Goal: Information Seeking & Learning: Learn about a topic

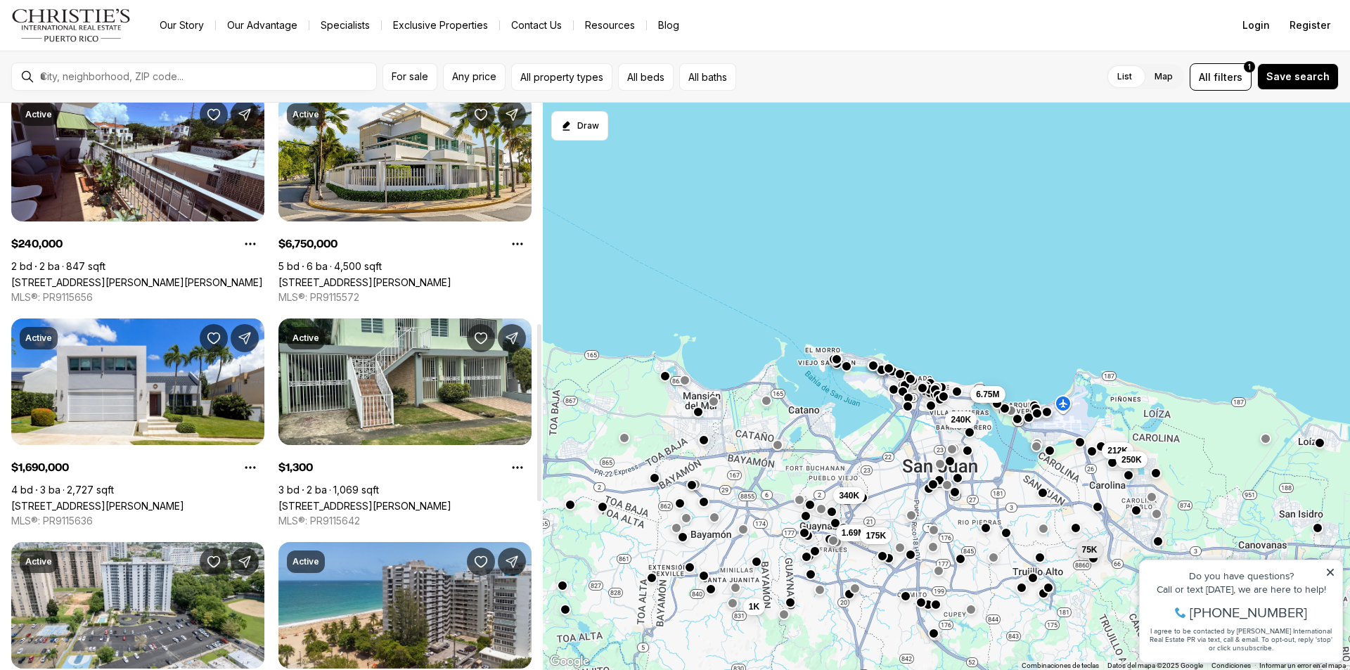
scroll to position [703, 0]
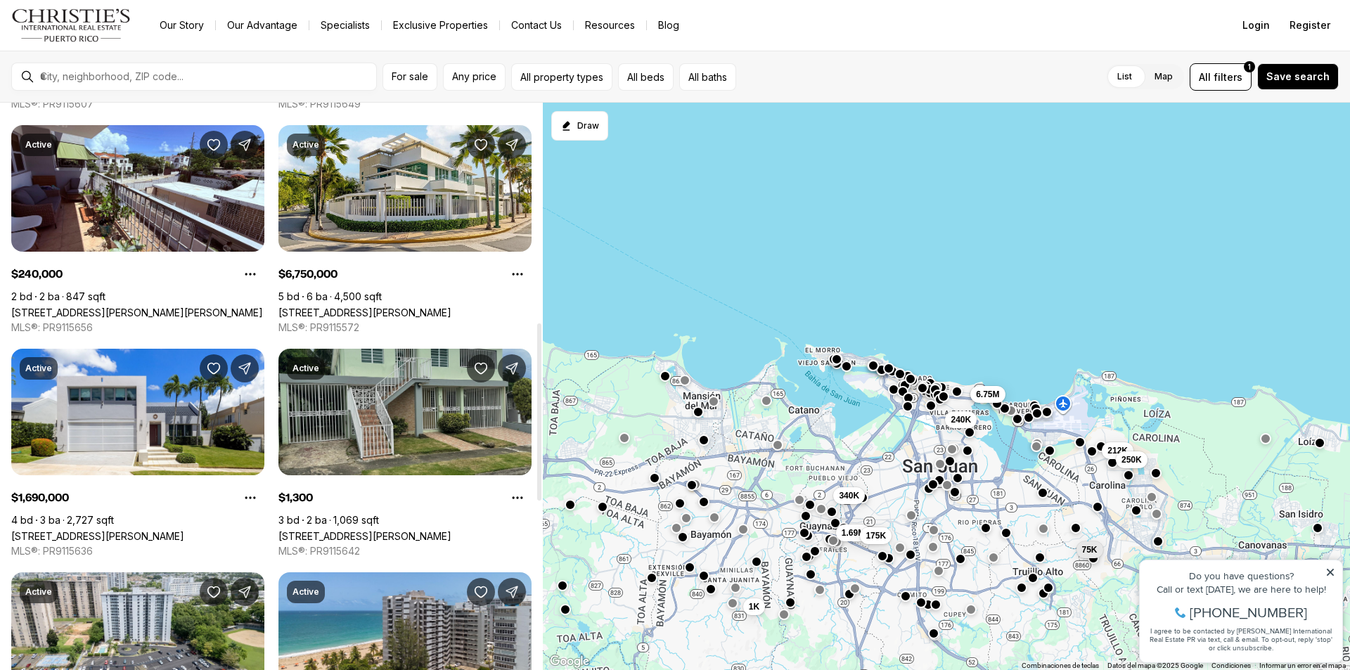
click at [418, 530] on link "6 EB N CEDRO HWY E #2, BAYAMON PR, 00956" at bounding box center [364, 536] width 173 height 12
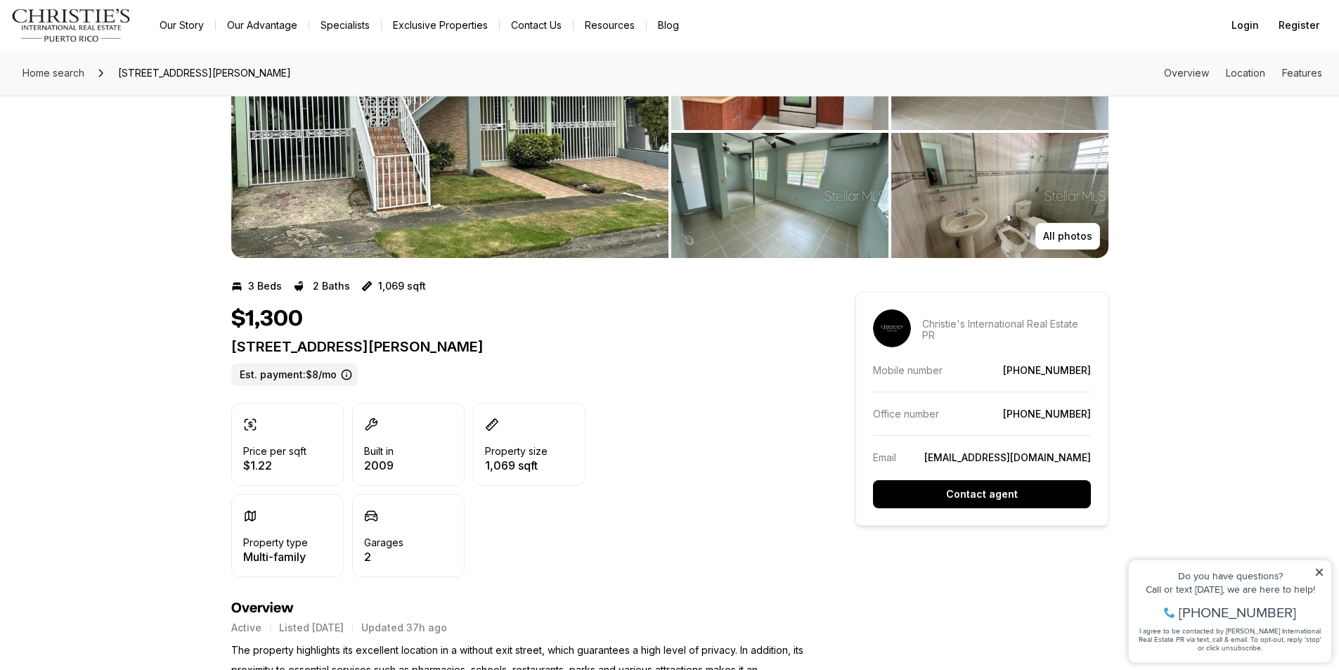
scroll to position [141, 0]
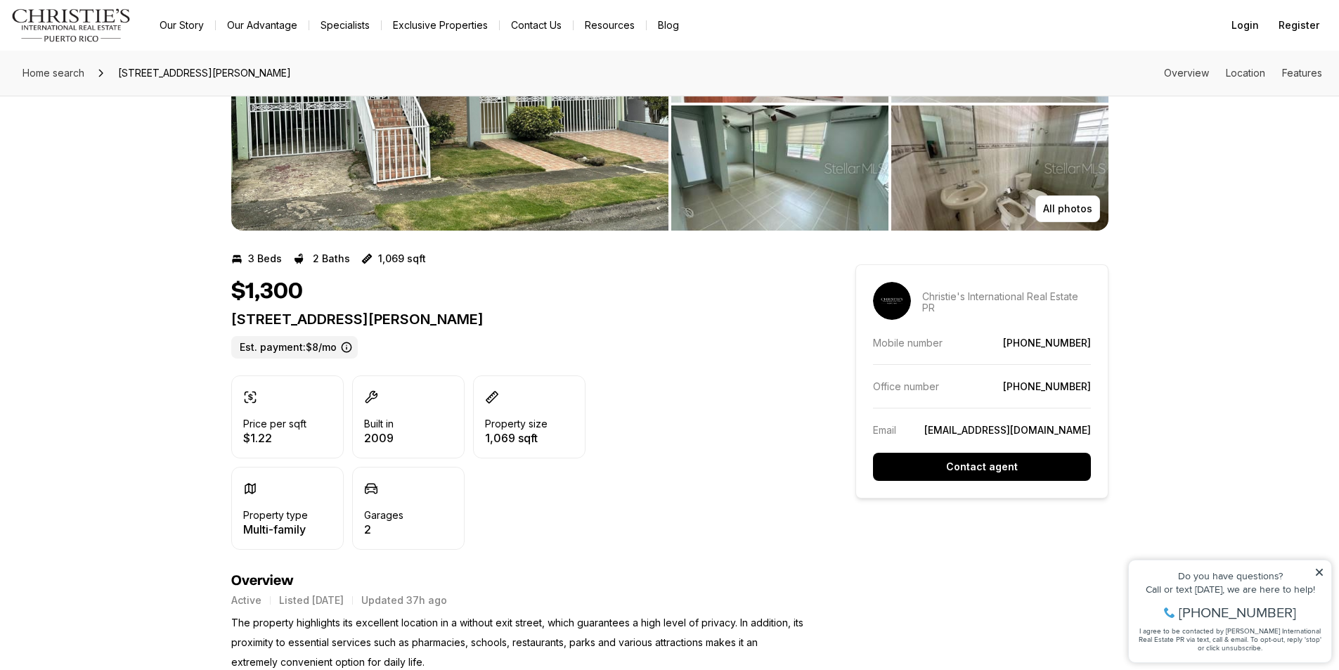
drag, startPoint x: 1324, startPoint y: 572, endPoint x: 2432, endPoint y: 1108, distance: 1230.8
click at [1324, 572] on icon at bounding box center [1320, 572] width 10 height 10
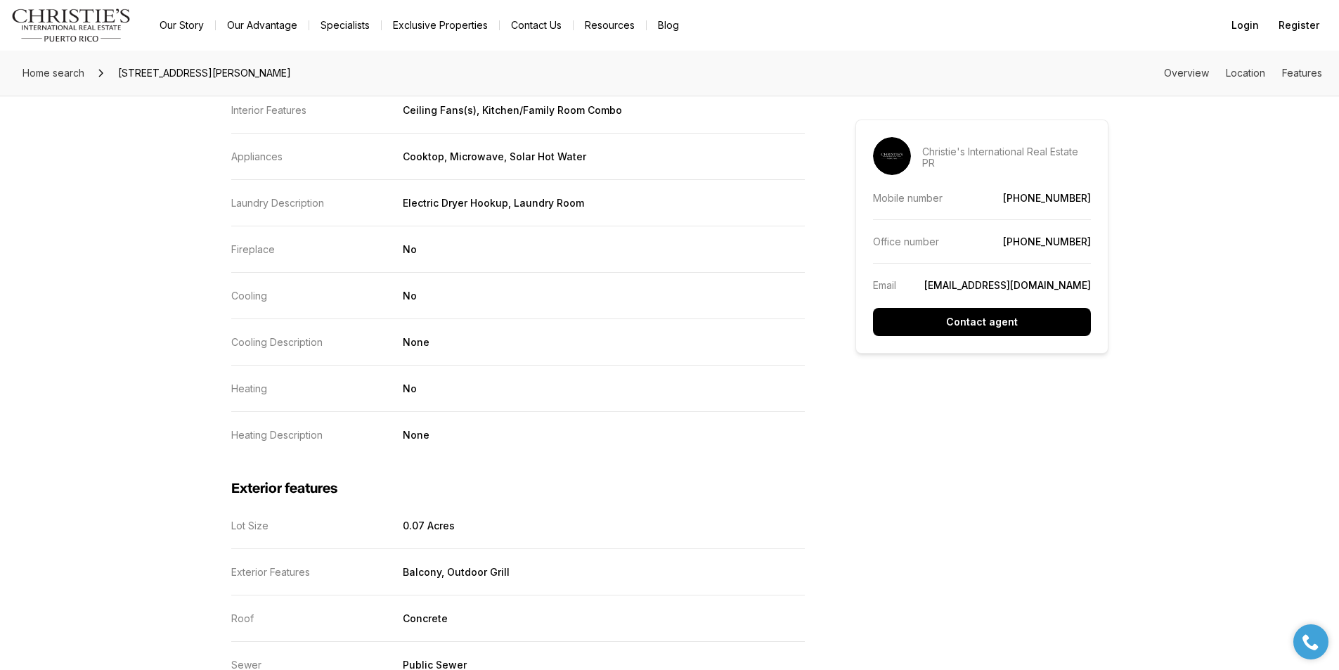
scroll to position [1828, 0]
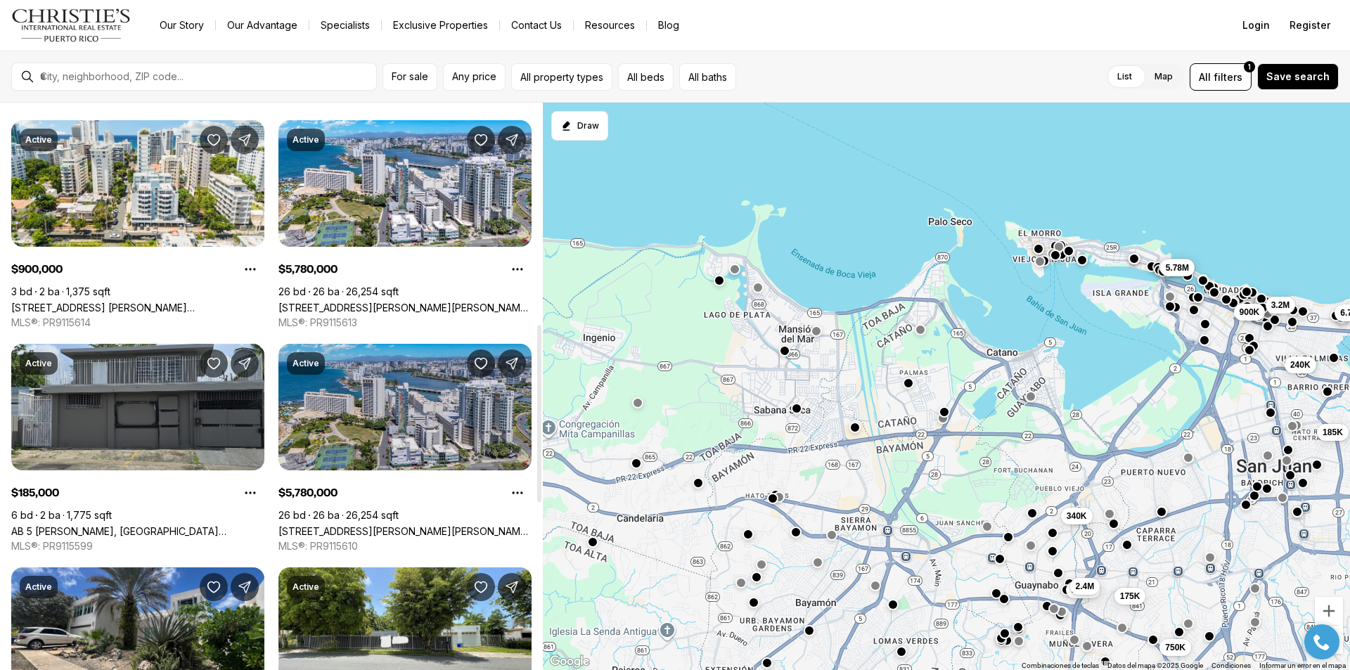
scroll to position [703, 0]
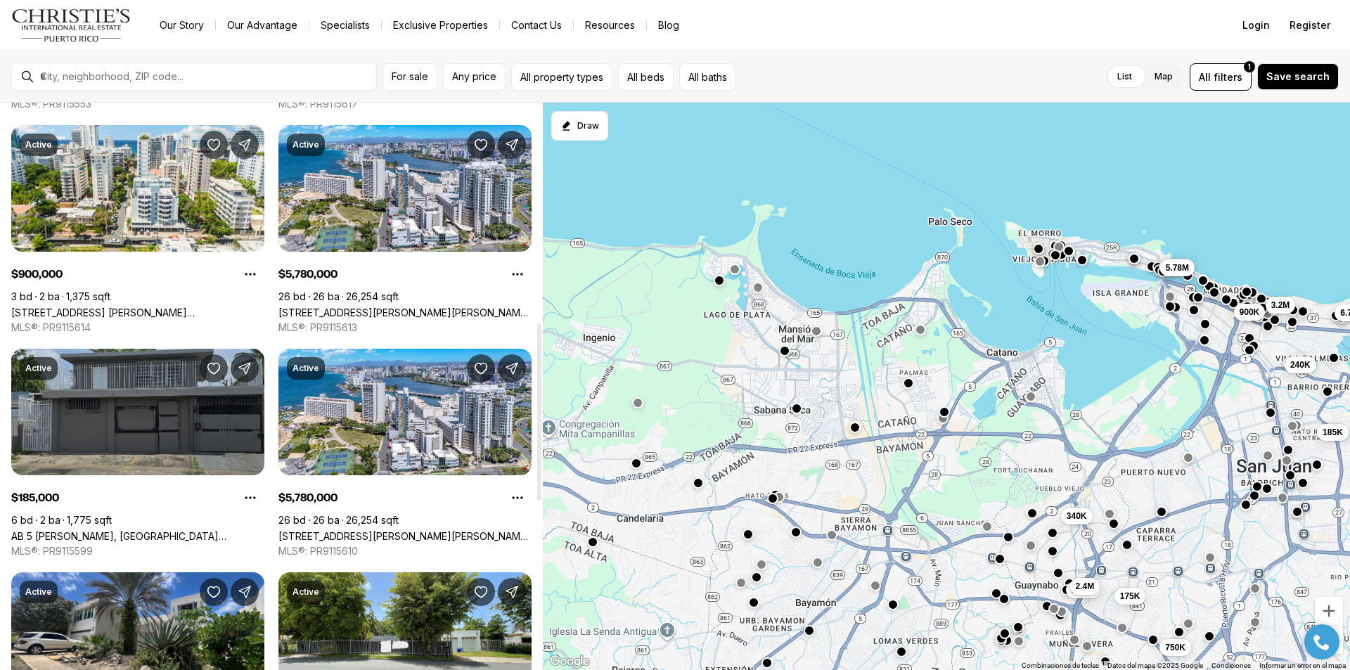
click at [92, 530] on link "AB 5 [PERSON_NAME], [GEOGRAPHIC_DATA][PERSON_NAME], 00922" at bounding box center [137, 536] width 253 height 12
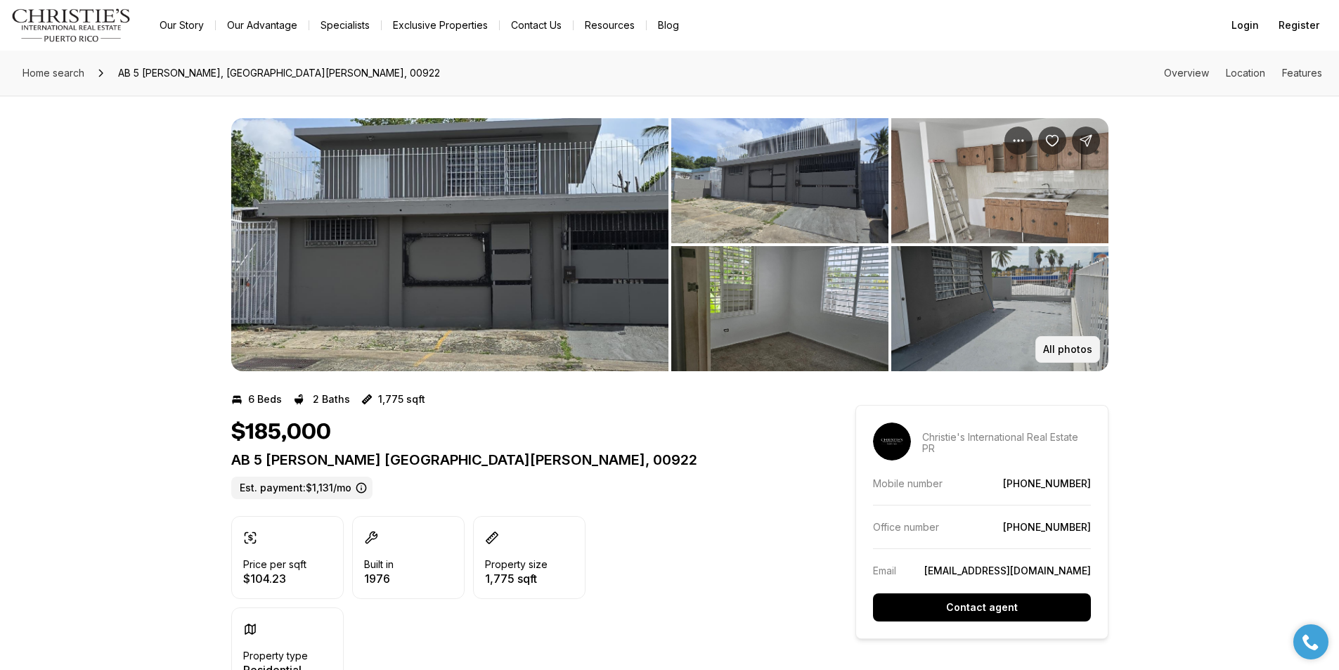
click at [1048, 350] on p "All photos" at bounding box center [1067, 349] width 49 height 11
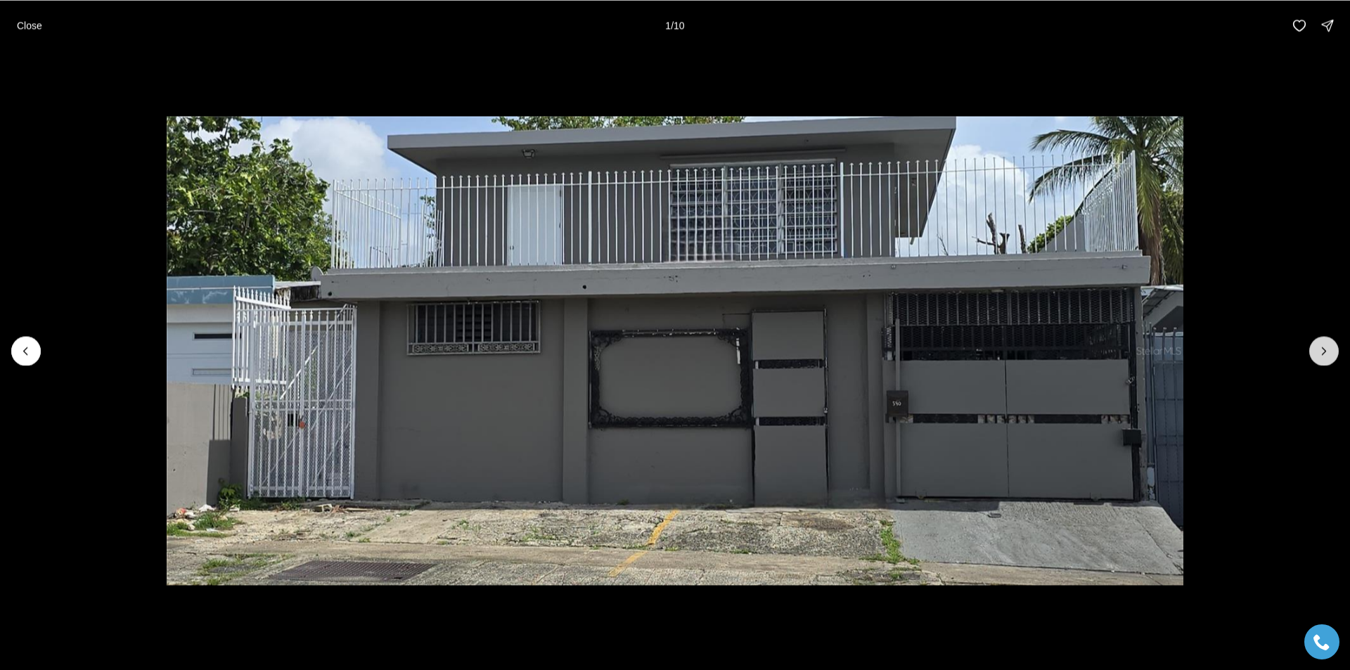
click at [1316, 352] on button "Next slide" at bounding box center [1324, 351] width 30 height 30
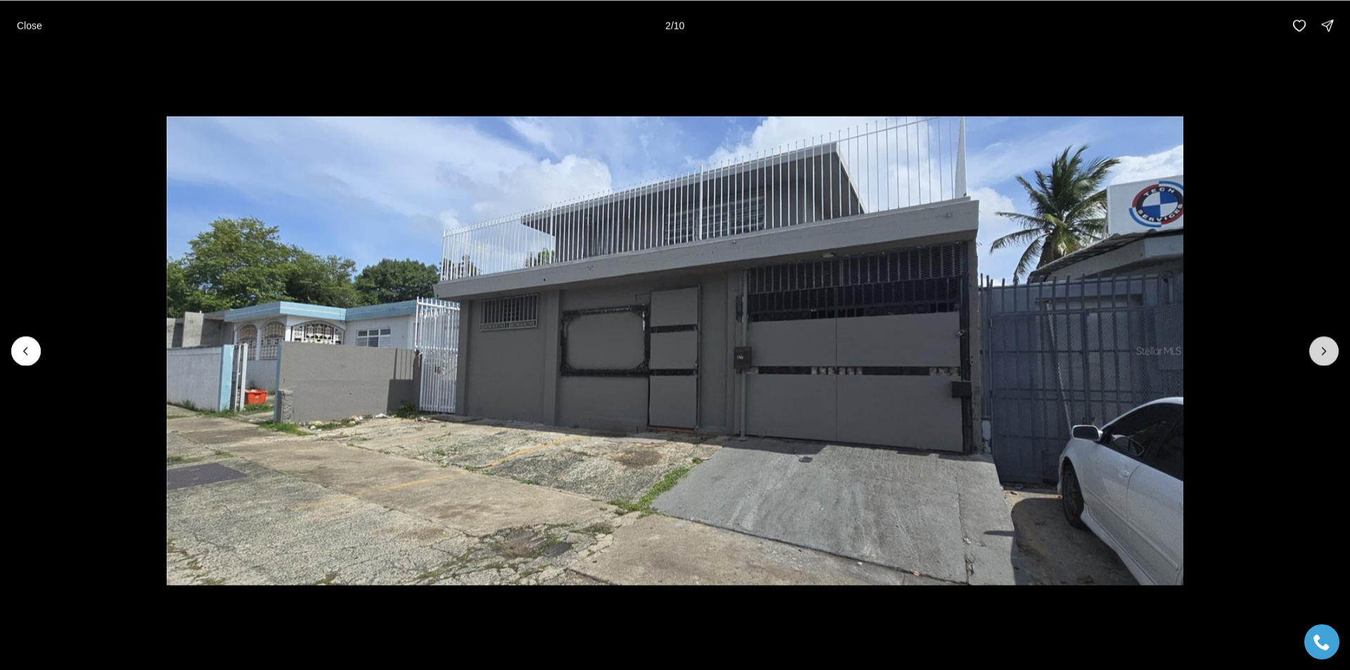
click at [1316, 352] on button "Next slide" at bounding box center [1324, 351] width 30 height 30
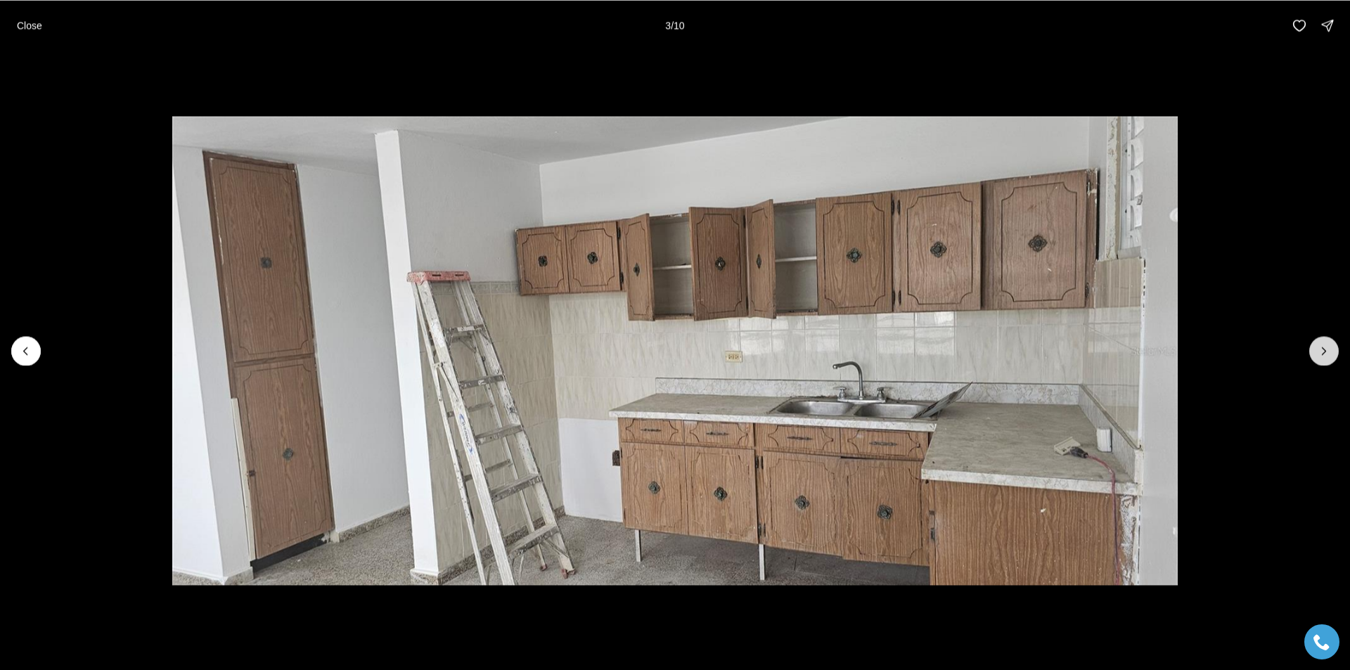
click at [1316, 352] on button "Next slide" at bounding box center [1324, 351] width 30 height 30
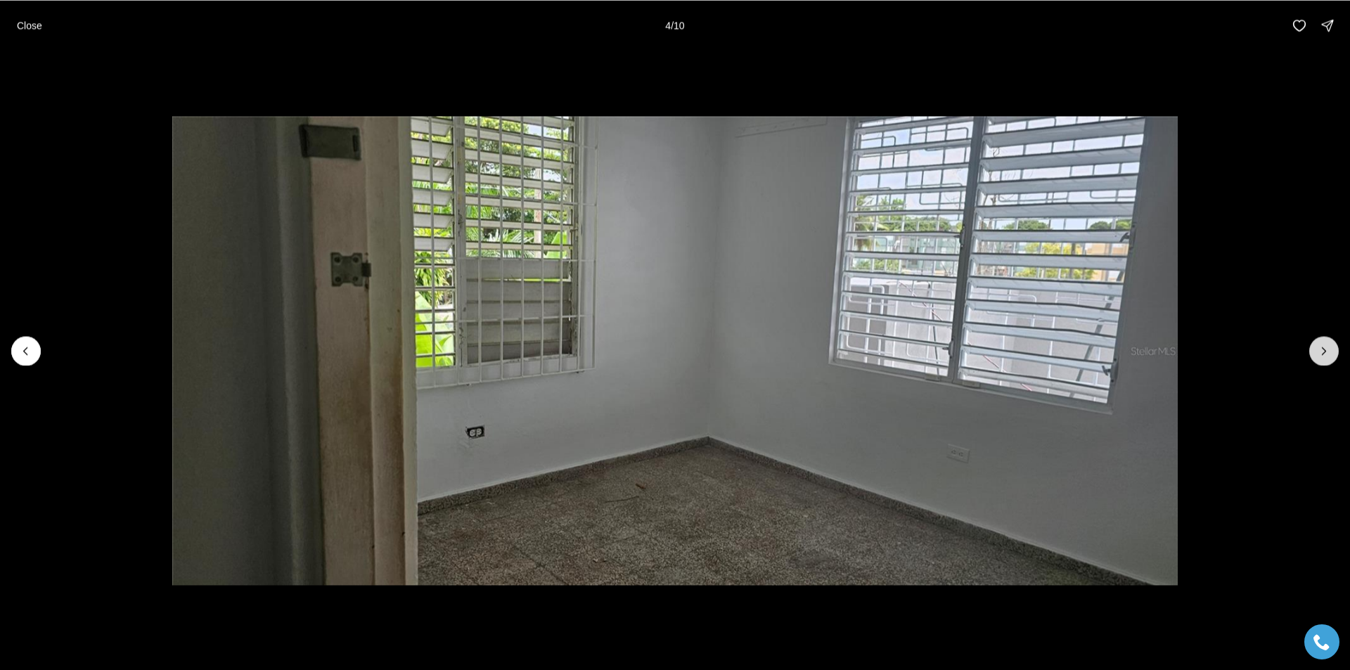
click at [1316, 352] on button "Next slide" at bounding box center [1324, 351] width 30 height 30
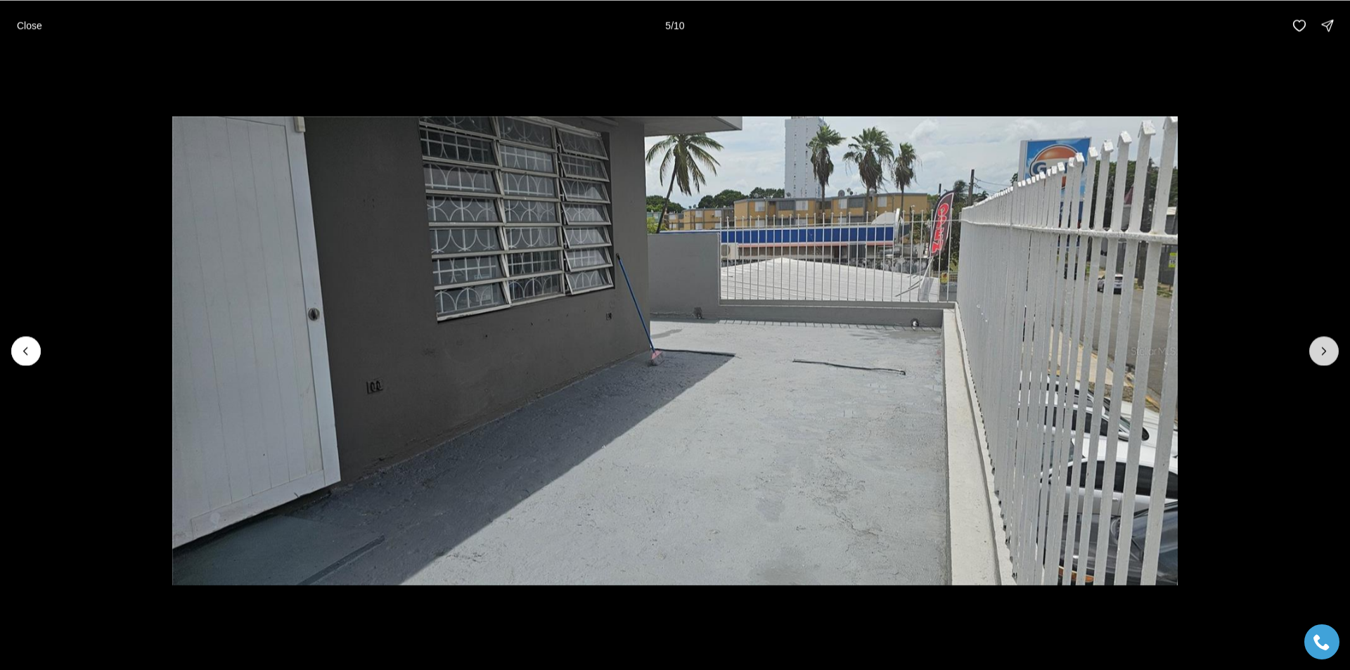
click at [1316, 352] on button "Next slide" at bounding box center [1324, 351] width 30 height 30
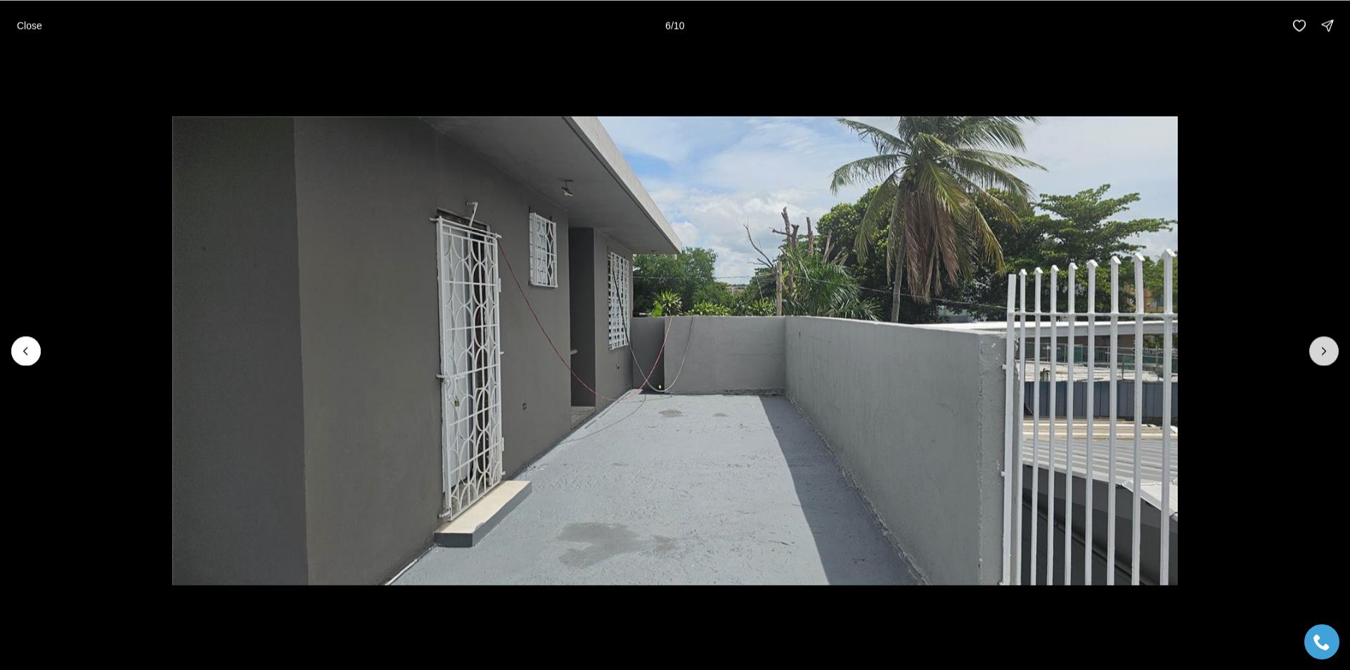
click at [1316, 352] on button "Next slide" at bounding box center [1324, 351] width 30 height 30
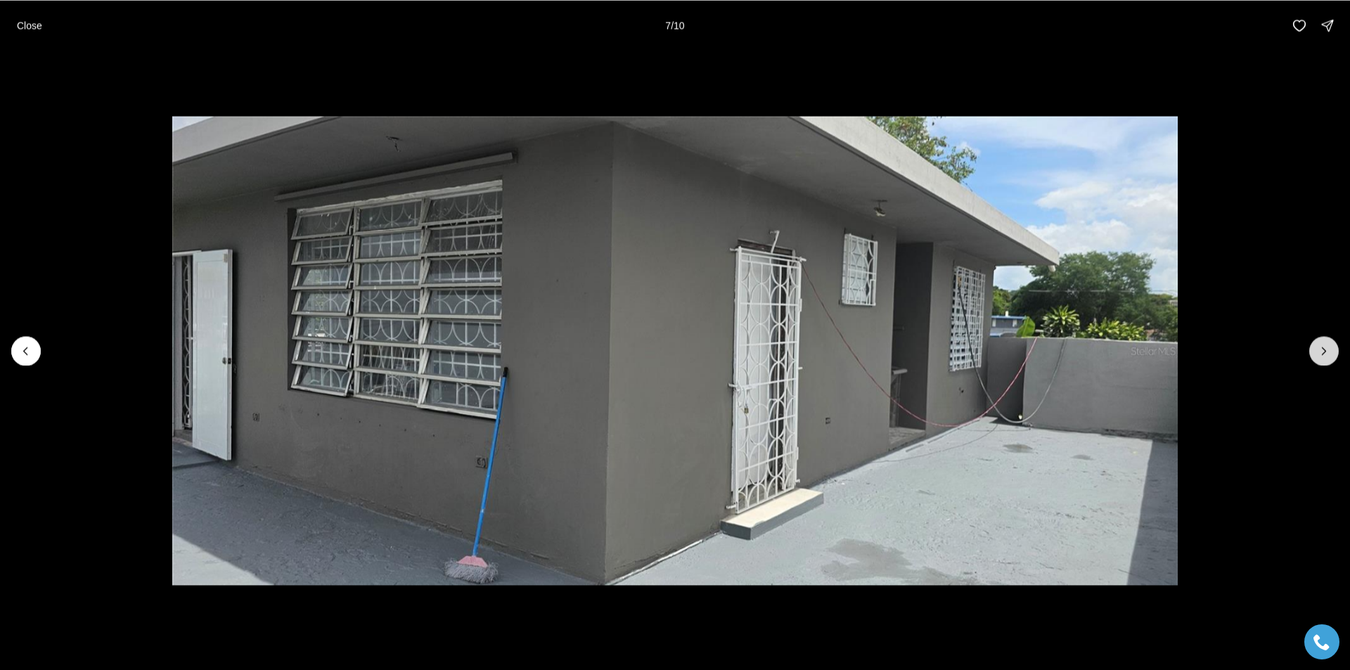
click at [1316, 352] on button "Next slide" at bounding box center [1324, 351] width 30 height 30
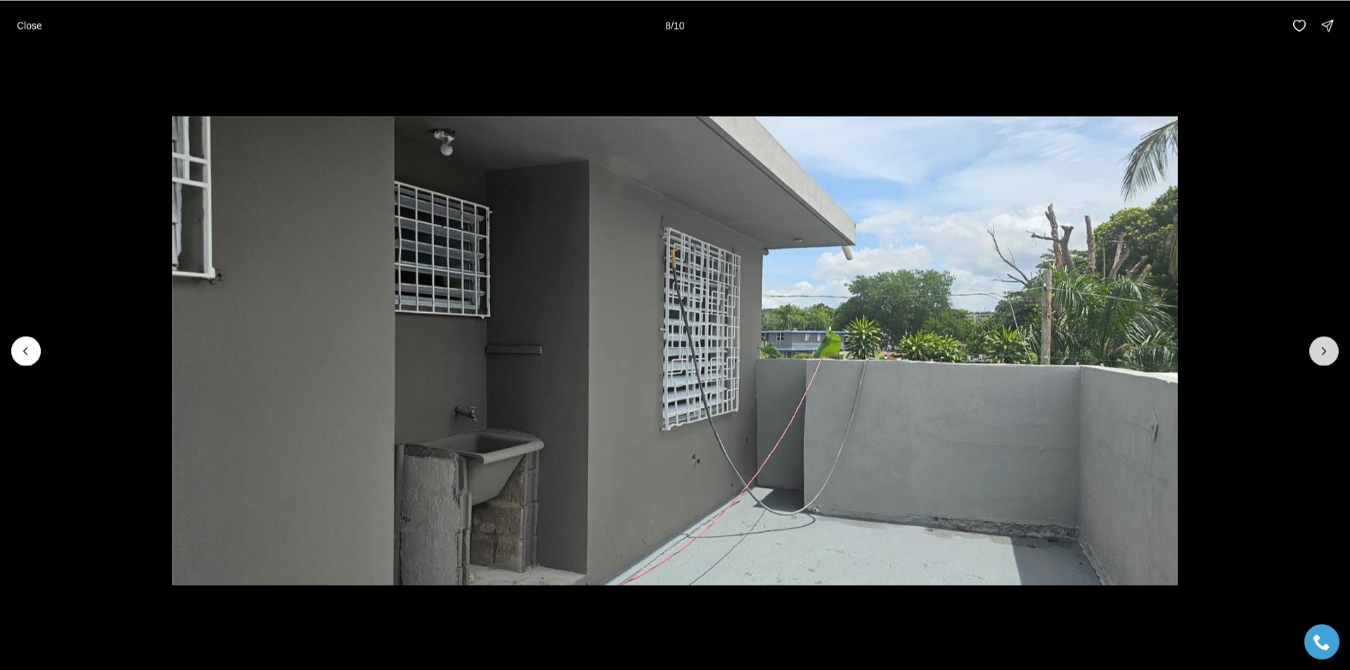
click at [1316, 352] on button "Next slide" at bounding box center [1324, 351] width 30 height 30
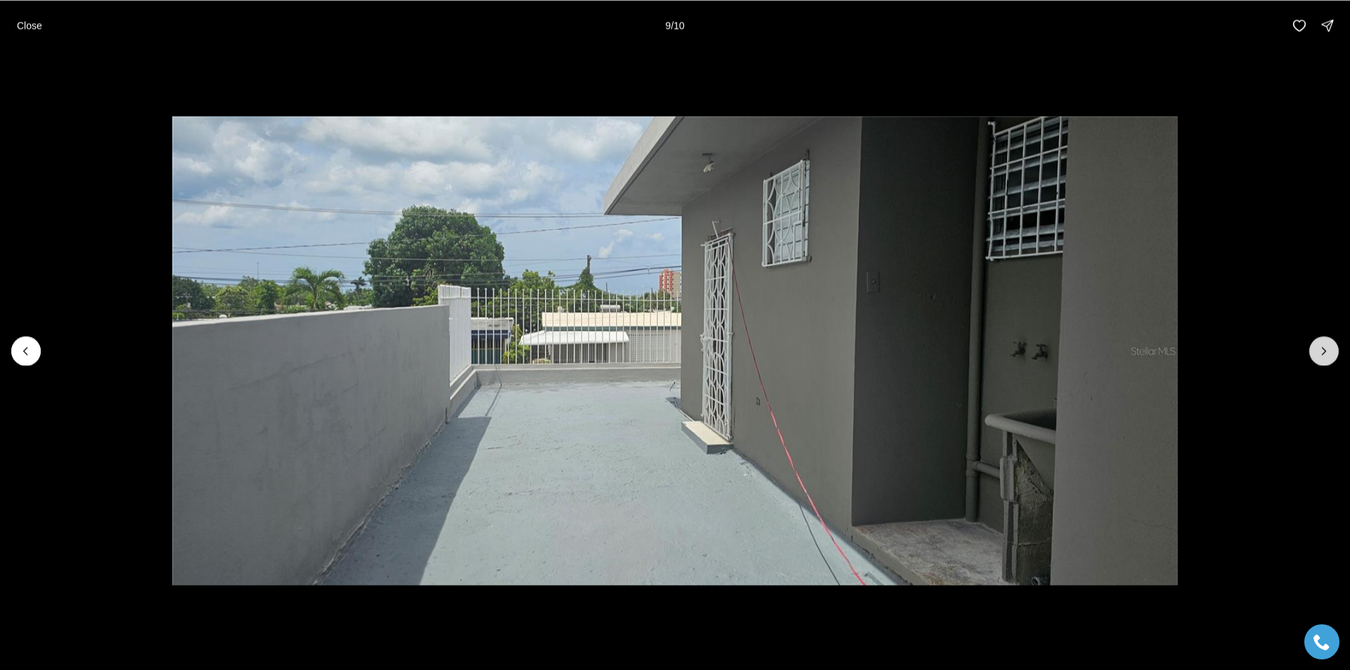
click at [1316, 354] on button "Next slide" at bounding box center [1324, 351] width 30 height 30
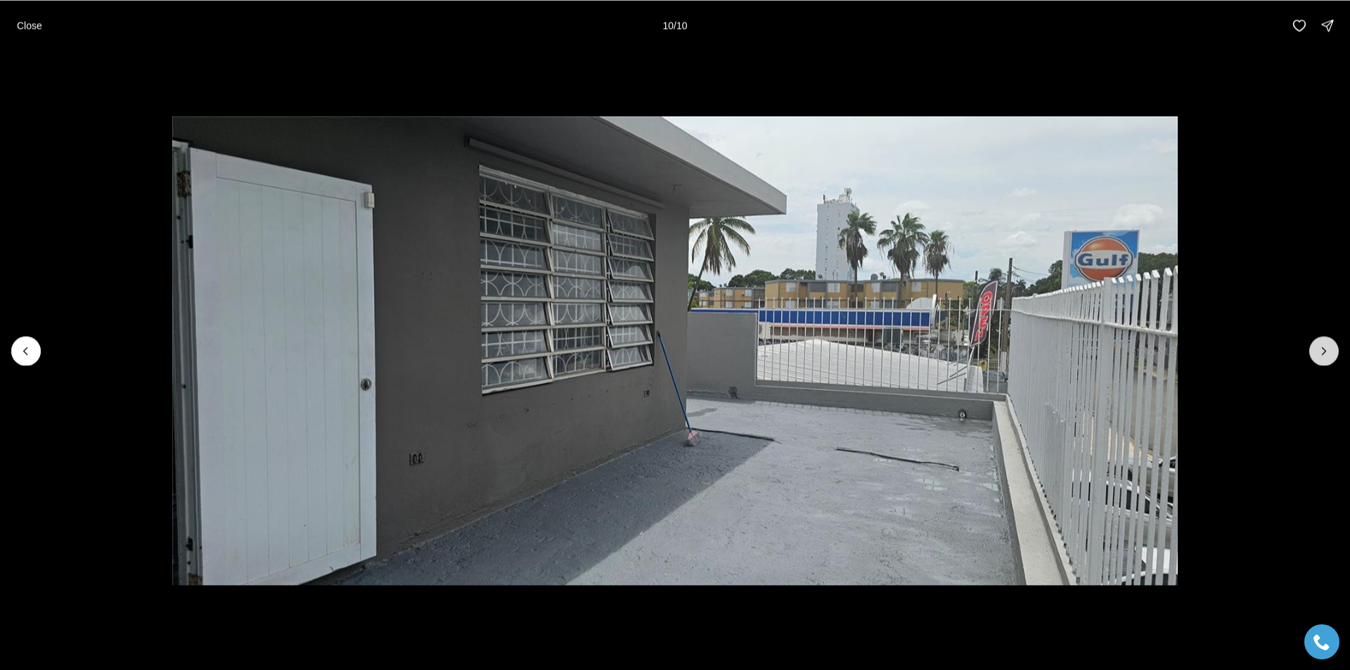
click at [1316, 354] on div at bounding box center [1324, 351] width 30 height 30
click at [1318, 354] on div at bounding box center [1324, 351] width 30 height 30
click at [20, 25] on p "Close" at bounding box center [29, 25] width 25 height 11
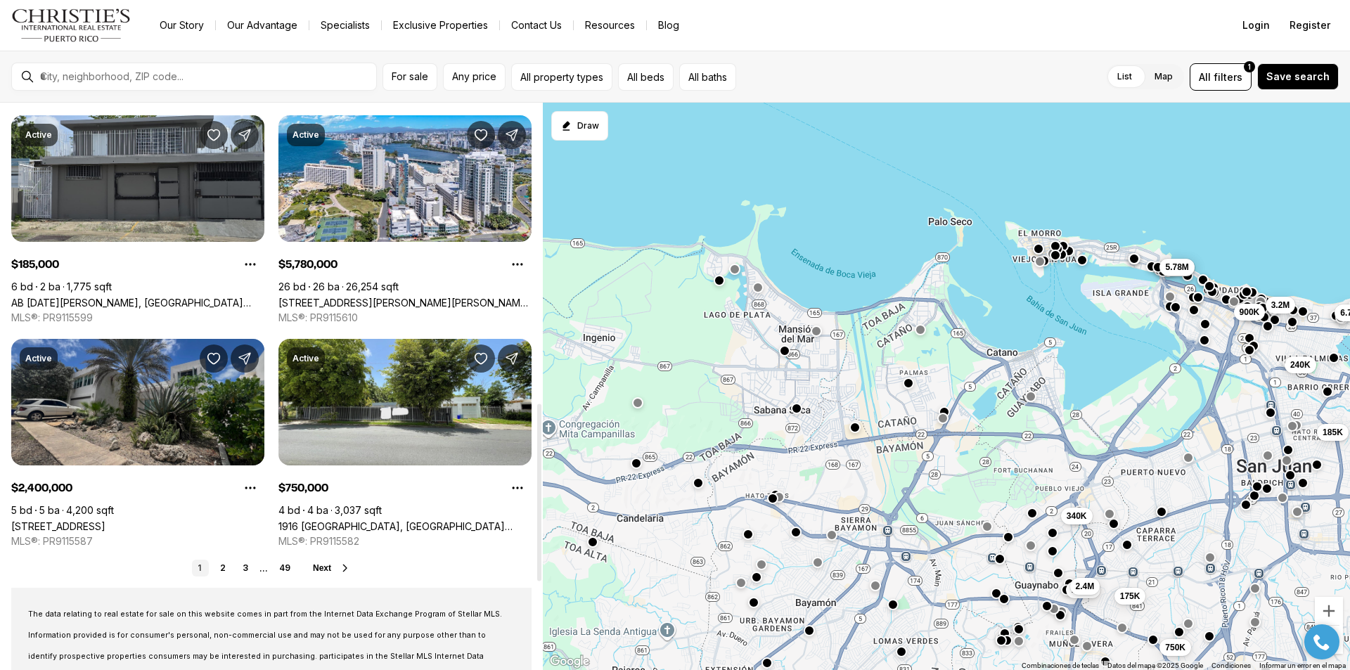
scroll to position [961, 0]
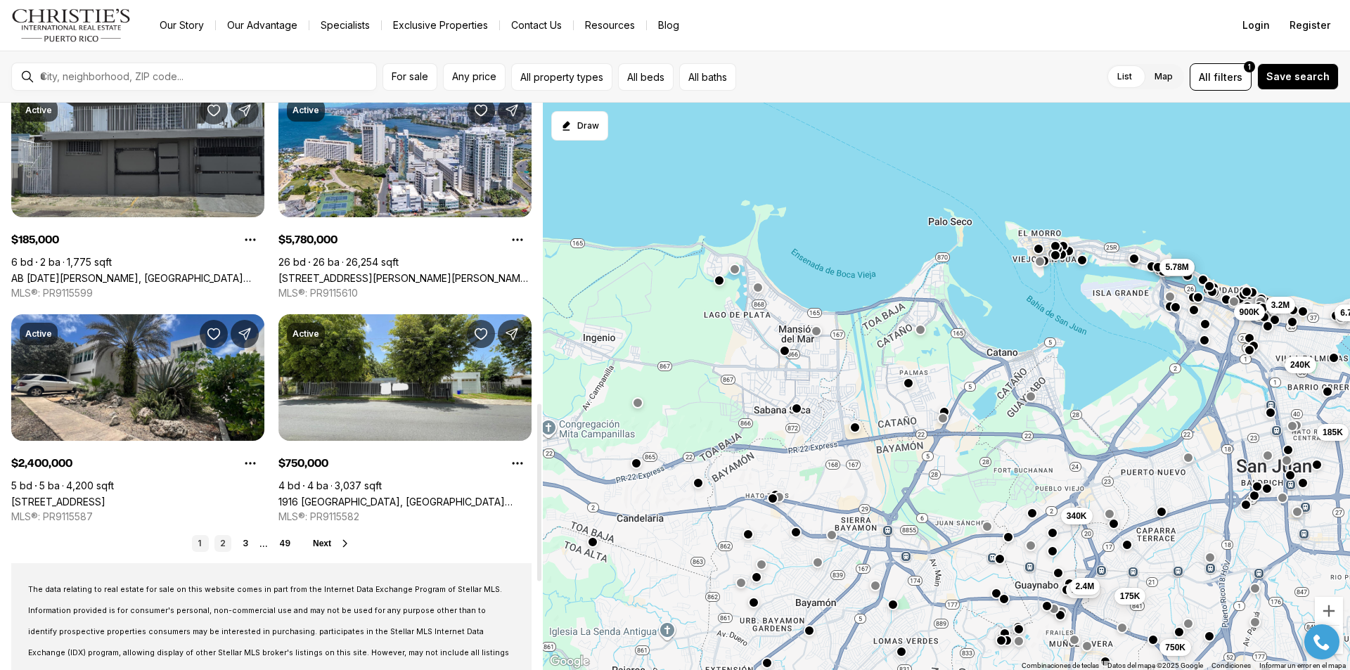
click at [221, 546] on link "2" at bounding box center [222, 543] width 17 height 17
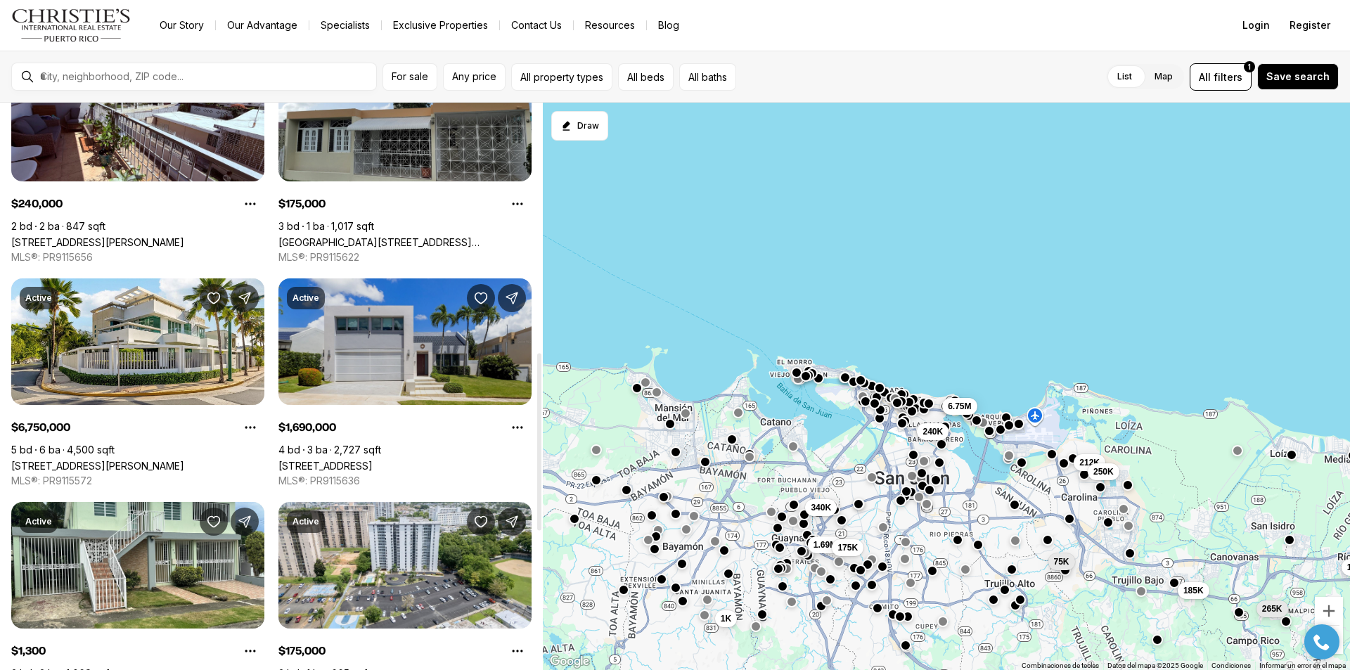
scroll to position [1055, 0]
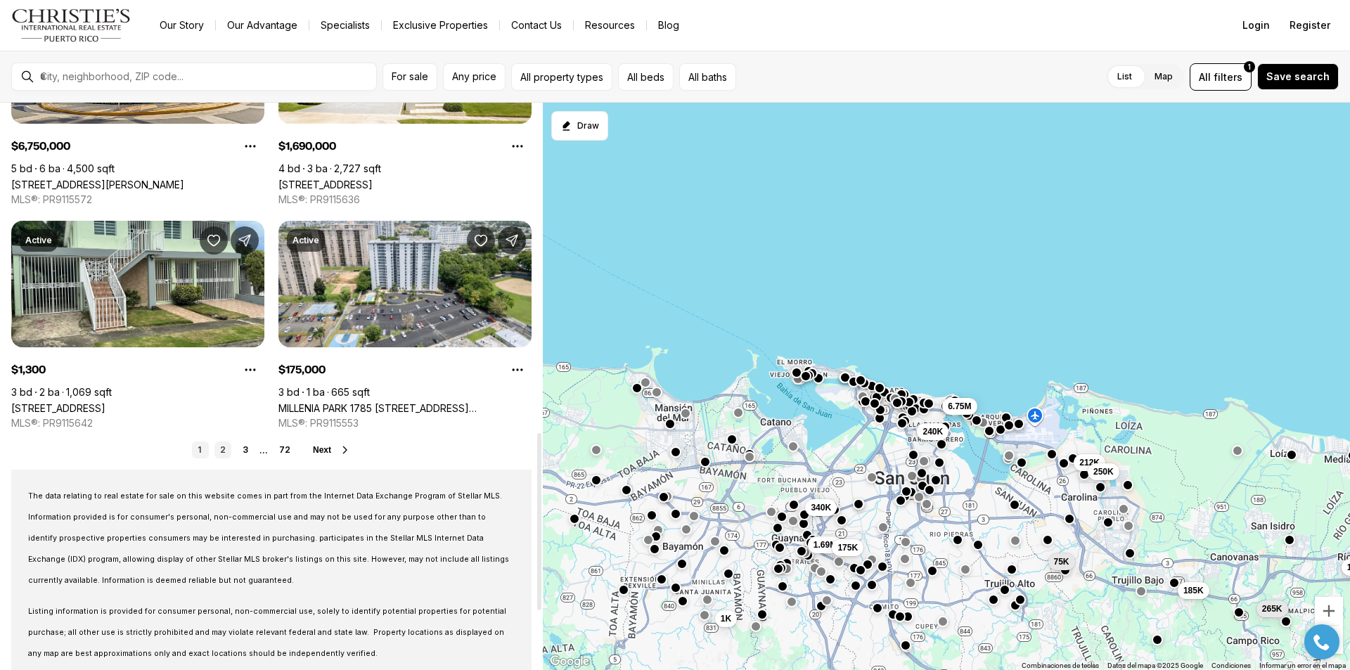
click at [224, 454] on link "2" at bounding box center [222, 450] width 17 height 17
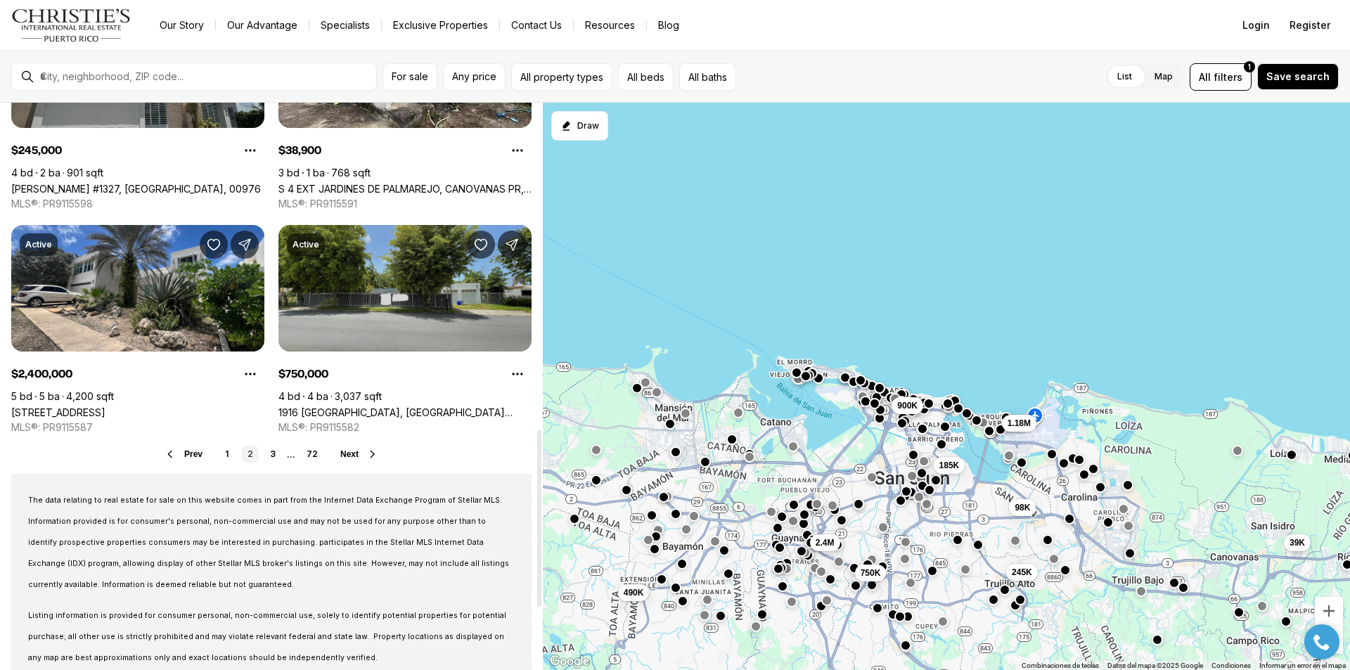
scroll to position [1055, 0]
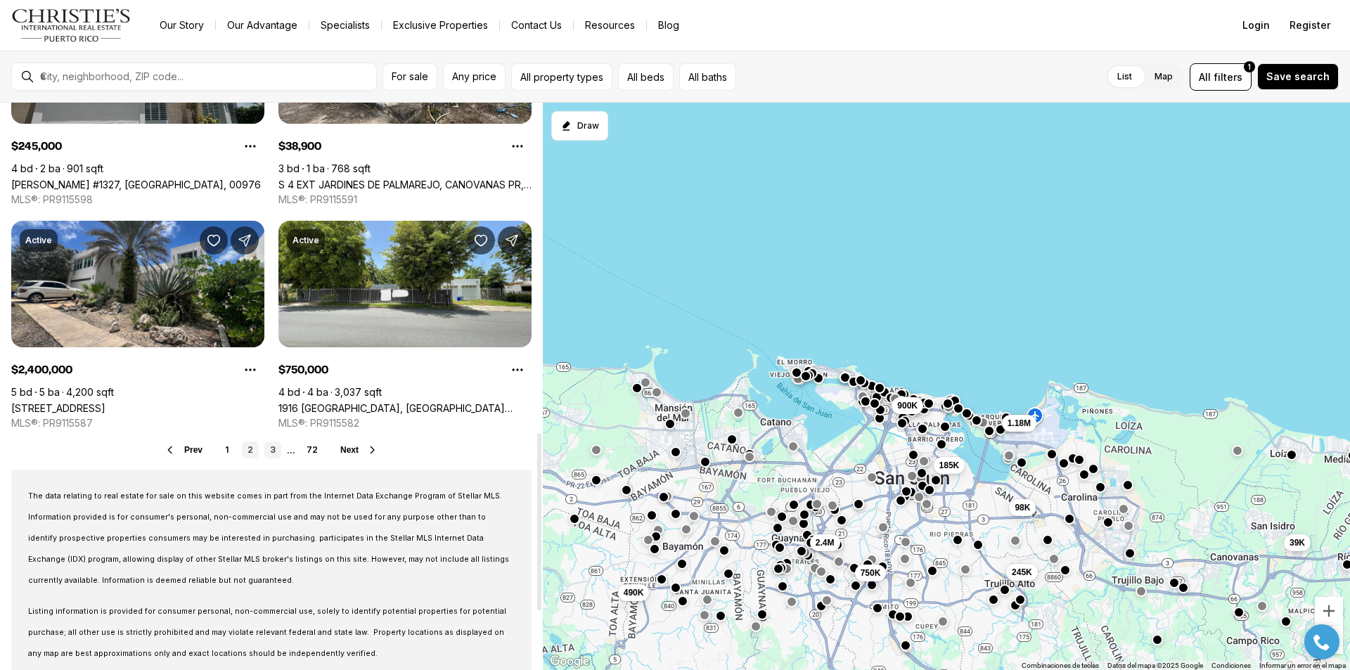
click at [270, 451] on link "3" at bounding box center [272, 450] width 17 height 17
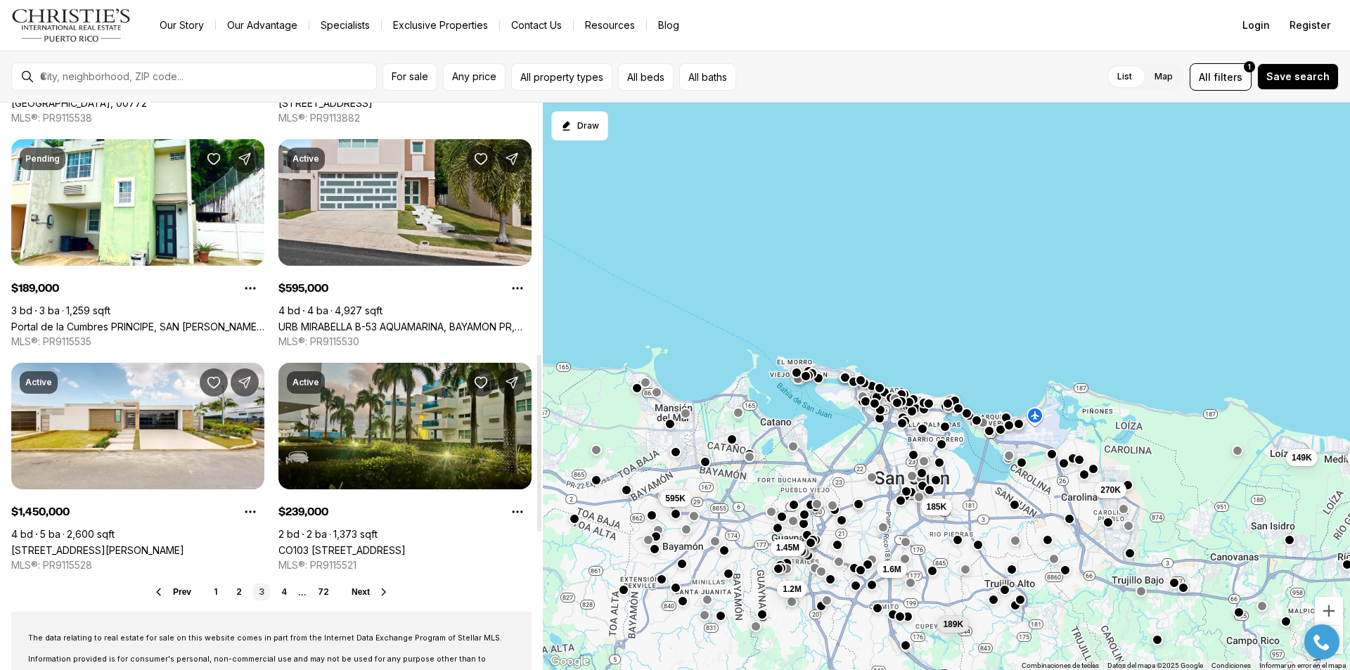
scroll to position [914, 0]
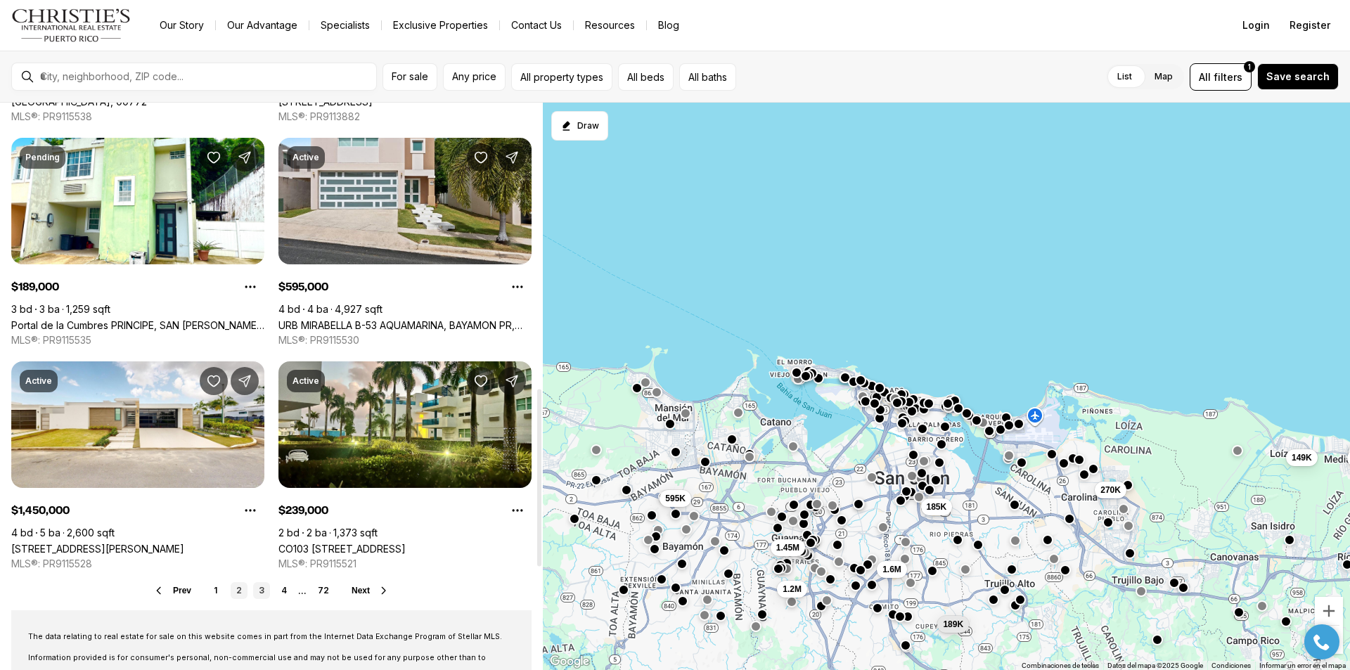
click at [240, 593] on link "2" at bounding box center [239, 590] width 17 height 17
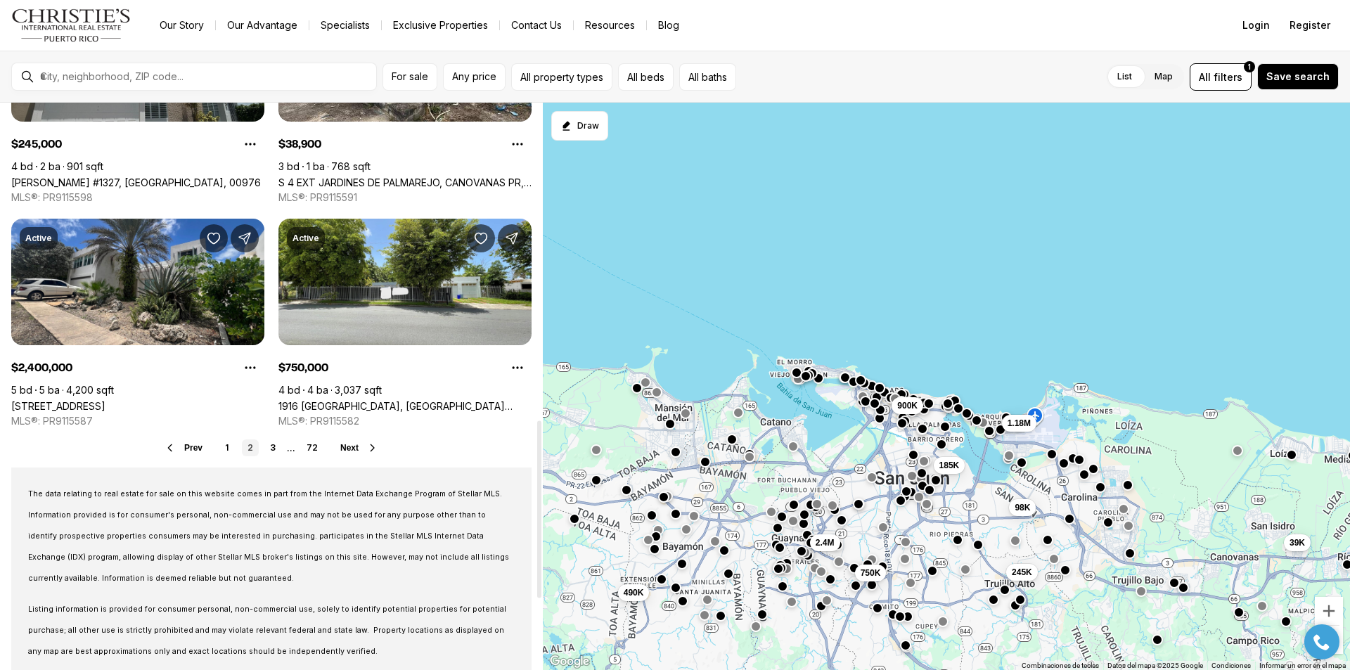
scroll to position [1242, 0]
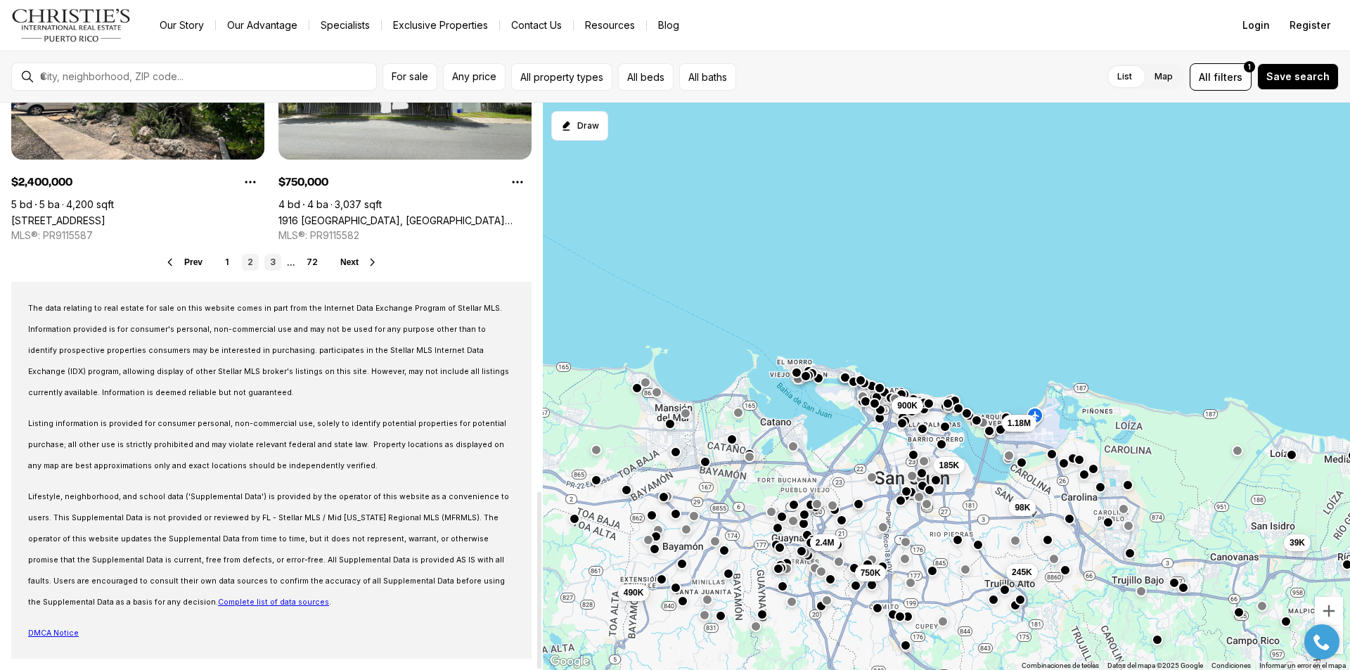
click at [276, 259] on link "3" at bounding box center [272, 262] width 17 height 17
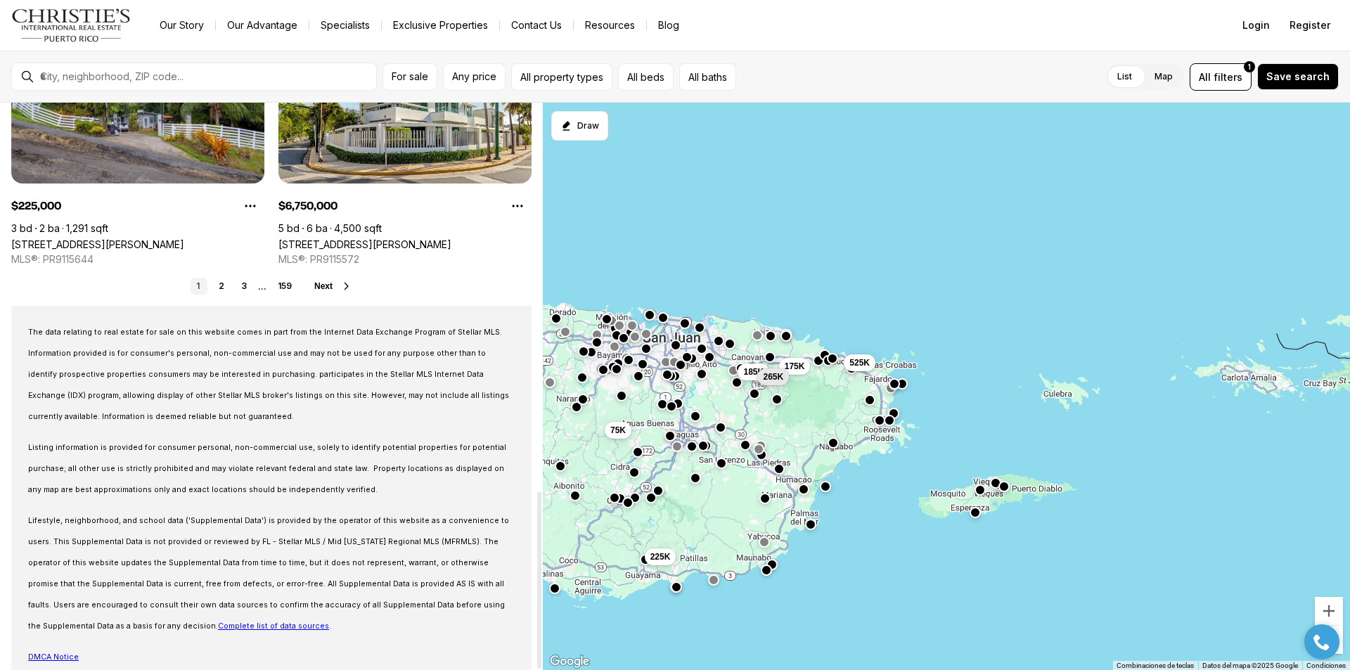
scroll to position [1242, 0]
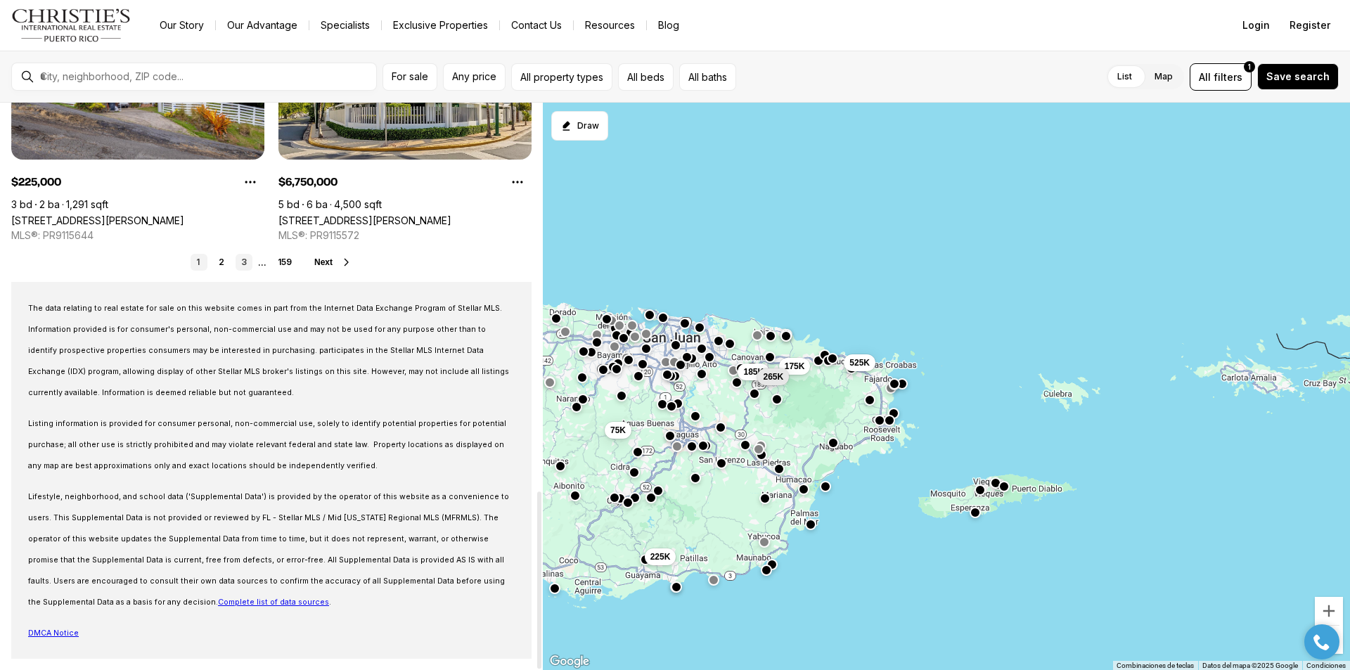
click at [247, 260] on link "3" at bounding box center [244, 262] width 17 height 17
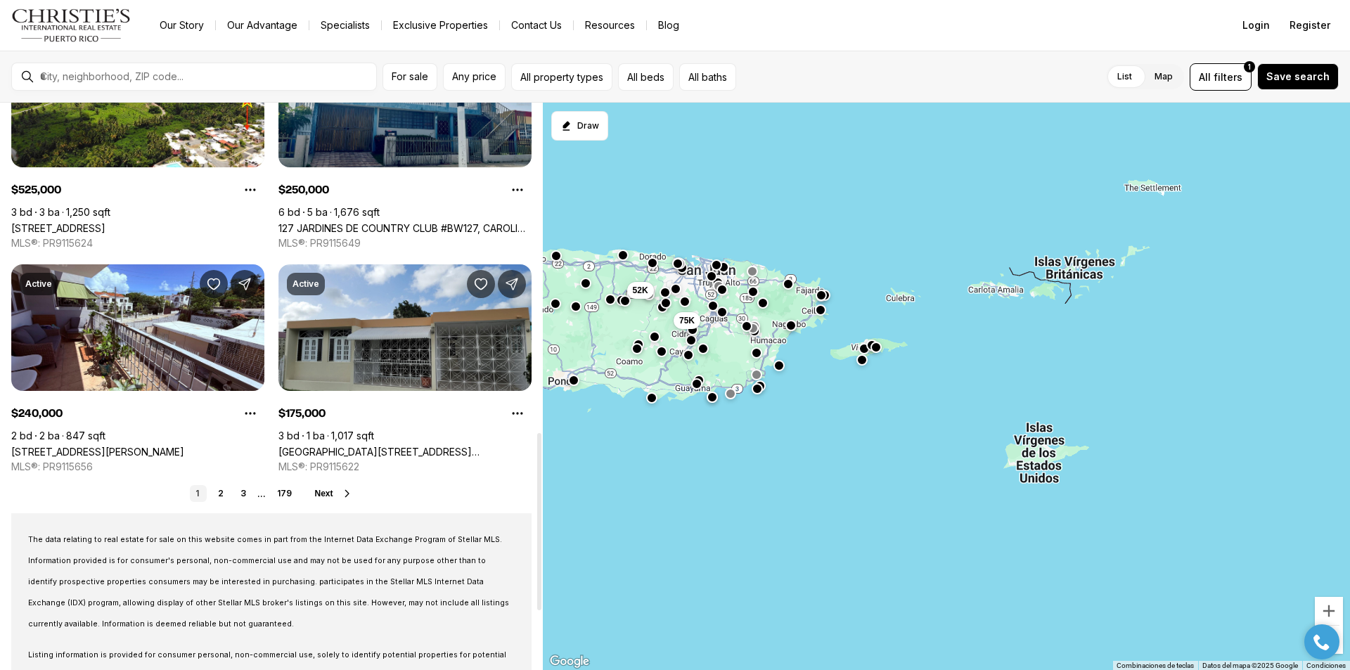
scroll to position [1055, 0]
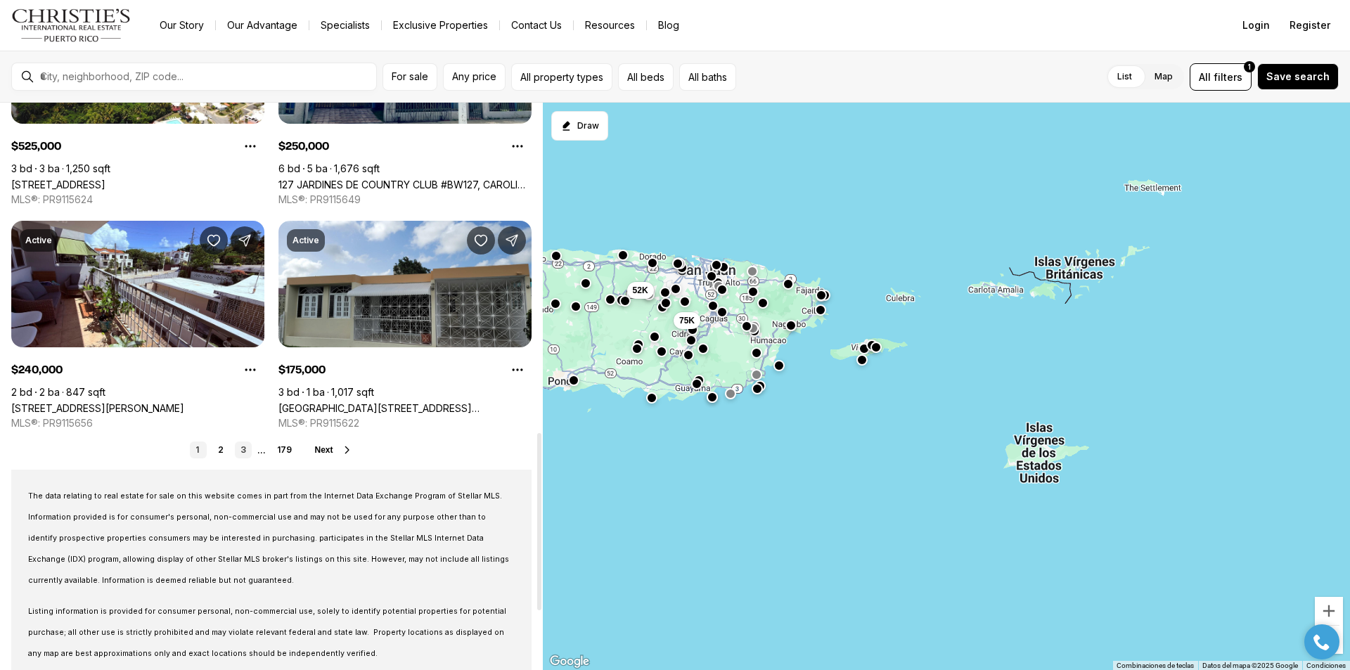
click at [247, 454] on link "3" at bounding box center [243, 450] width 17 height 17
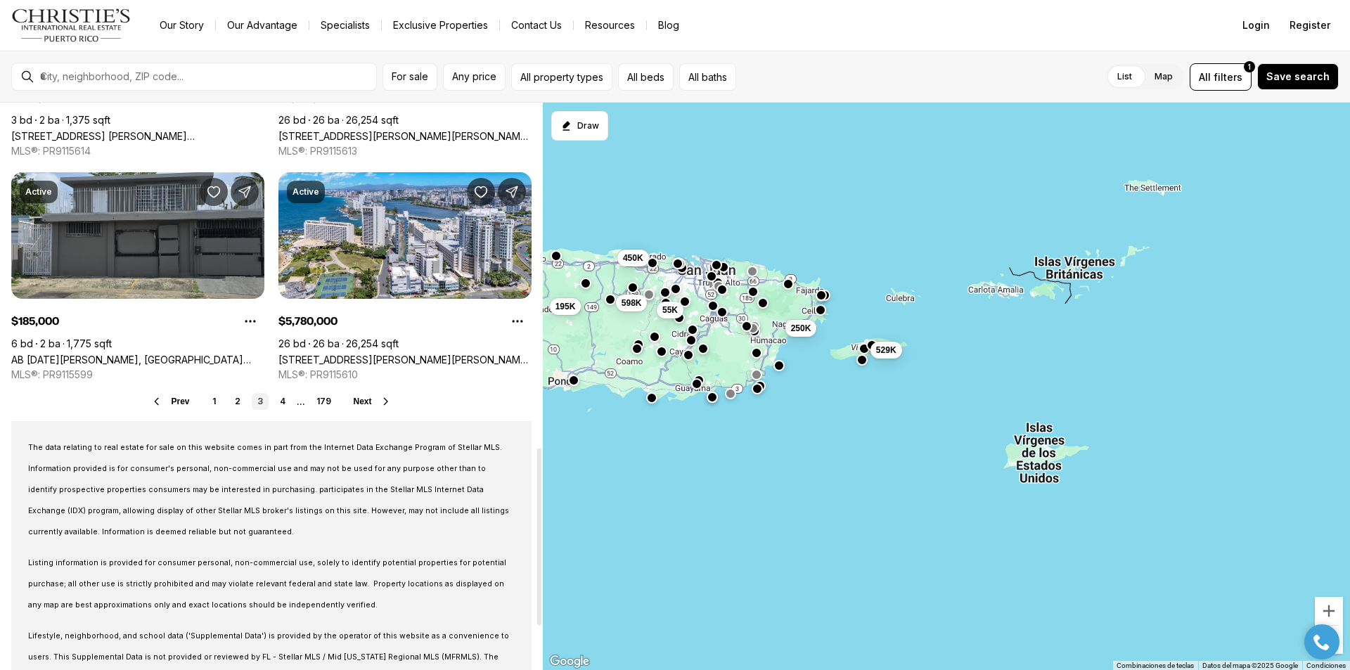
scroll to position [1125, 0]
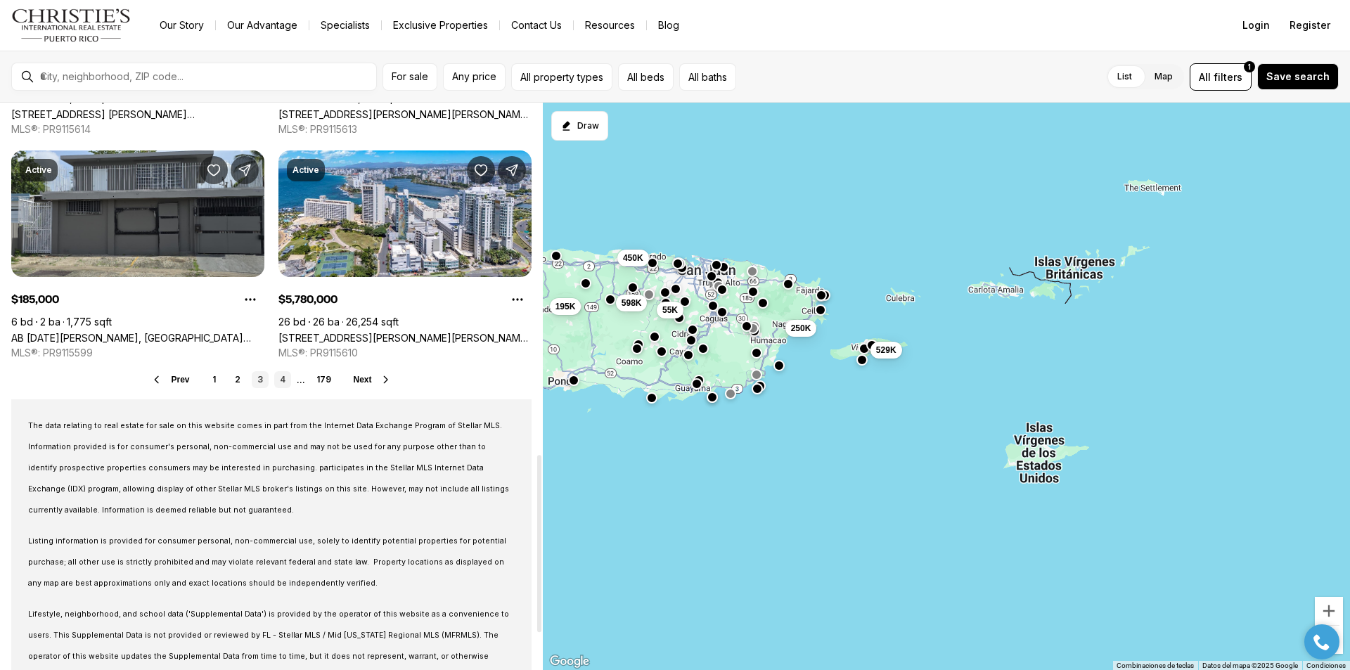
click at [285, 382] on link "4" at bounding box center [282, 379] width 17 height 17
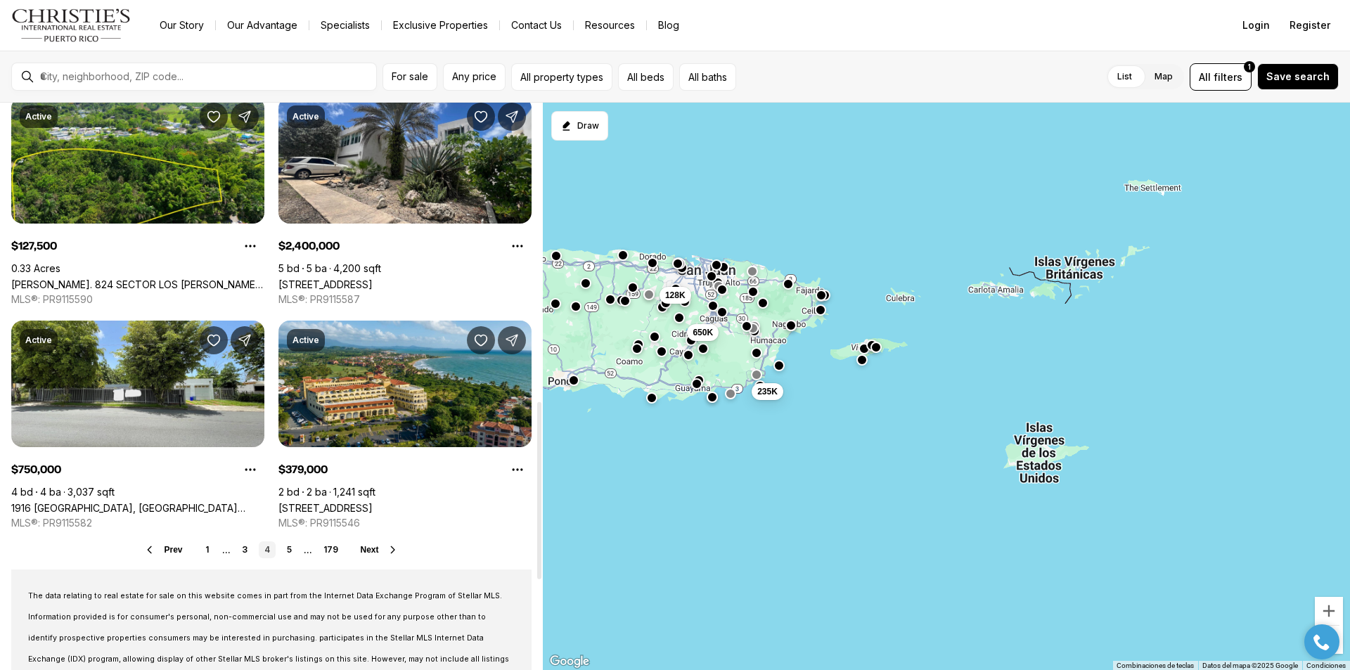
scroll to position [984, 0]
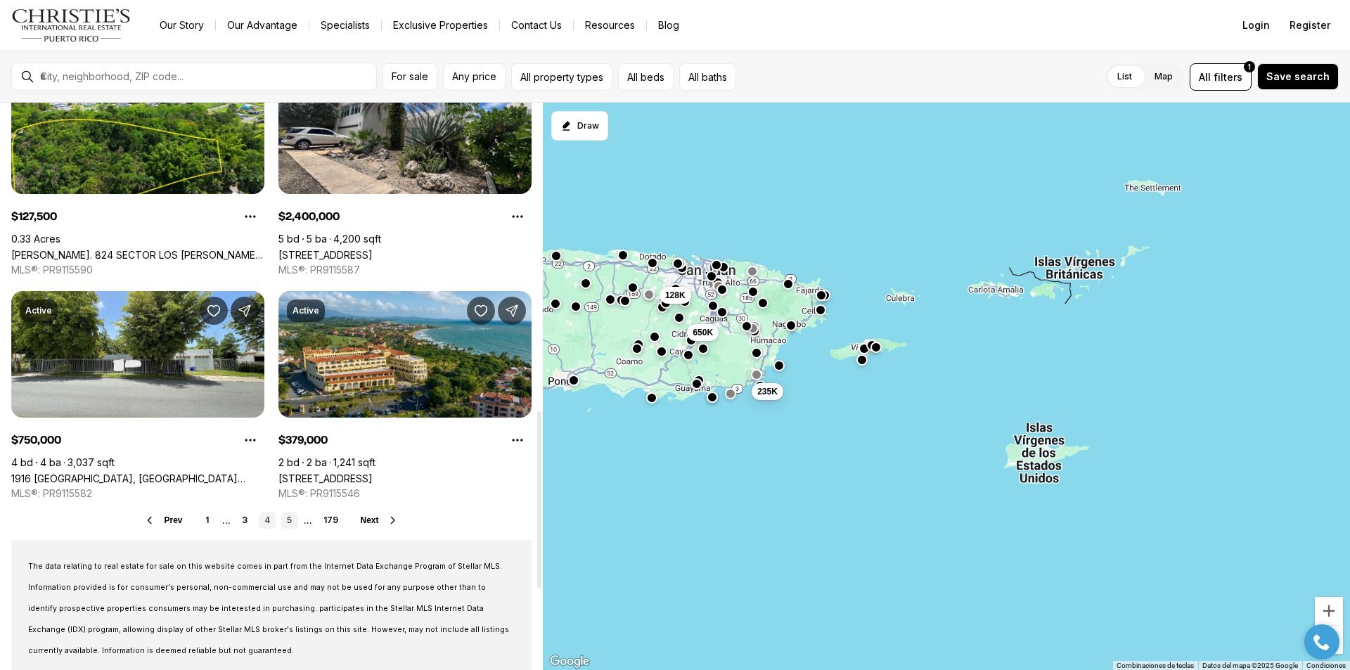
click at [289, 523] on link "5" at bounding box center [289, 520] width 17 height 17
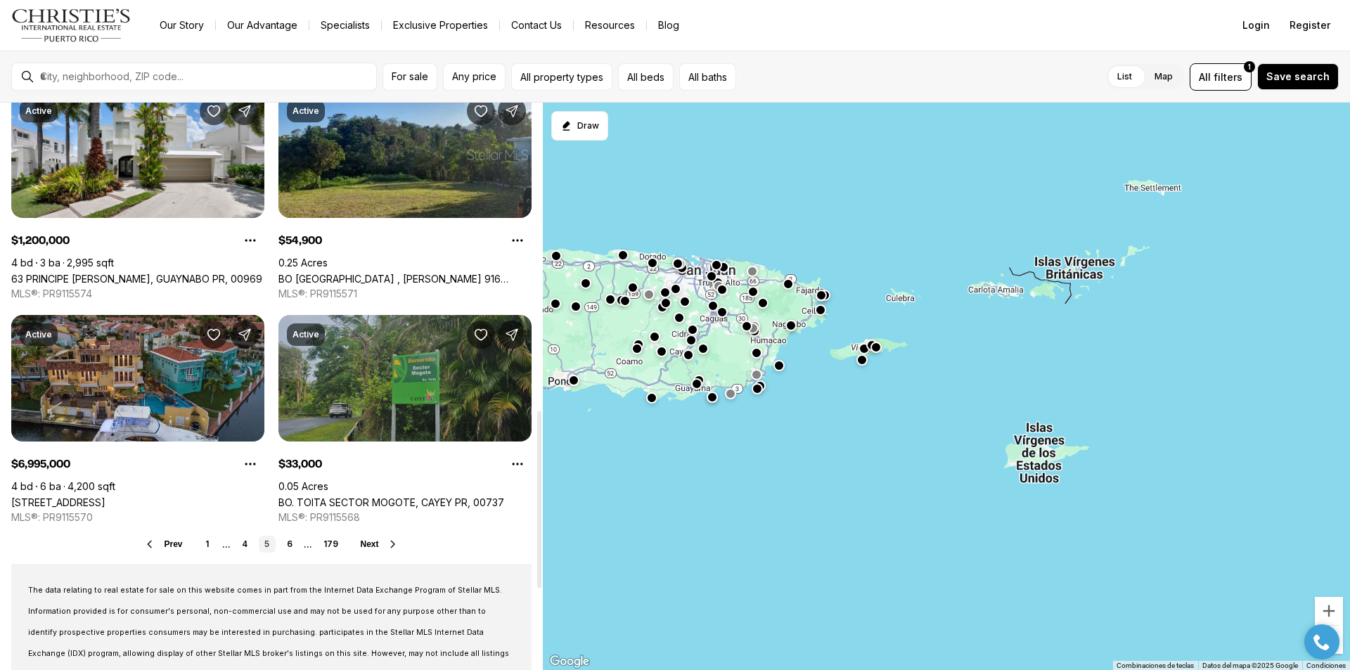
scroll to position [984, 0]
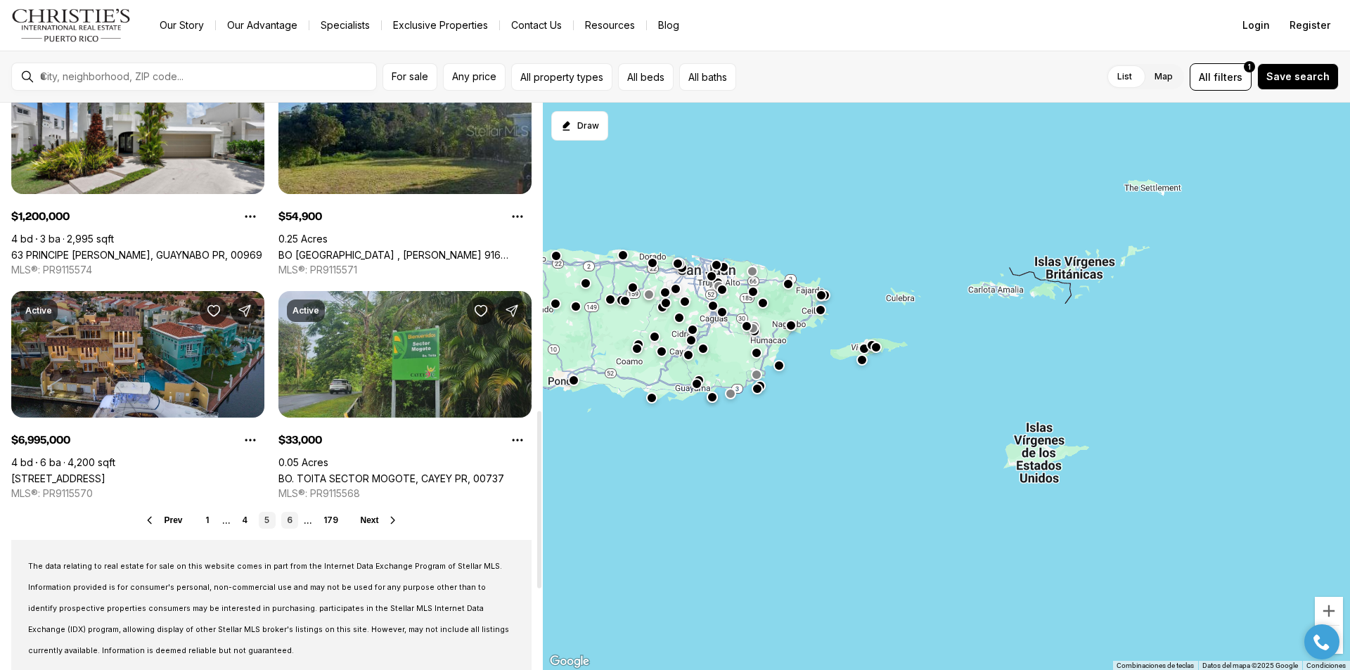
click at [287, 520] on link "6" at bounding box center [289, 520] width 17 height 17
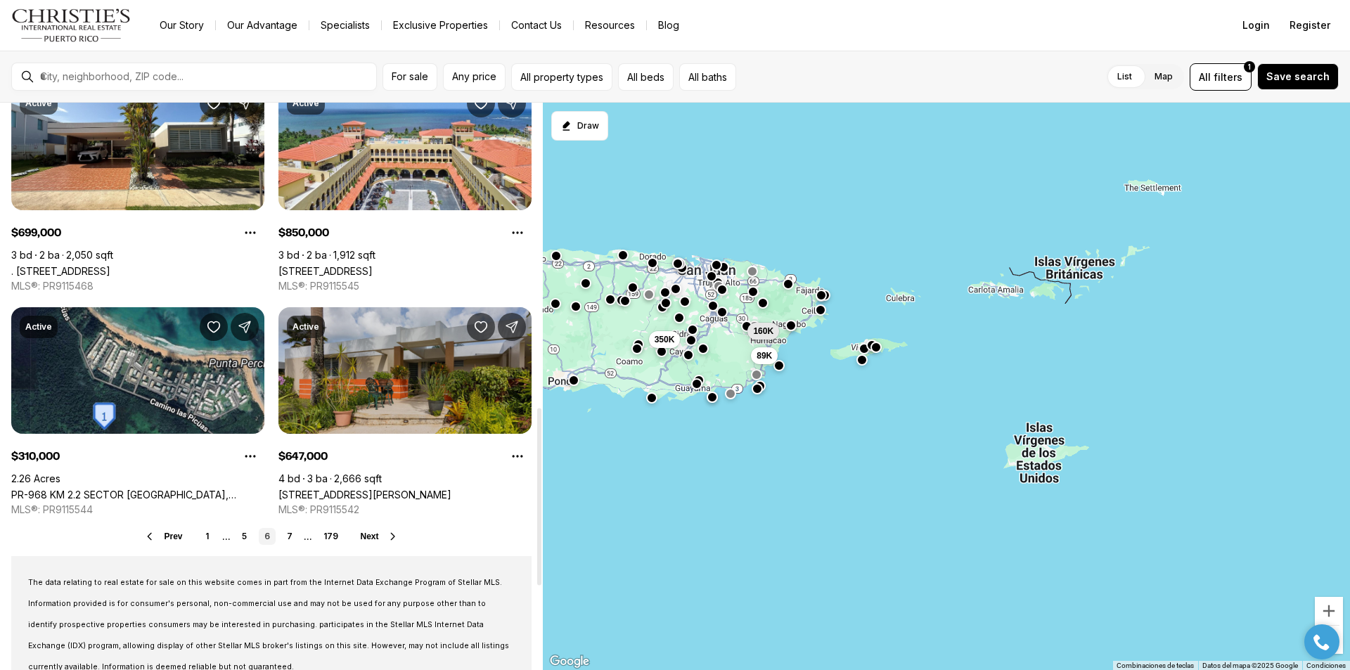
scroll to position [984, 0]
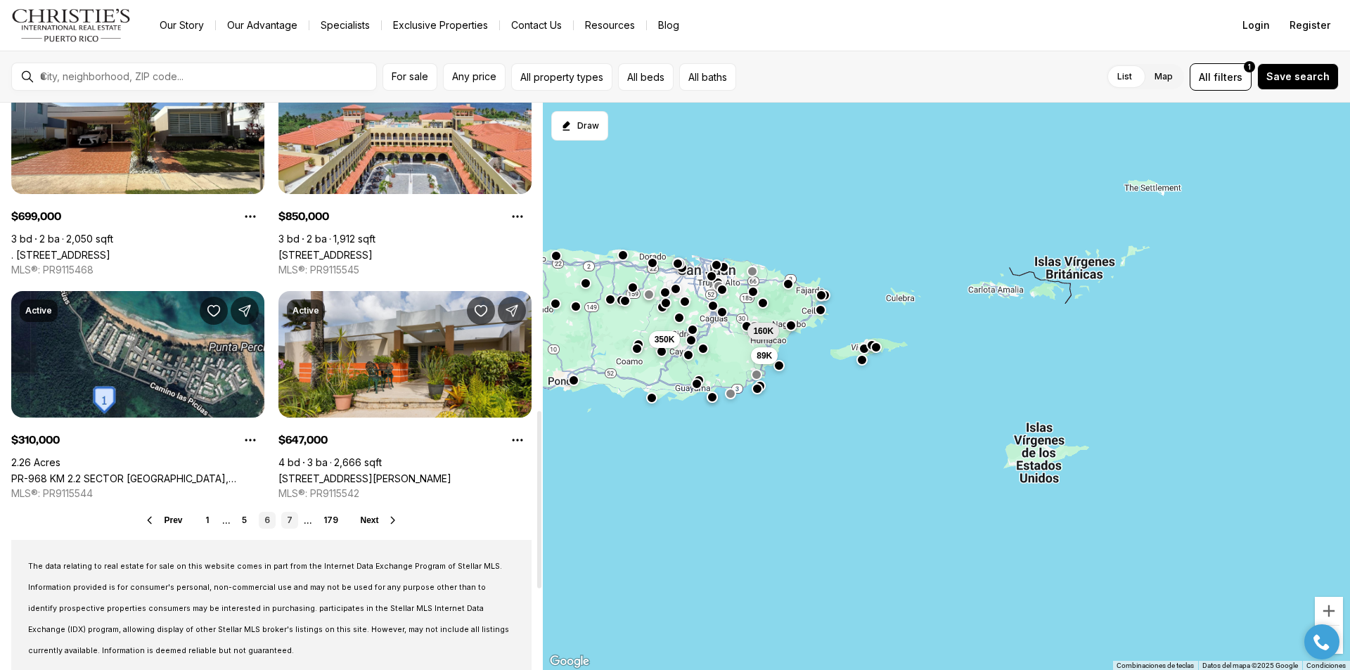
click at [288, 520] on link "7" at bounding box center [289, 520] width 17 height 17
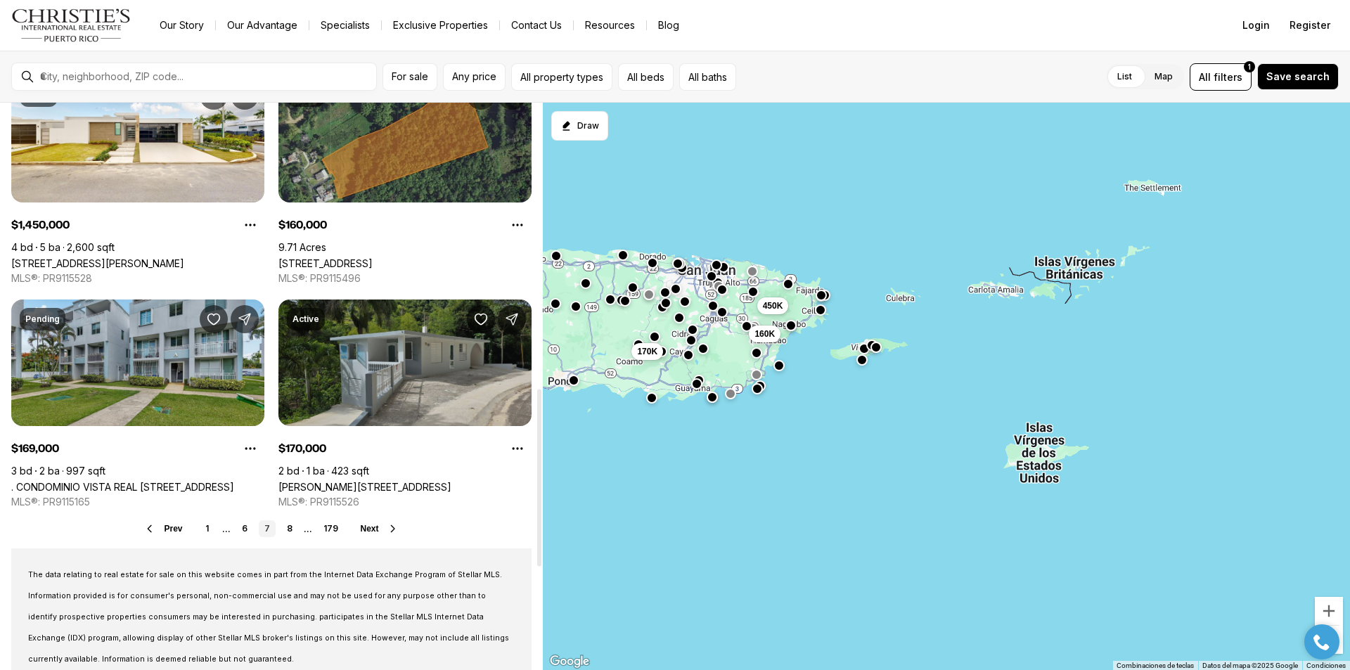
scroll to position [1055, 0]
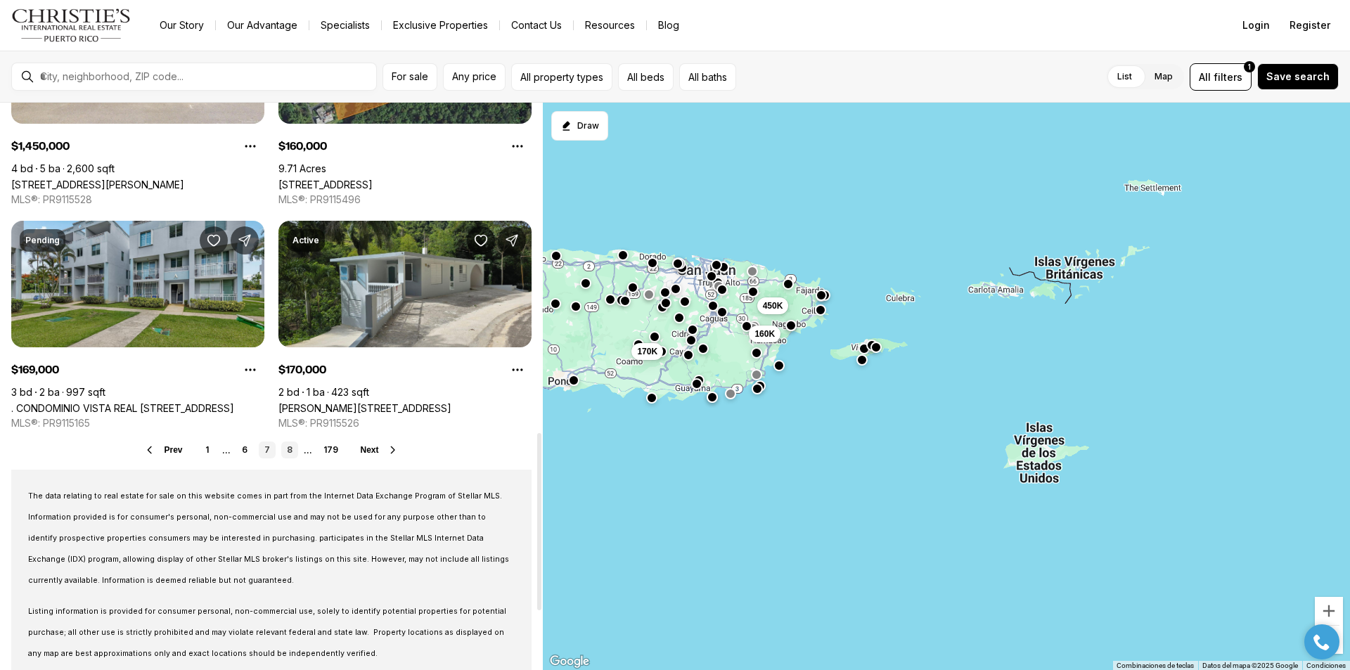
click at [290, 450] on link "8" at bounding box center [289, 450] width 17 height 17
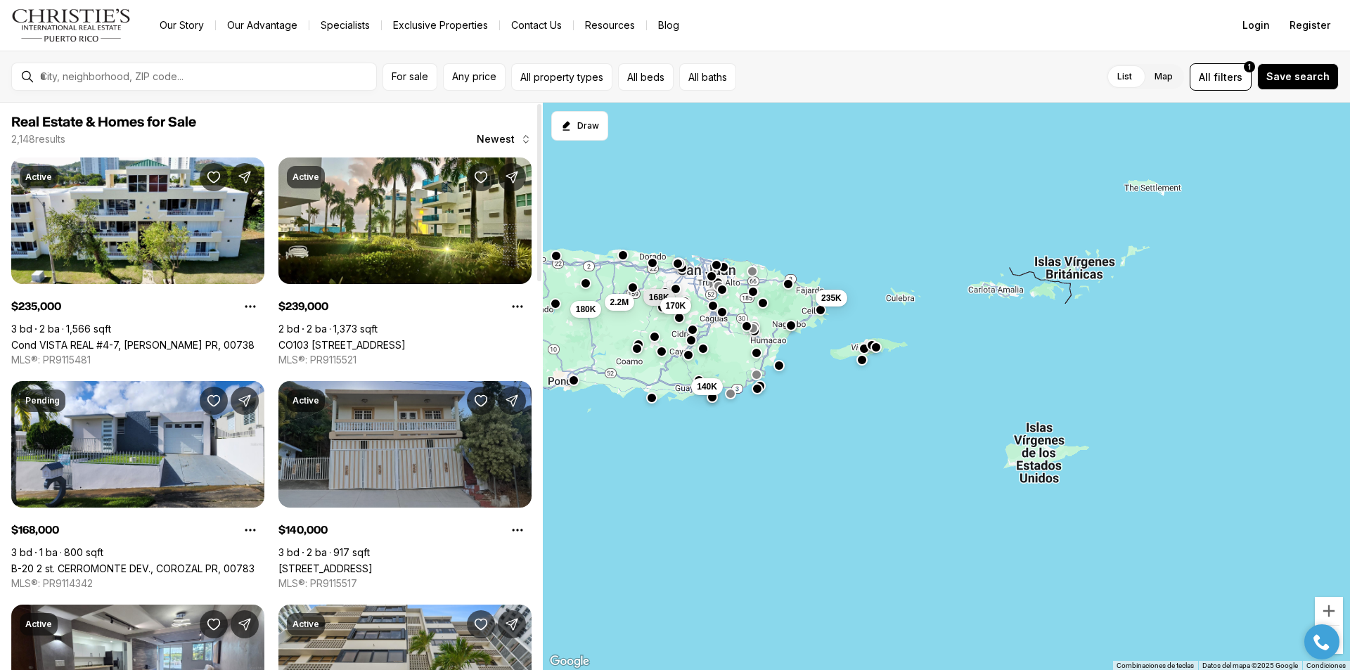
click at [373, 562] on link "6 PALMAS BAJAS #Lote 71, GUAYAMA PR, 00784" at bounding box center [325, 568] width 94 height 12
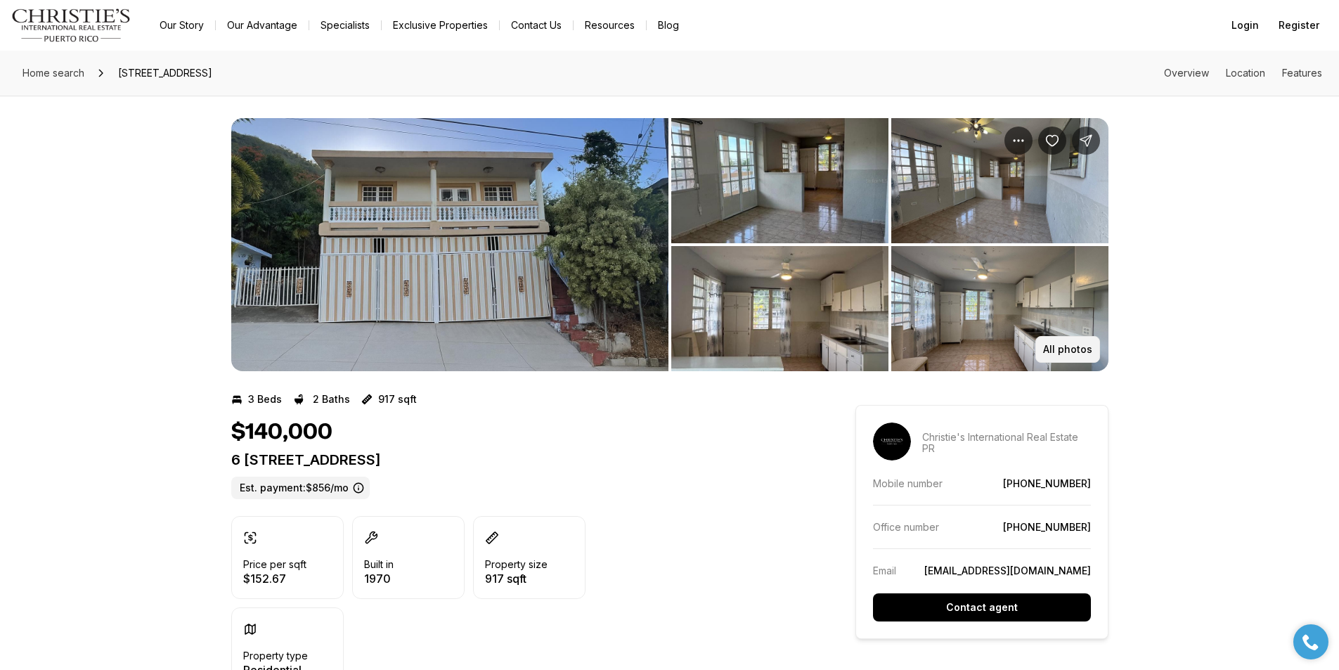
click at [1079, 345] on p "All photos" at bounding box center [1067, 349] width 49 height 11
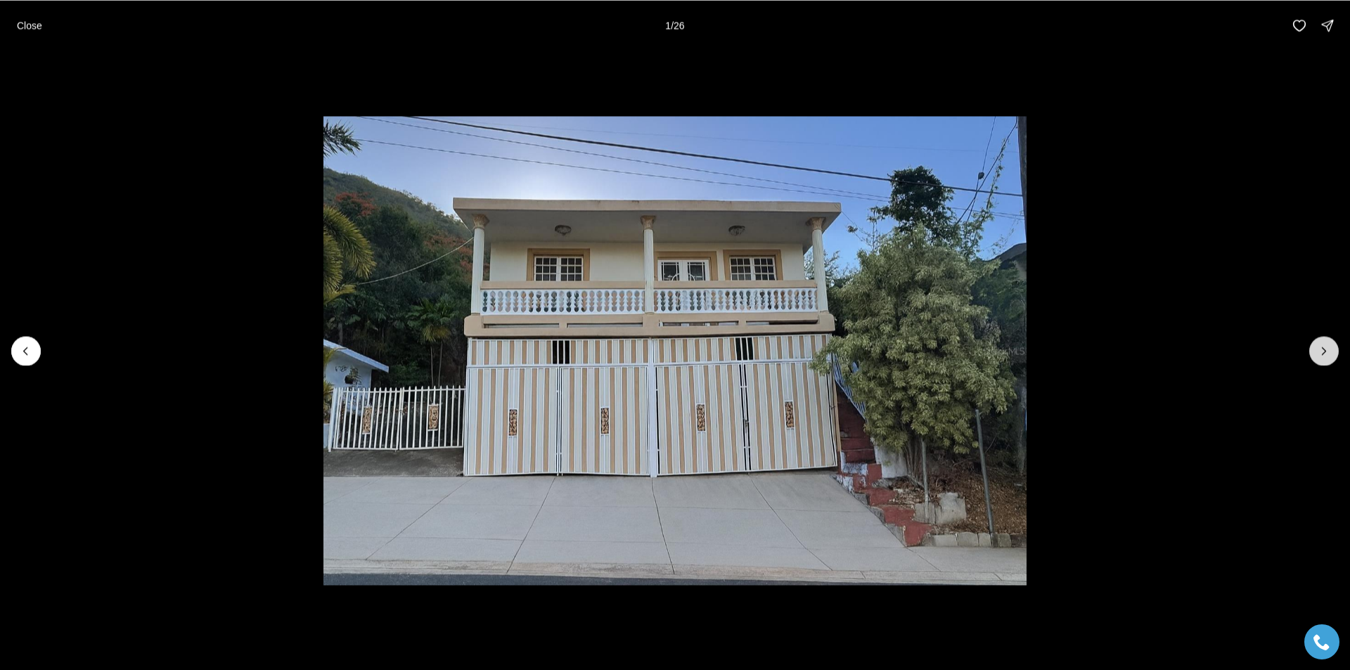
click at [1334, 355] on button "Next slide" at bounding box center [1324, 351] width 30 height 30
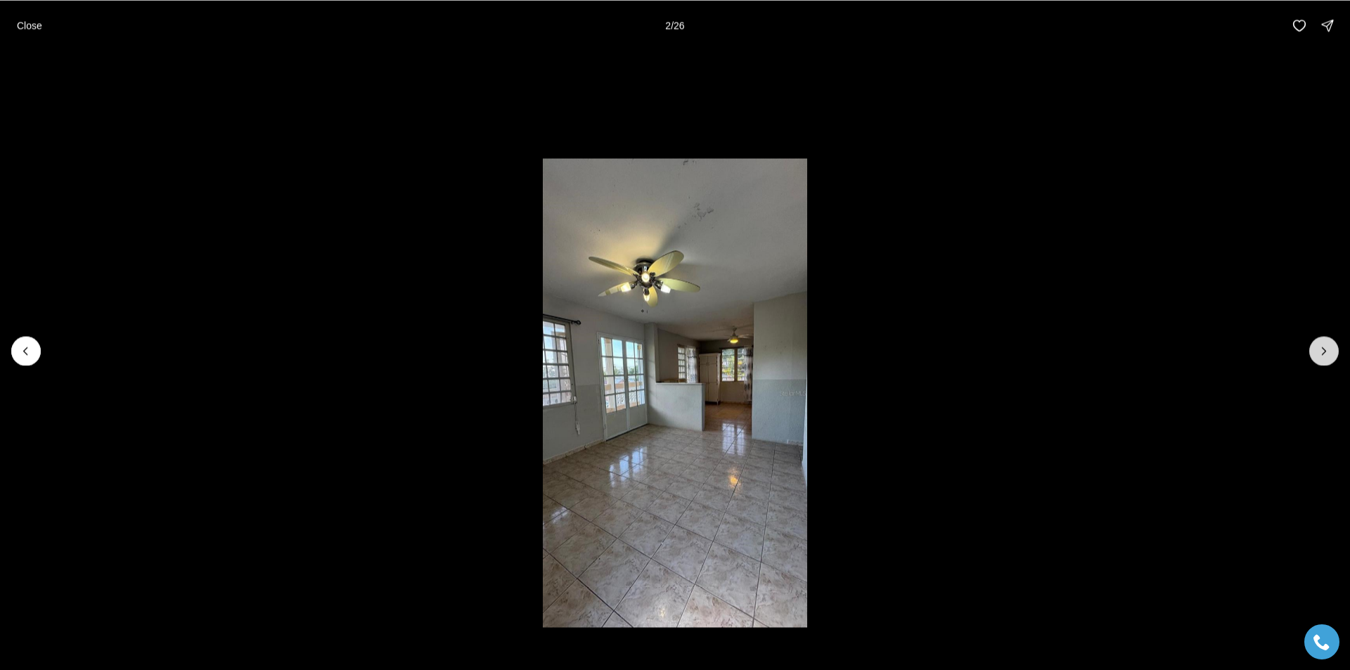
click at [1334, 355] on button "Next slide" at bounding box center [1324, 351] width 30 height 30
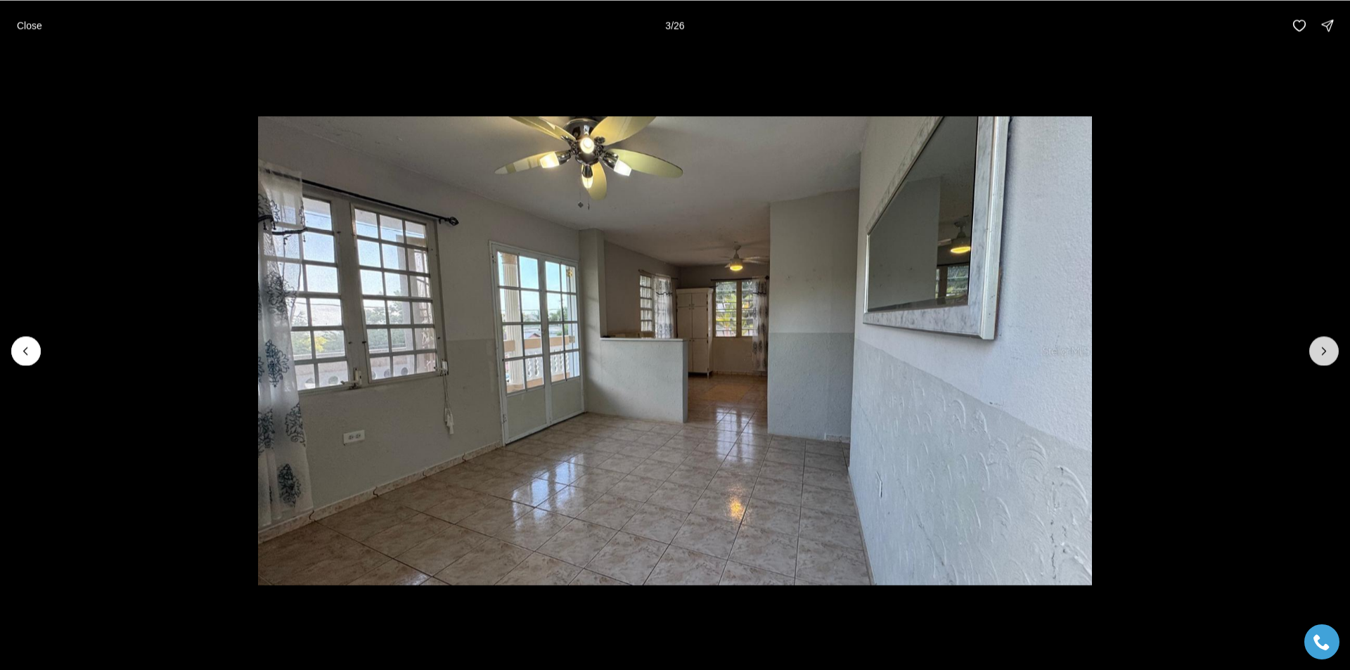
click at [1334, 355] on button "Next slide" at bounding box center [1324, 351] width 30 height 30
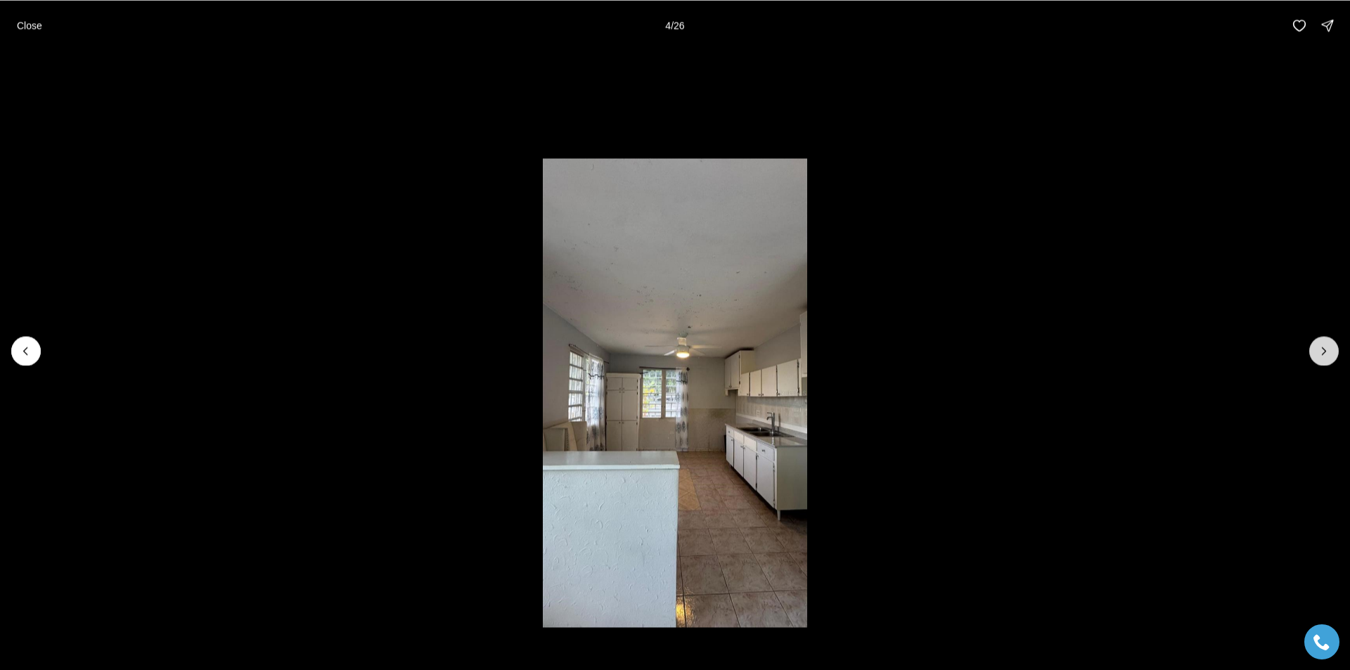
click at [1334, 355] on button "Next slide" at bounding box center [1324, 351] width 30 height 30
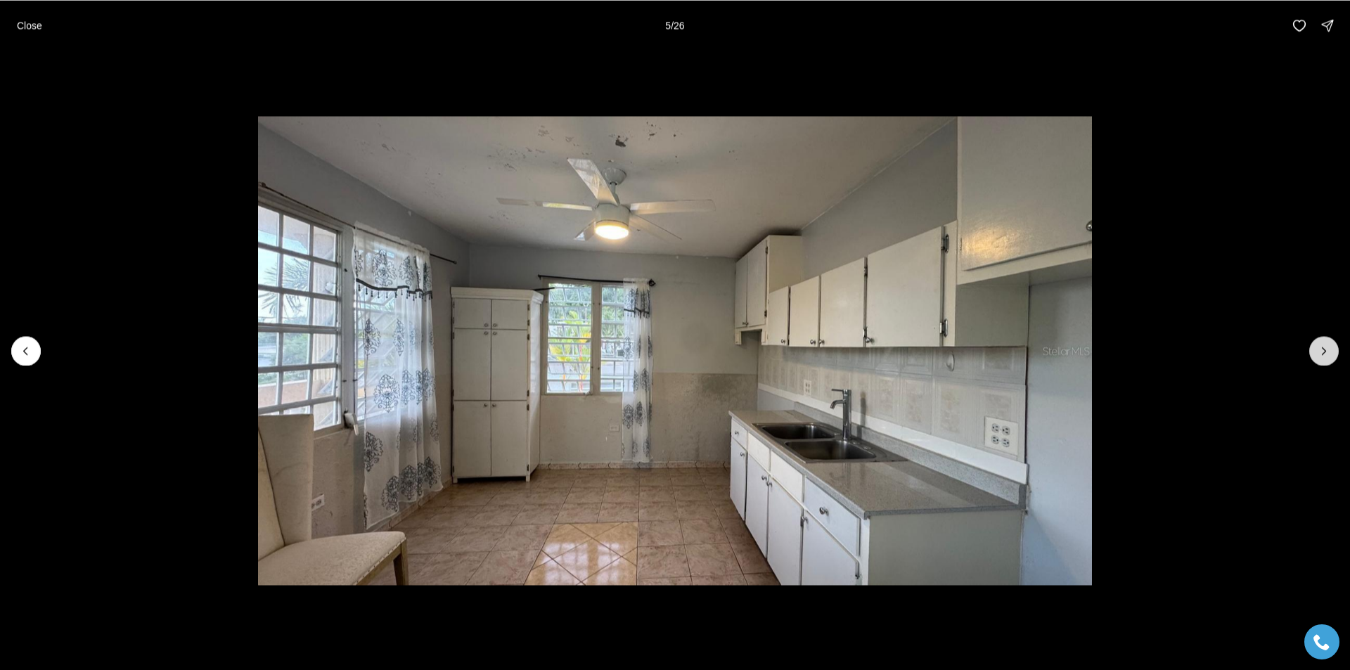
click at [1334, 355] on button "Next slide" at bounding box center [1324, 351] width 30 height 30
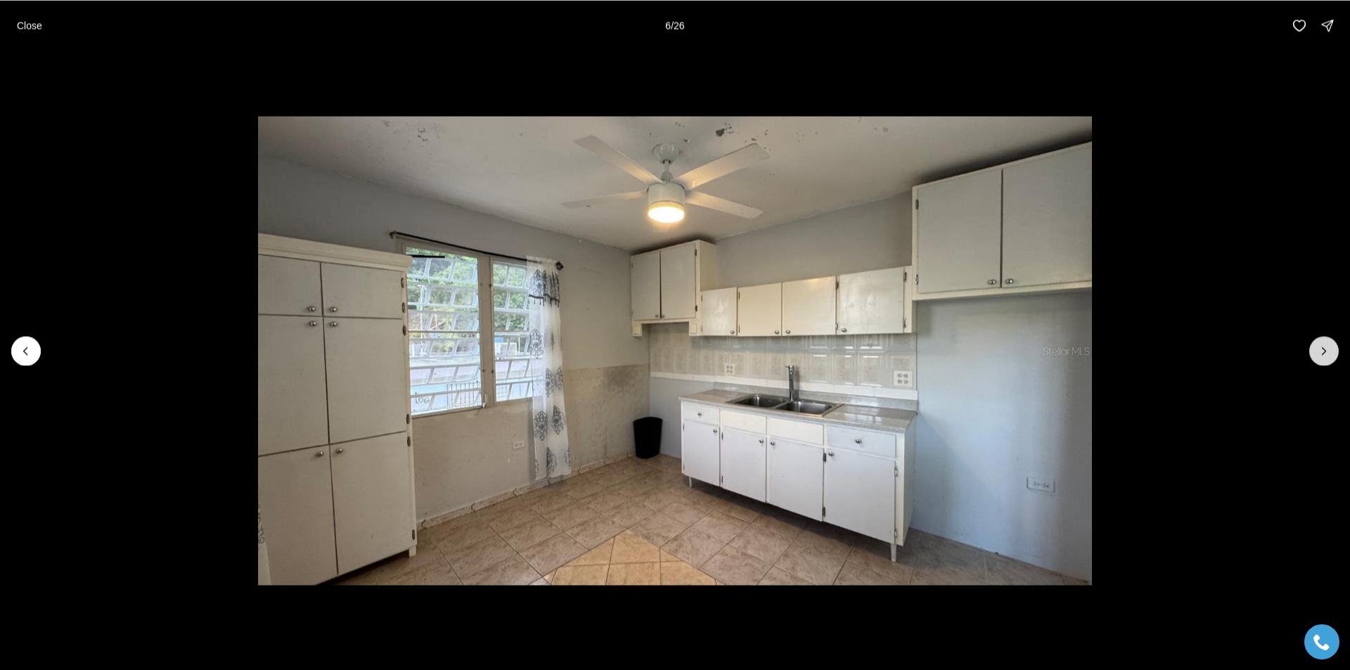
click at [1334, 355] on button "Next slide" at bounding box center [1324, 351] width 30 height 30
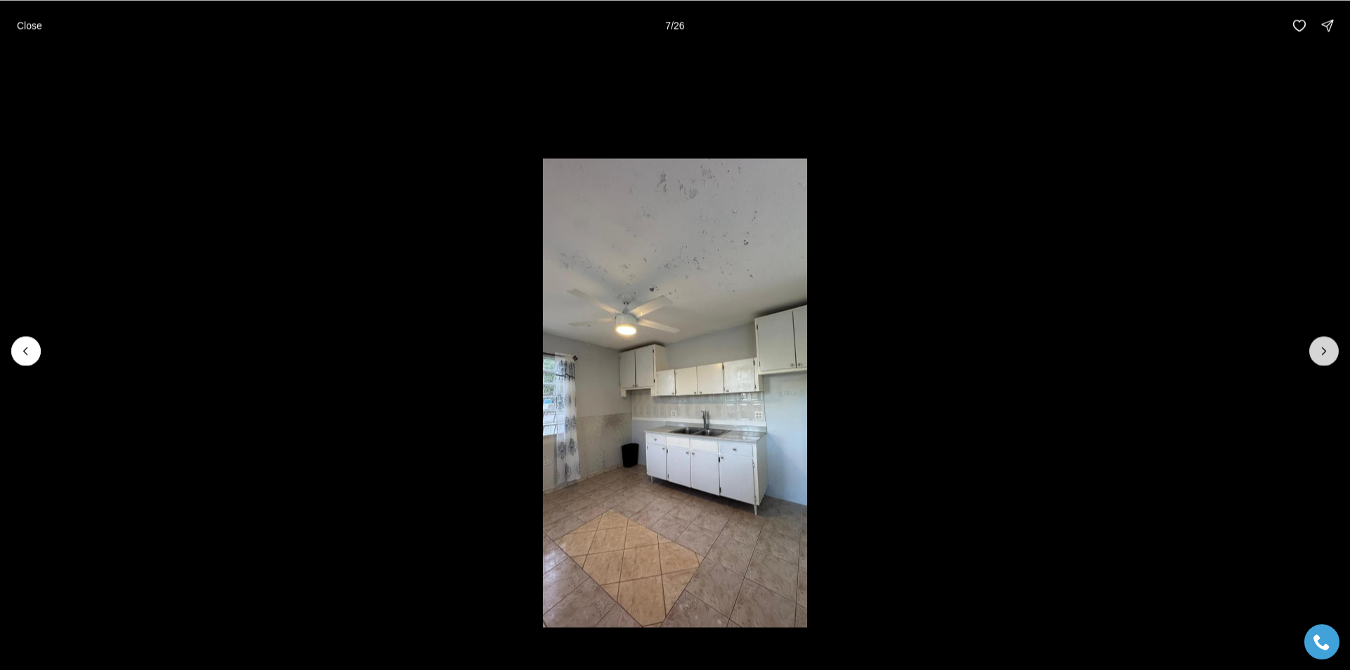
click at [1334, 355] on button "Next slide" at bounding box center [1324, 351] width 30 height 30
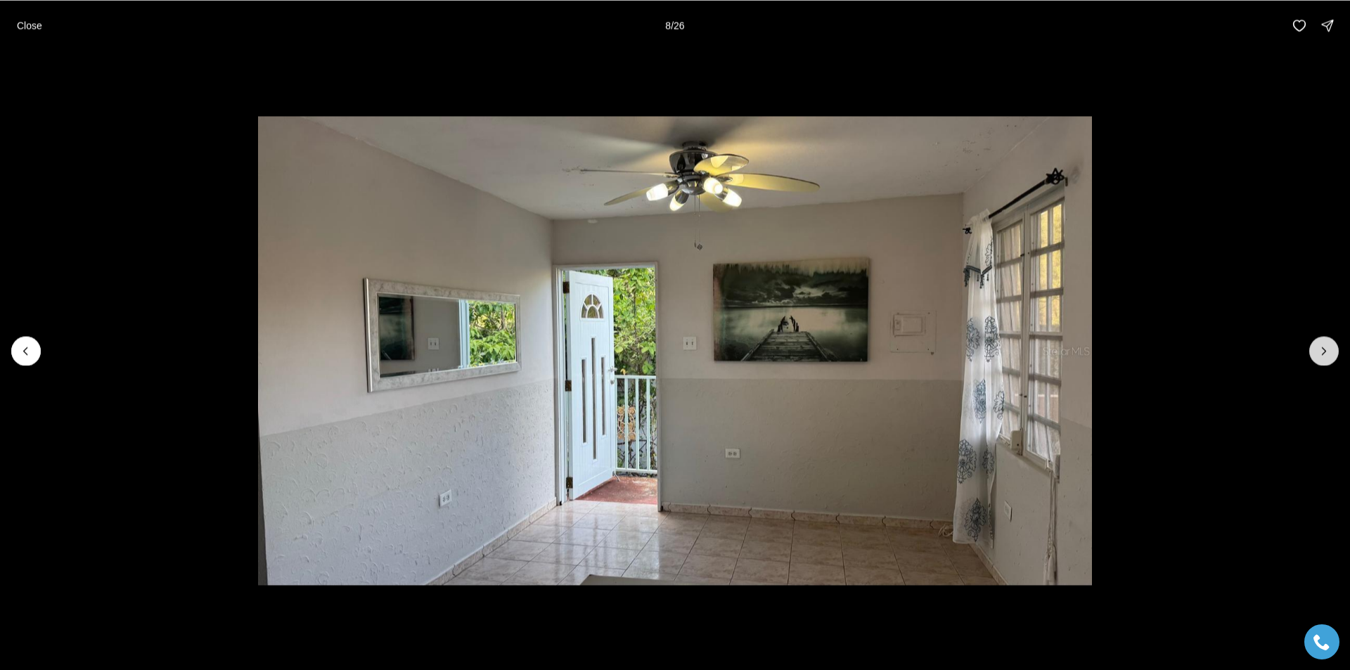
click at [1334, 355] on button "Next slide" at bounding box center [1324, 351] width 30 height 30
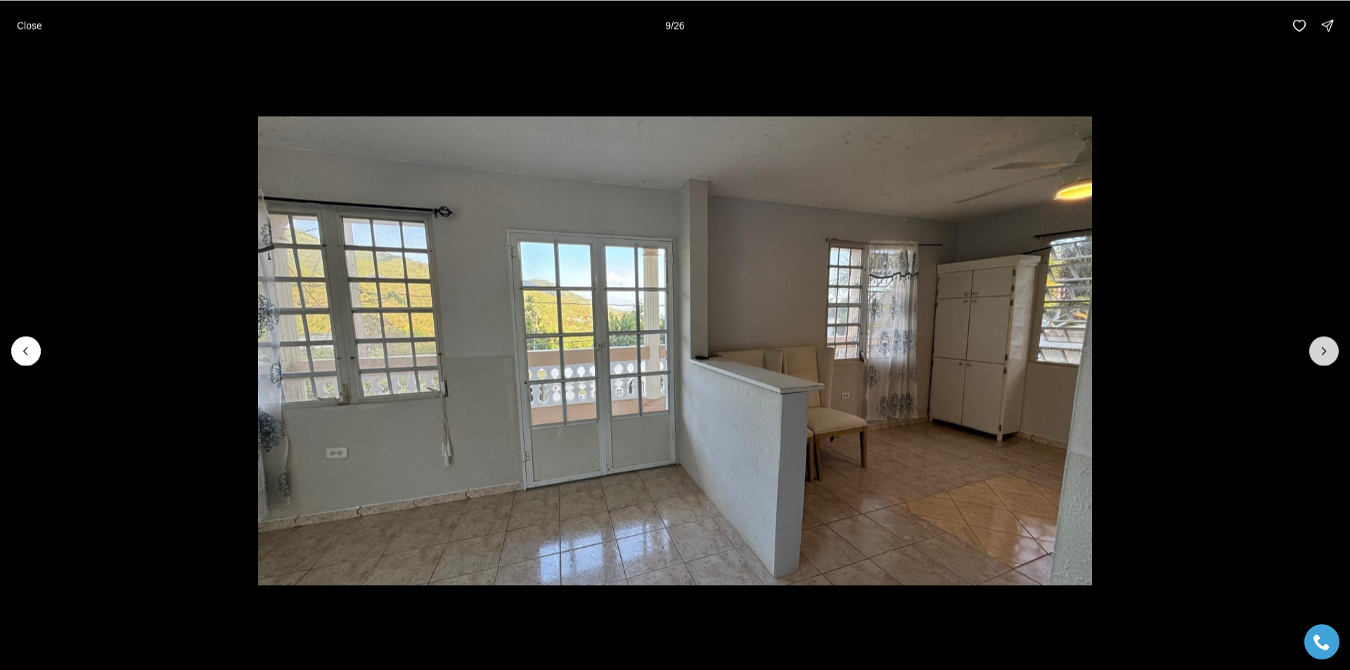
click at [1334, 355] on button "Next slide" at bounding box center [1324, 351] width 30 height 30
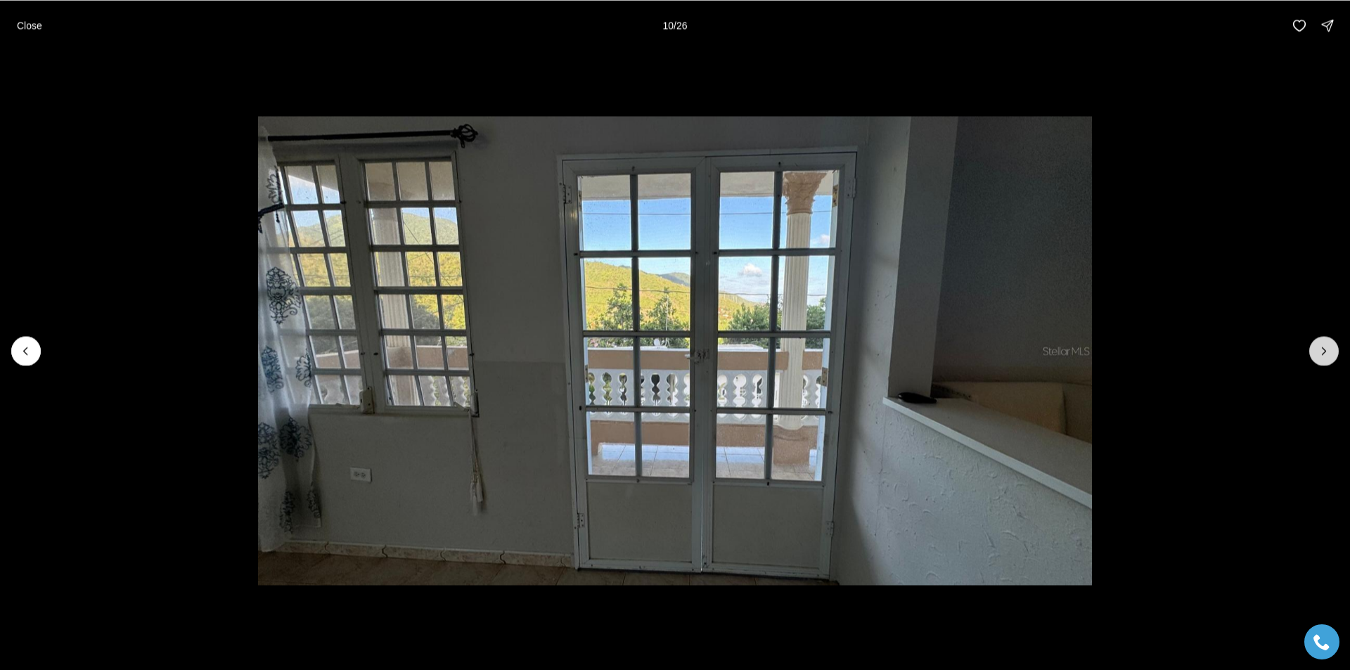
click at [1334, 355] on button "Next slide" at bounding box center [1324, 351] width 30 height 30
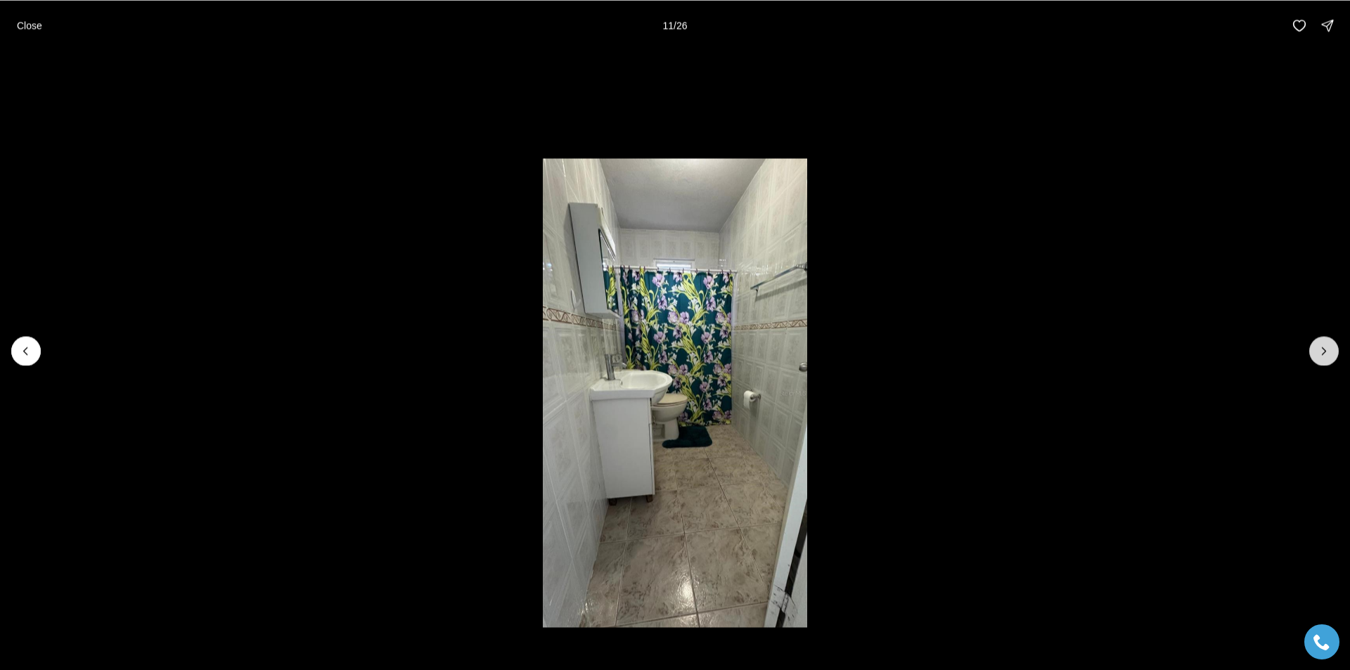
click at [1334, 355] on button "Next slide" at bounding box center [1324, 351] width 30 height 30
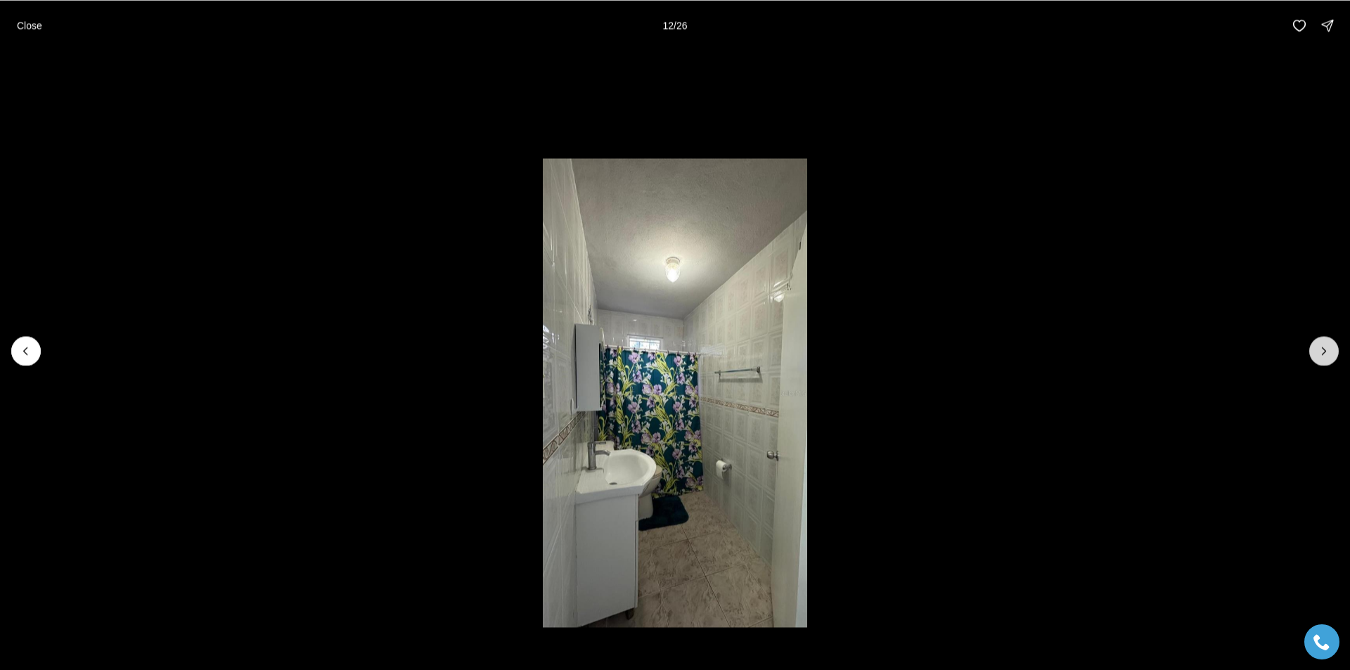
click at [1334, 355] on button "Next slide" at bounding box center [1324, 351] width 30 height 30
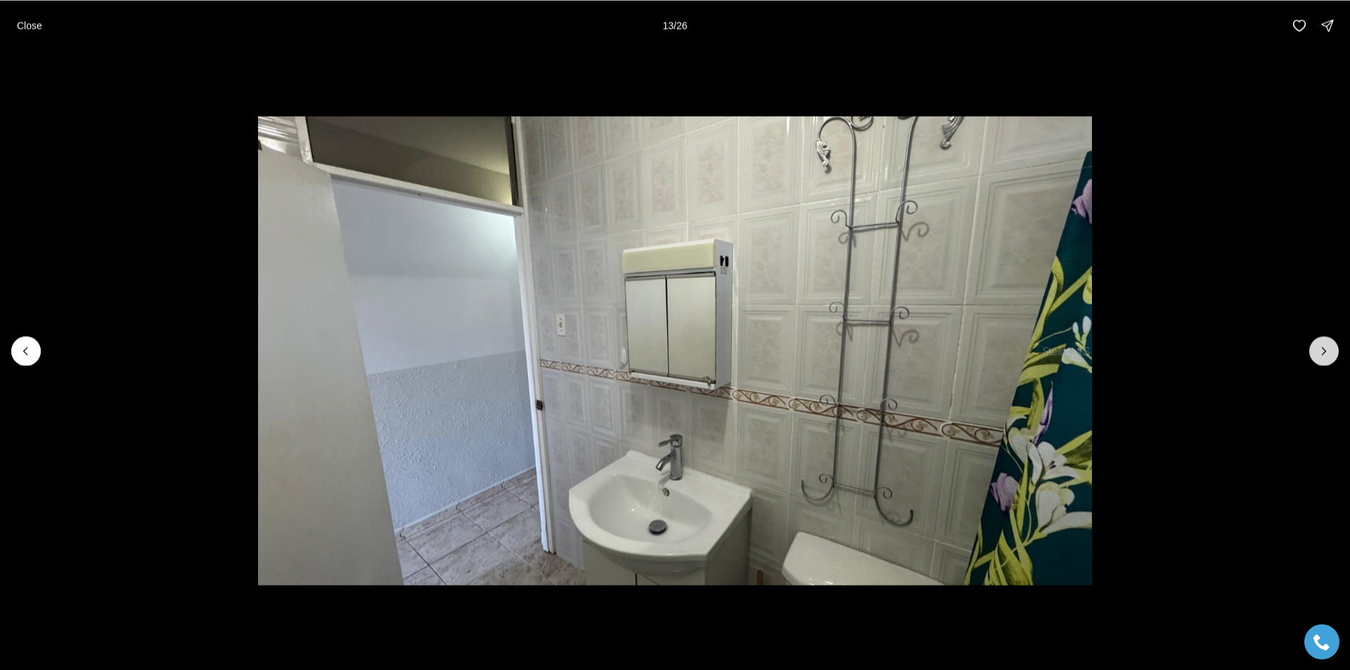
click at [1334, 355] on button "Next slide" at bounding box center [1324, 351] width 30 height 30
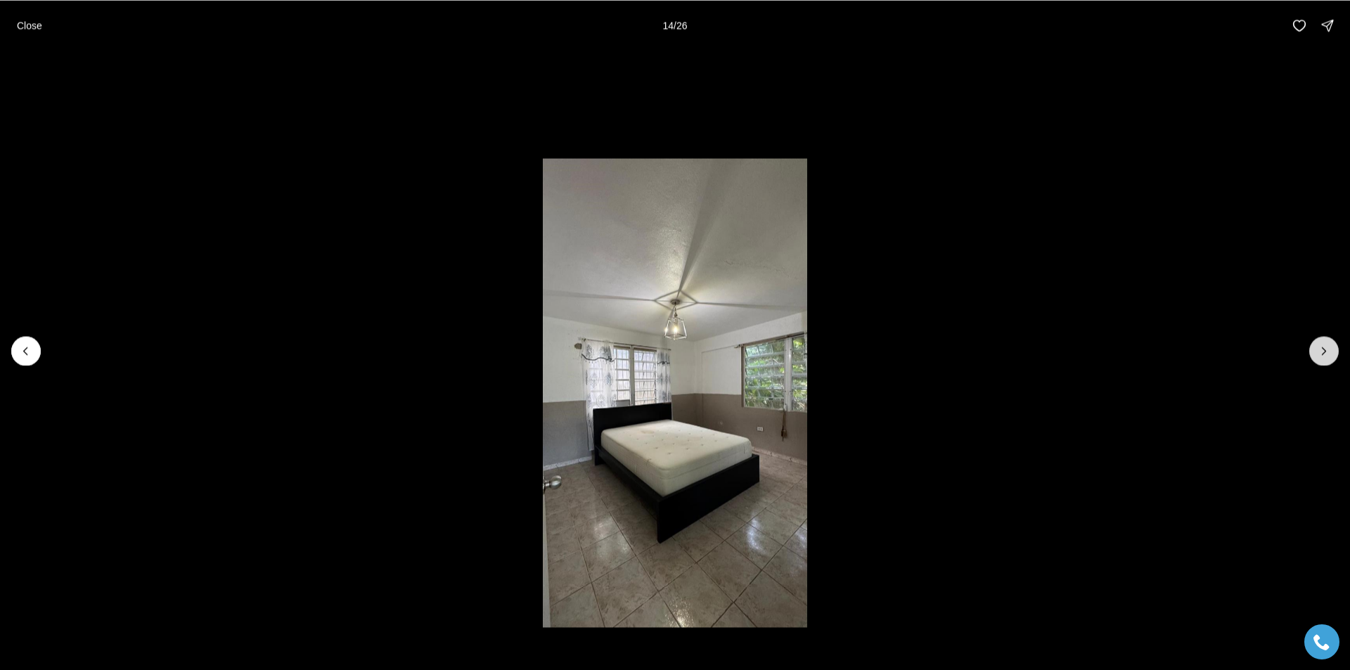
click at [1334, 355] on button "Next slide" at bounding box center [1324, 351] width 30 height 30
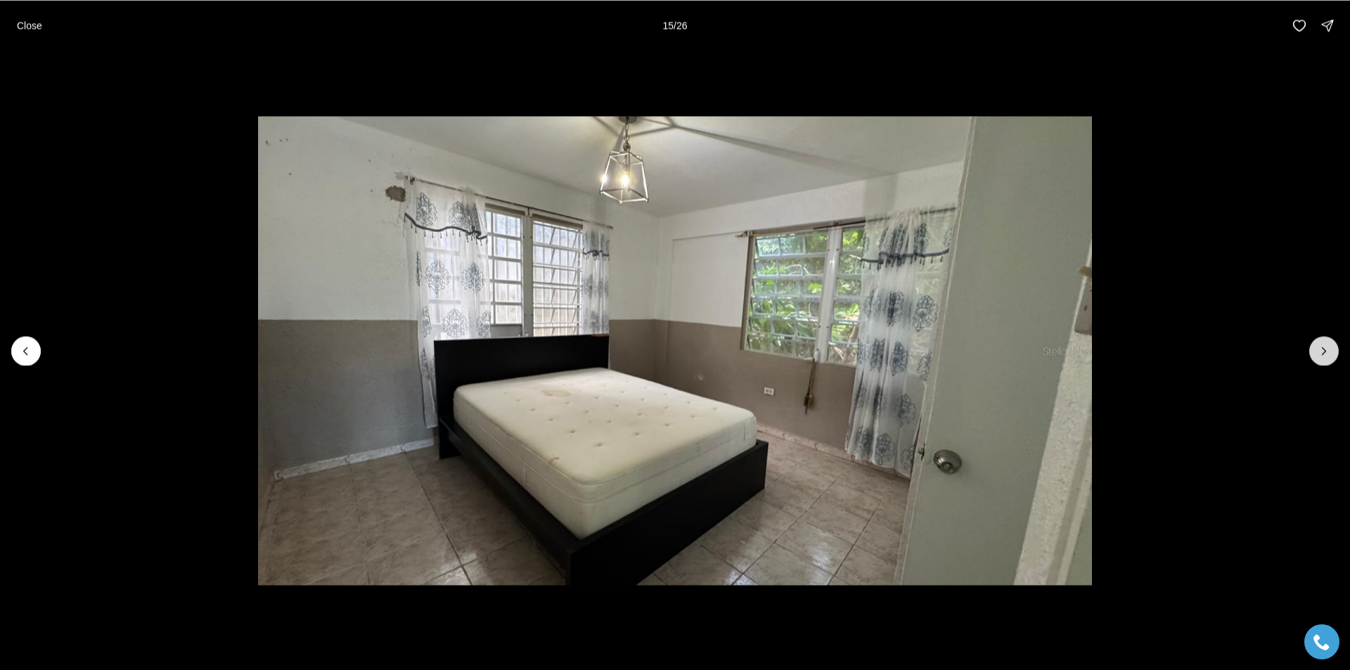
click at [1334, 355] on button "Next slide" at bounding box center [1324, 351] width 30 height 30
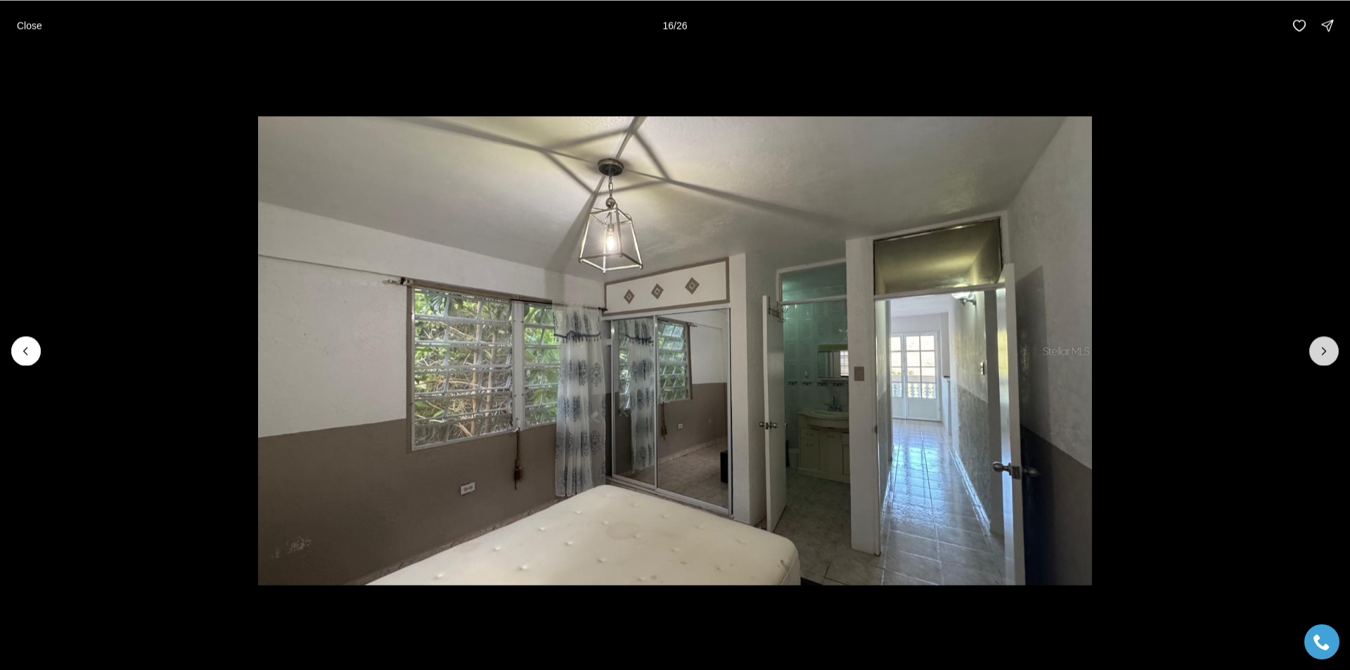
click at [1334, 355] on button "Next slide" at bounding box center [1324, 351] width 30 height 30
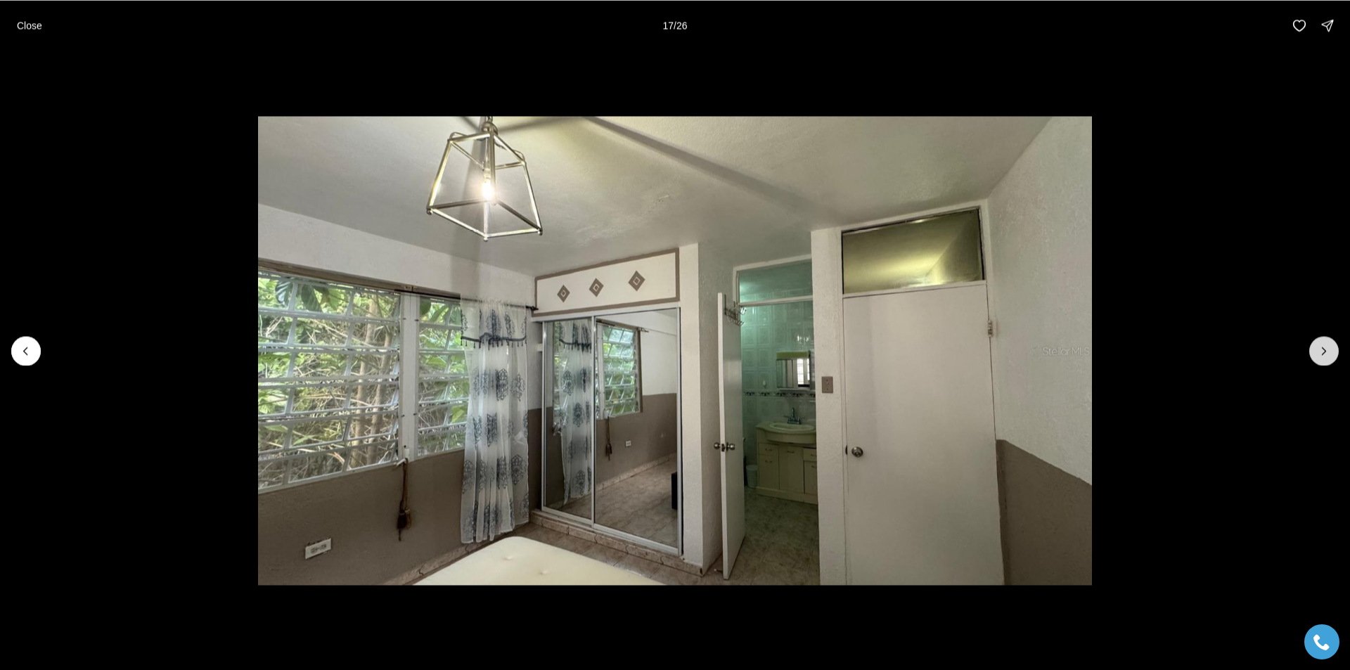
click at [1334, 355] on button "Next slide" at bounding box center [1324, 351] width 30 height 30
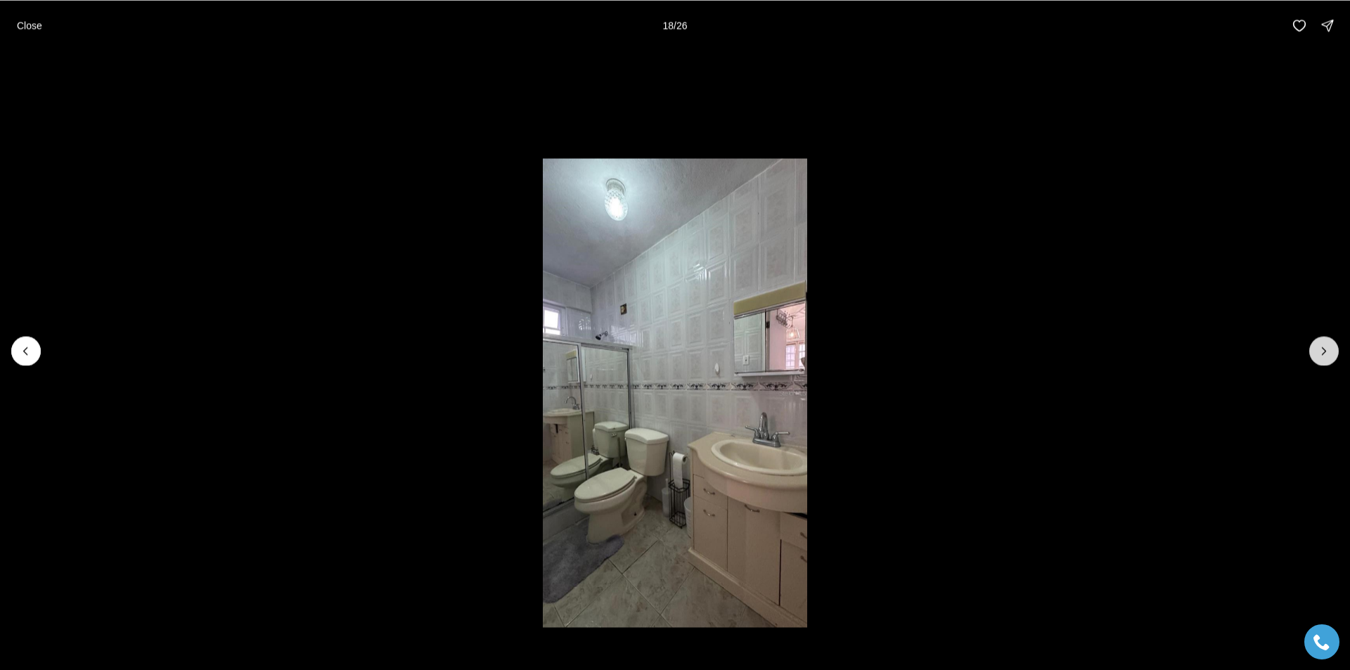
click at [1334, 355] on button "Next slide" at bounding box center [1324, 351] width 30 height 30
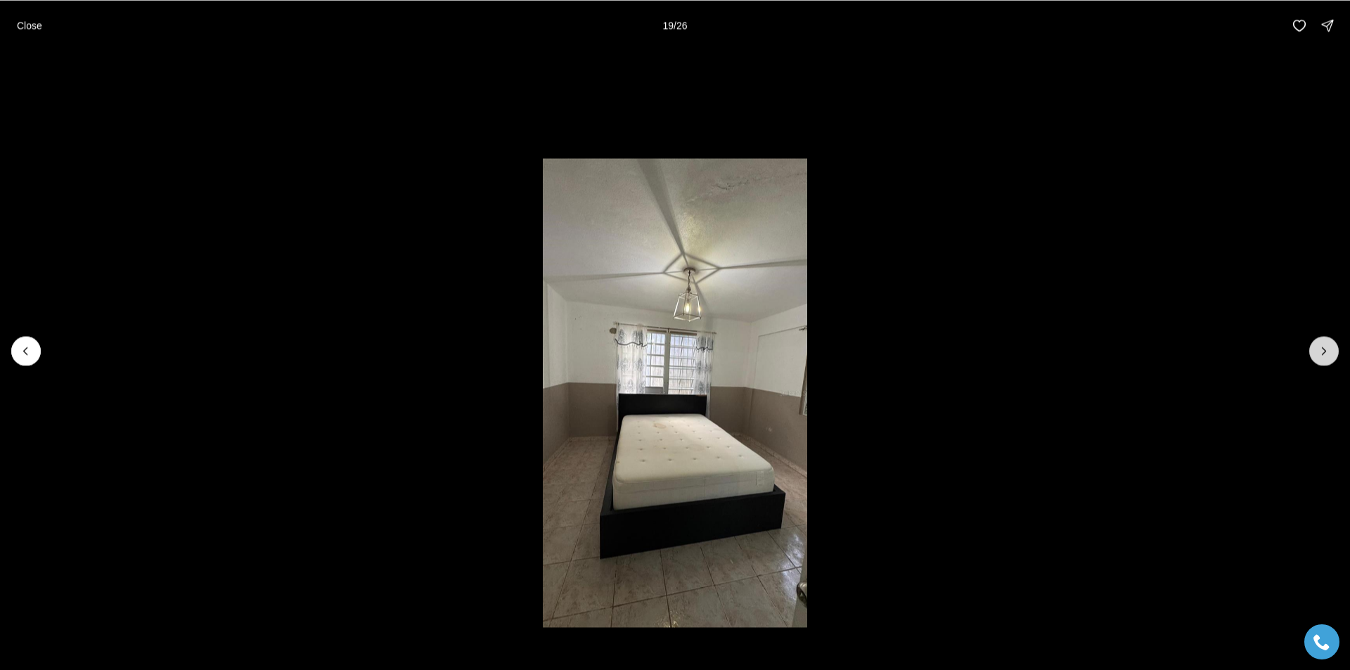
click at [1334, 355] on button "Next slide" at bounding box center [1324, 351] width 30 height 30
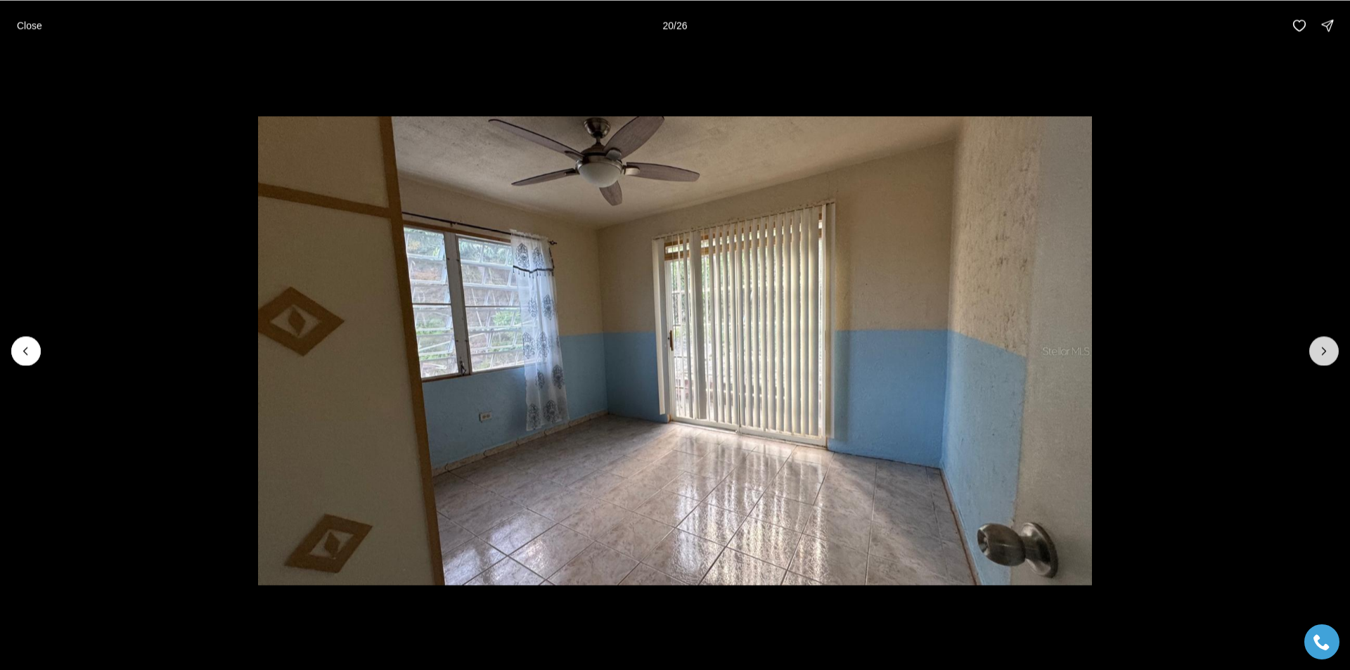
click at [1334, 355] on button "Next slide" at bounding box center [1324, 351] width 30 height 30
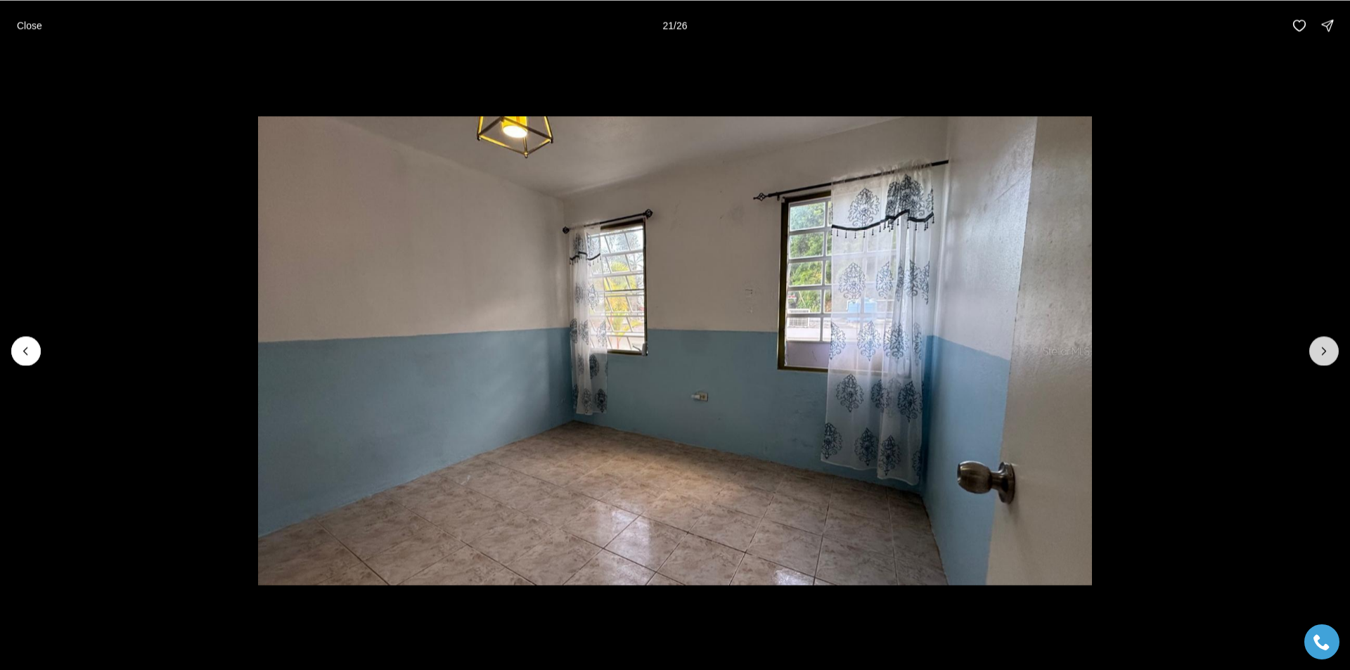
click at [1334, 355] on button "Next slide" at bounding box center [1324, 351] width 30 height 30
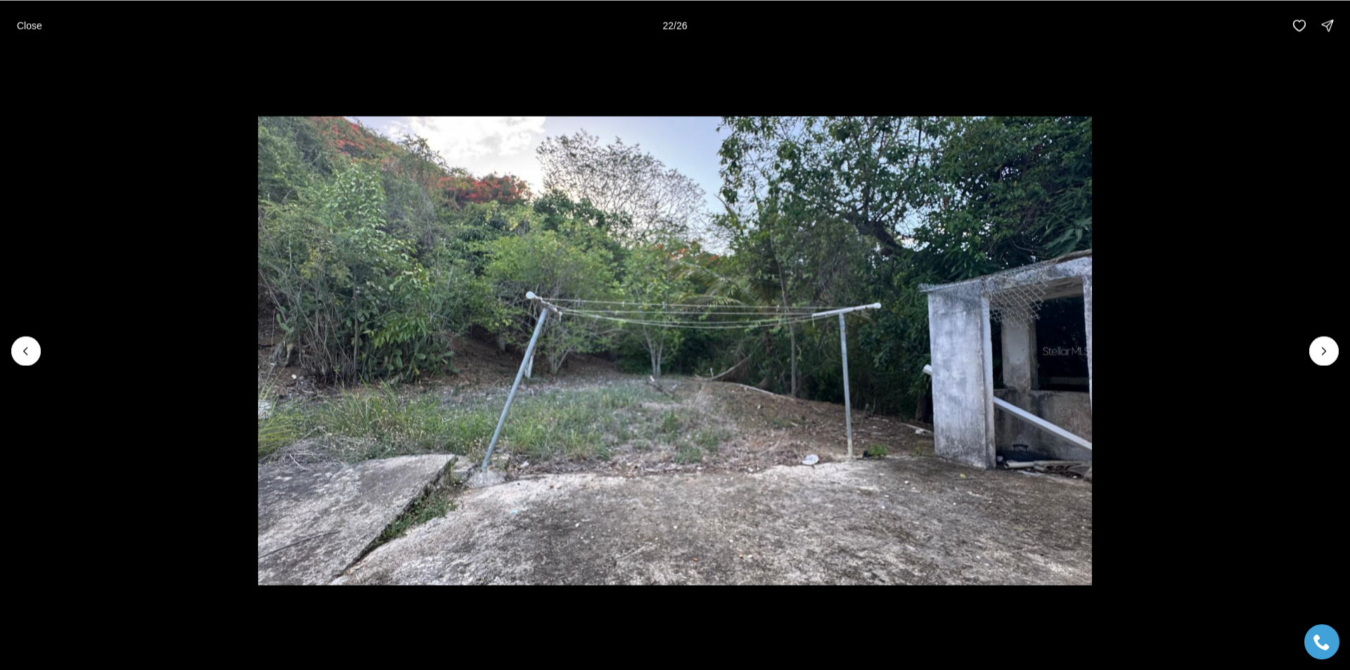
click at [1339, 458] on li "22 of 26" at bounding box center [675, 351] width 1350 height 600
click at [1322, 353] on icon "Next slide" at bounding box center [1324, 351] width 14 height 14
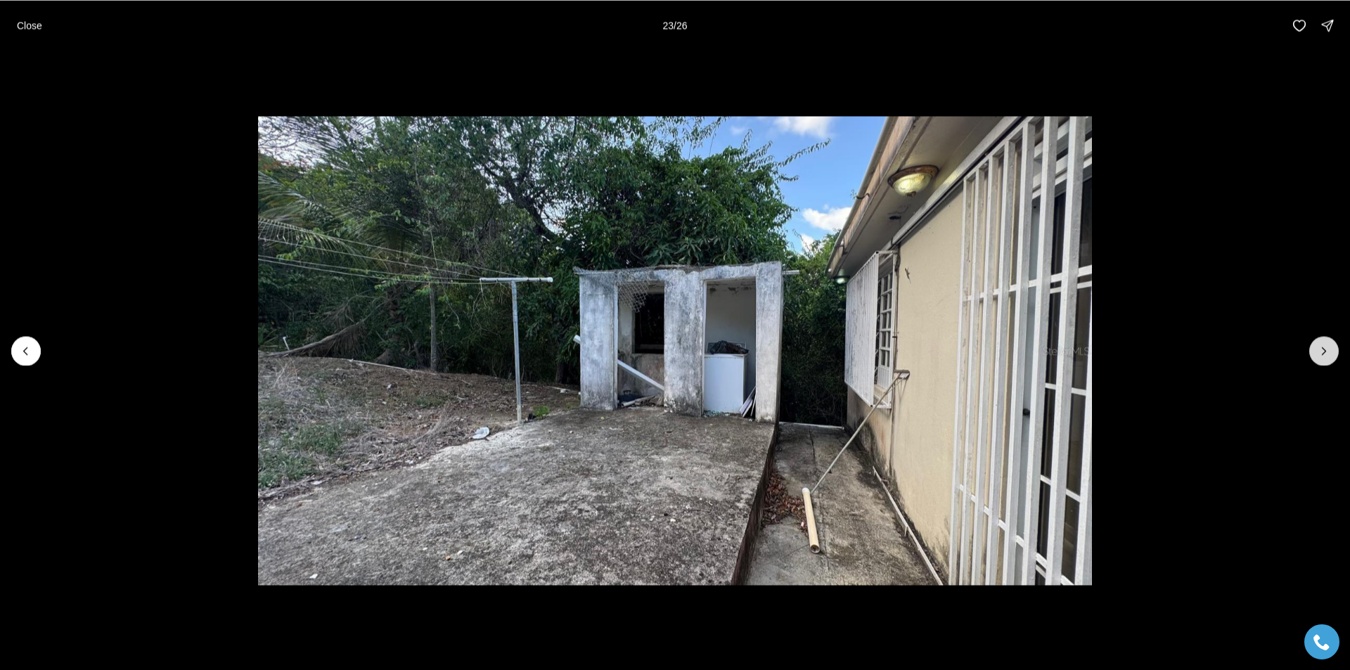
click at [1322, 353] on icon "Next slide" at bounding box center [1324, 351] width 14 height 14
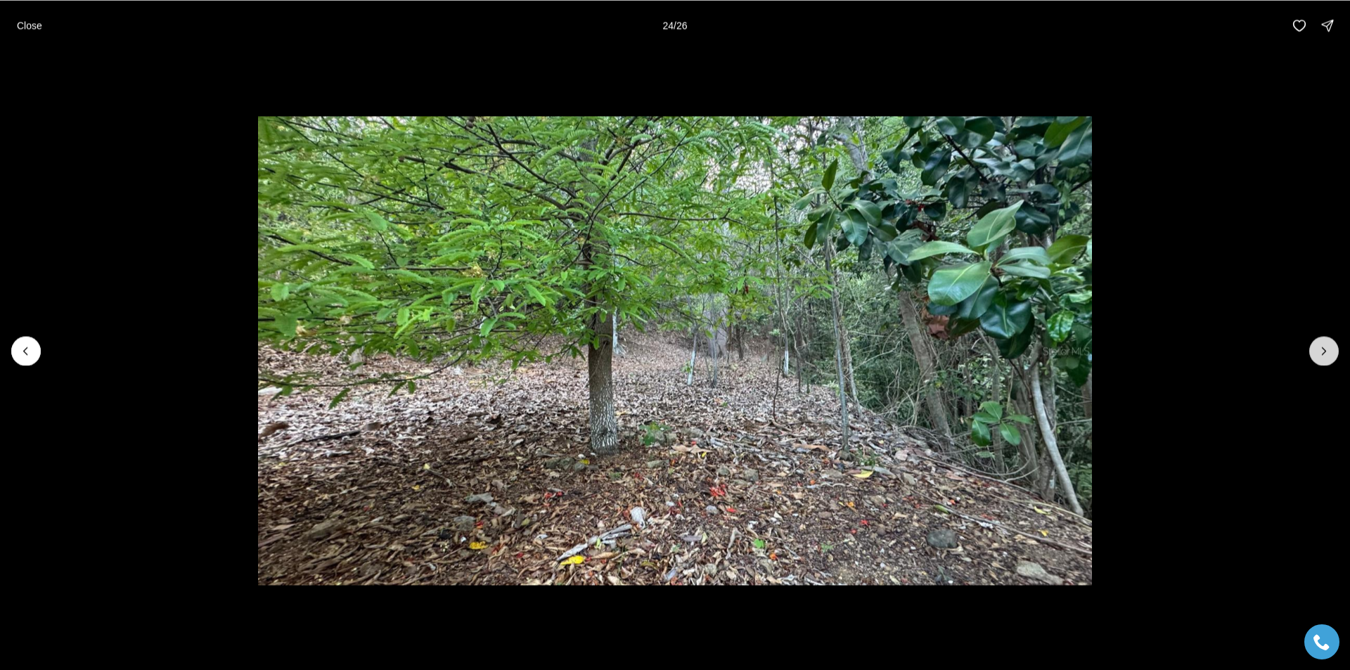
click at [1313, 349] on button "Next slide" at bounding box center [1324, 351] width 30 height 30
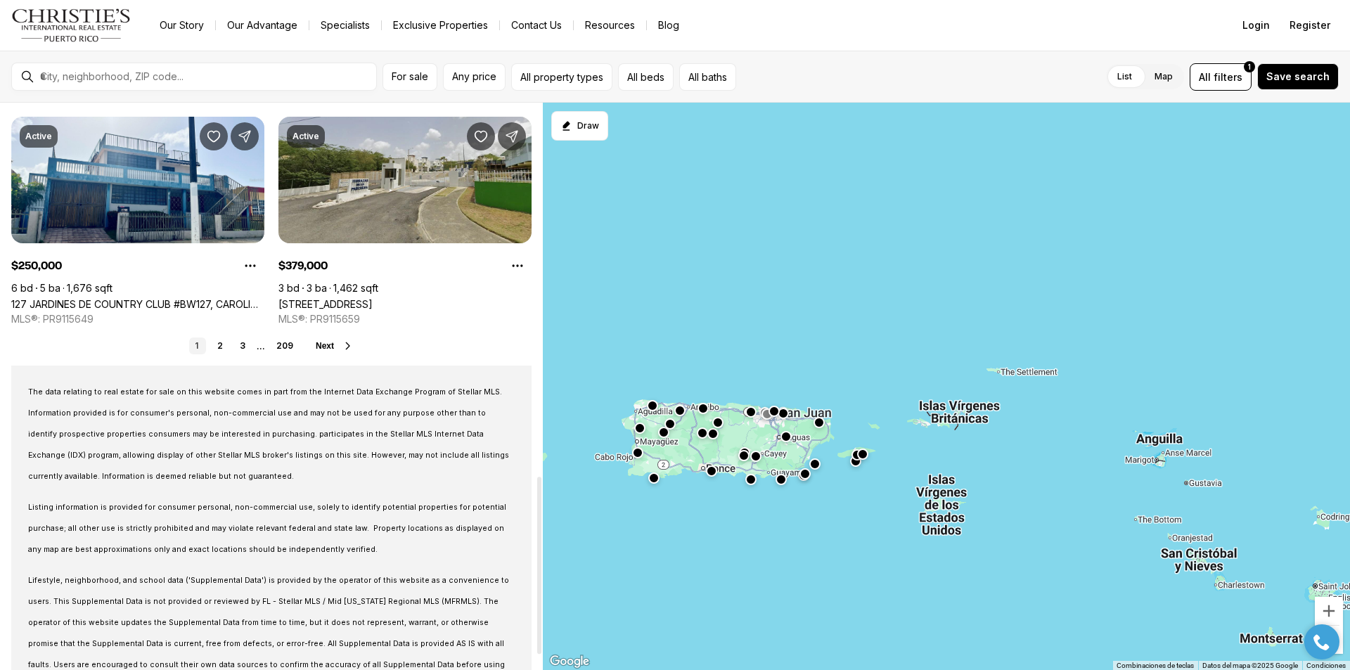
scroll to position [1195, 0]
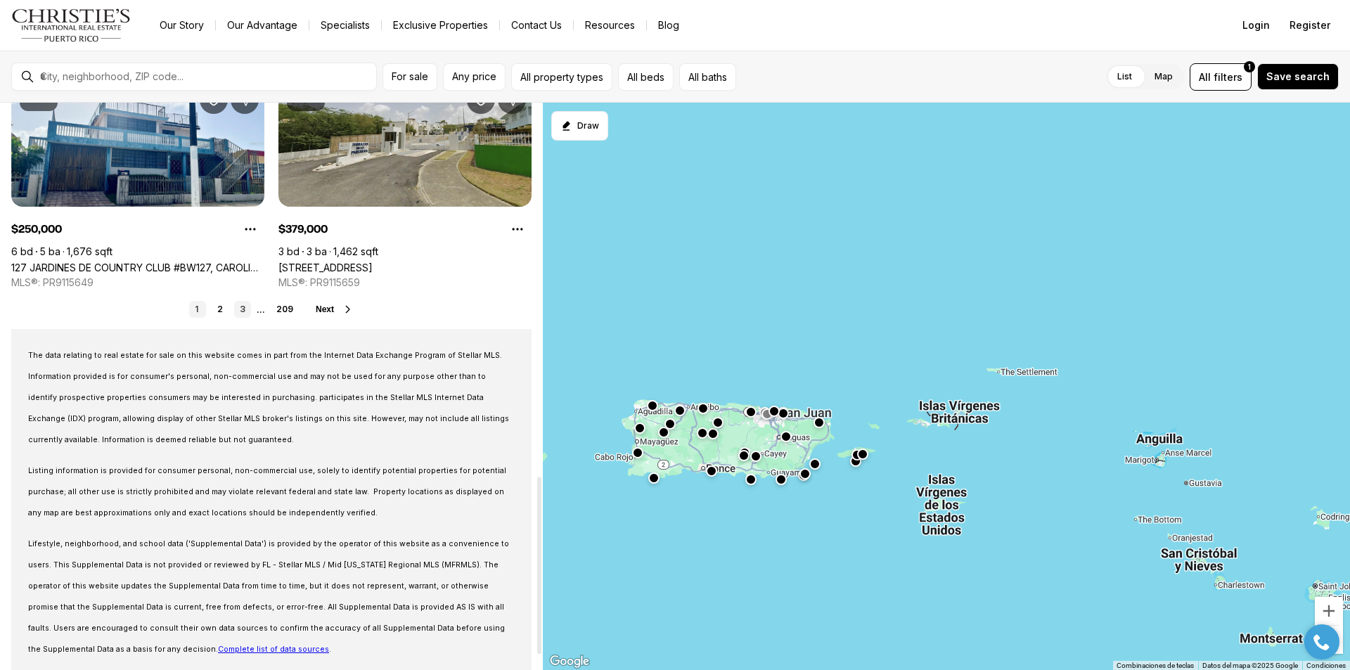
click at [246, 309] on link "3" at bounding box center [242, 309] width 17 height 17
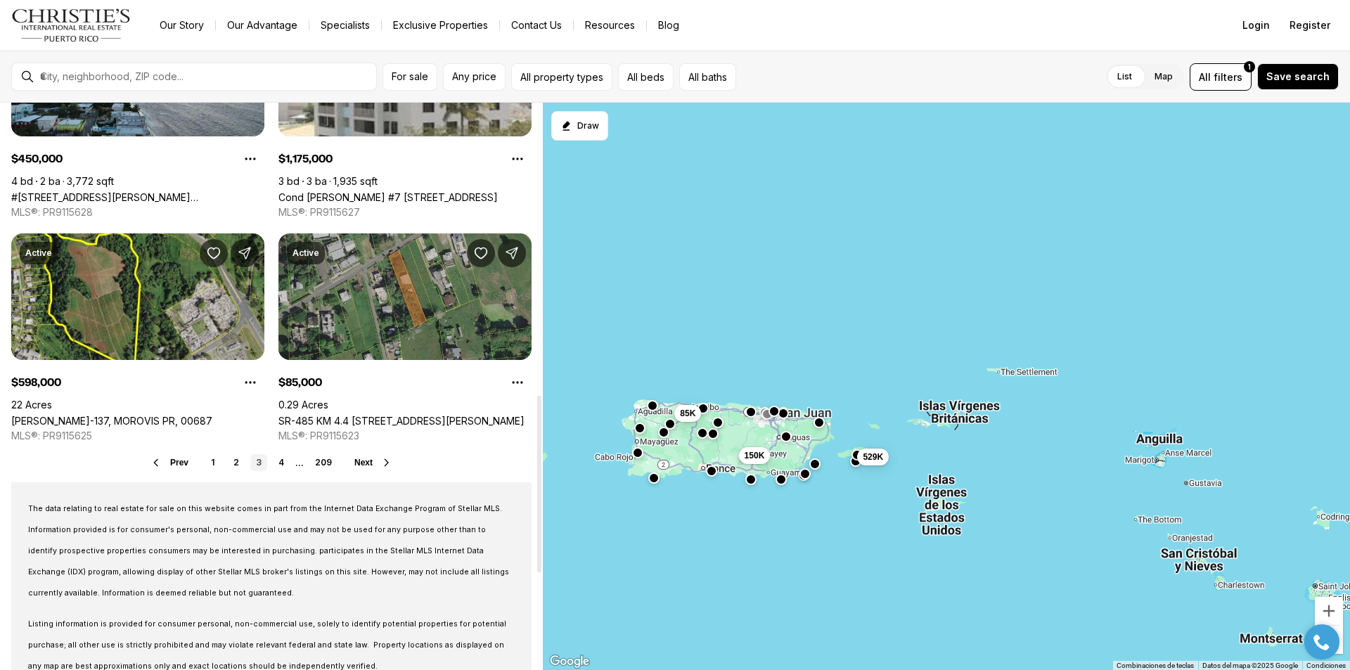
scroll to position [1125, 0]
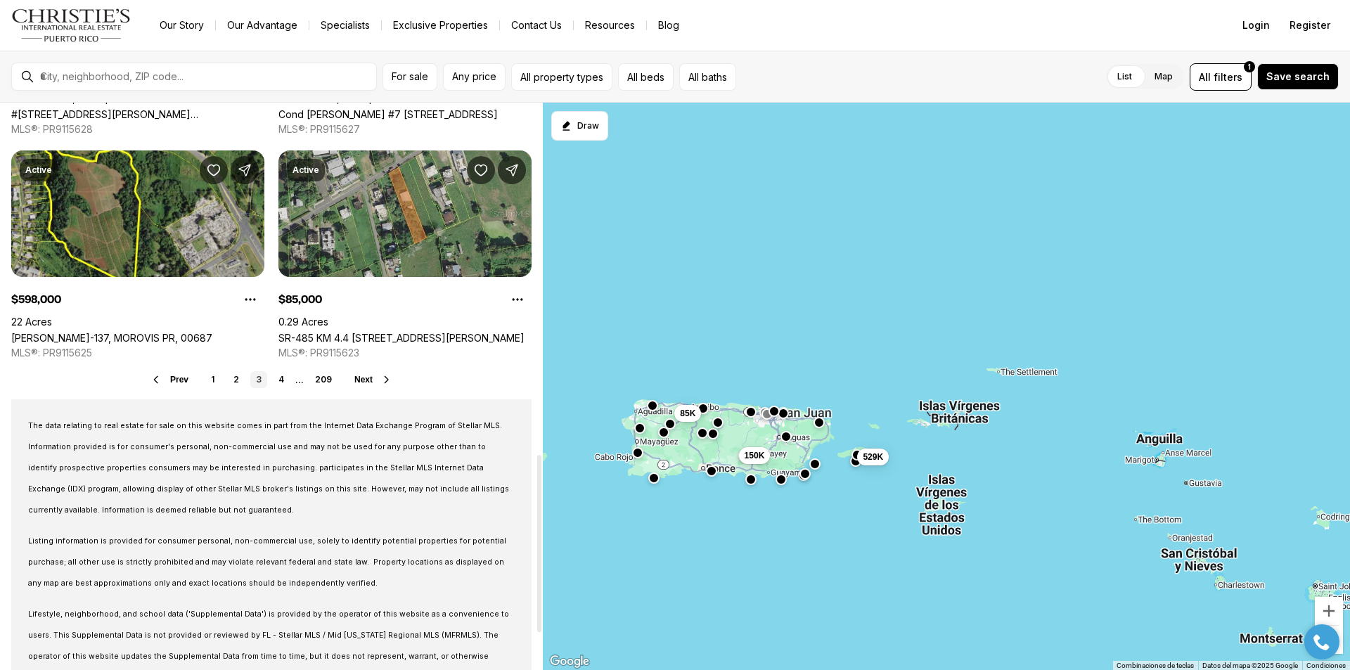
click at [302, 385] on li "..." at bounding box center [299, 380] width 8 height 11
click at [283, 380] on link "4" at bounding box center [281, 379] width 17 height 17
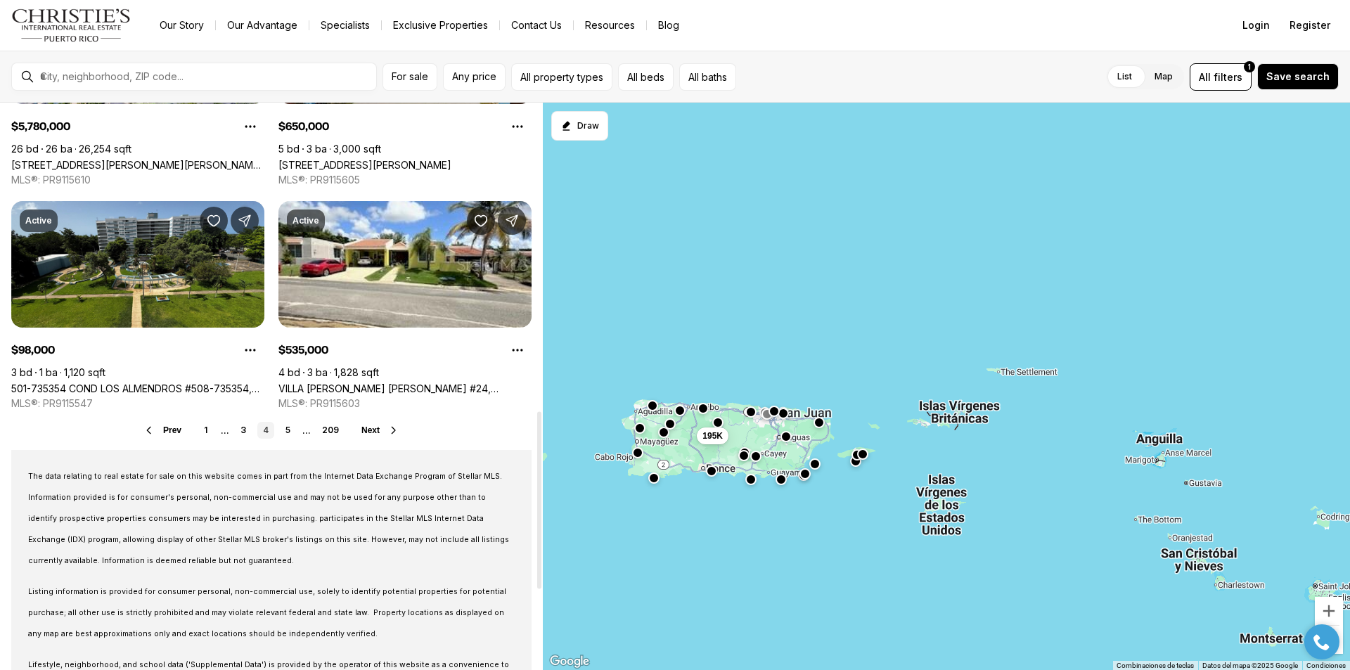
scroll to position [1242, 0]
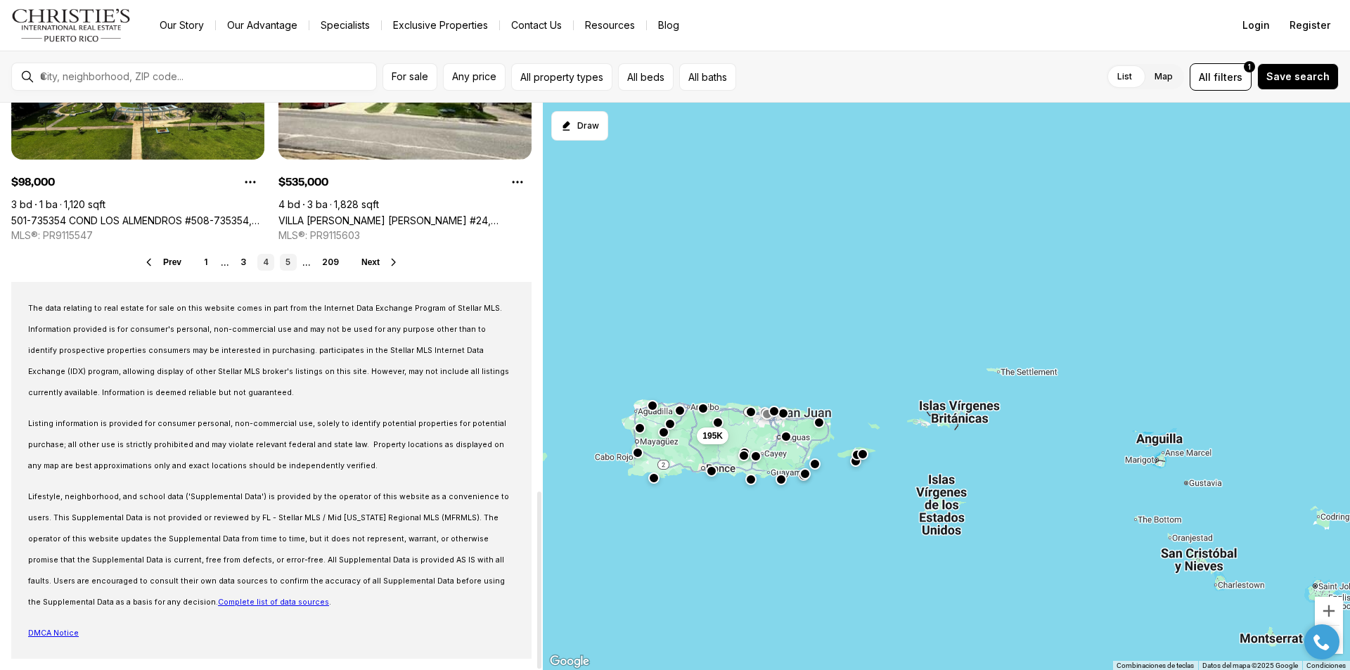
click at [292, 262] on link "5" at bounding box center [288, 262] width 17 height 17
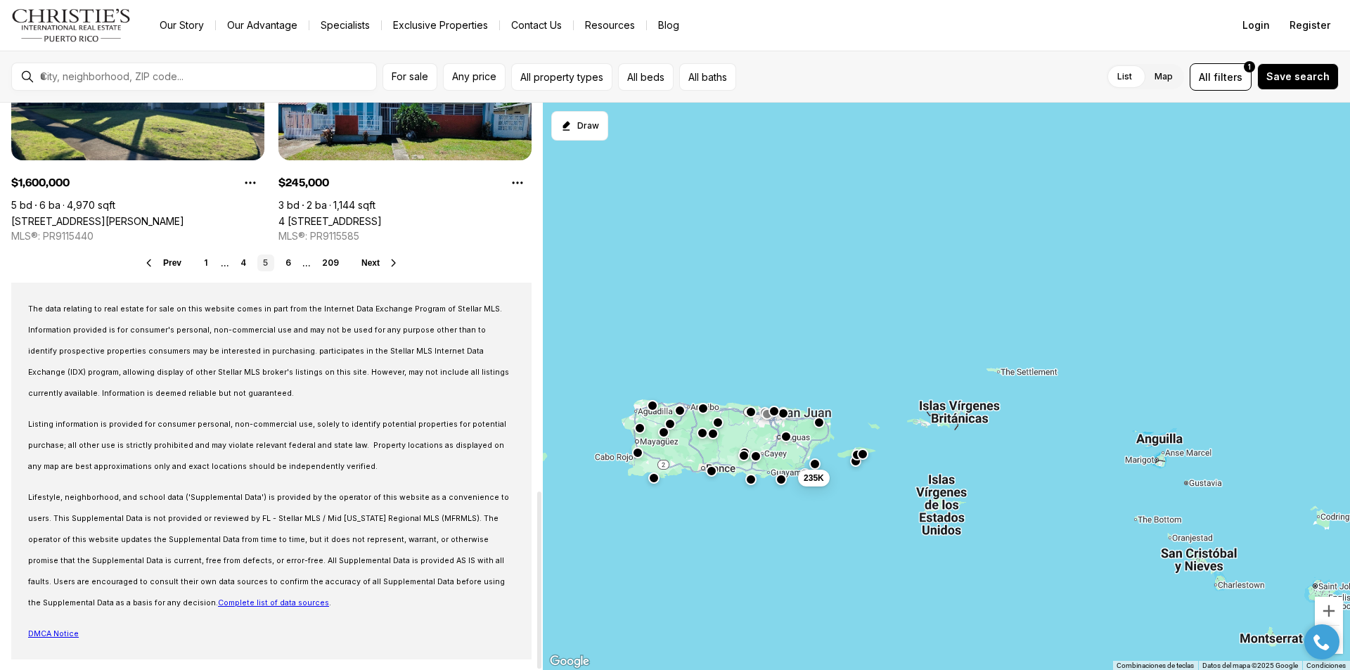
scroll to position [1242, 0]
click at [285, 261] on link "6" at bounding box center [288, 262] width 17 height 17
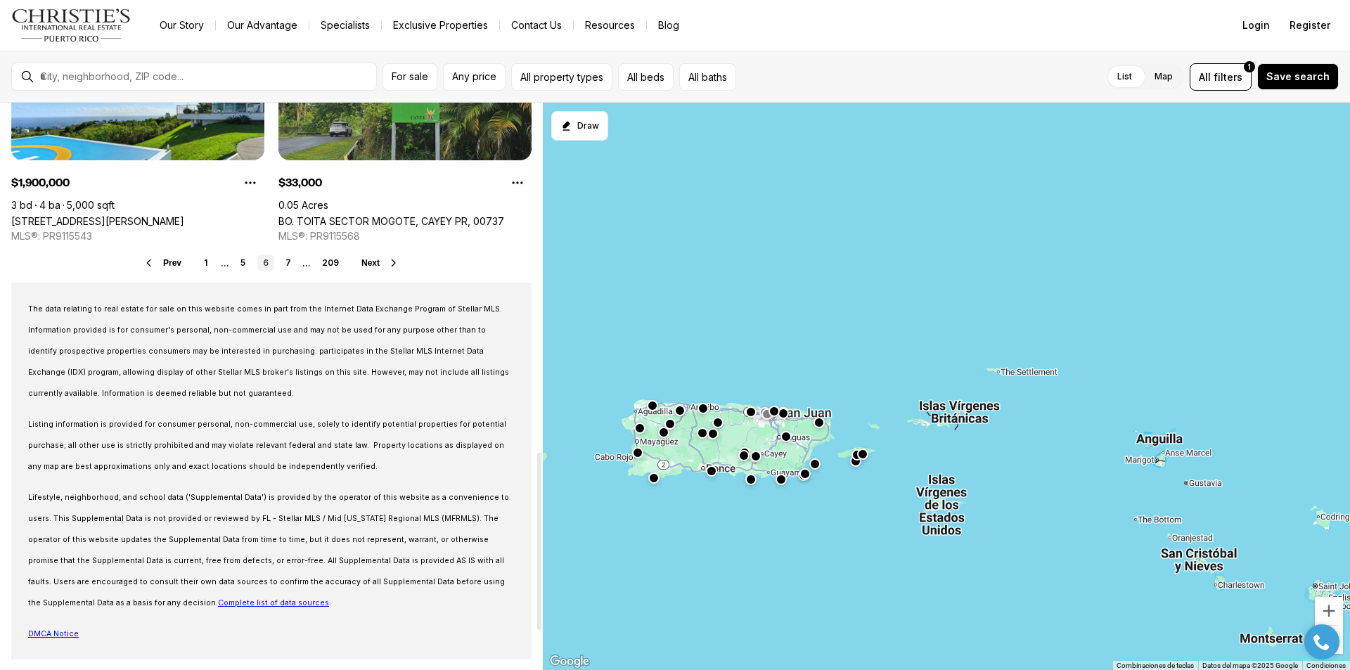
scroll to position [1242, 0]
click at [285, 264] on link "7" at bounding box center [288, 262] width 17 height 17
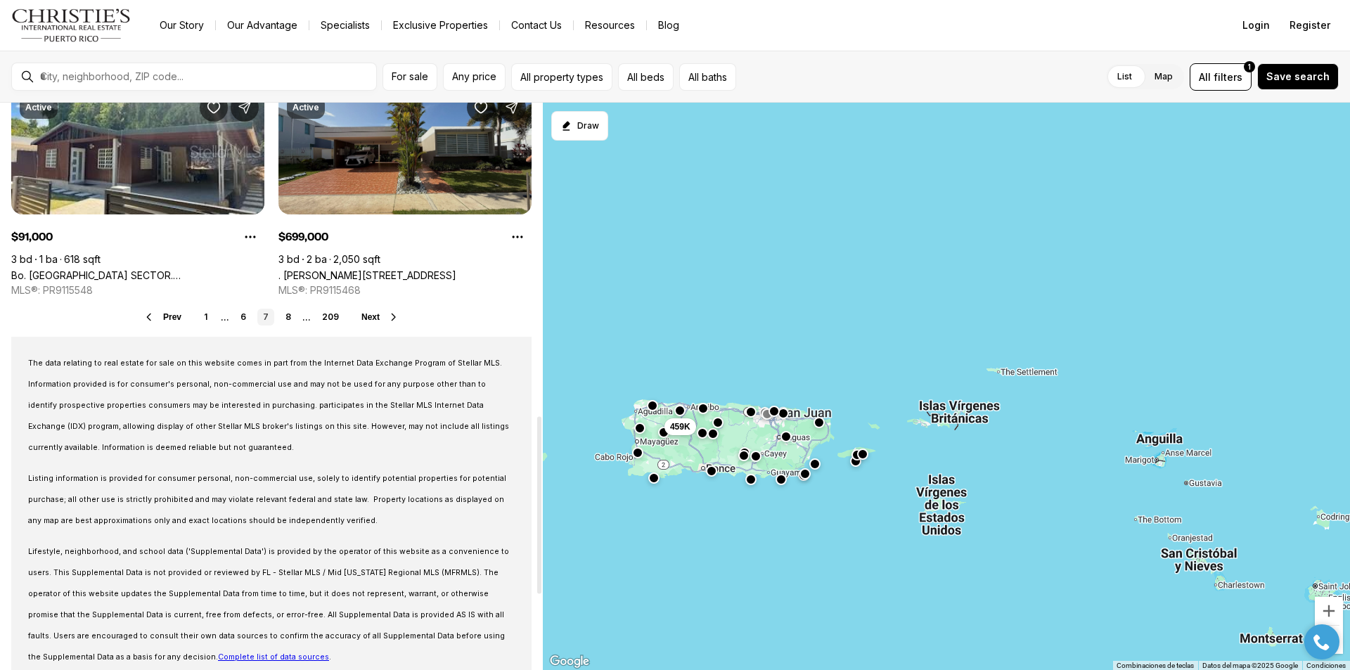
scroll to position [1195, 0]
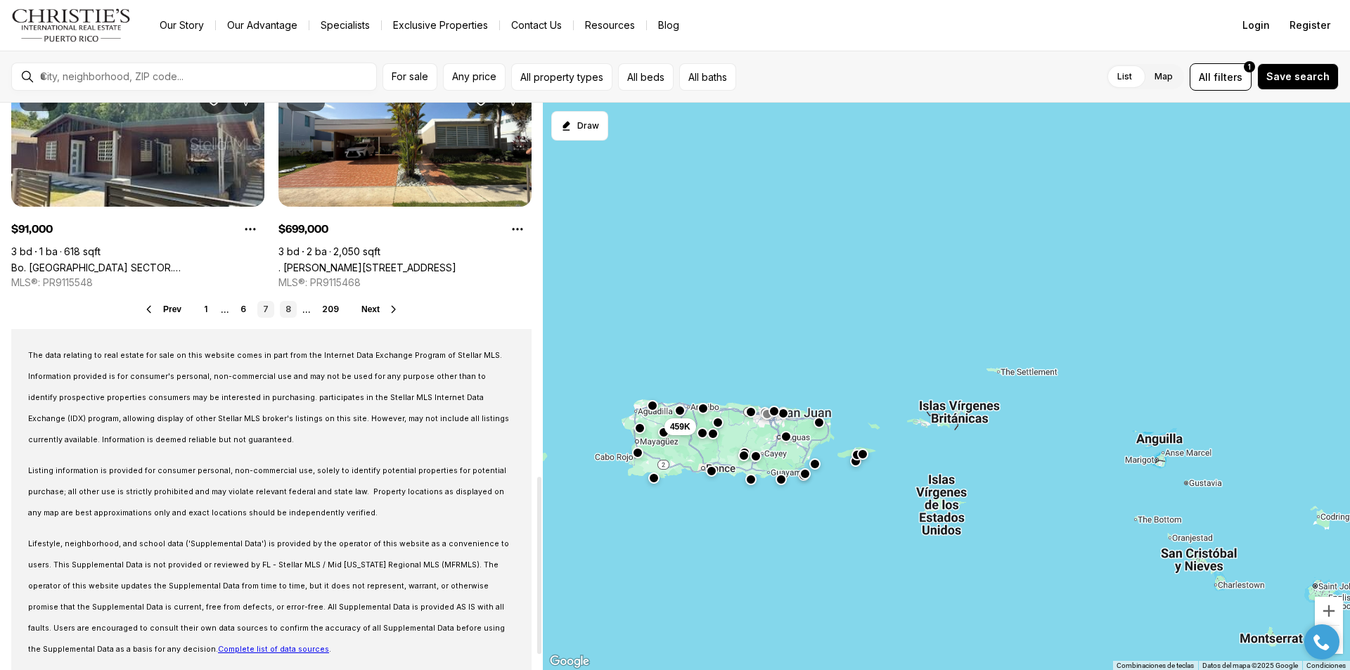
click at [290, 310] on link "8" at bounding box center [288, 309] width 17 height 17
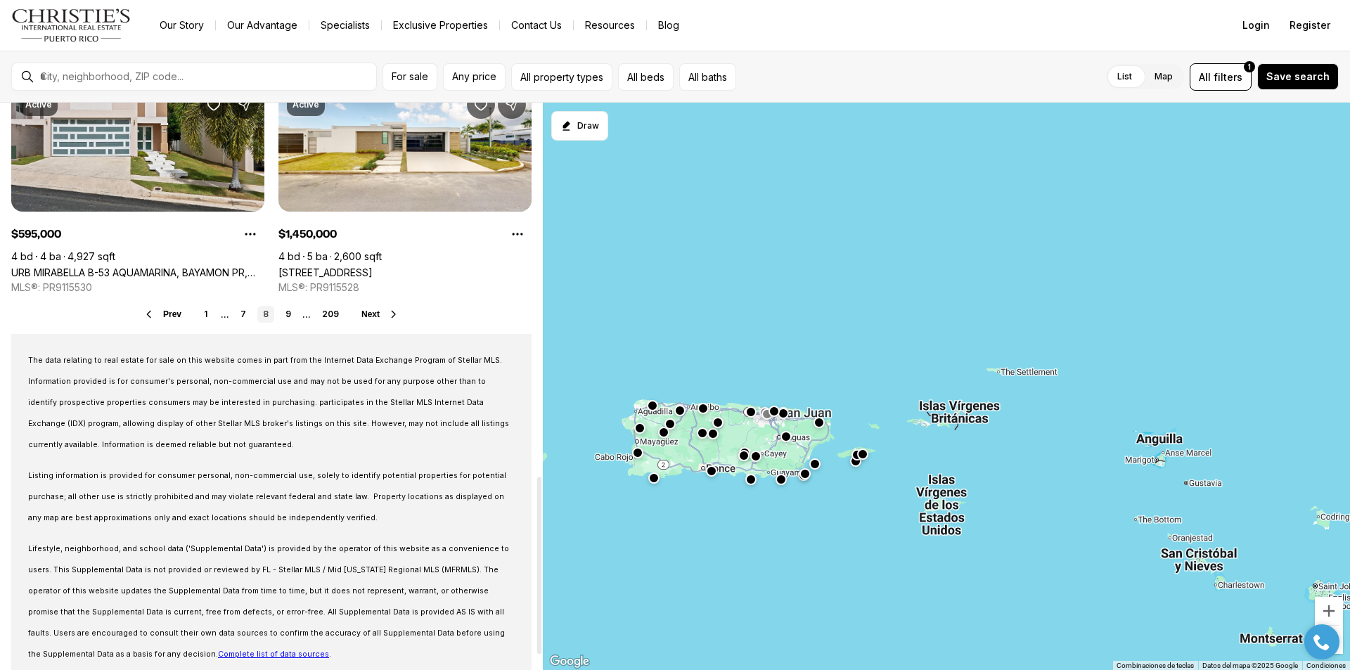
scroll to position [1195, 0]
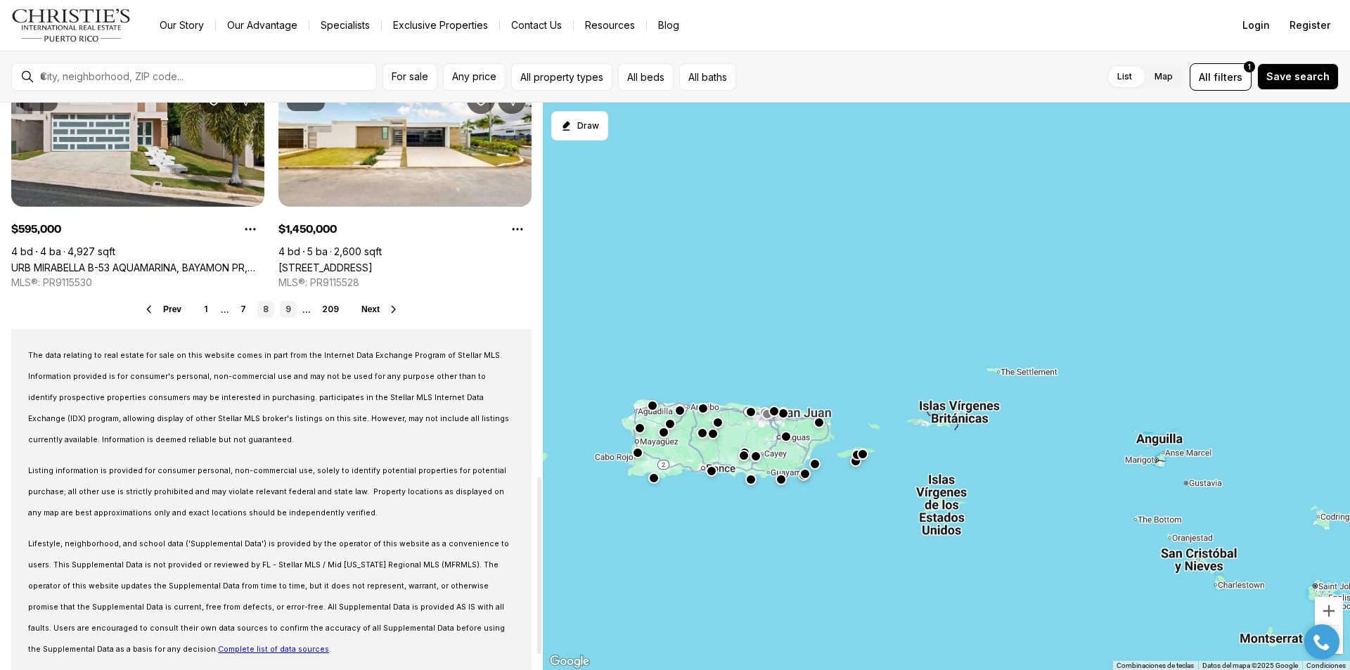
click at [290, 311] on link "9" at bounding box center [288, 309] width 17 height 17
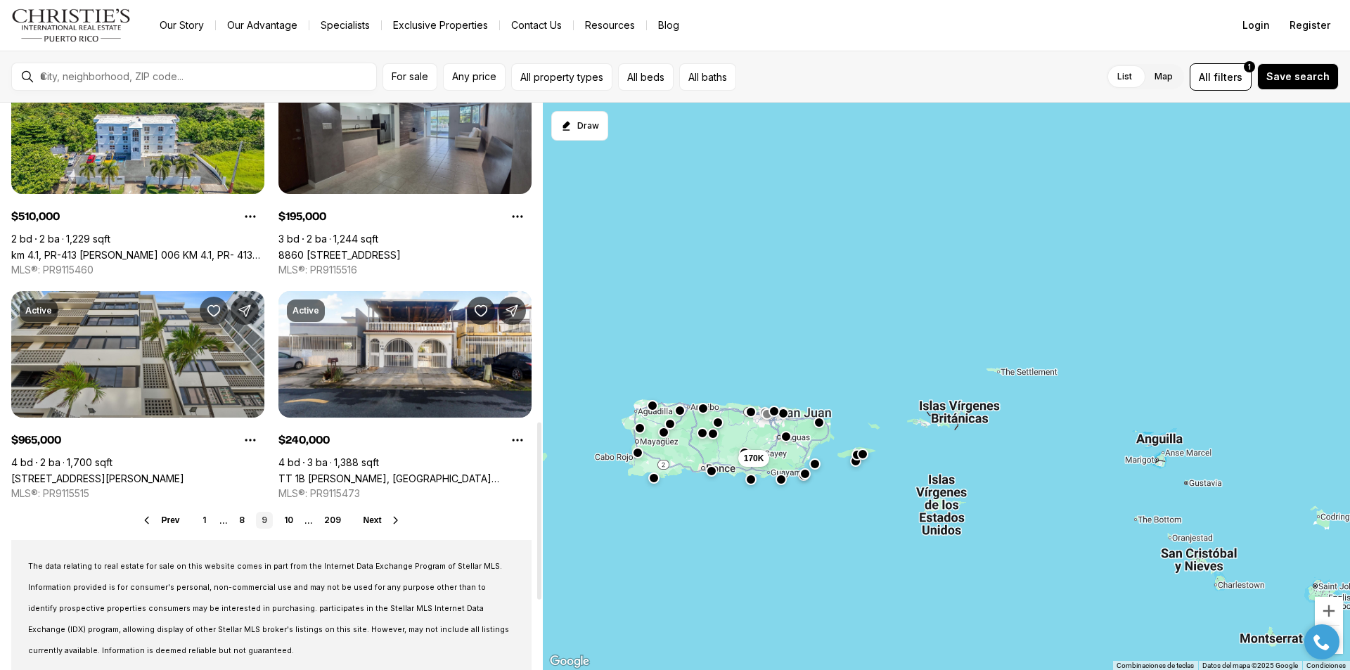
scroll to position [1055, 0]
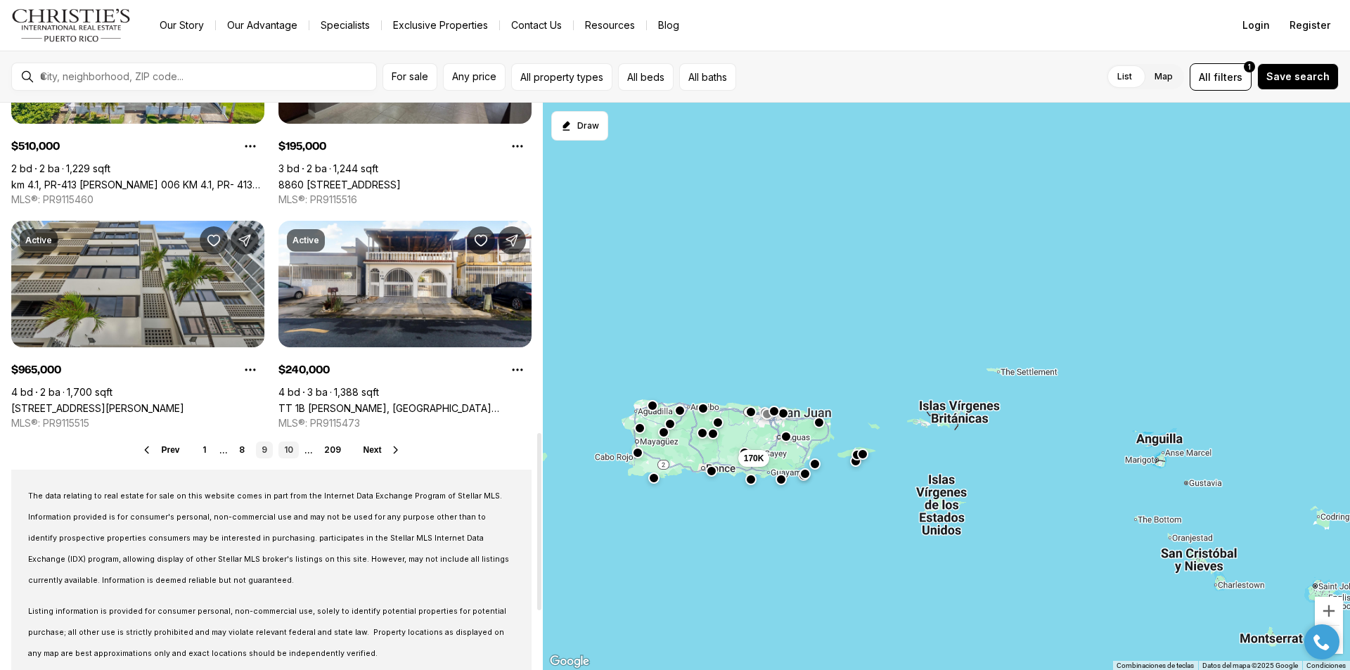
click at [289, 449] on link "10" at bounding box center [288, 450] width 20 height 17
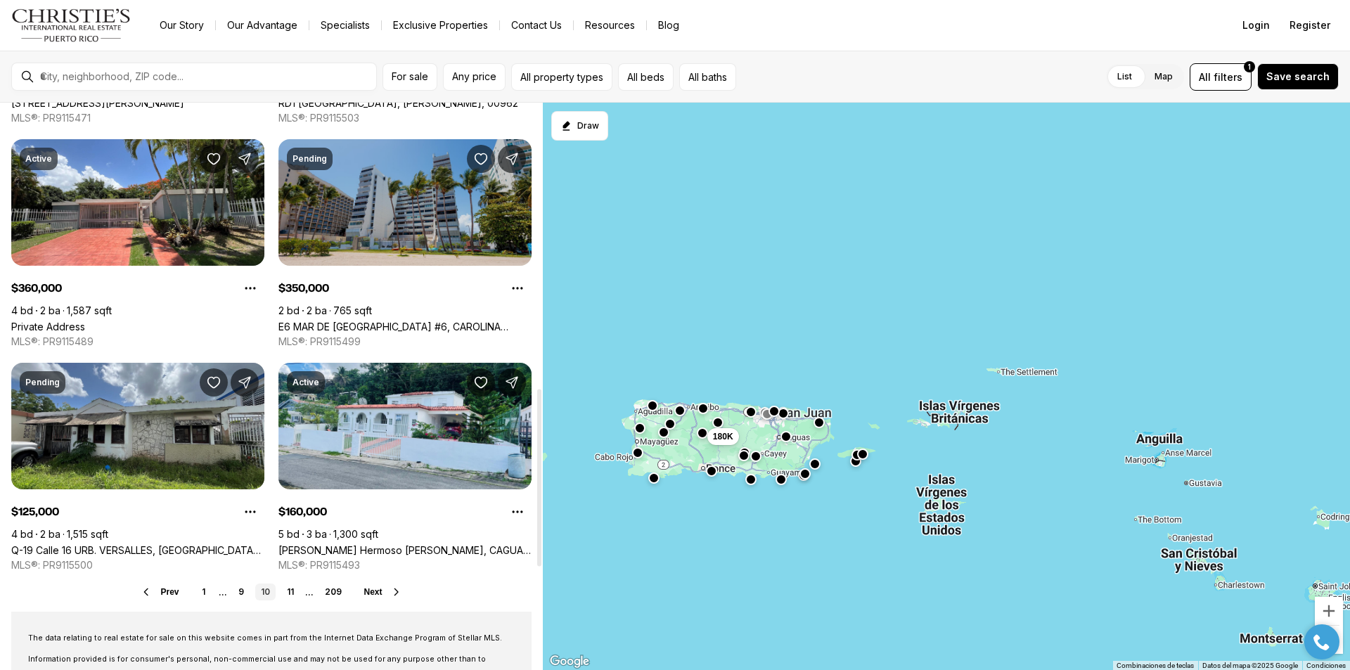
scroll to position [914, 0]
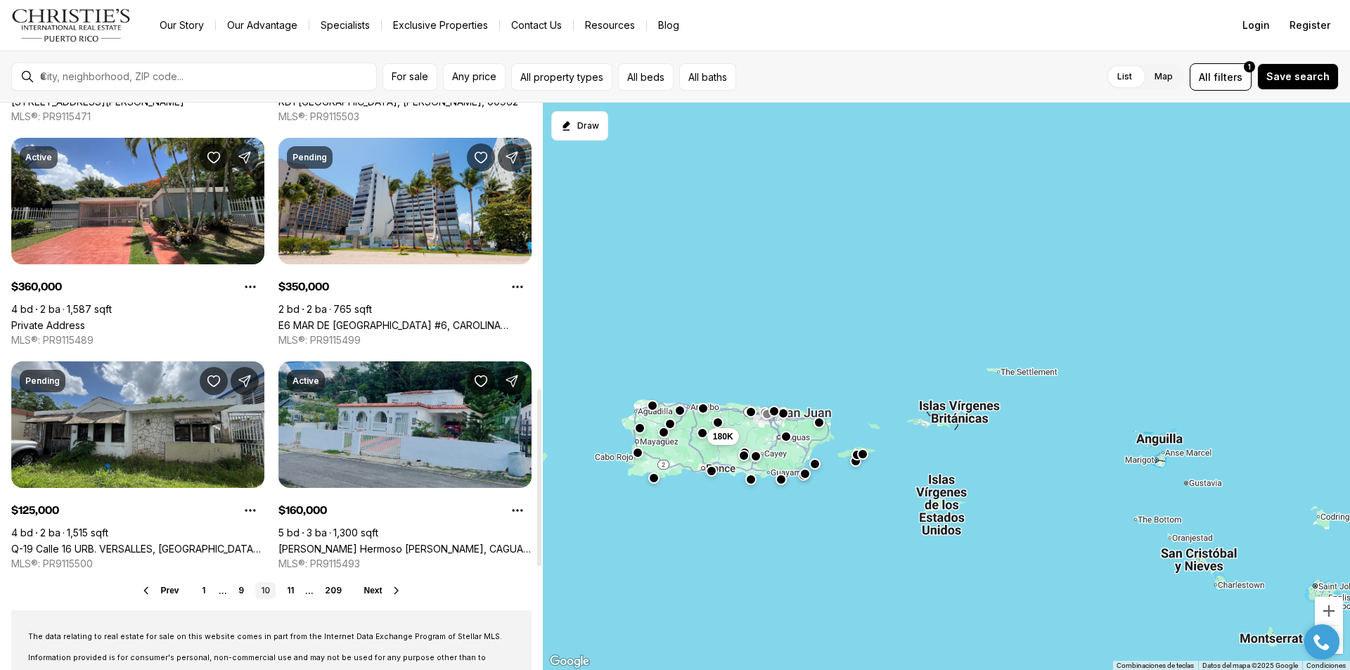
click at [382, 543] on link "Valle Hermoso TOMAS DE CASTRO, CAGUAS PR, 00725" at bounding box center [404, 549] width 253 height 12
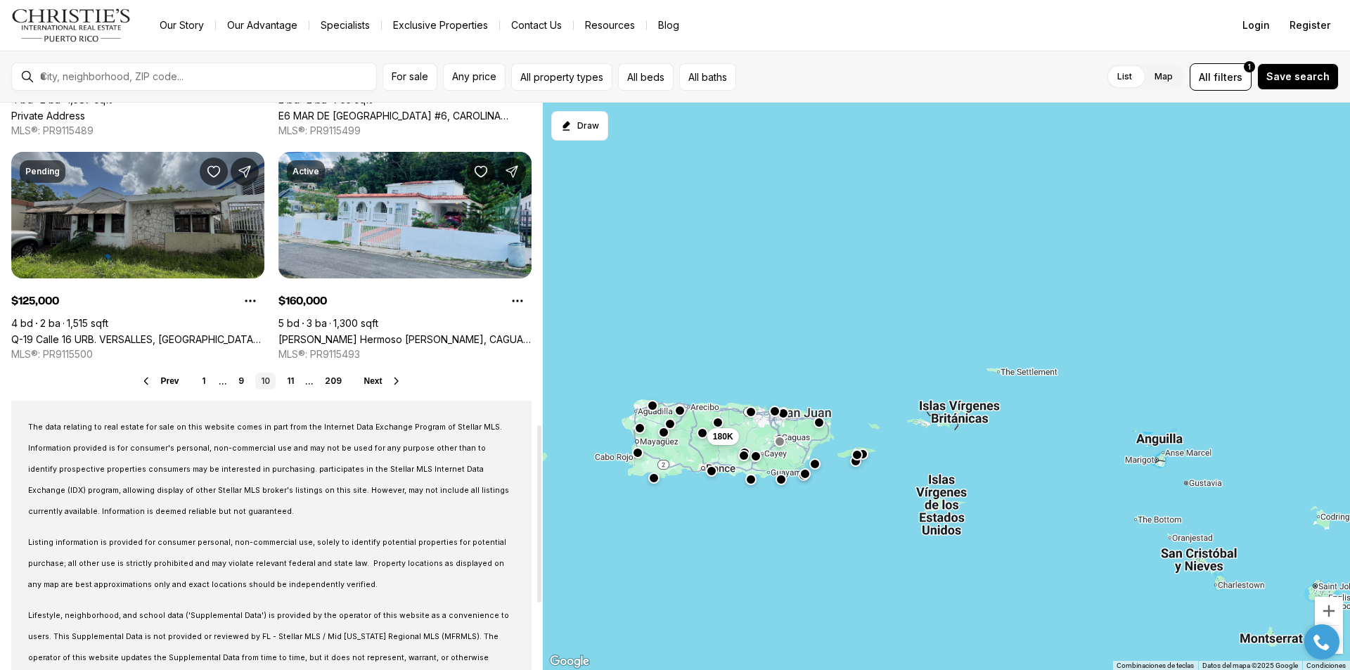
scroll to position [1125, 0]
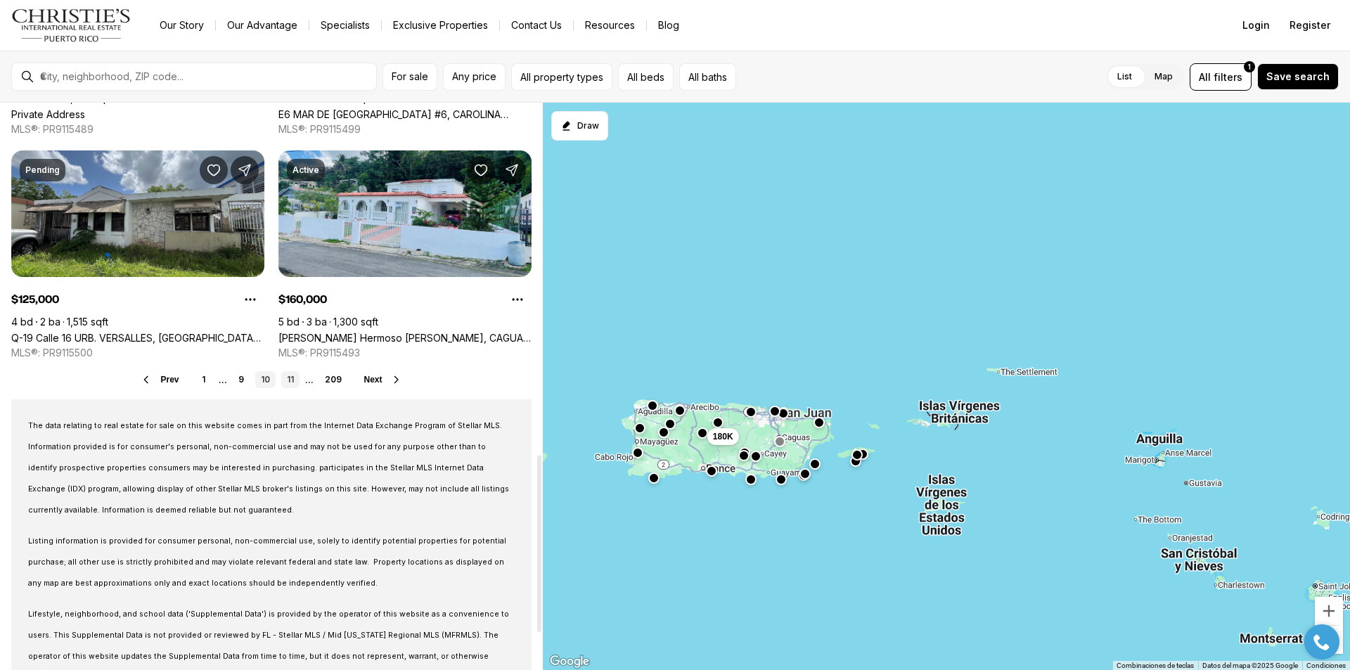
click at [285, 382] on link "11" at bounding box center [290, 379] width 18 height 17
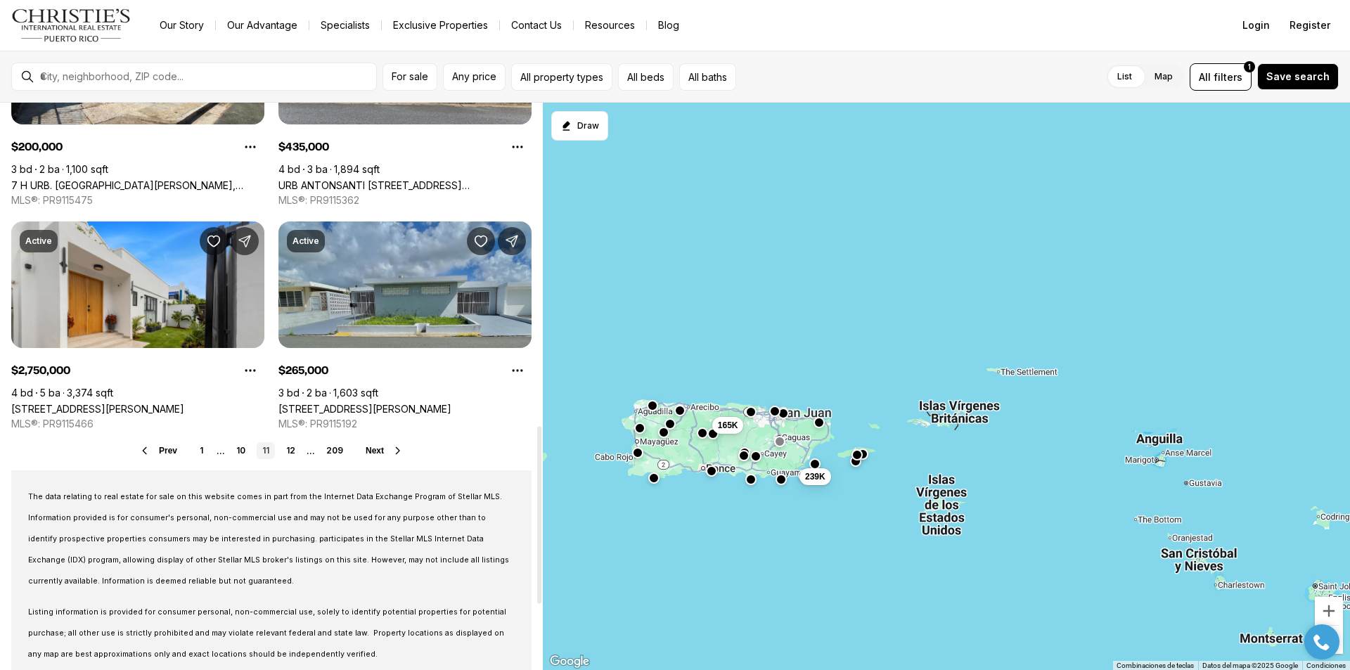
scroll to position [1055, 0]
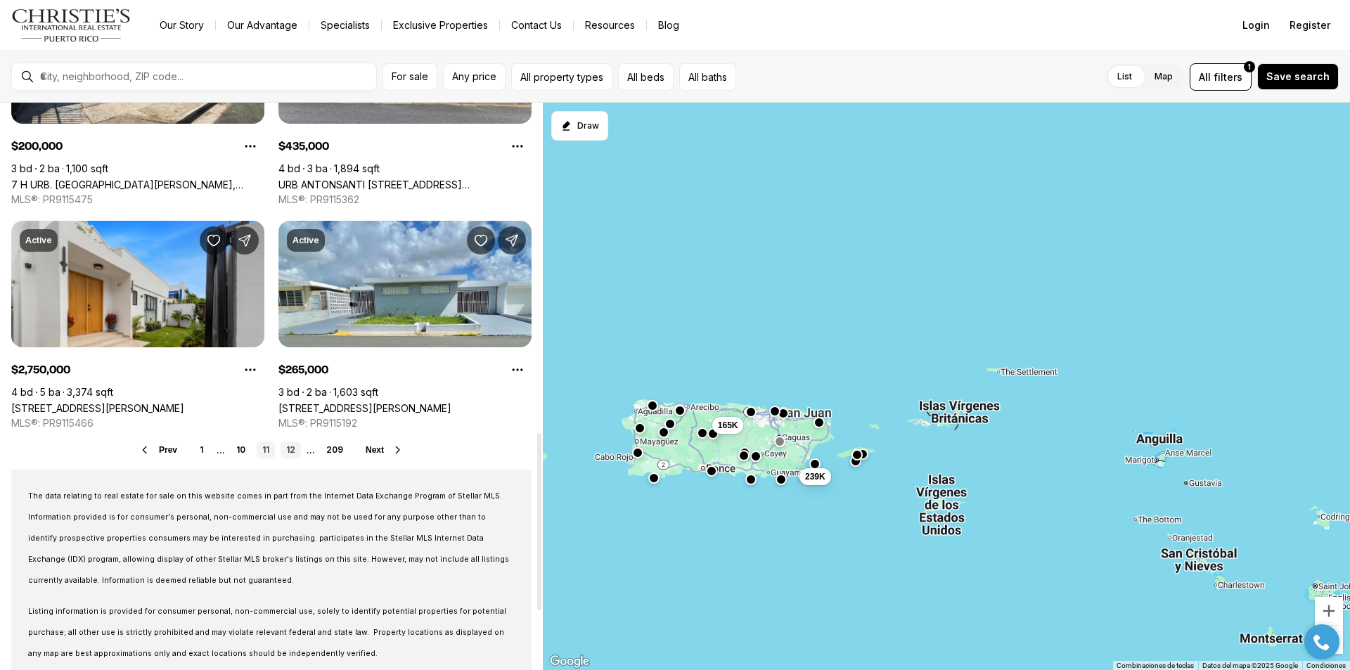
click at [289, 451] on link "12" at bounding box center [291, 450] width 20 height 17
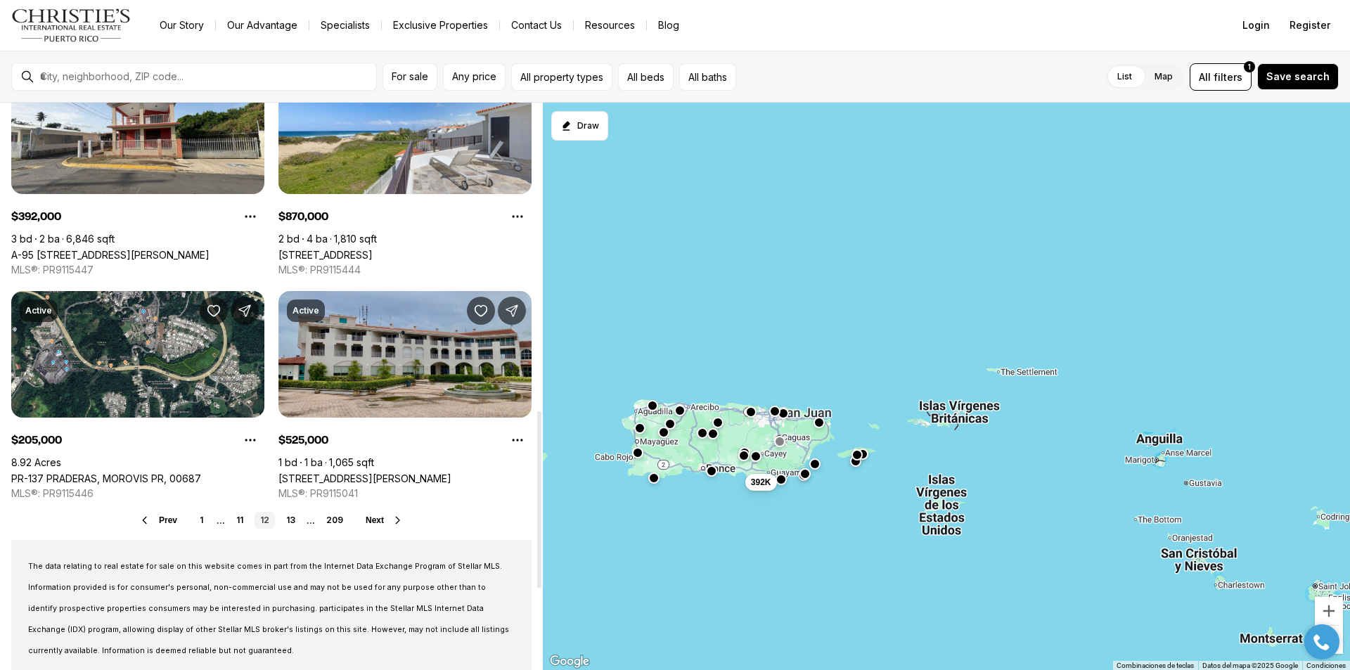
scroll to position [1125, 0]
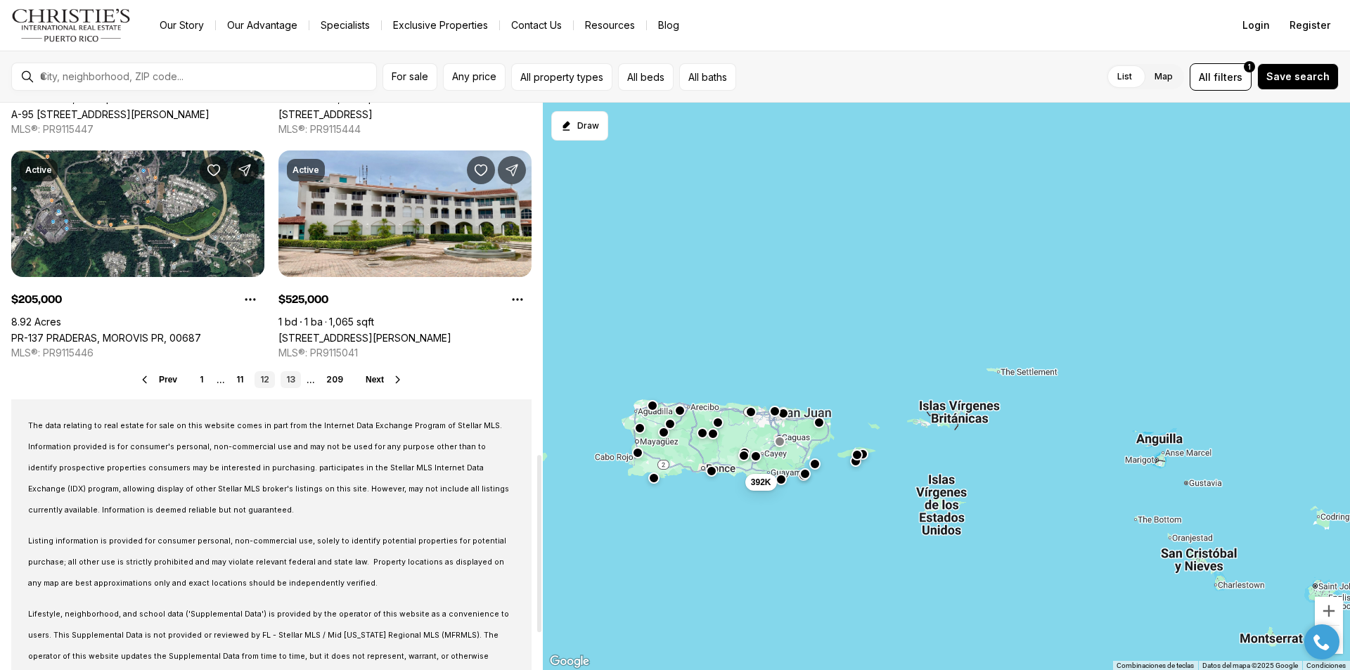
click at [291, 379] on link "13" at bounding box center [291, 379] width 20 height 17
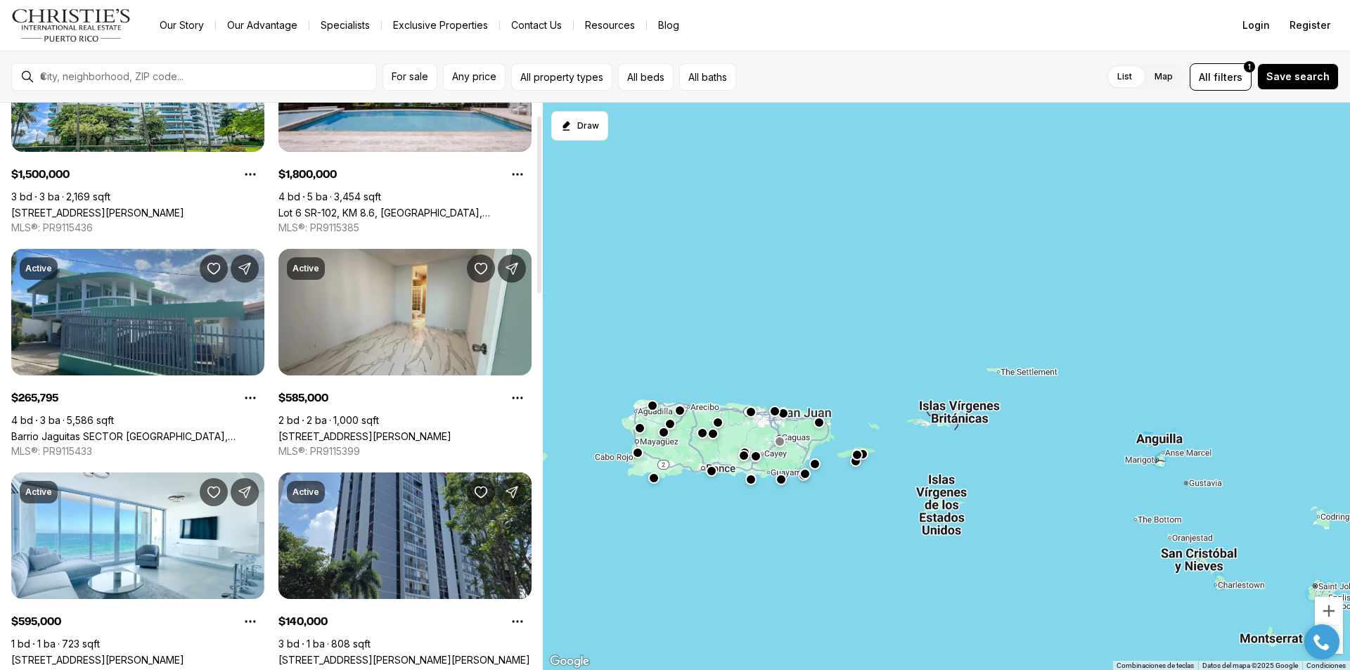
scroll to position [141, 0]
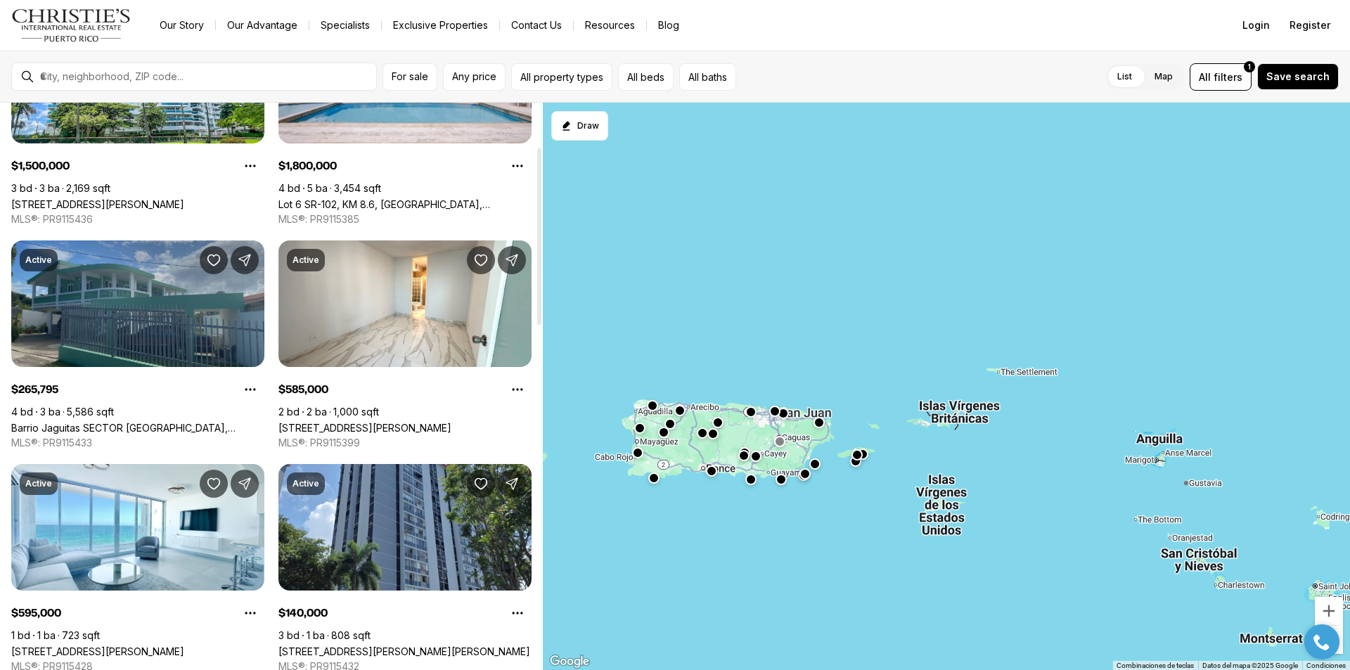
click at [98, 422] on link "Barrio Jaguitas SECTOR CAMPO ALEGRE, HORMIGUEROS PR, 00660" at bounding box center [137, 428] width 253 height 12
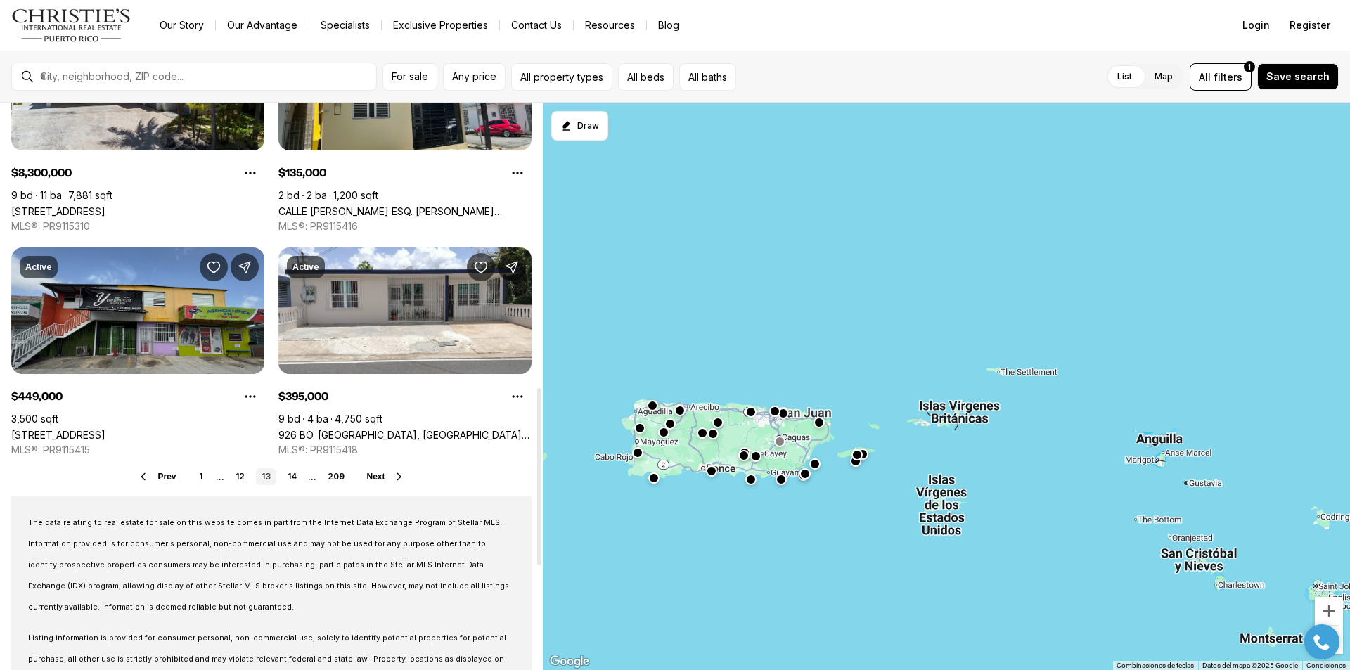
scroll to position [1055, 0]
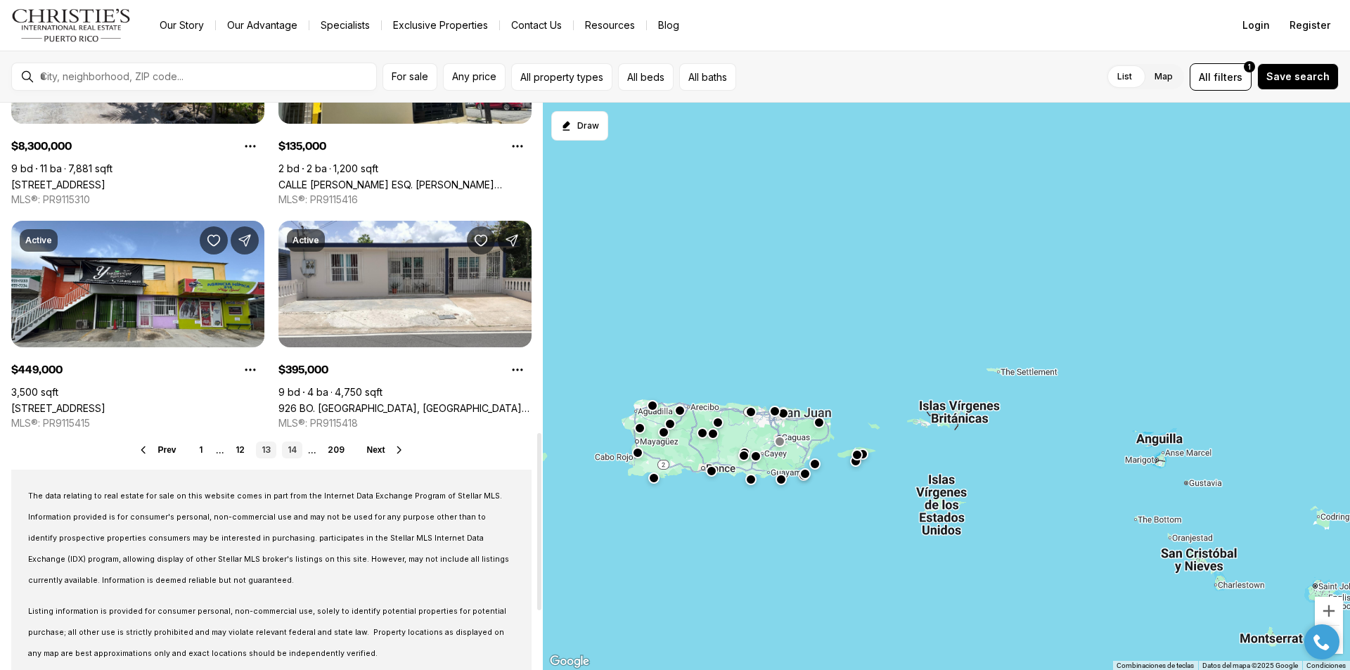
click at [291, 451] on link "14" at bounding box center [292, 450] width 20 height 17
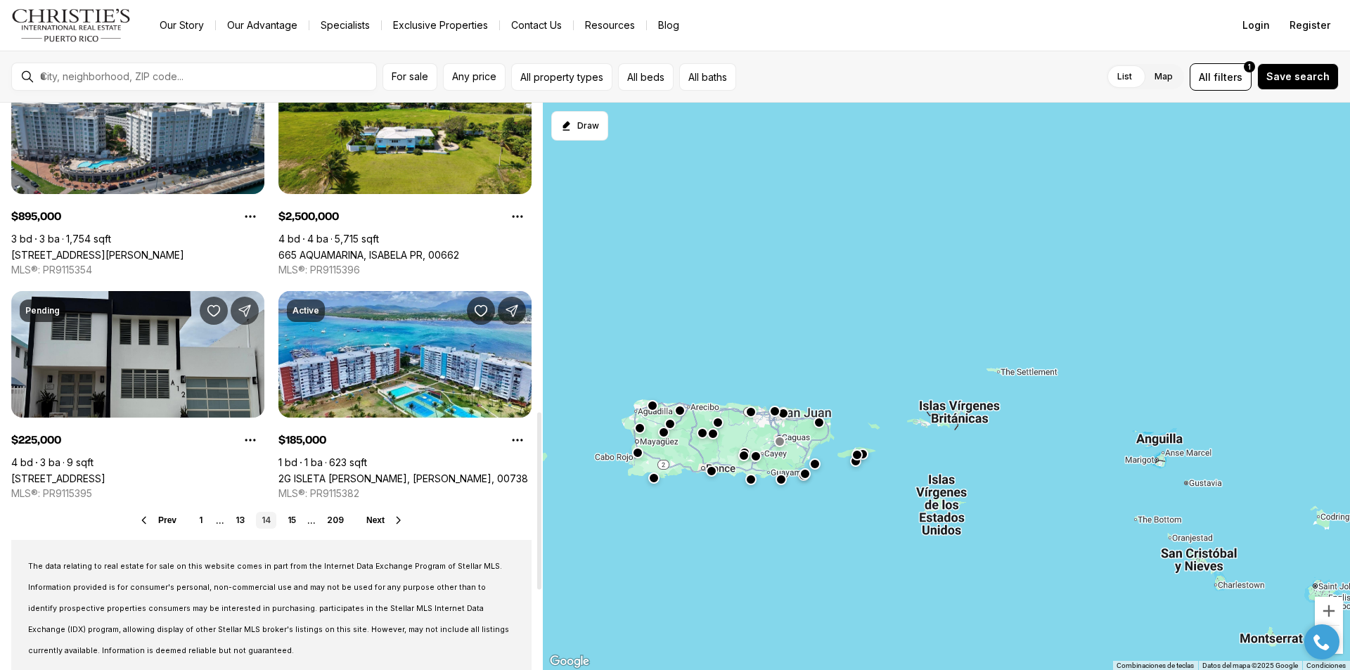
scroll to position [1055, 0]
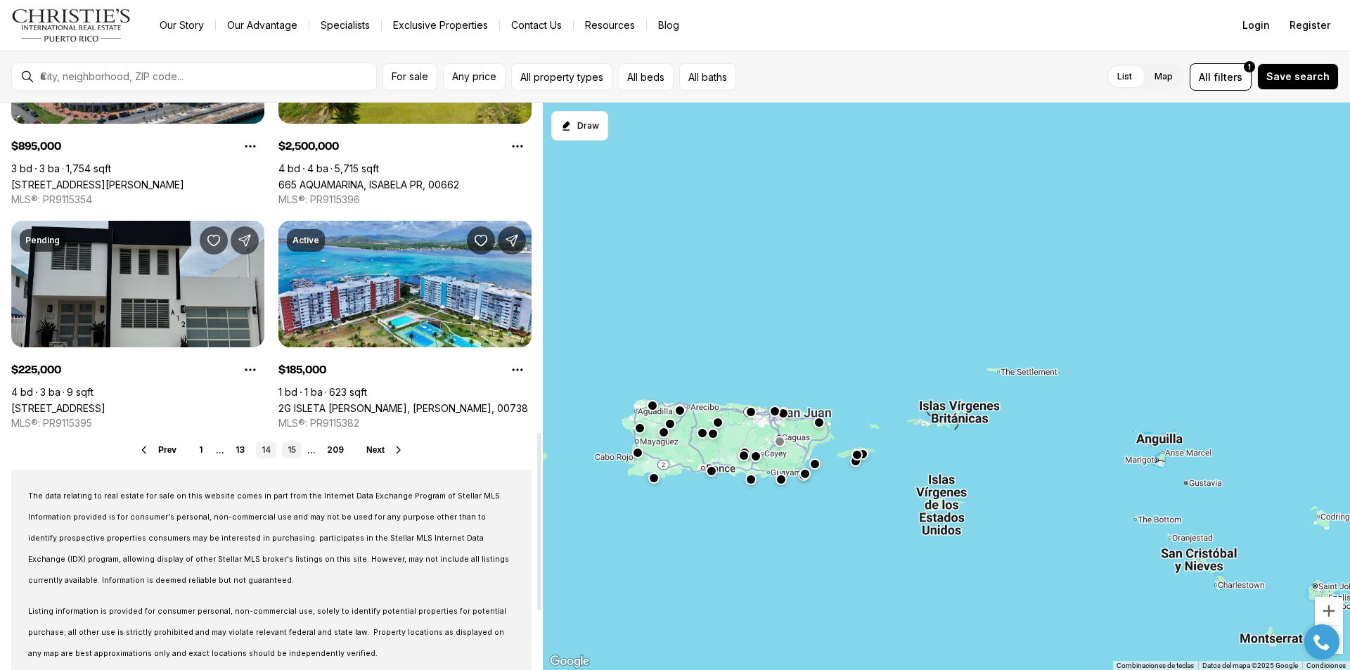
click at [291, 453] on link "15" at bounding box center [292, 450] width 20 height 17
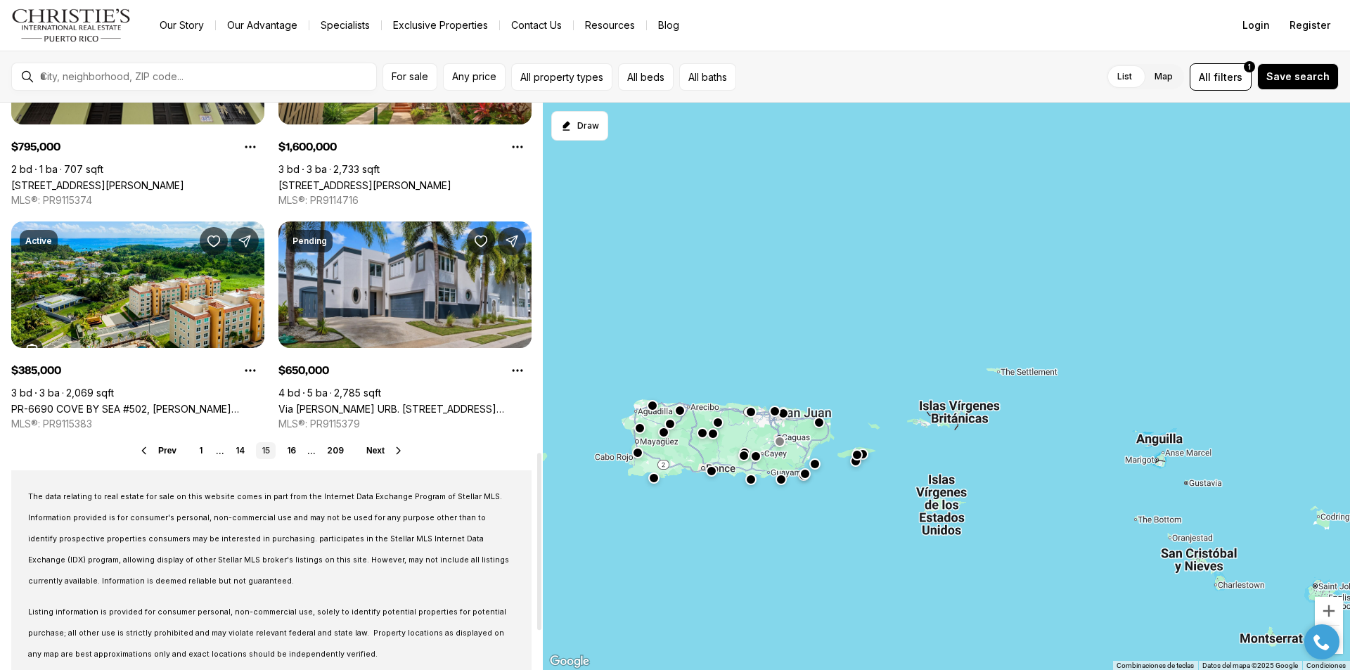
scroll to position [1125, 0]
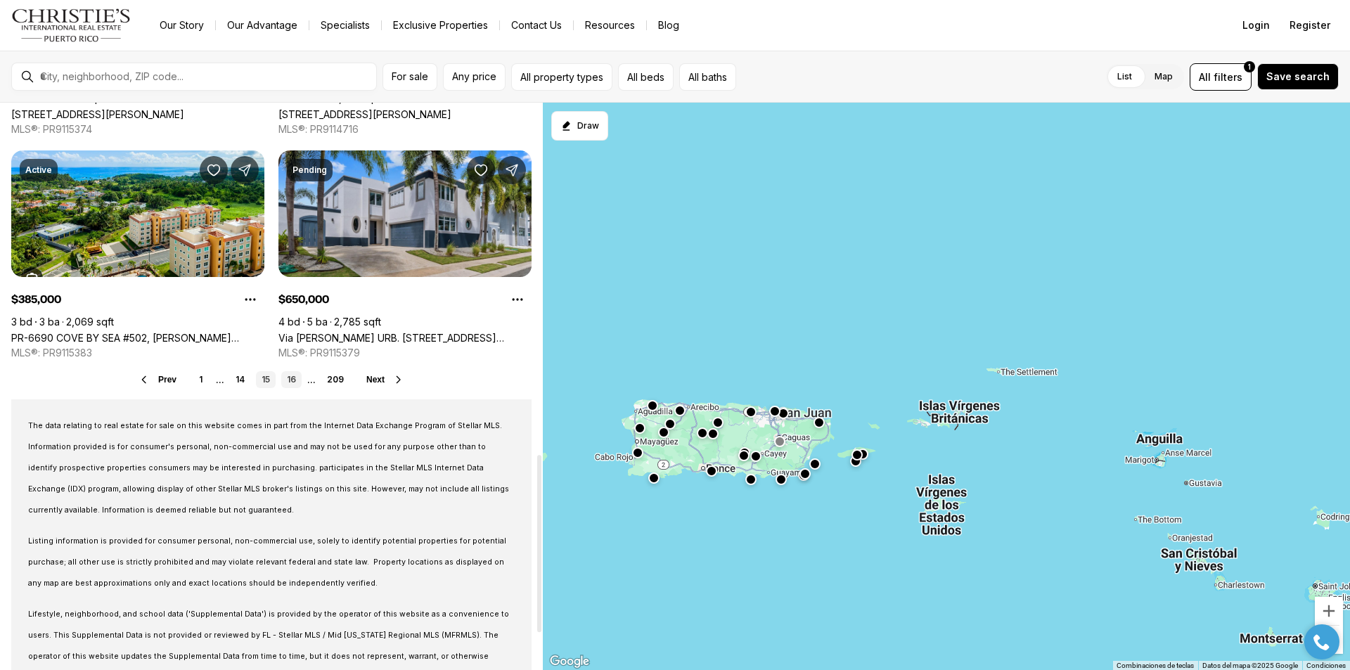
click at [294, 380] on link "16" at bounding box center [291, 379] width 20 height 17
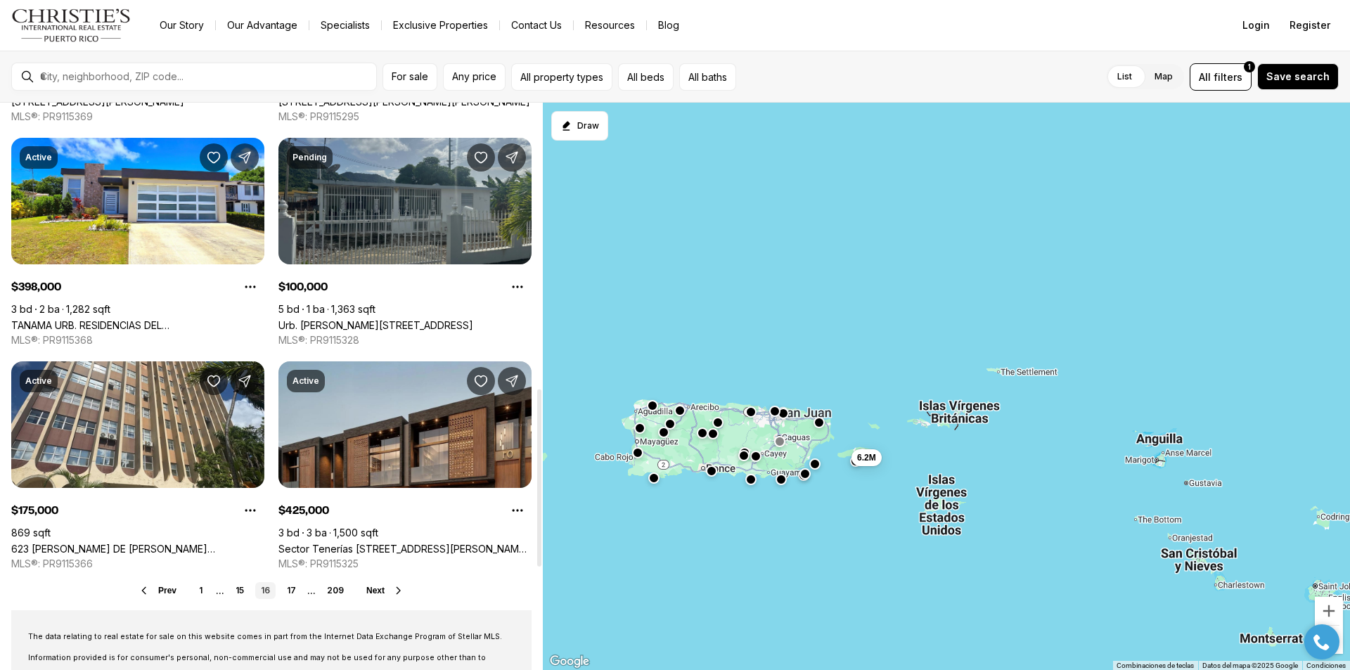
scroll to position [984, 0]
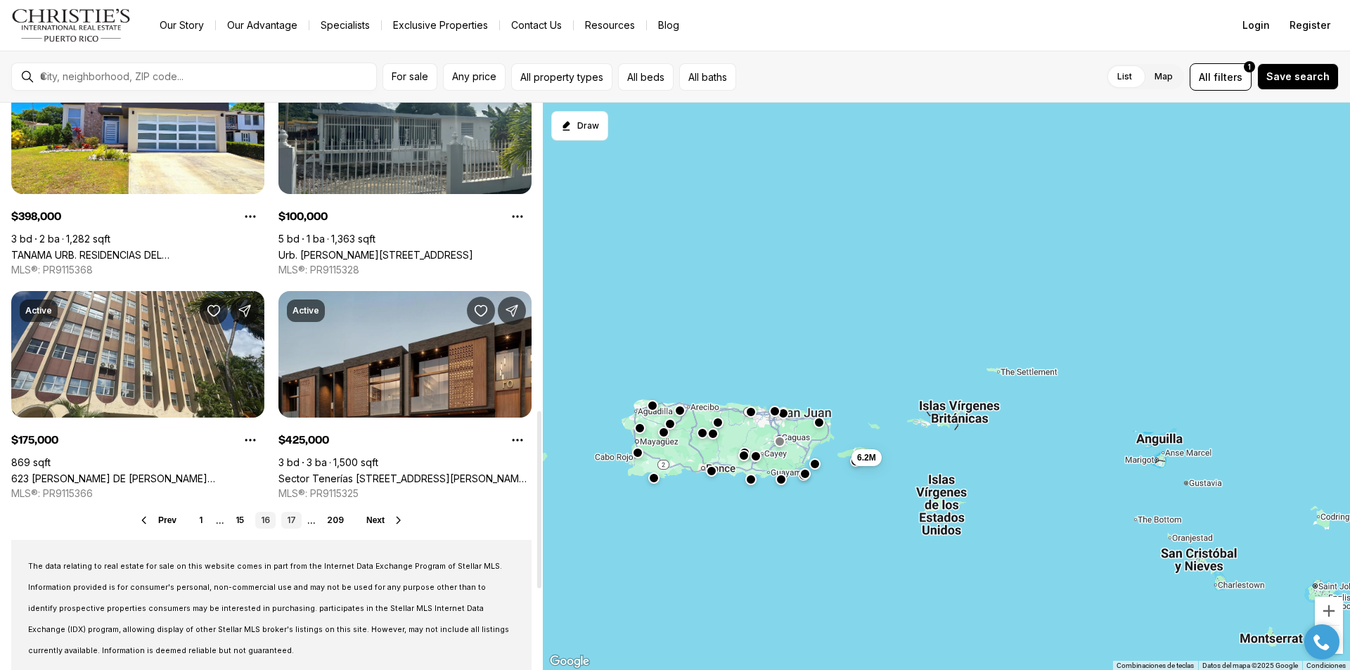
click at [292, 518] on link "17" at bounding box center [291, 520] width 20 height 17
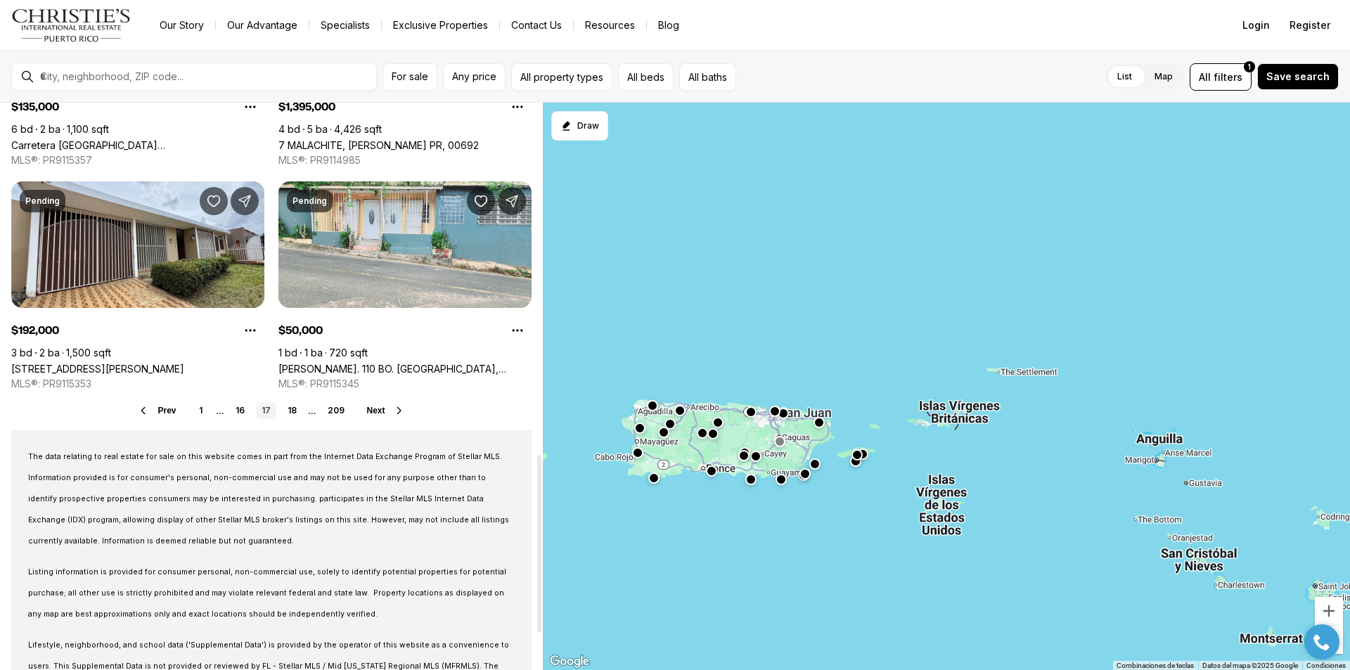
scroll to position [1125, 0]
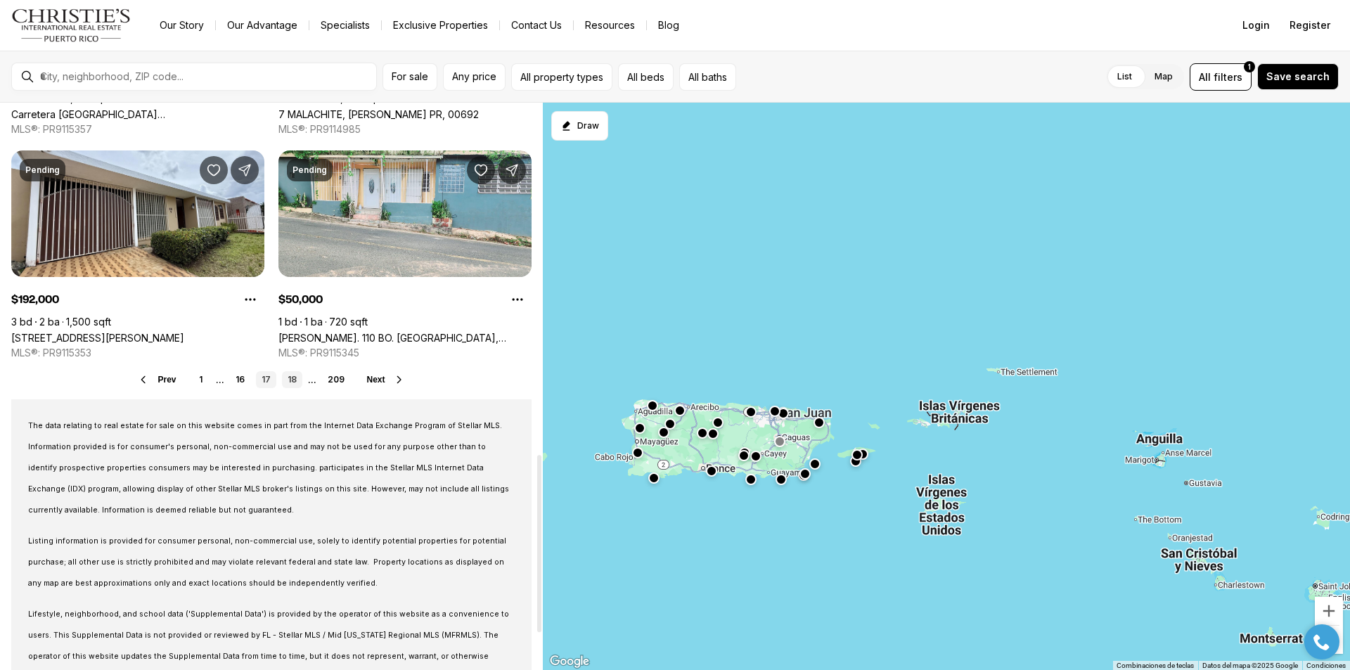
click at [289, 380] on link "18" at bounding box center [292, 379] width 20 height 17
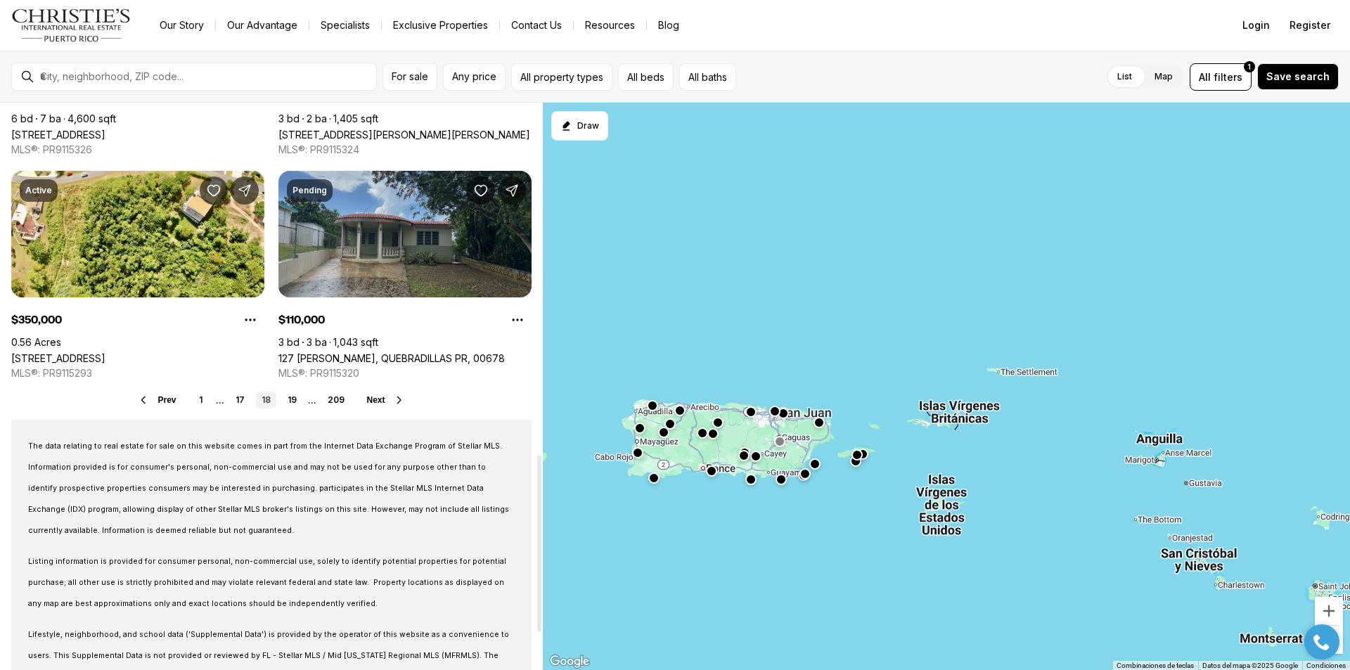
scroll to position [1125, 0]
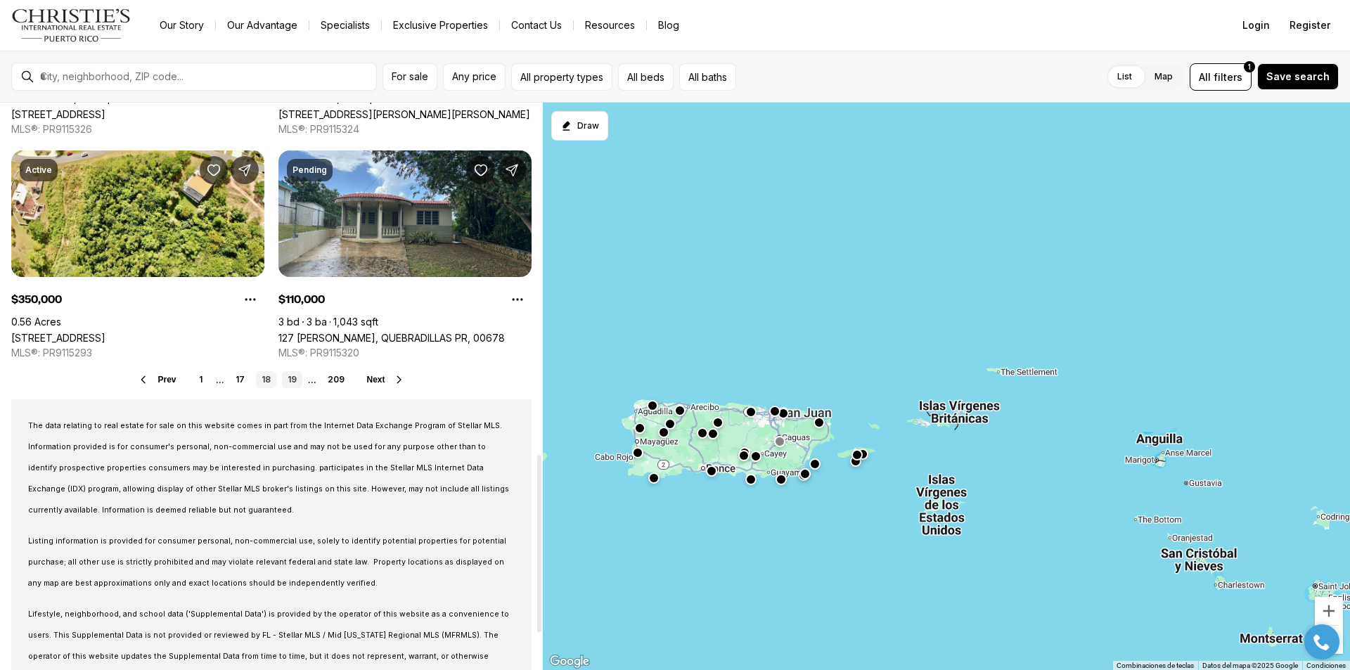
click at [295, 382] on link "19" at bounding box center [292, 379] width 20 height 17
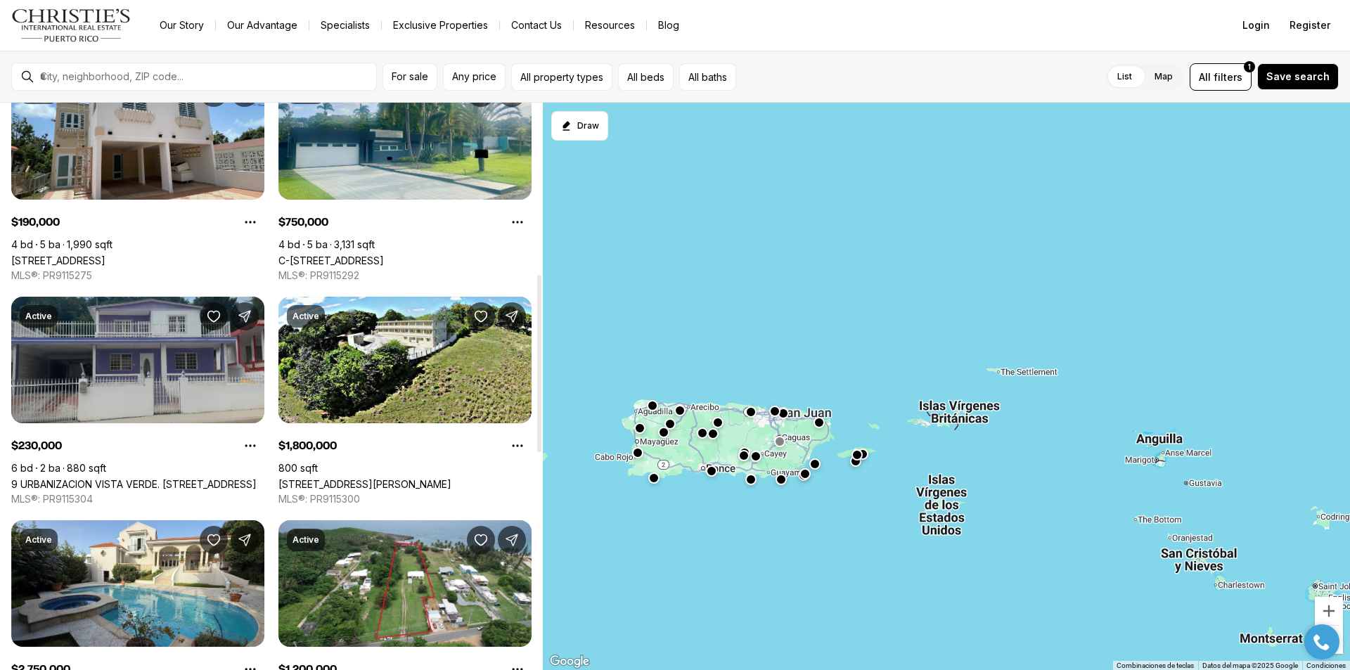
scroll to position [562, 0]
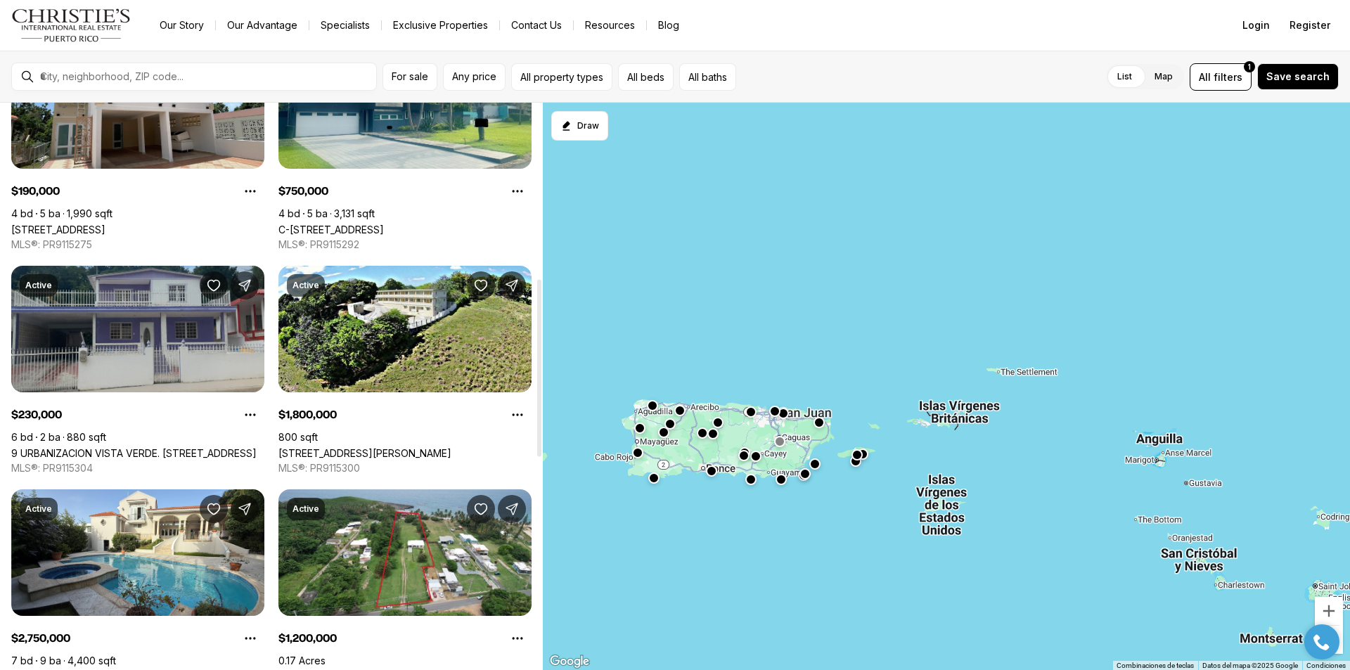
click at [147, 447] on link "9 URBANIZACION VISTA VERDE. LOTE 557, AGUADILLA PR, 00603" at bounding box center [133, 453] width 245 height 12
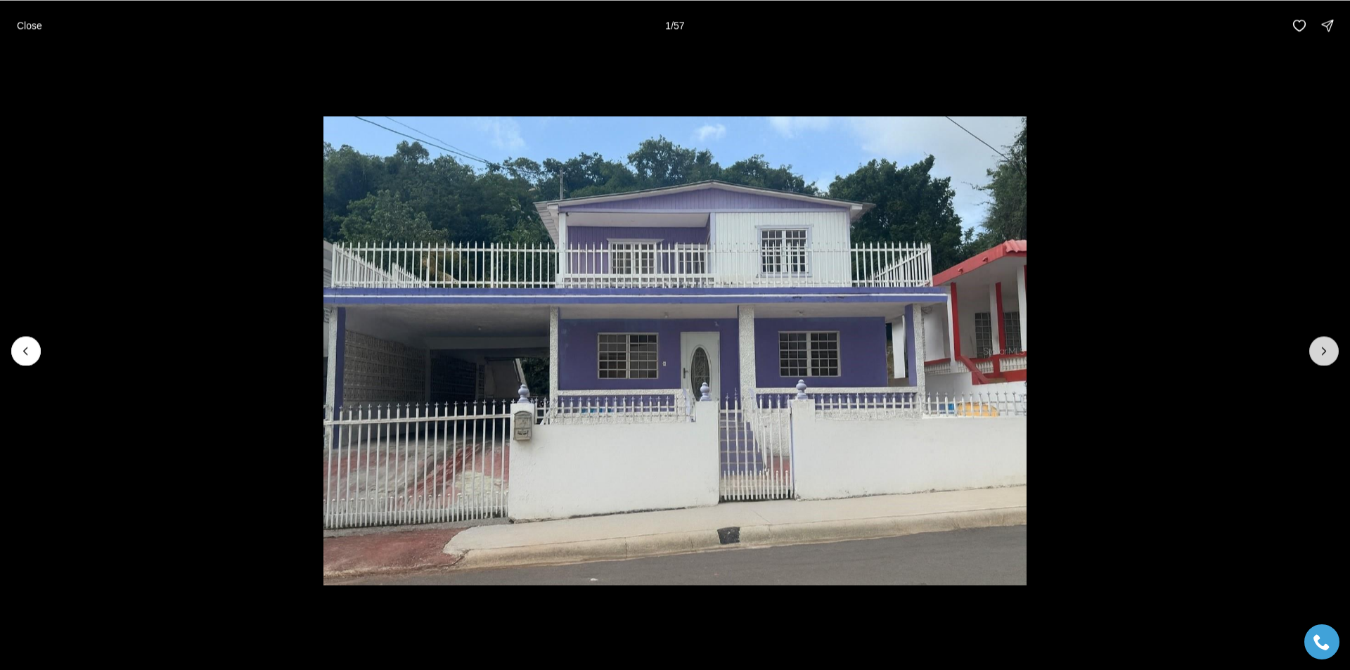
click at [1335, 344] on button "Next slide" at bounding box center [1324, 351] width 30 height 30
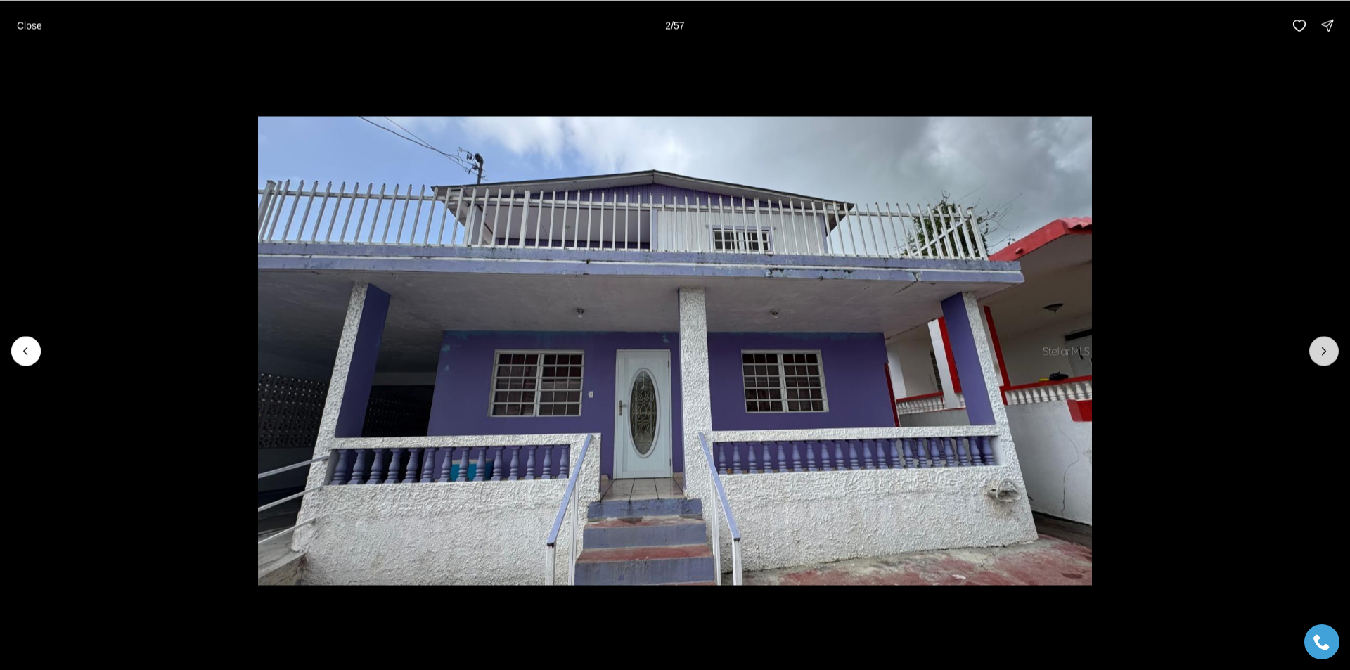
click at [1334, 344] on button "Next slide" at bounding box center [1324, 351] width 30 height 30
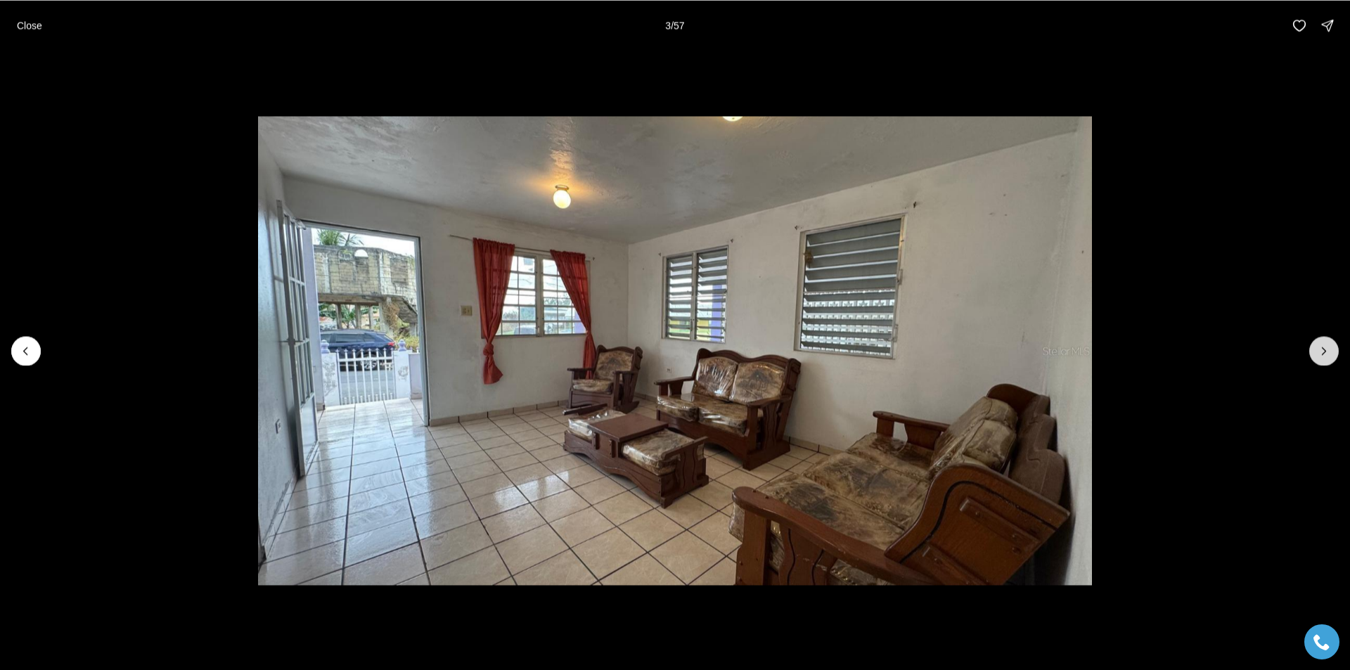
click at [1331, 343] on button "Next slide" at bounding box center [1324, 351] width 30 height 30
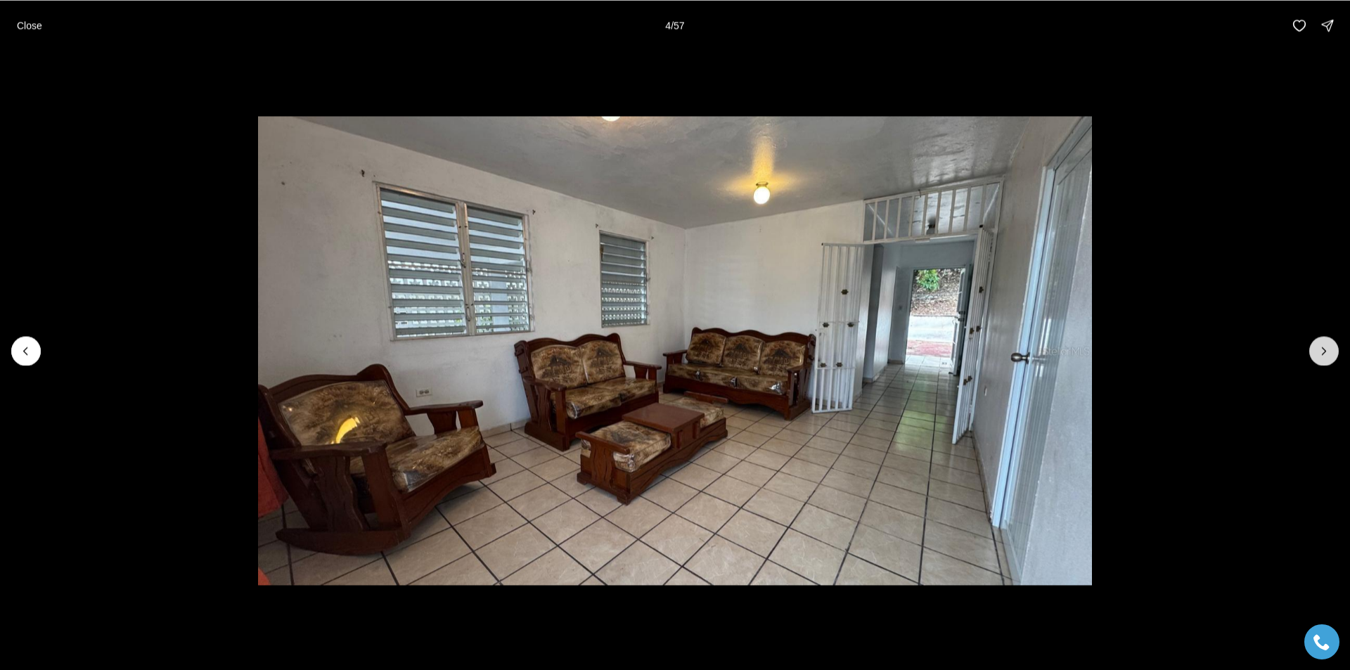
click at [1330, 343] on button "Next slide" at bounding box center [1324, 351] width 30 height 30
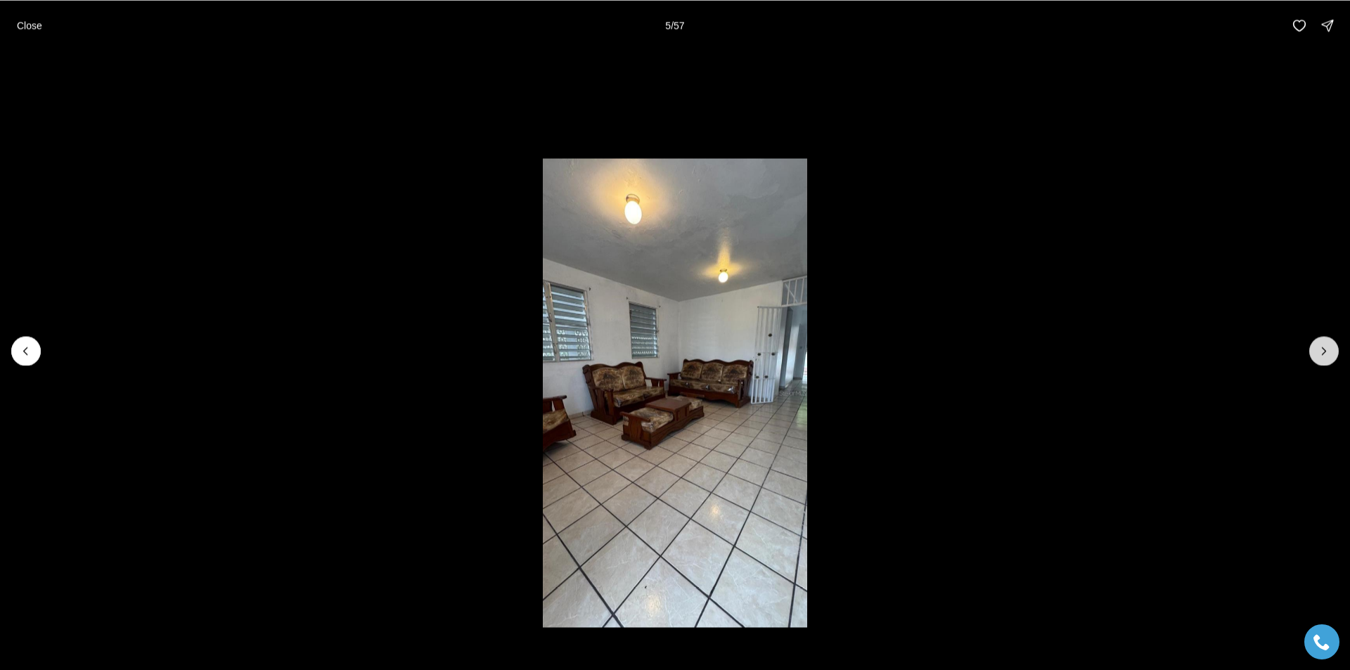
click at [1330, 343] on button "Next slide" at bounding box center [1324, 351] width 30 height 30
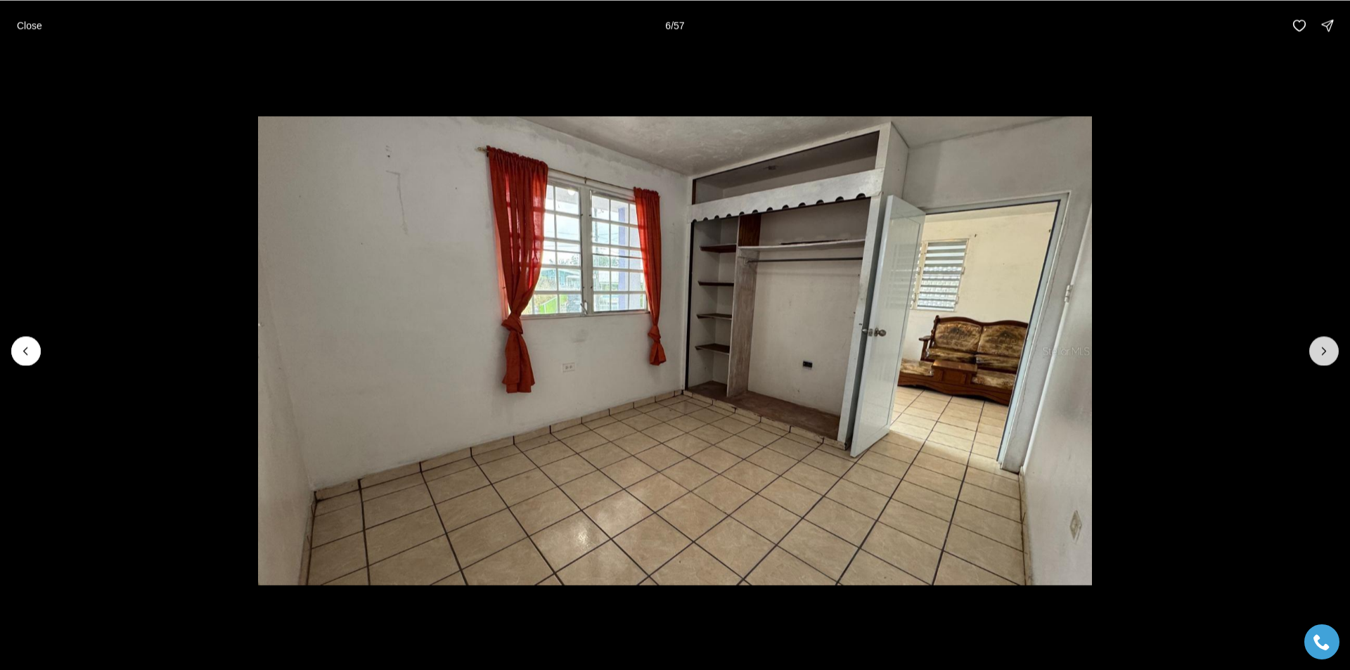
click at [1330, 343] on button "Next slide" at bounding box center [1324, 351] width 30 height 30
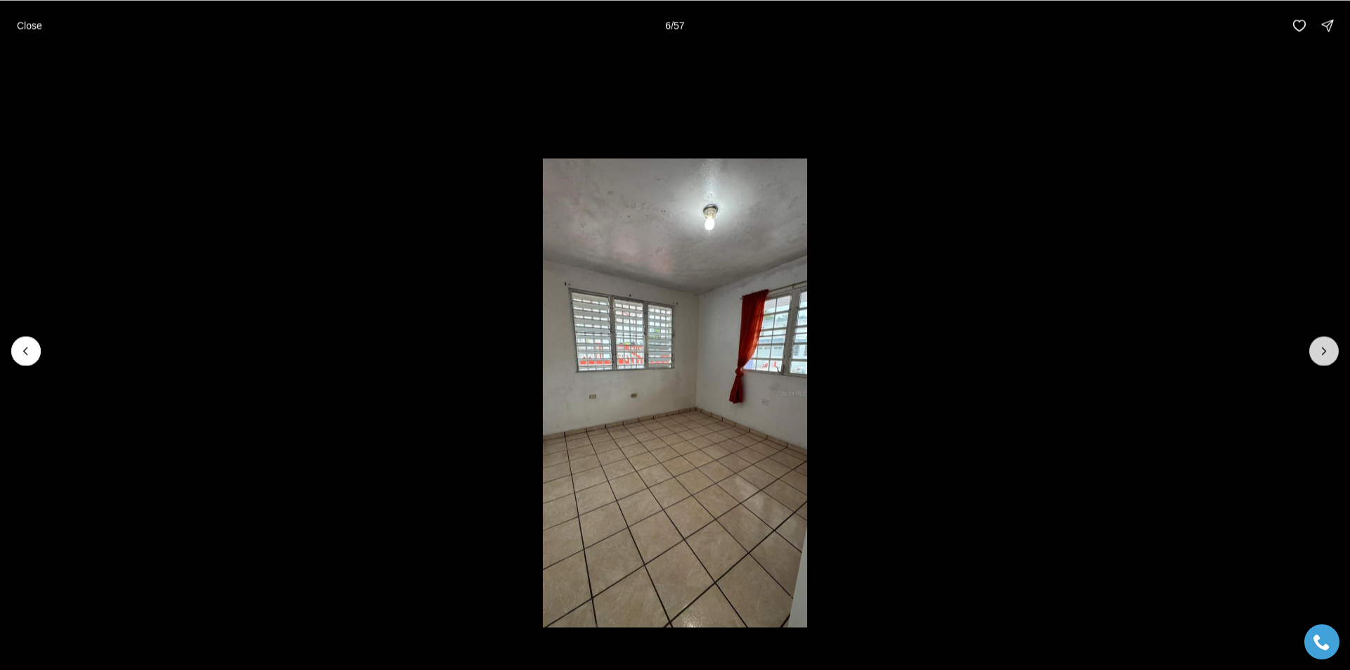
click at [1329, 343] on button "Next slide" at bounding box center [1324, 351] width 30 height 30
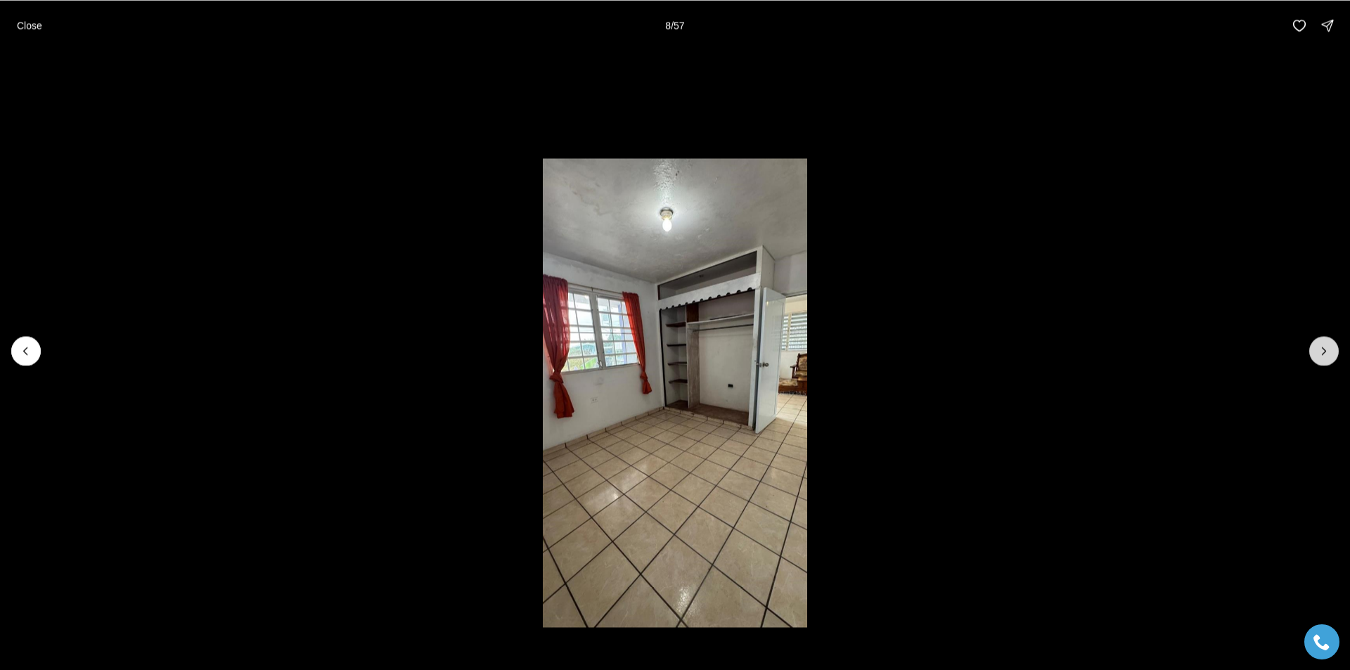
click at [1329, 343] on button "Next slide" at bounding box center [1324, 351] width 30 height 30
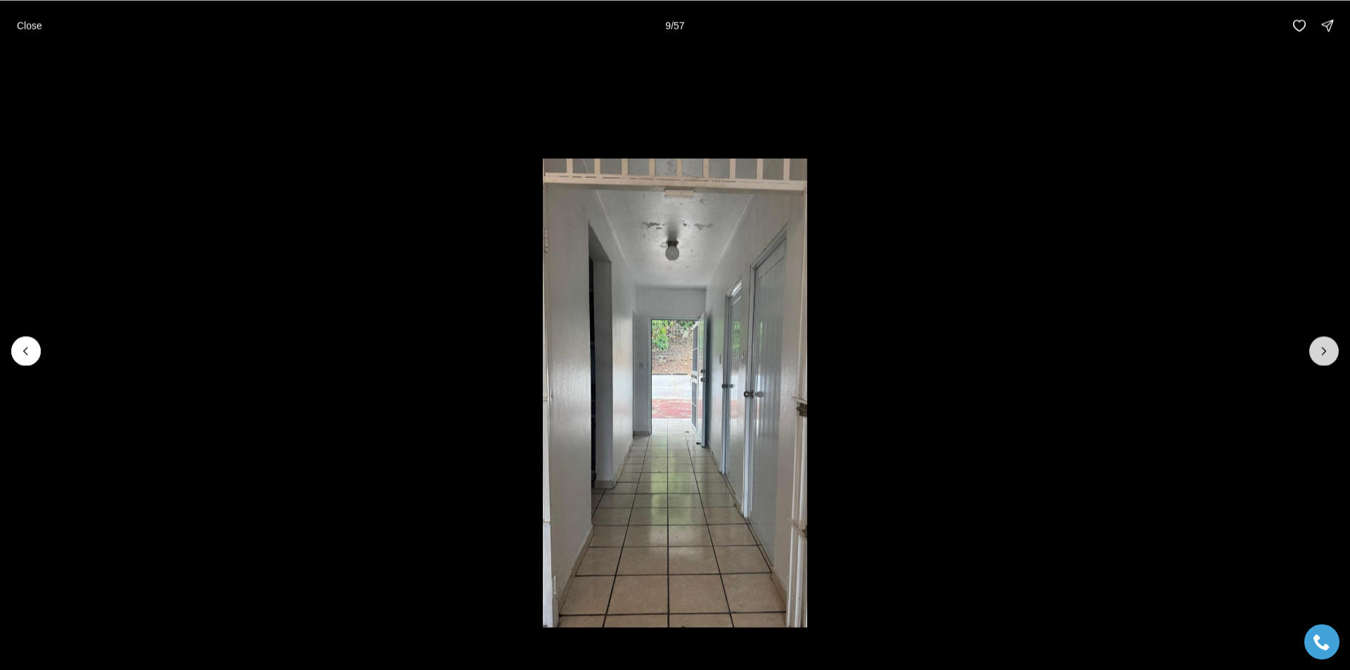
click at [1328, 343] on button "Next slide" at bounding box center [1324, 351] width 30 height 30
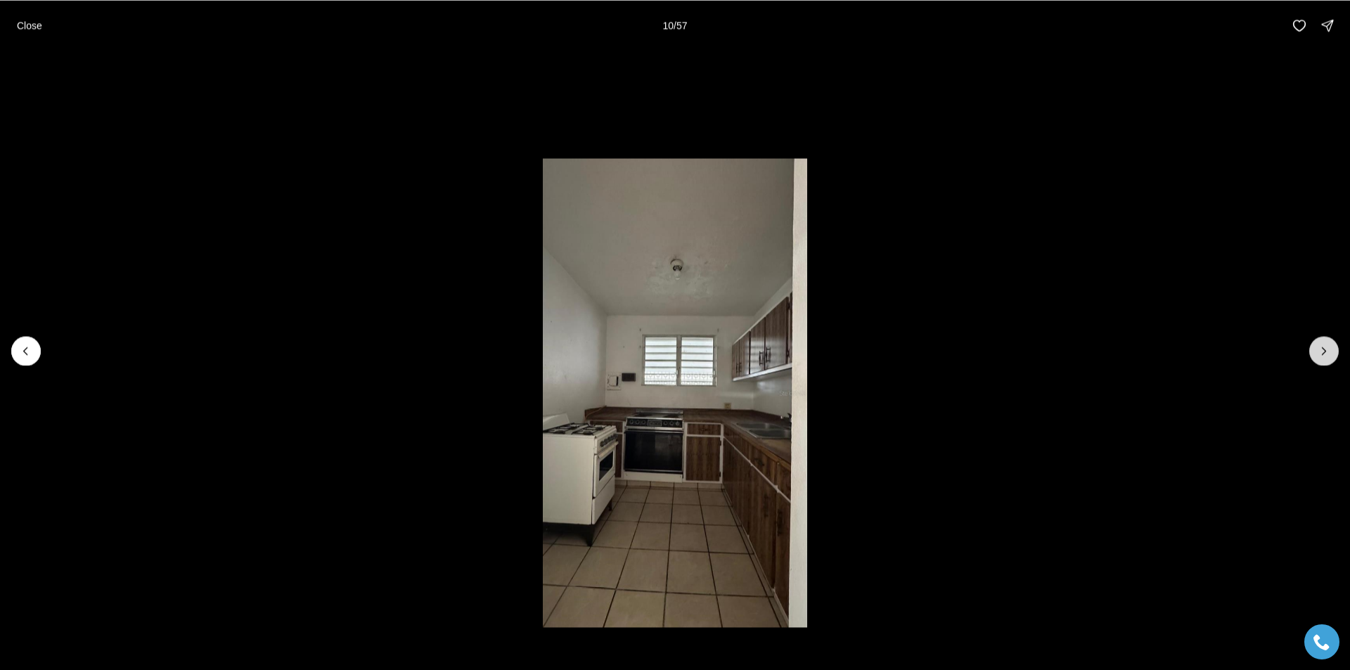
click at [1327, 343] on button "Next slide" at bounding box center [1324, 351] width 30 height 30
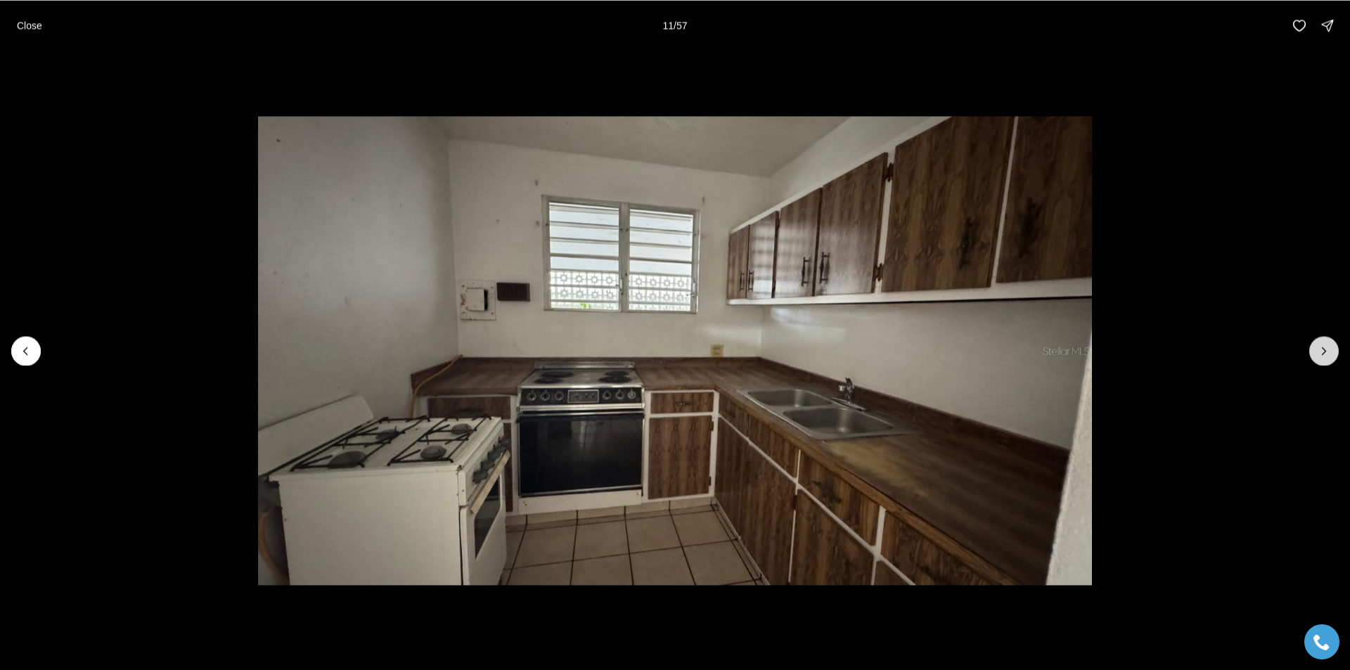
click at [1327, 343] on button "Next slide" at bounding box center [1324, 351] width 30 height 30
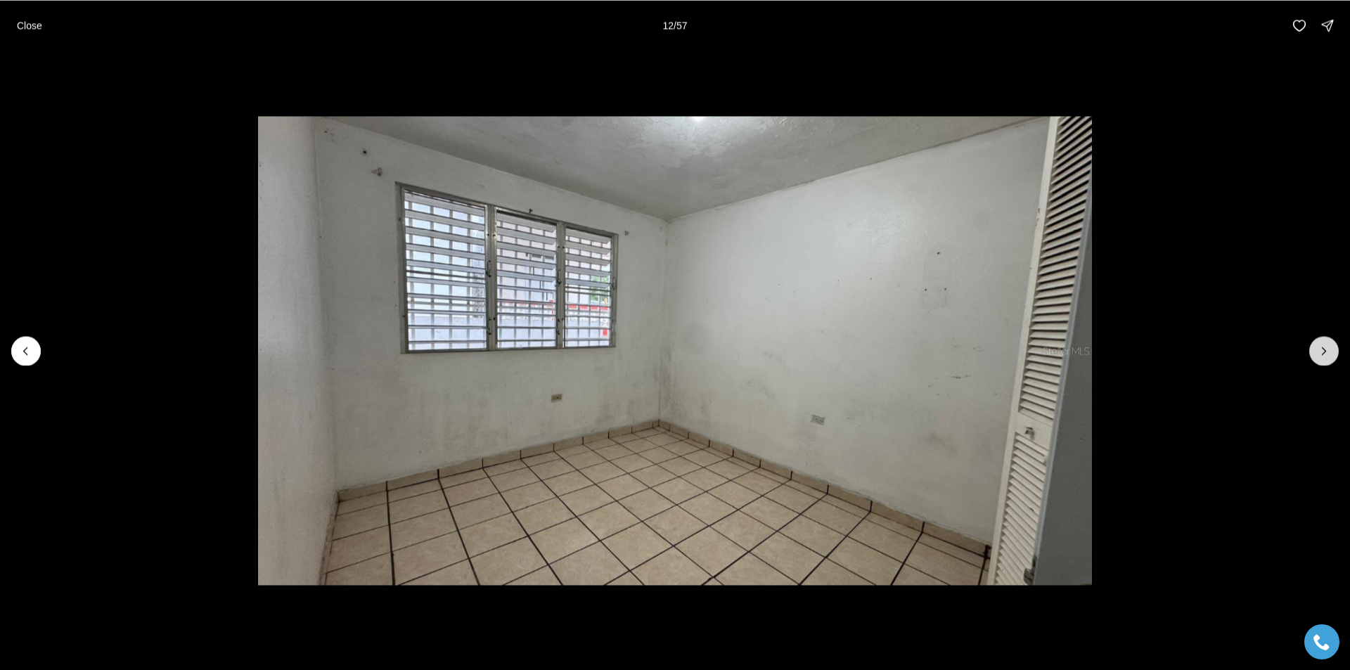
click at [1327, 343] on button "Next slide" at bounding box center [1324, 351] width 30 height 30
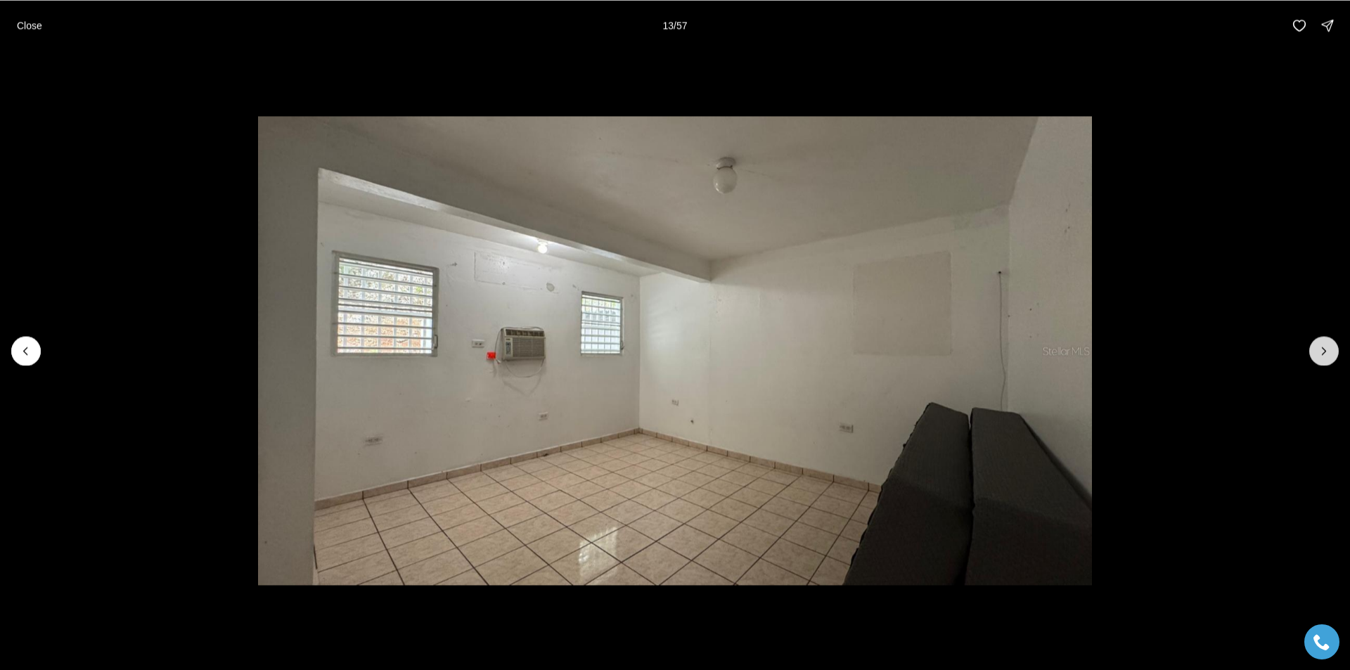
click at [1327, 343] on button "Next slide" at bounding box center [1324, 351] width 30 height 30
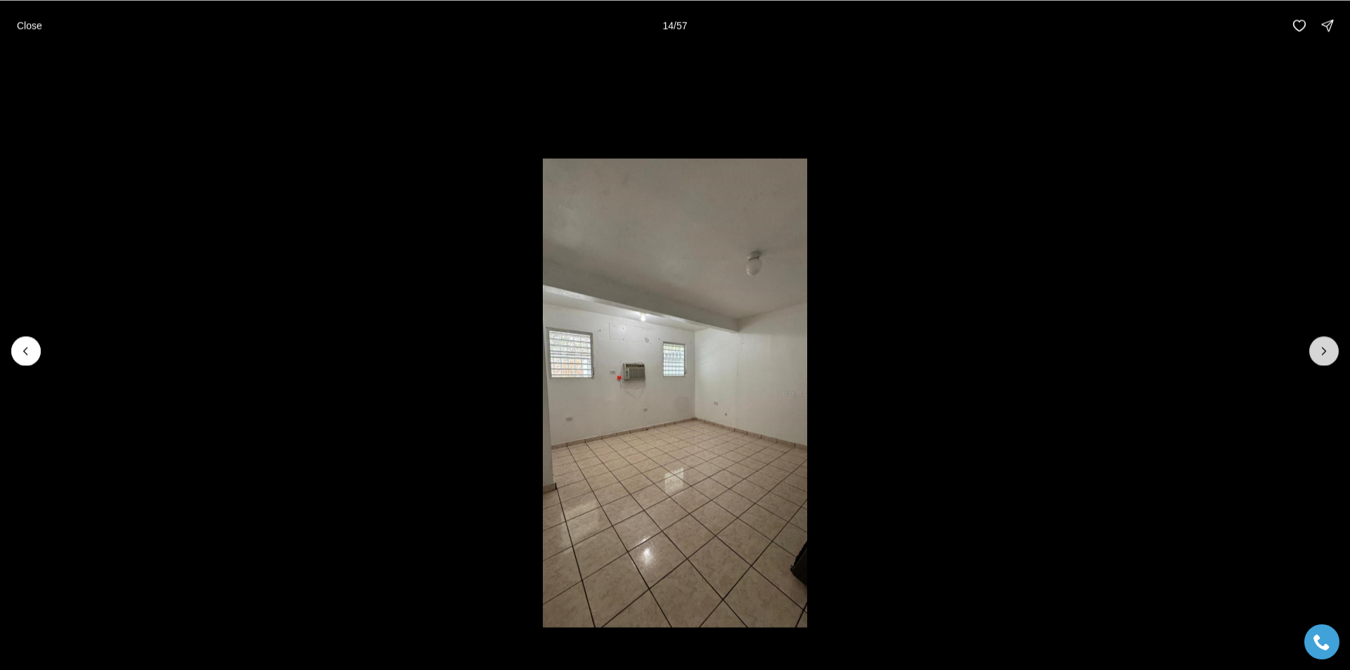
click at [1327, 343] on button "Next slide" at bounding box center [1324, 351] width 30 height 30
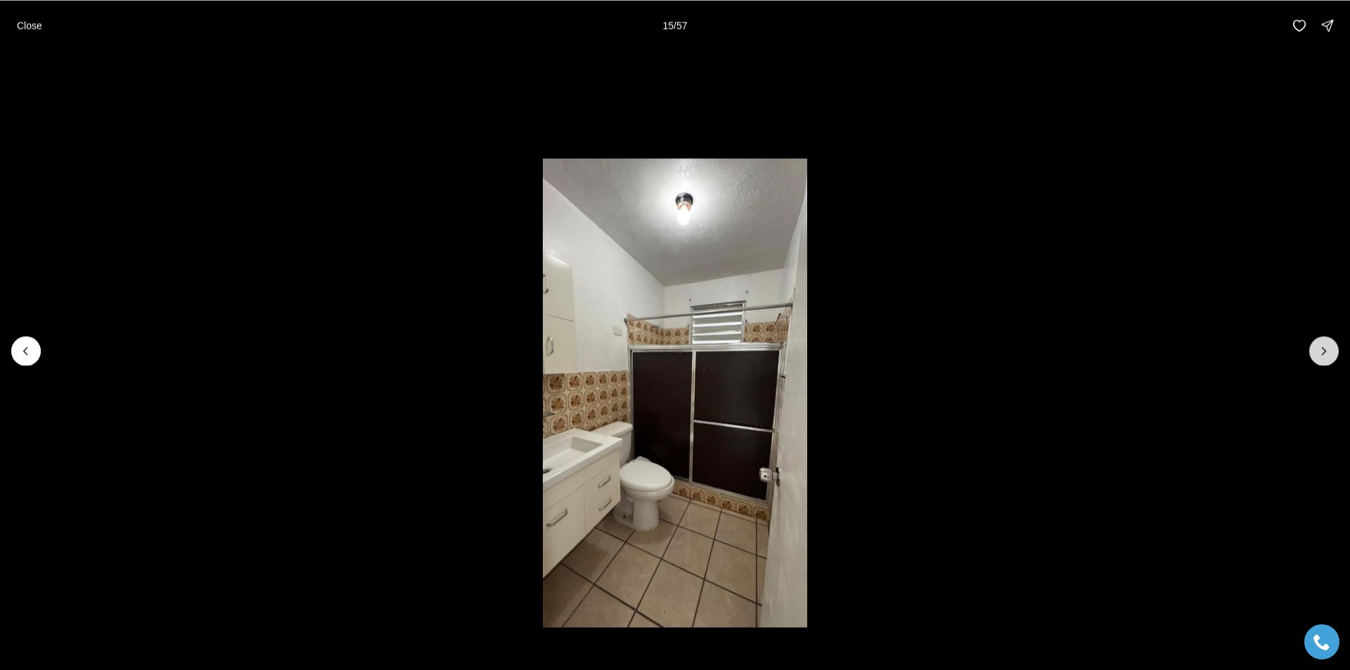
click at [1327, 343] on button "Next slide" at bounding box center [1324, 351] width 30 height 30
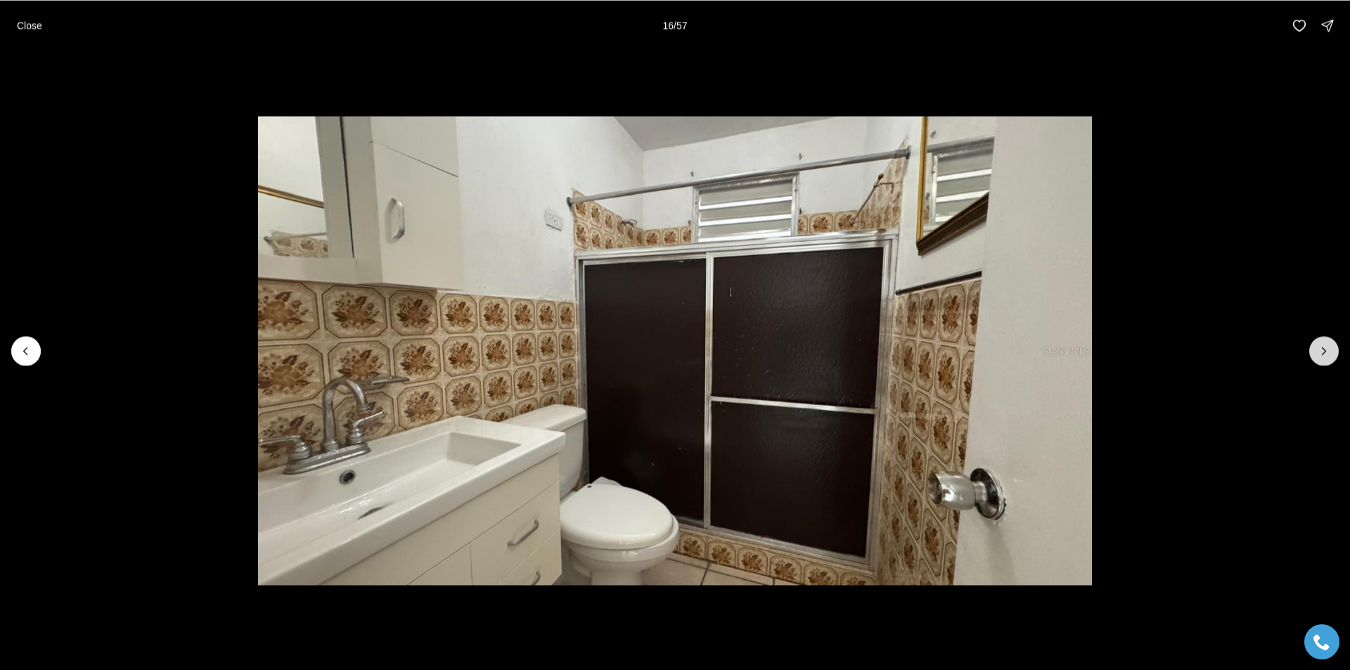
click at [1327, 343] on button "Next slide" at bounding box center [1324, 351] width 30 height 30
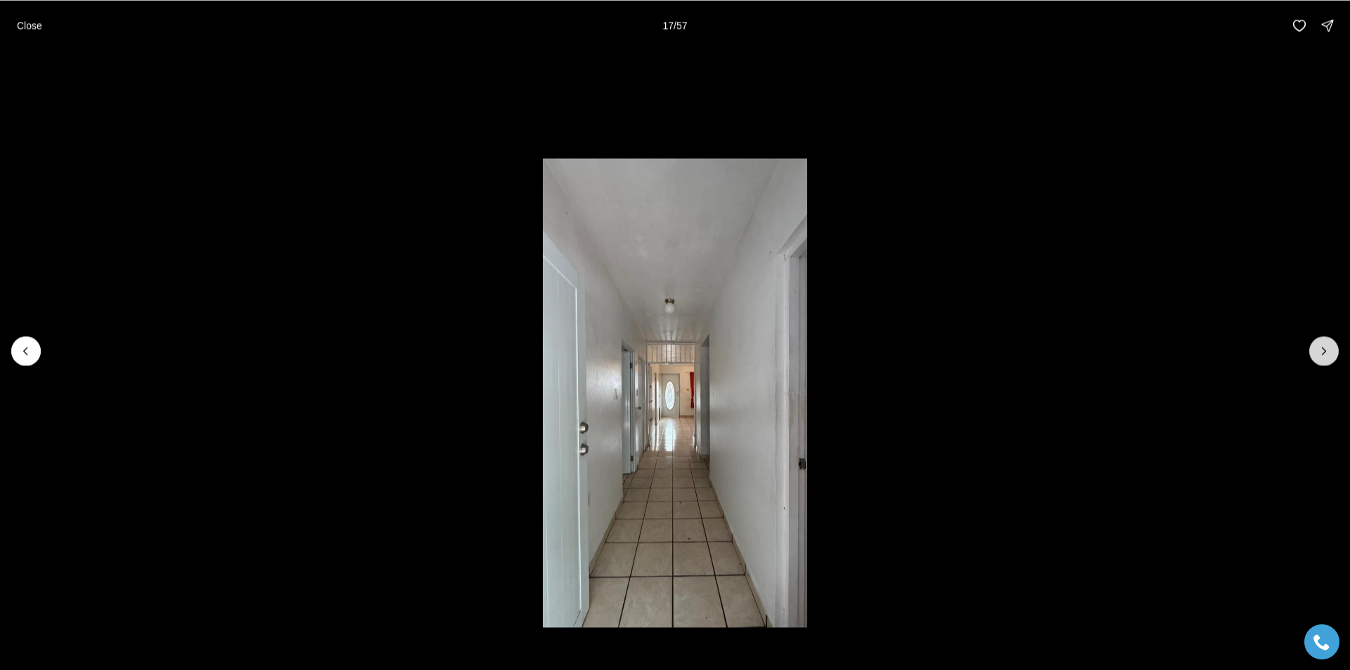
click at [1327, 343] on button "Next slide" at bounding box center [1324, 351] width 30 height 30
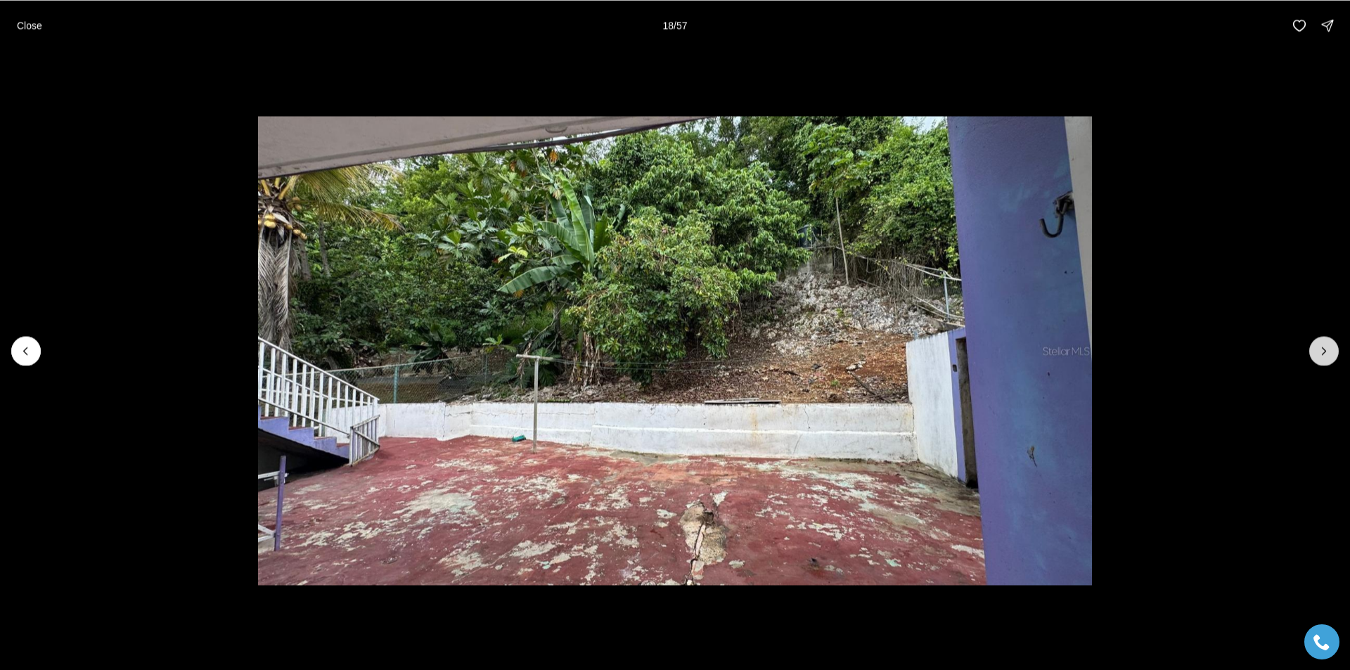
click at [1325, 343] on button "Next slide" at bounding box center [1324, 351] width 30 height 30
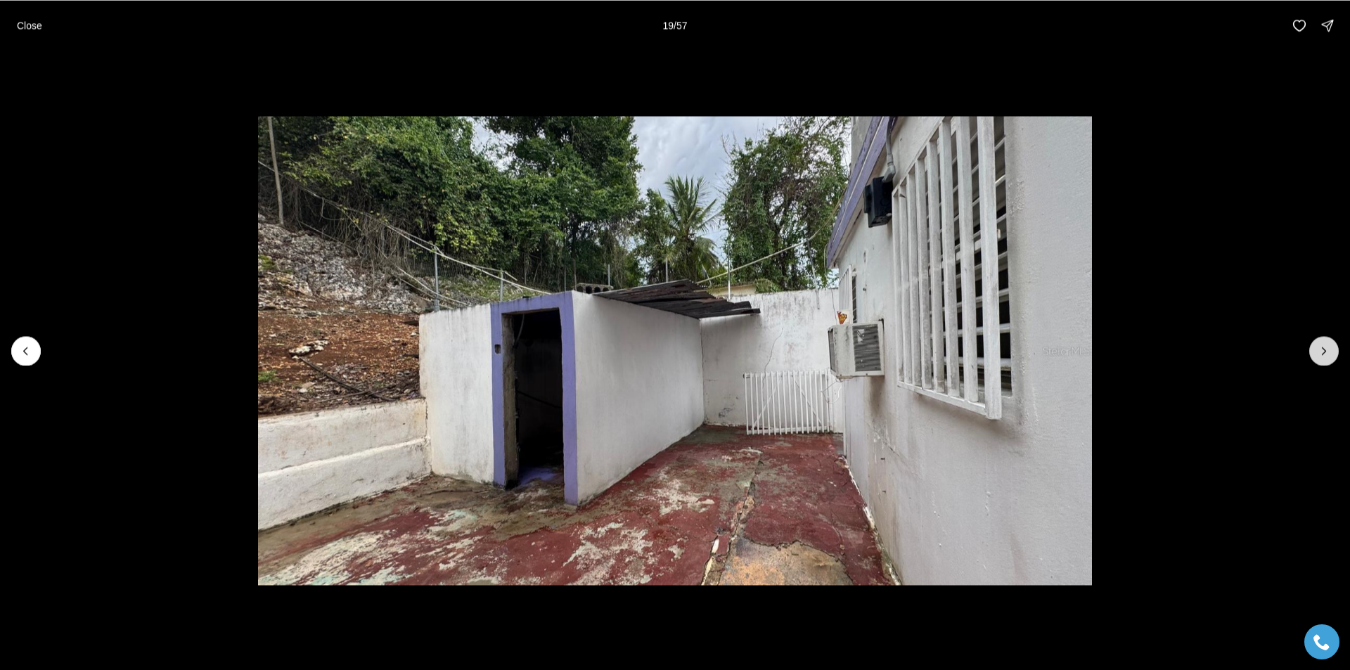
click at [1325, 343] on button "Next slide" at bounding box center [1324, 351] width 30 height 30
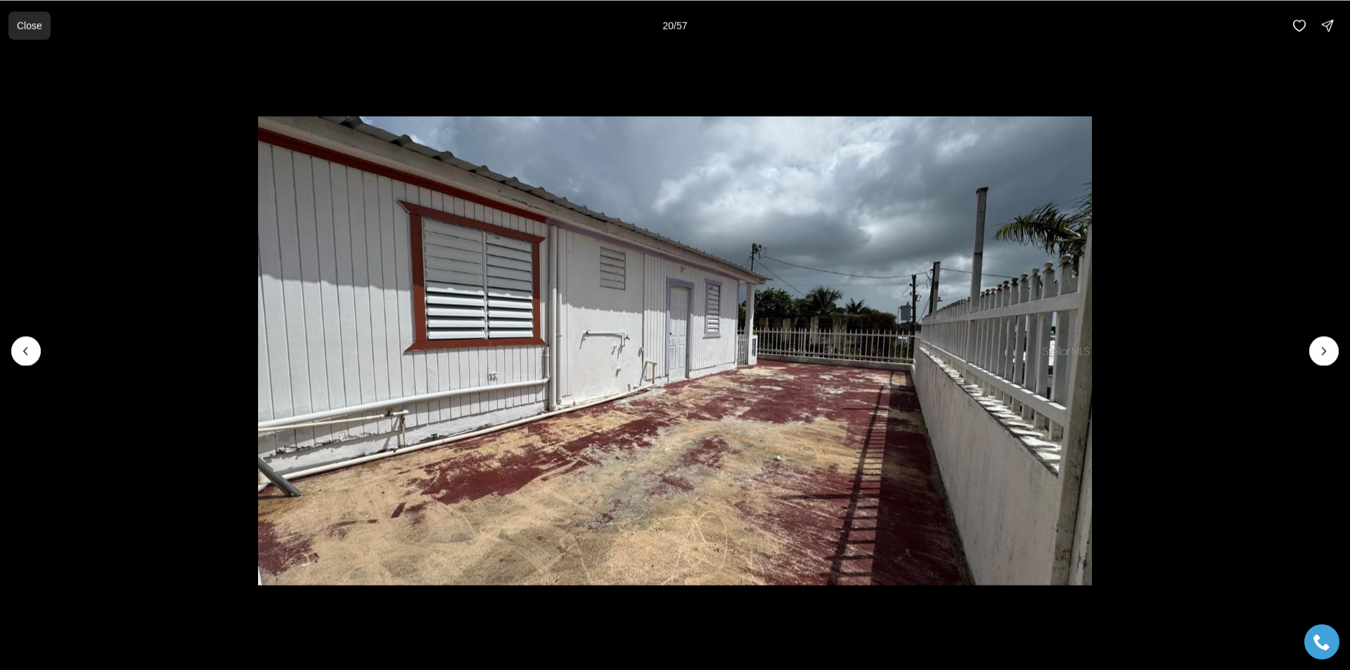
click at [25, 26] on p "Close" at bounding box center [29, 25] width 25 height 11
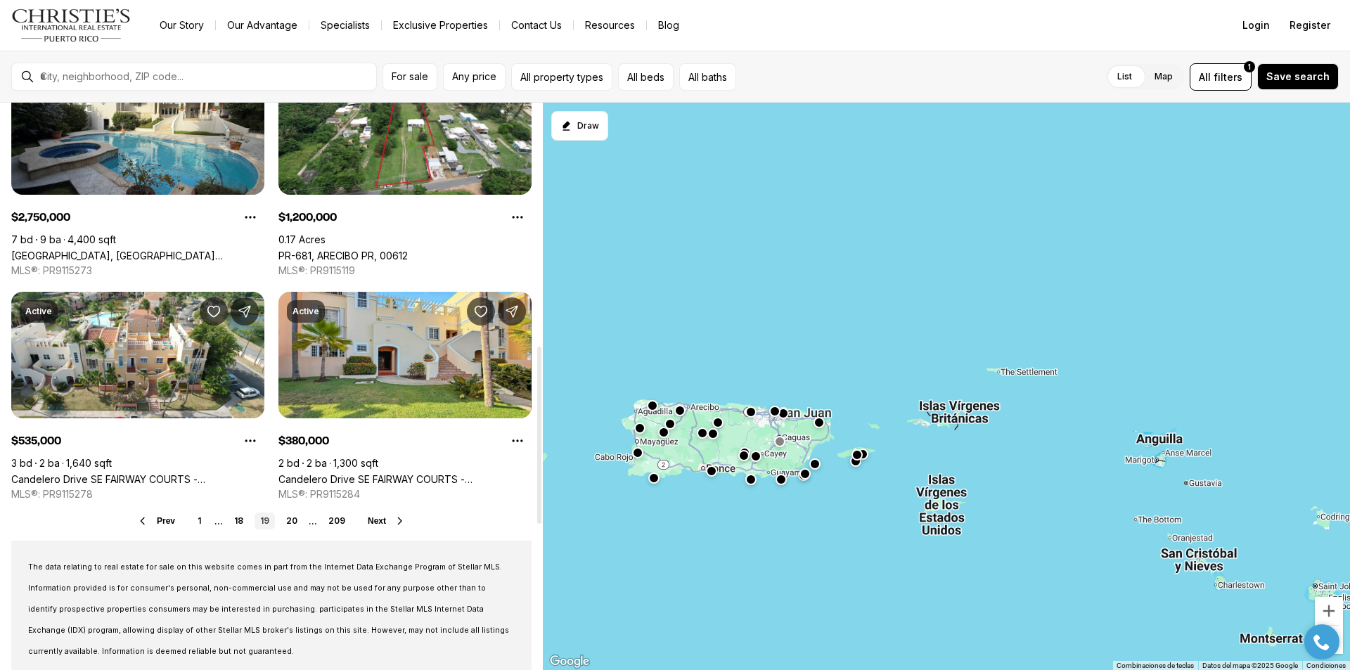
scroll to position [984, 0]
click at [295, 523] on link "20" at bounding box center [292, 520] width 22 height 17
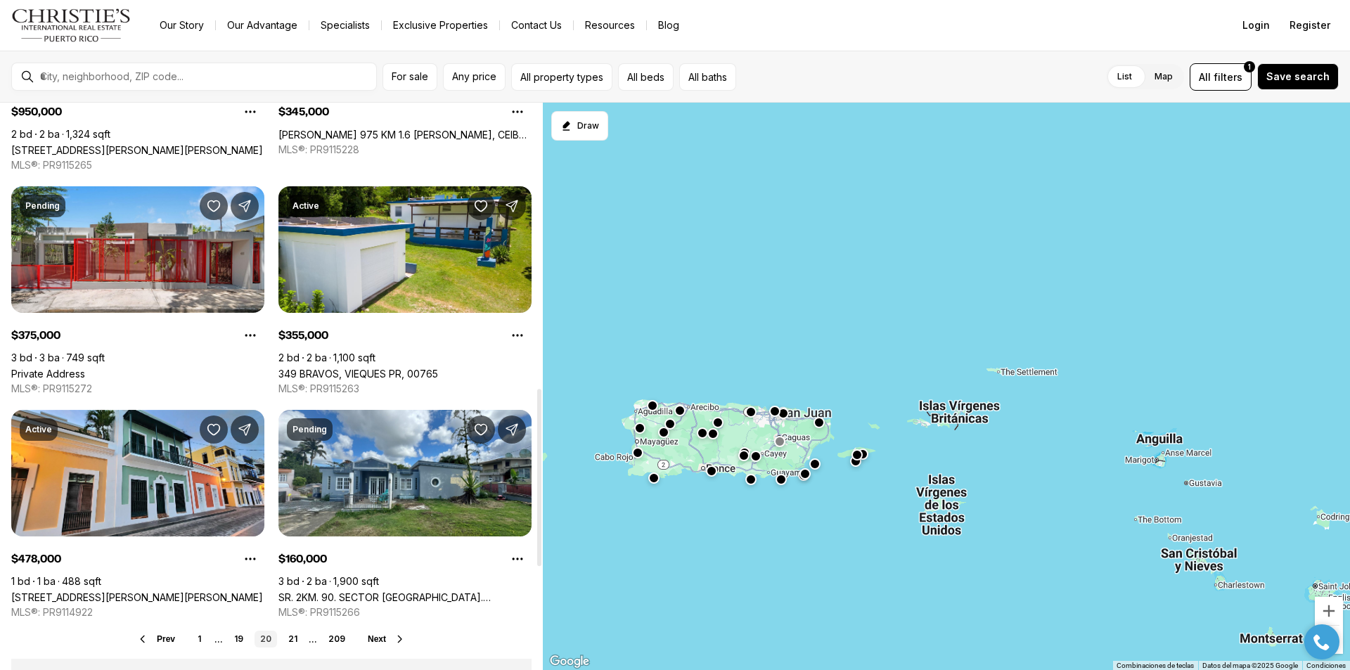
scroll to position [914, 0]
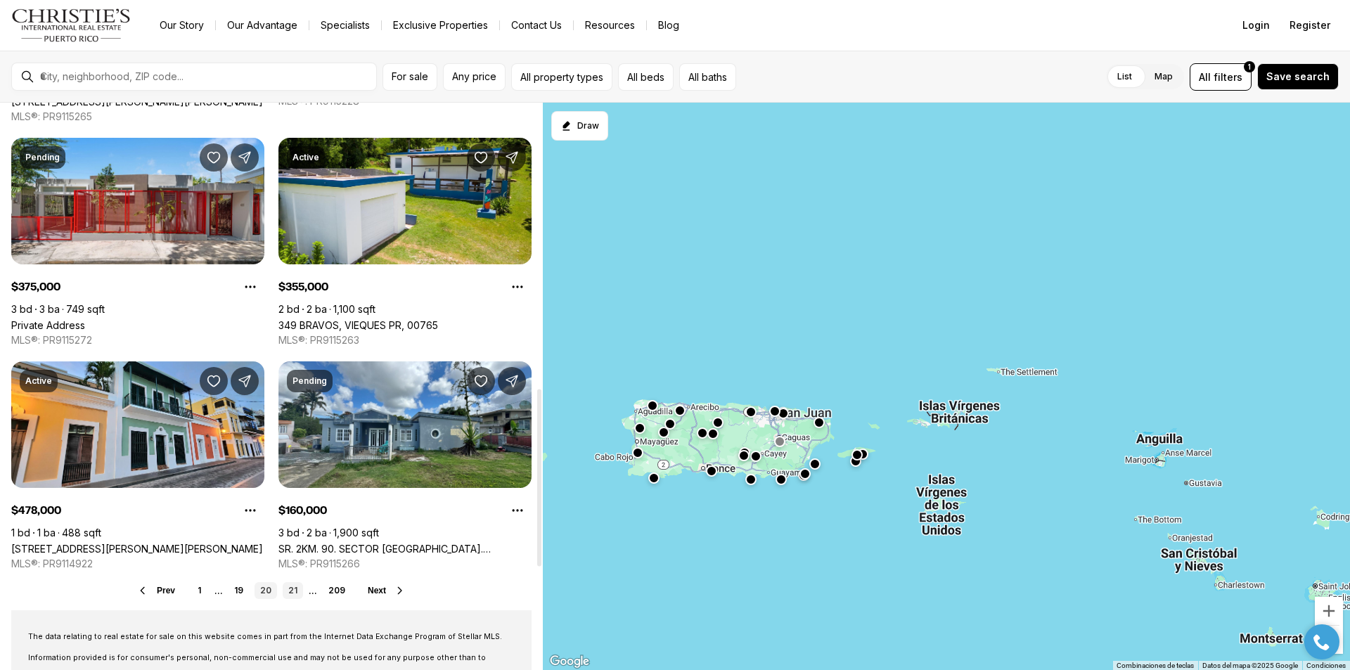
click at [294, 590] on link "21" at bounding box center [293, 590] width 20 height 17
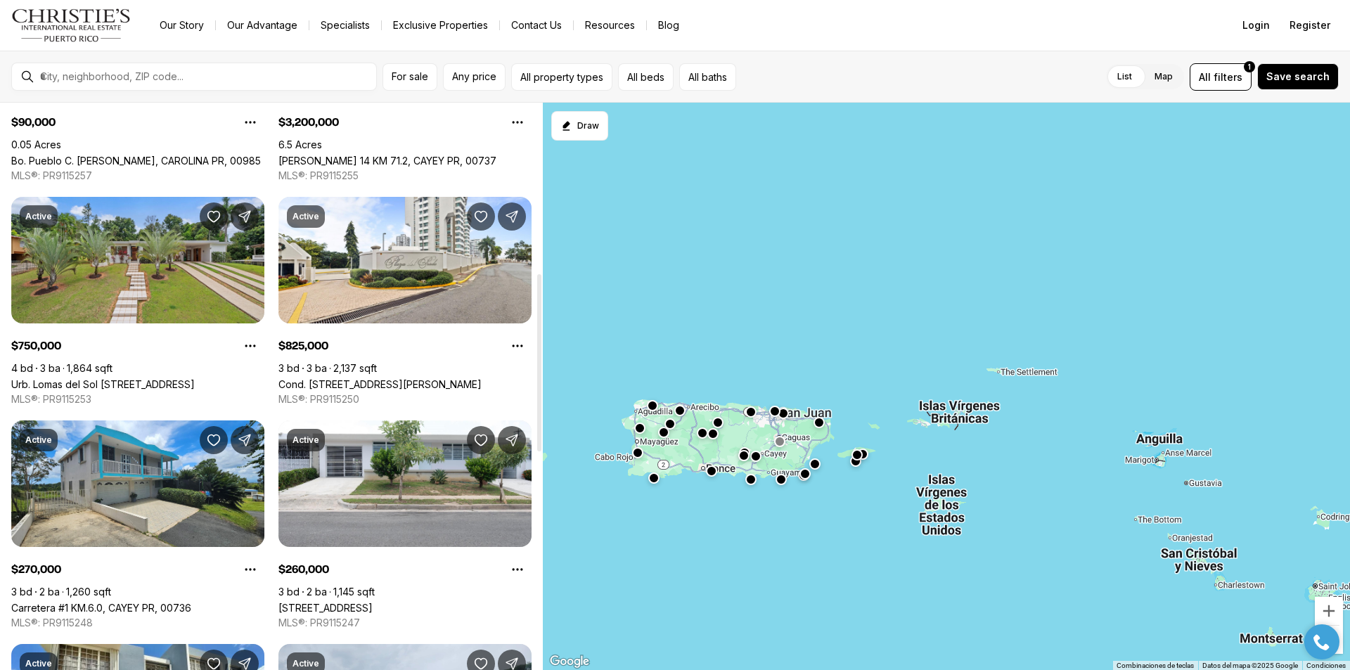
scroll to position [633, 0]
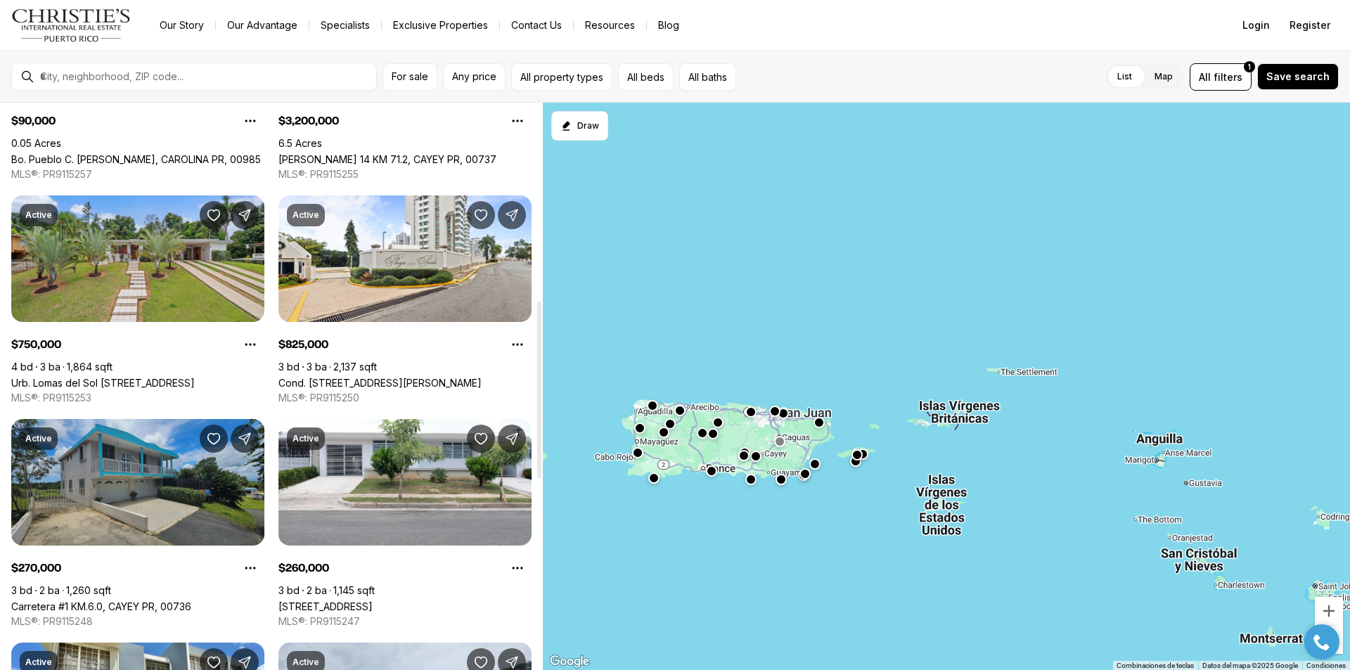
click at [139, 600] on link "Carretera #1 KM.6.0, CAYEY PR, 00736" at bounding box center [101, 606] width 180 height 12
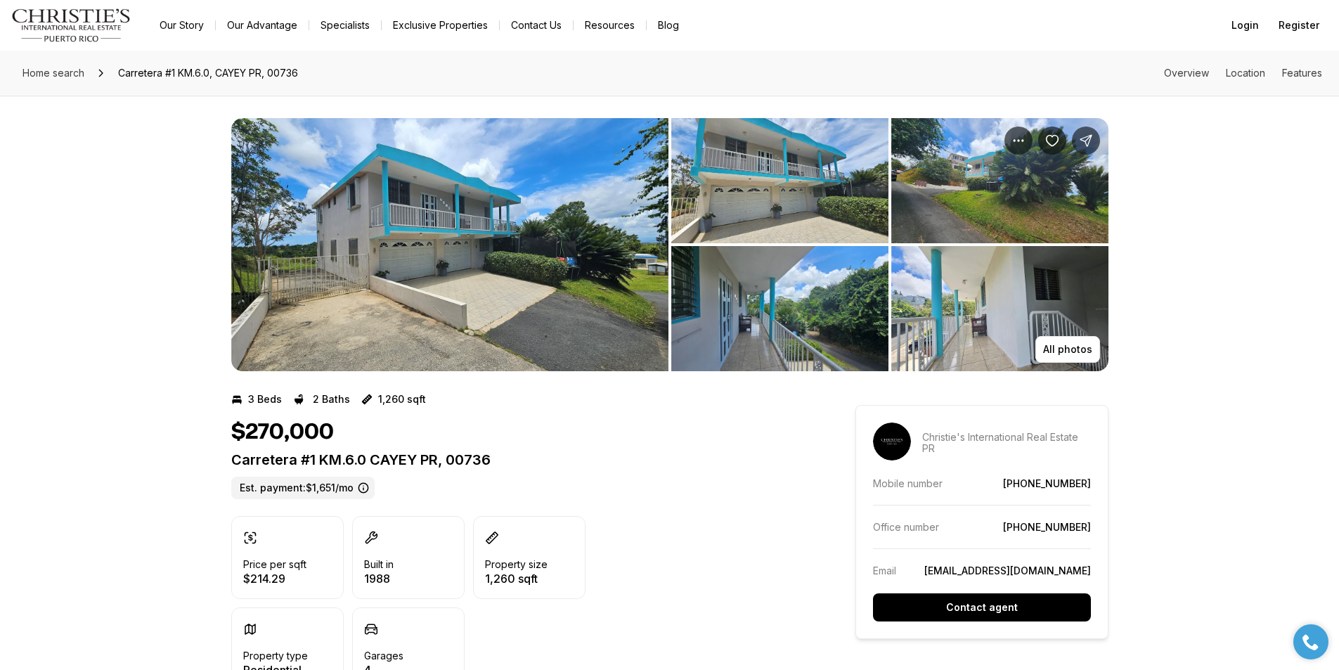
click at [612, 254] on img "View image gallery" at bounding box center [449, 244] width 437 height 253
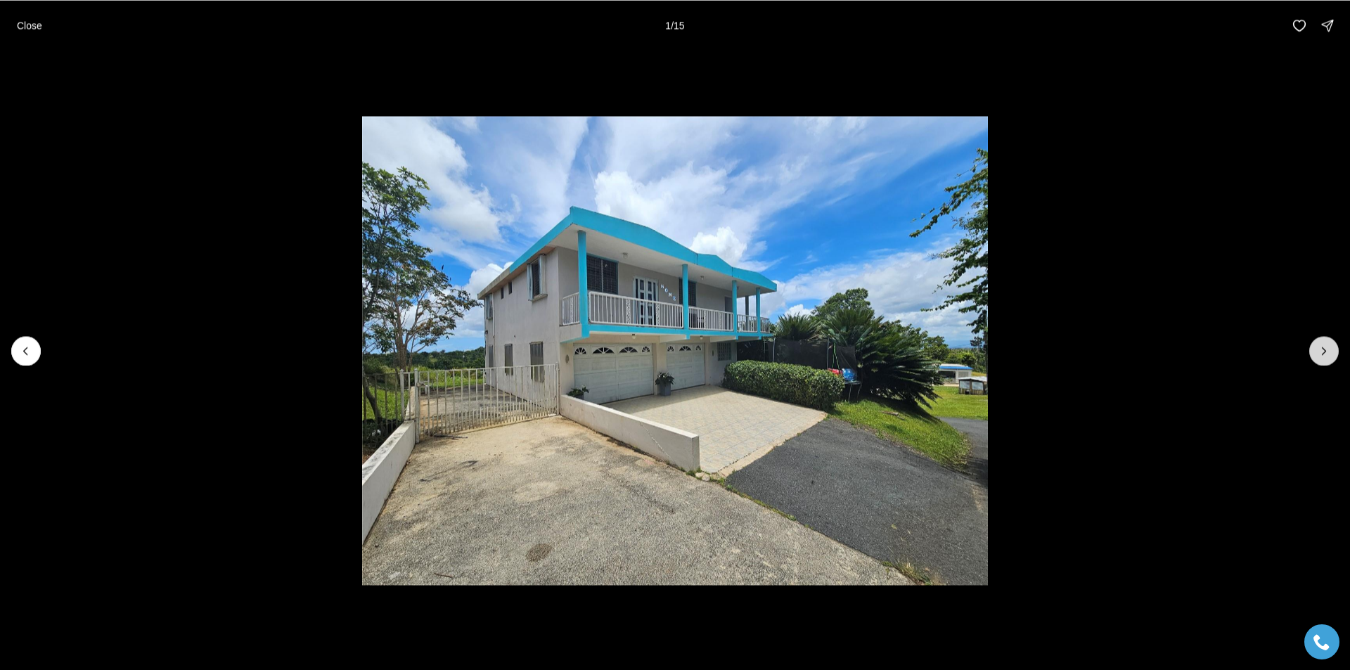
click at [1331, 355] on button "Next slide" at bounding box center [1324, 351] width 30 height 30
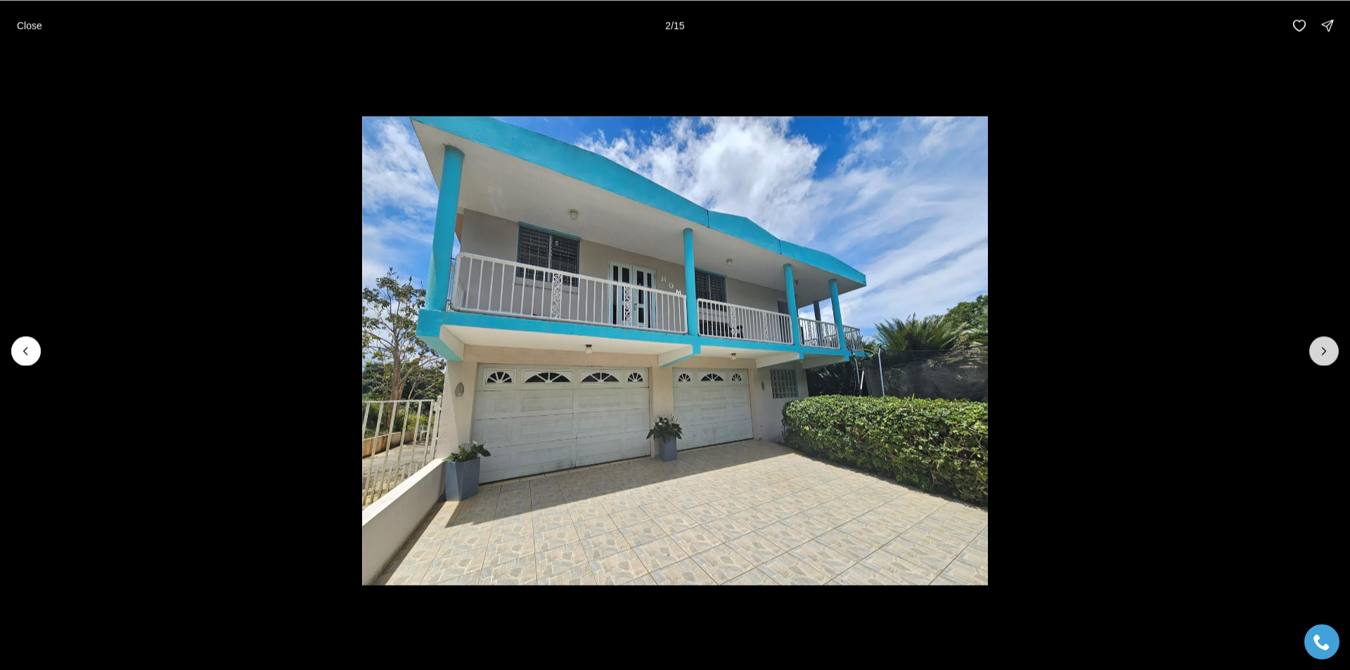
click at [1333, 355] on button "Next slide" at bounding box center [1324, 351] width 30 height 30
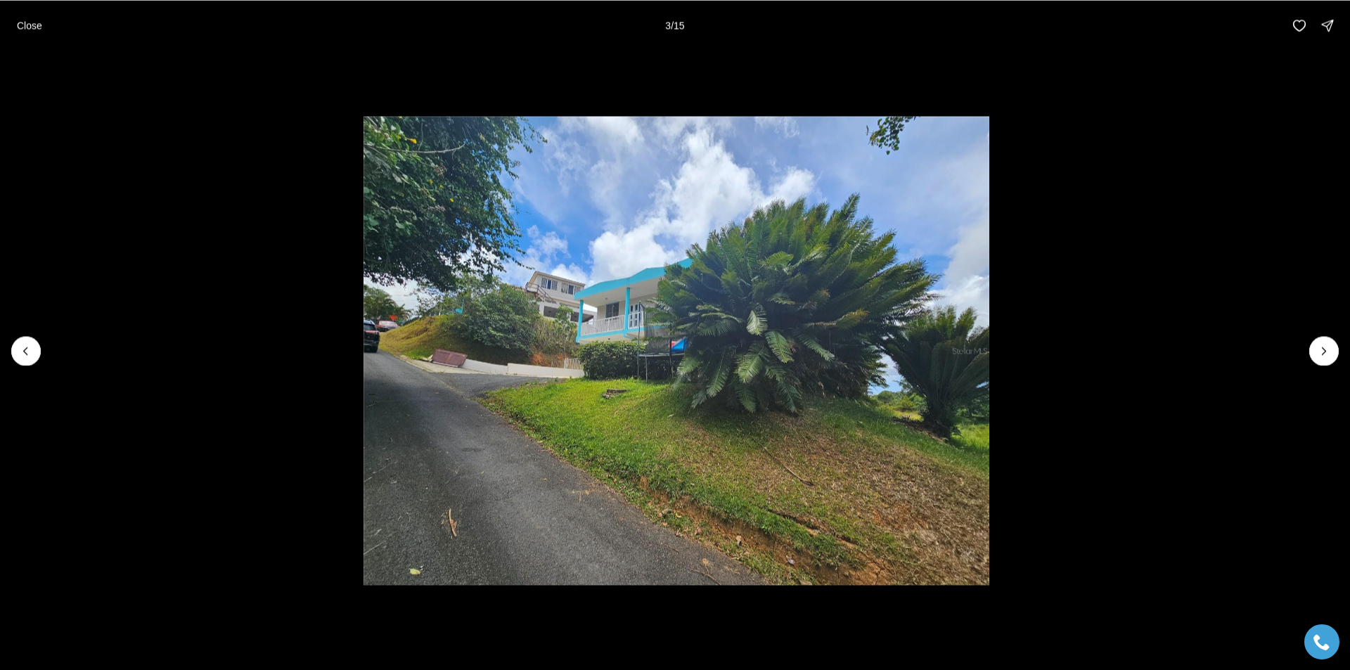
click at [1339, 366] on li "3 of 15" at bounding box center [676, 351] width 1350 height 600
click at [1330, 352] on icon "Next slide" at bounding box center [1324, 351] width 14 height 14
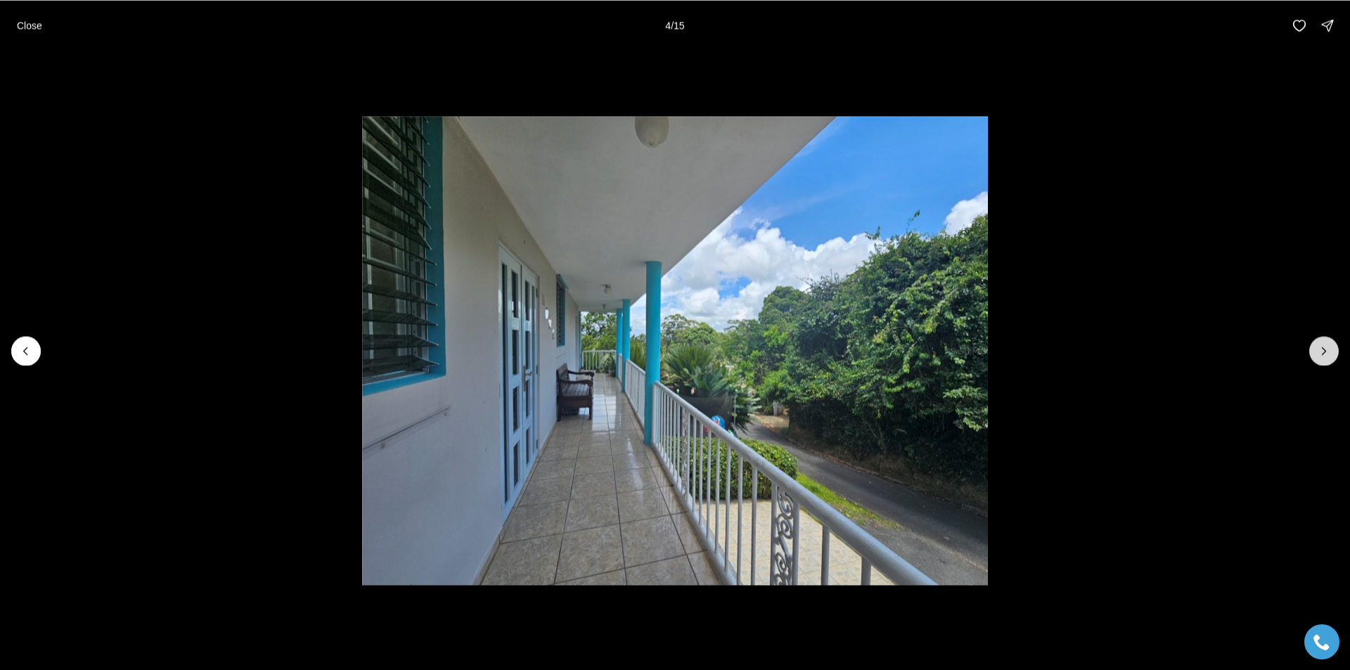
click at [1330, 352] on icon "Next slide" at bounding box center [1324, 351] width 14 height 14
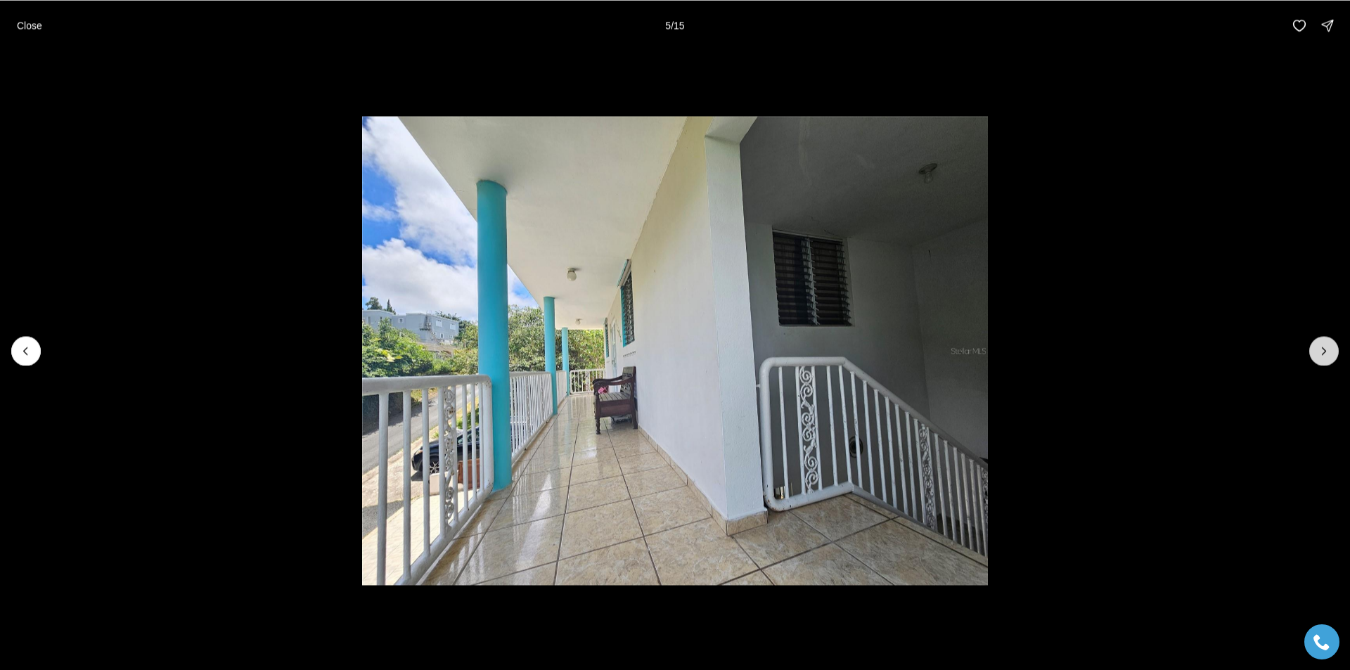
click at [1330, 352] on icon "Next slide" at bounding box center [1324, 351] width 14 height 14
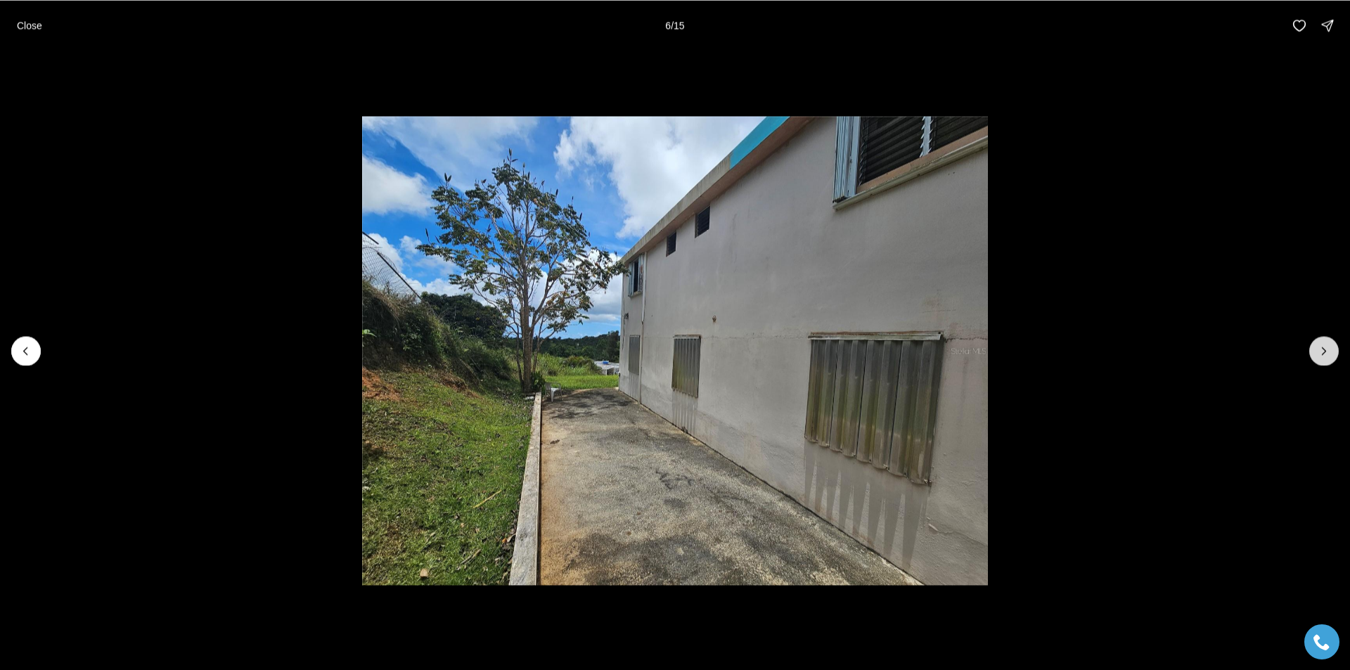
click at [1330, 352] on icon "Next slide" at bounding box center [1324, 351] width 14 height 14
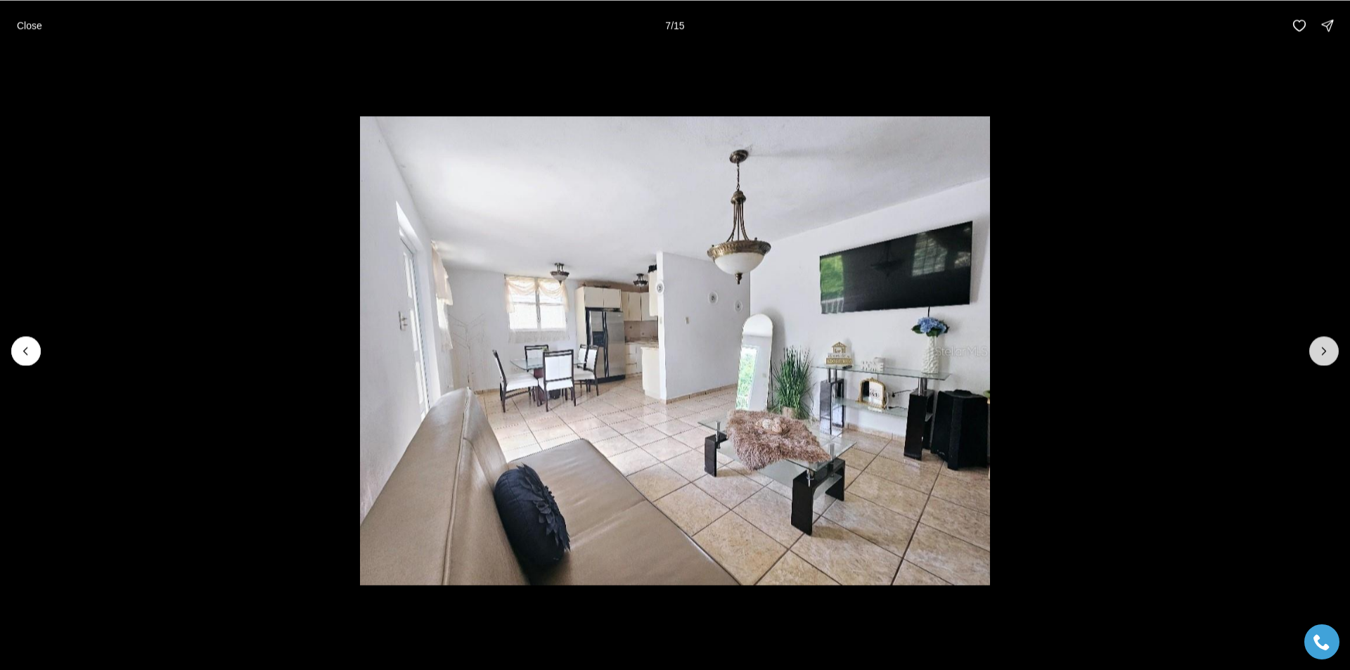
click at [1330, 352] on icon "Next slide" at bounding box center [1324, 351] width 14 height 14
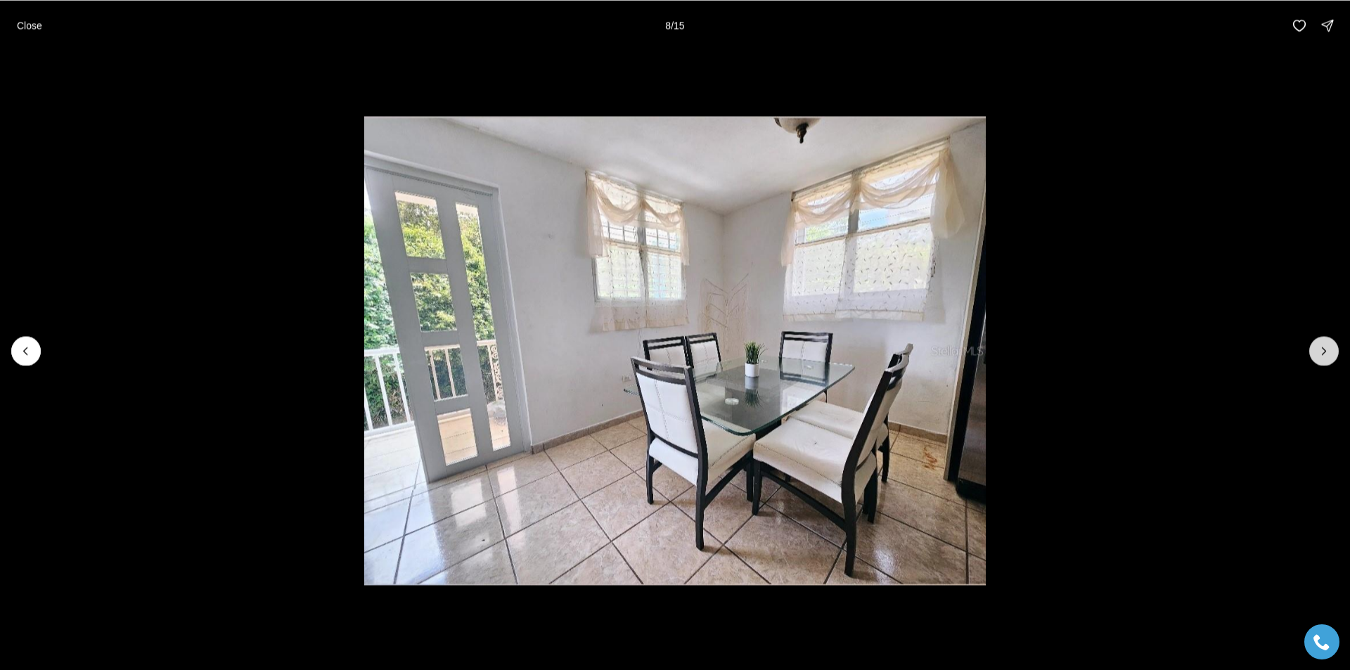
click at [1330, 352] on icon "Next slide" at bounding box center [1324, 351] width 14 height 14
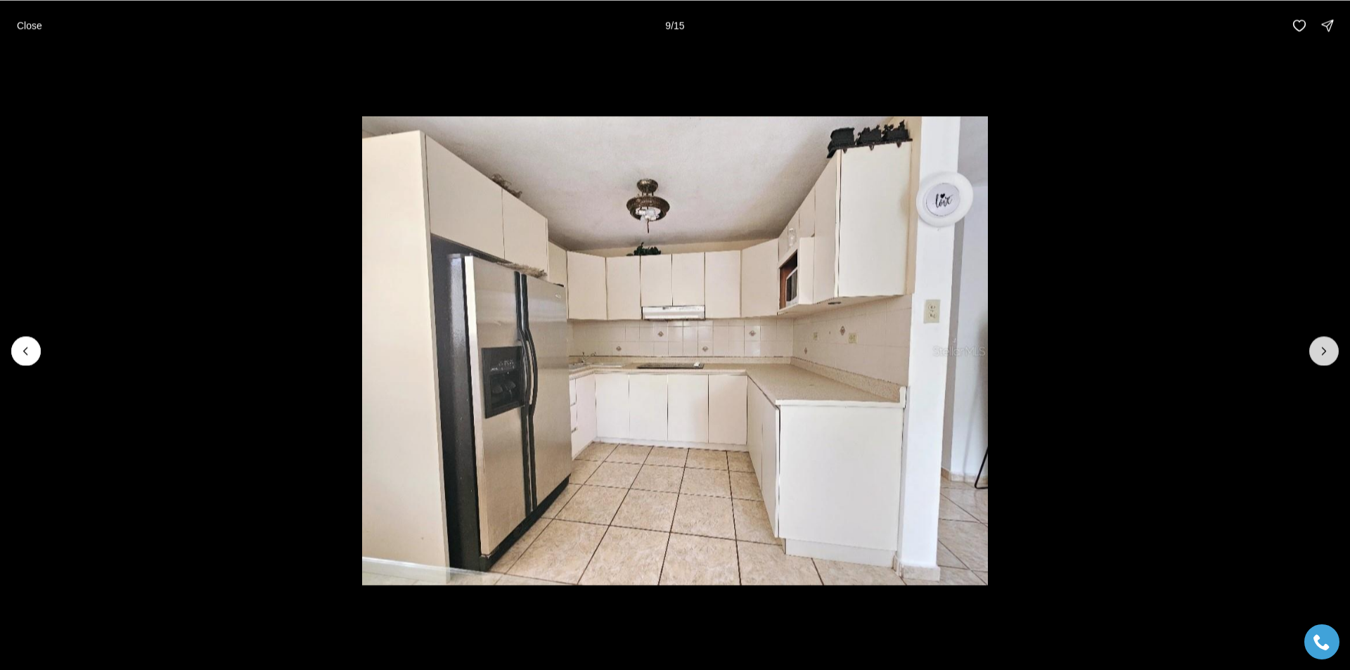
click at [1330, 352] on icon "Next slide" at bounding box center [1324, 351] width 14 height 14
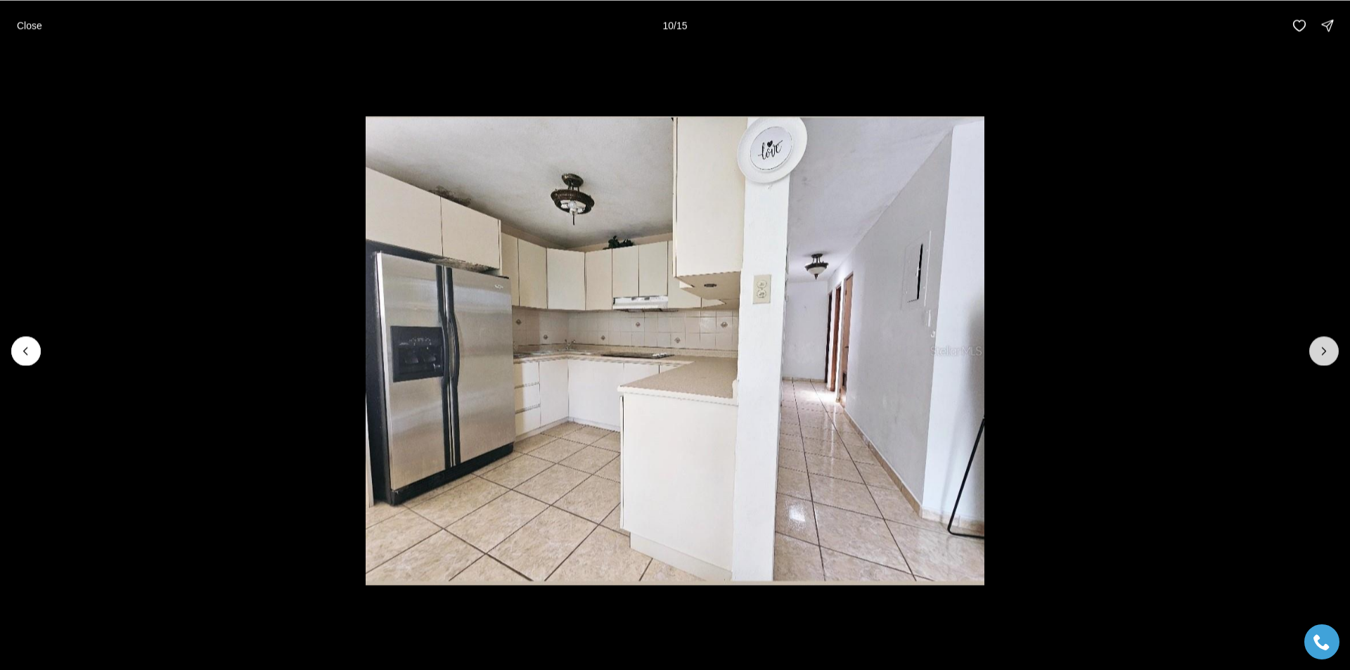
click at [1330, 352] on icon "Next slide" at bounding box center [1324, 351] width 14 height 14
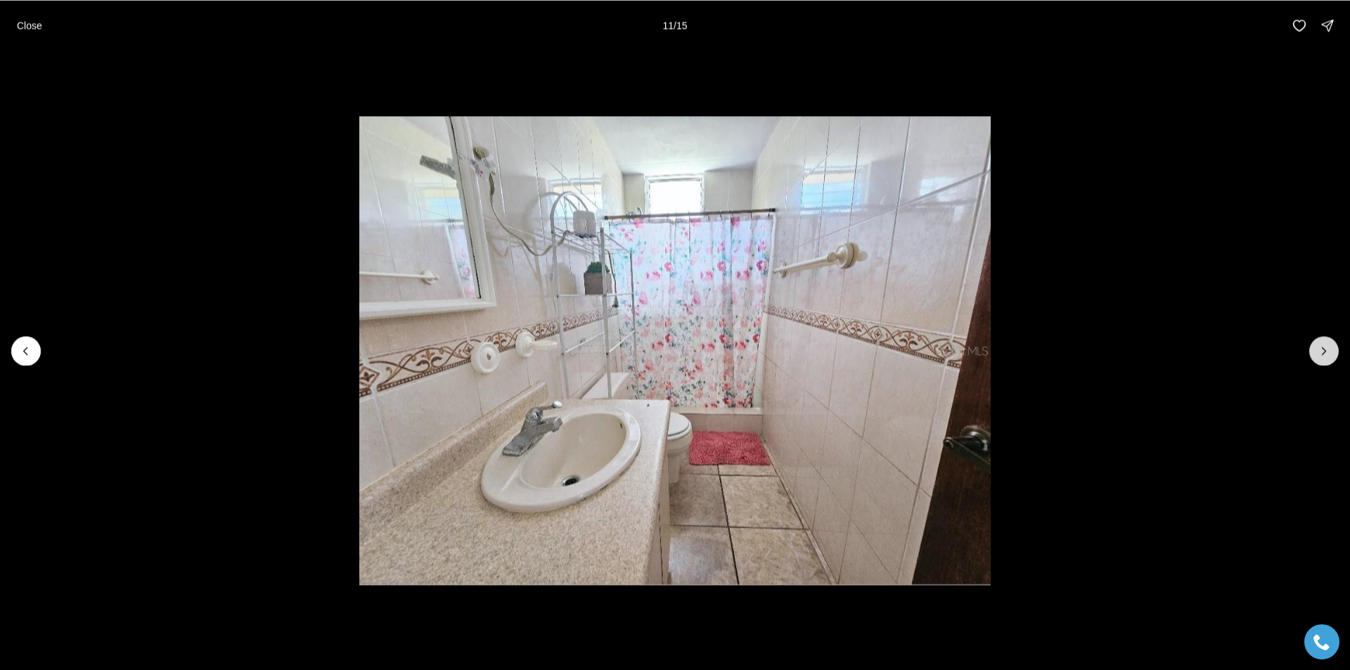
click at [1330, 352] on icon "Next slide" at bounding box center [1324, 351] width 14 height 14
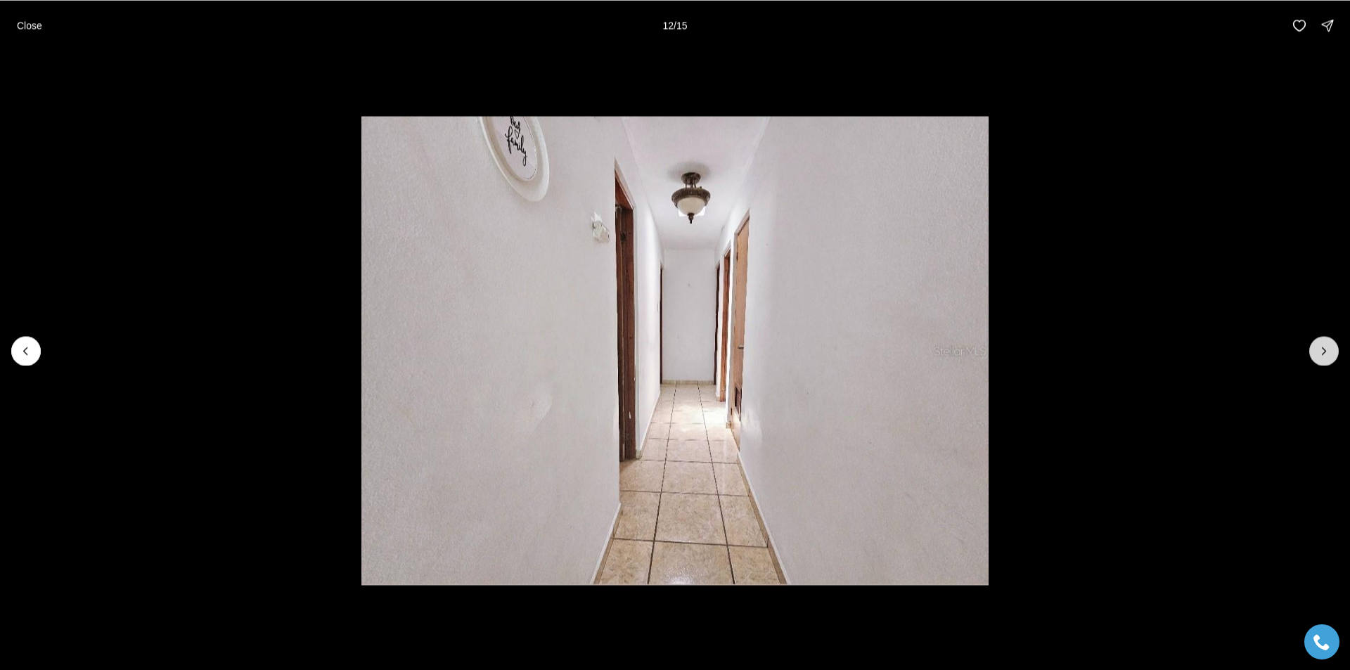
click at [1330, 352] on icon "Next slide" at bounding box center [1324, 351] width 14 height 14
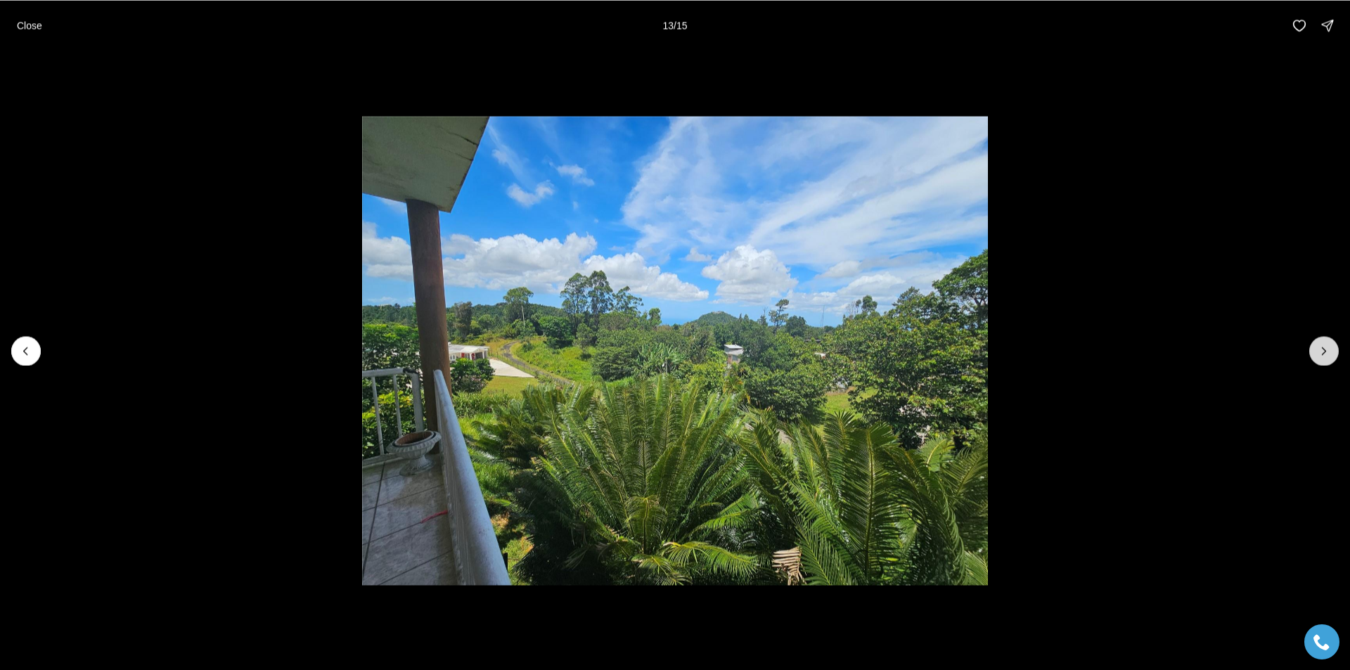
click at [1331, 349] on button "Next slide" at bounding box center [1324, 351] width 30 height 30
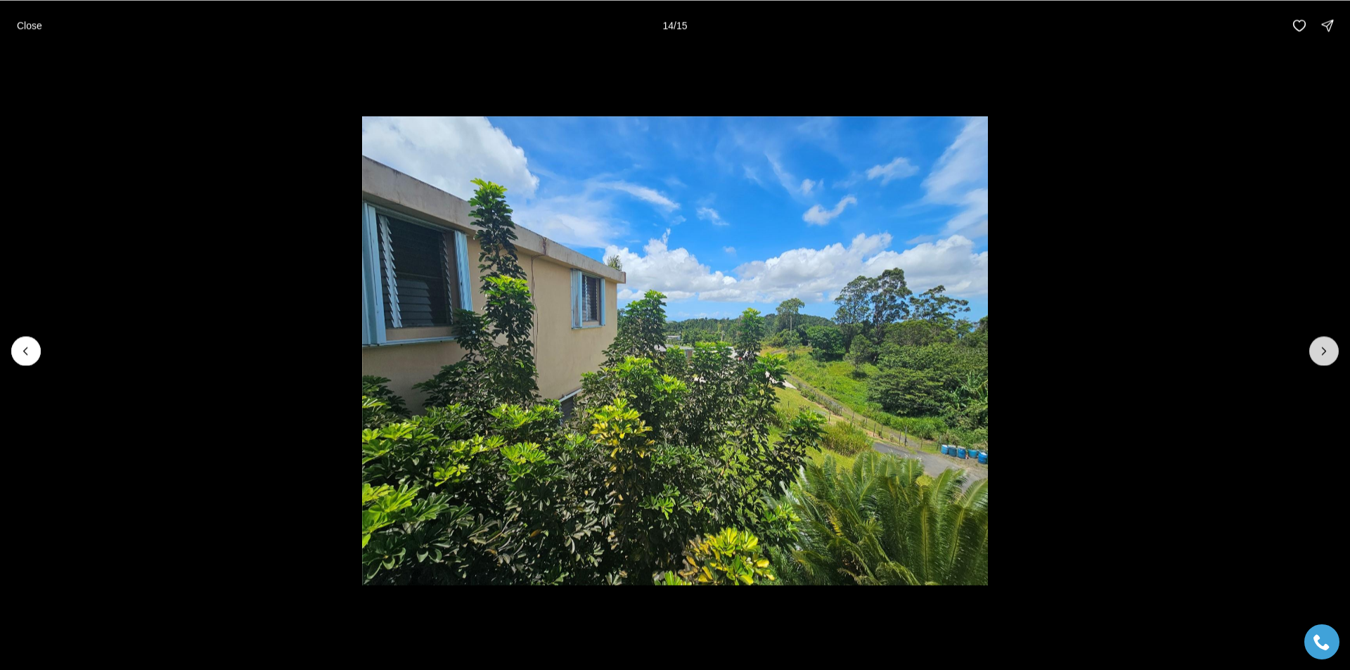
click at [1332, 349] on button "Next slide" at bounding box center [1324, 351] width 30 height 30
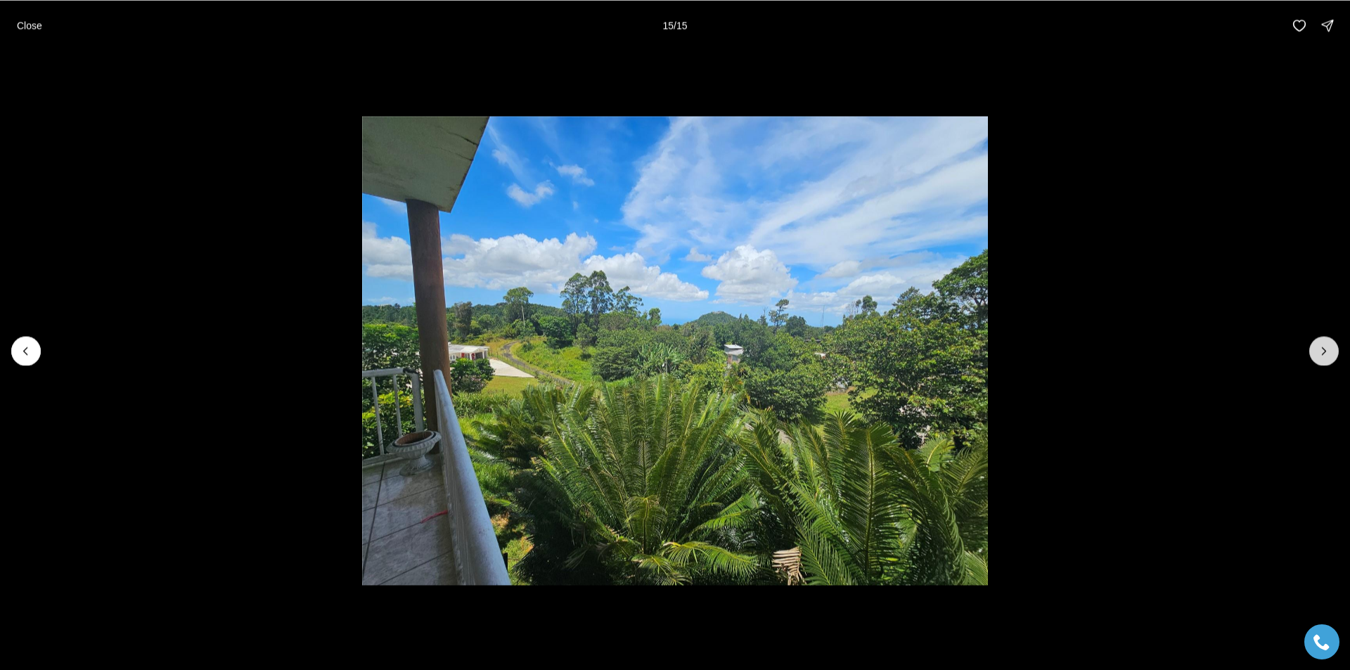
click at [1332, 349] on div at bounding box center [1324, 351] width 30 height 30
click at [25, 26] on p "Close" at bounding box center [29, 25] width 25 height 11
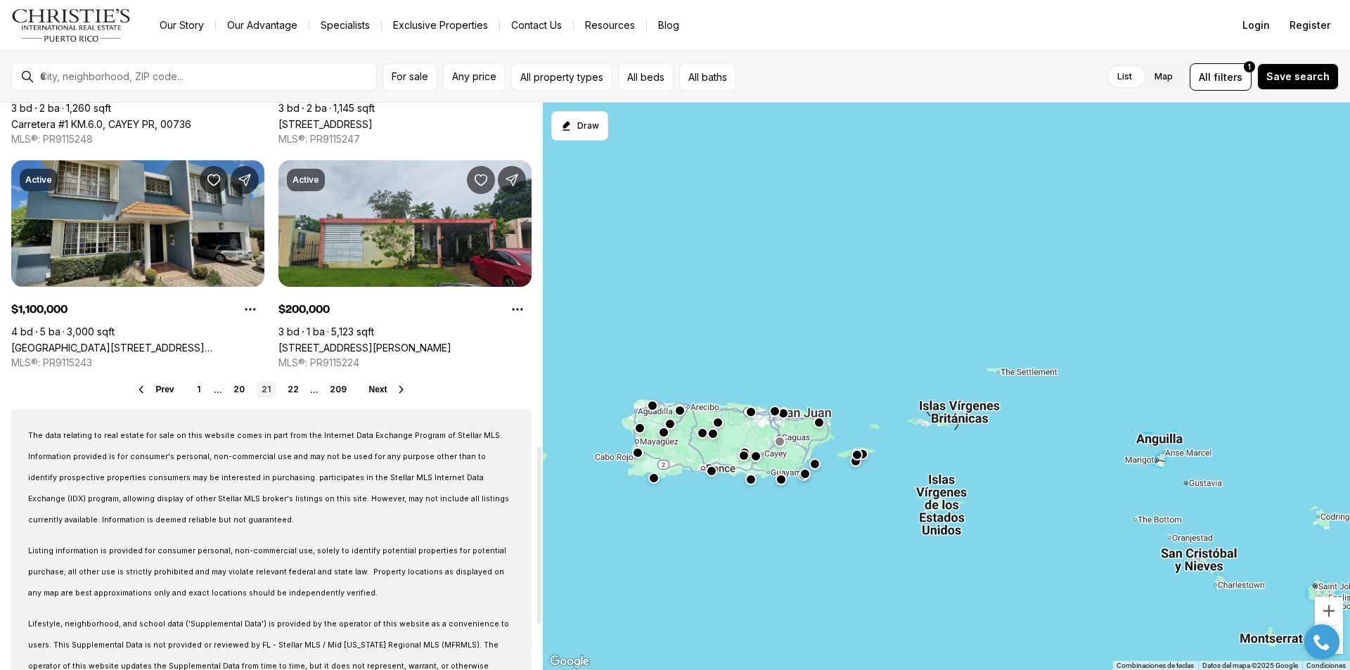
scroll to position [1125, 0]
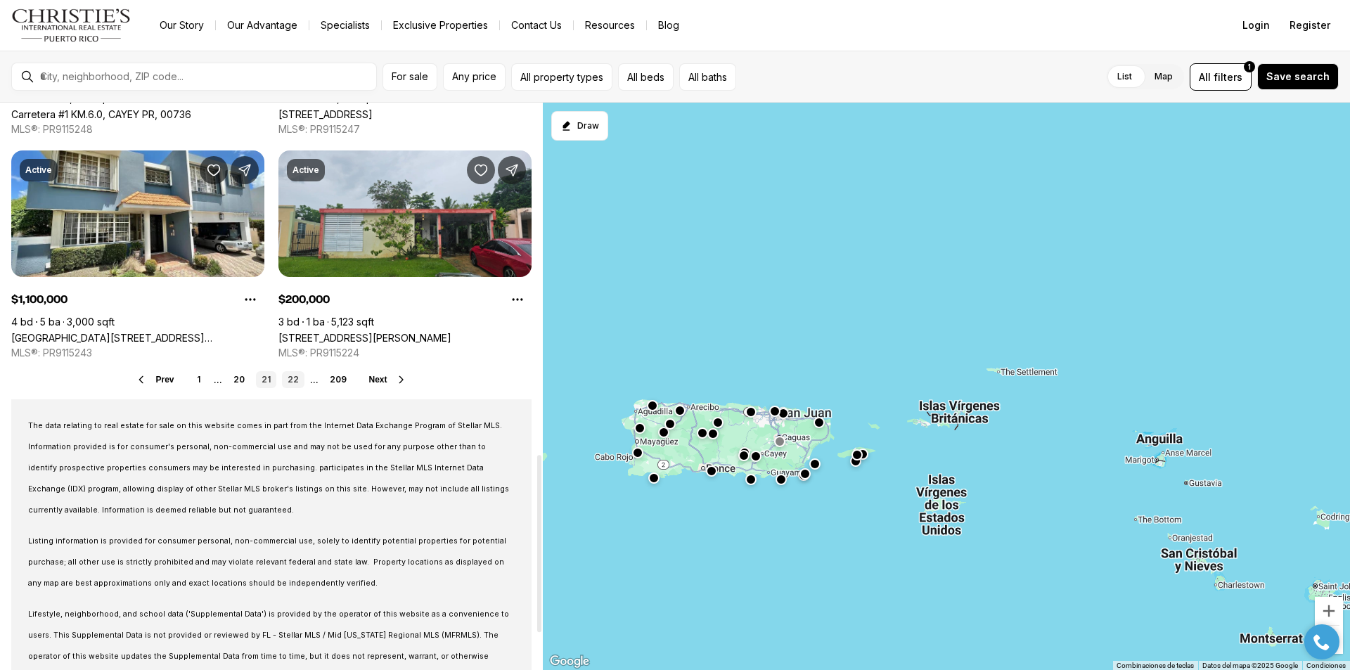
click at [288, 378] on link "22" at bounding box center [293, 379] width 22 height 17
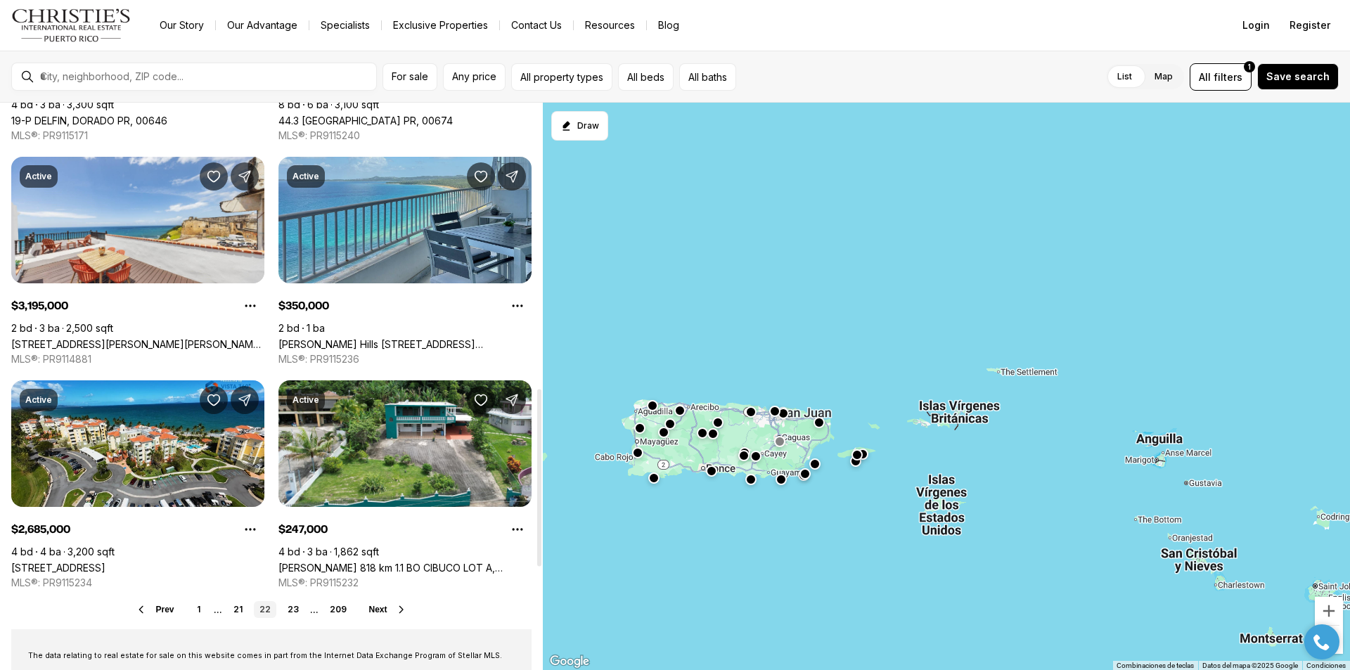
scroll to position [914, 0]
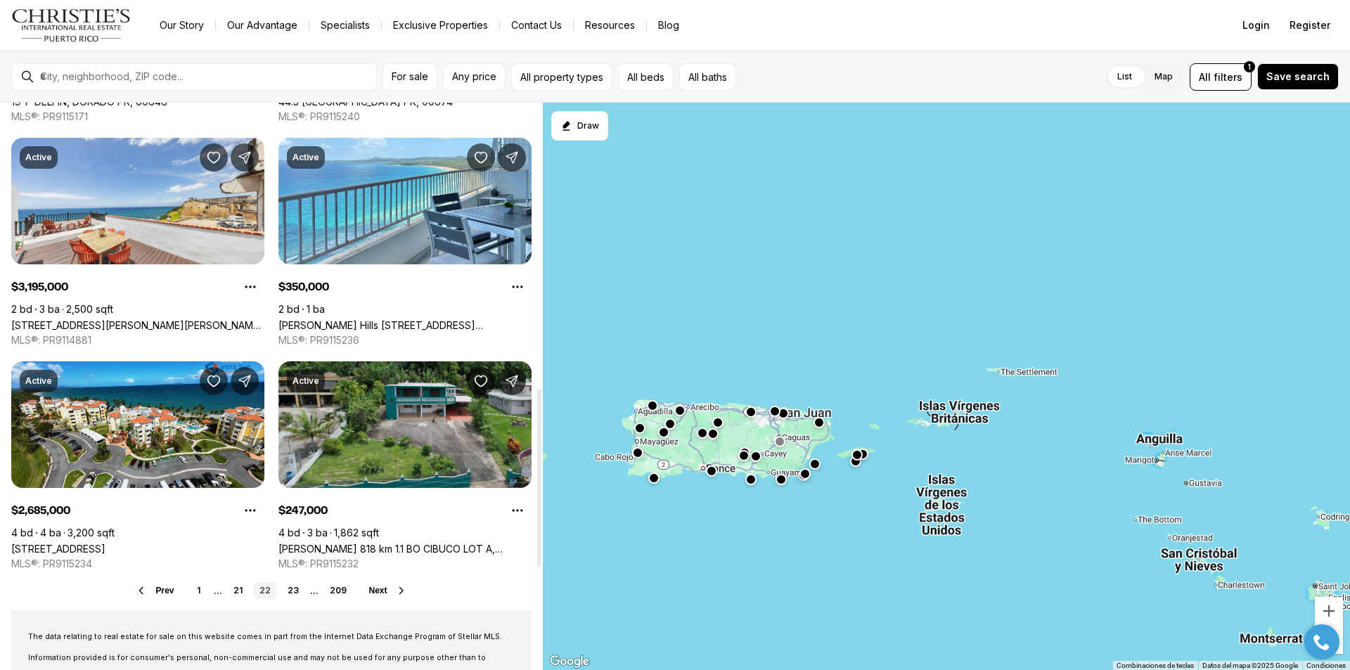
click at [404, 543] on link "[PERSON_NAME] 818 km 1.1 BO CIBUCO LOT A, COROZAL PR, 00783" at bounding box center [404, 549] width 253 height 12
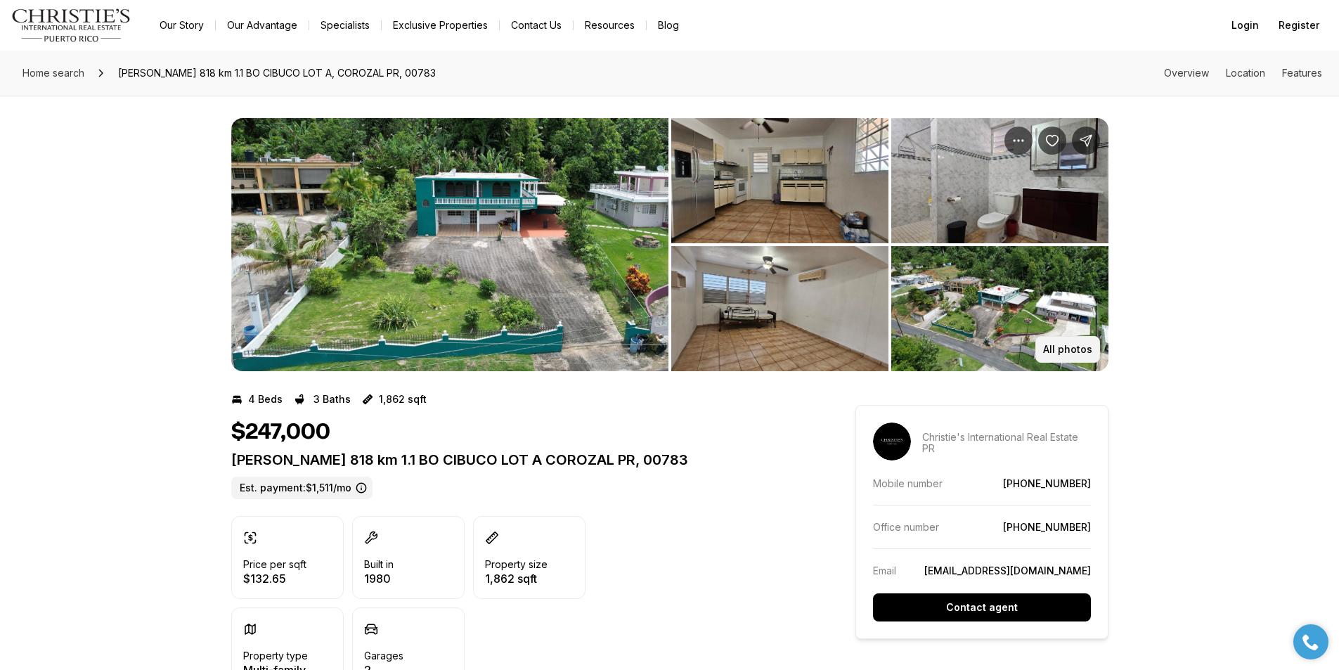
click at [1060, 348] on p "All photos" at bounding box center [1067, 349] width 49 height 11
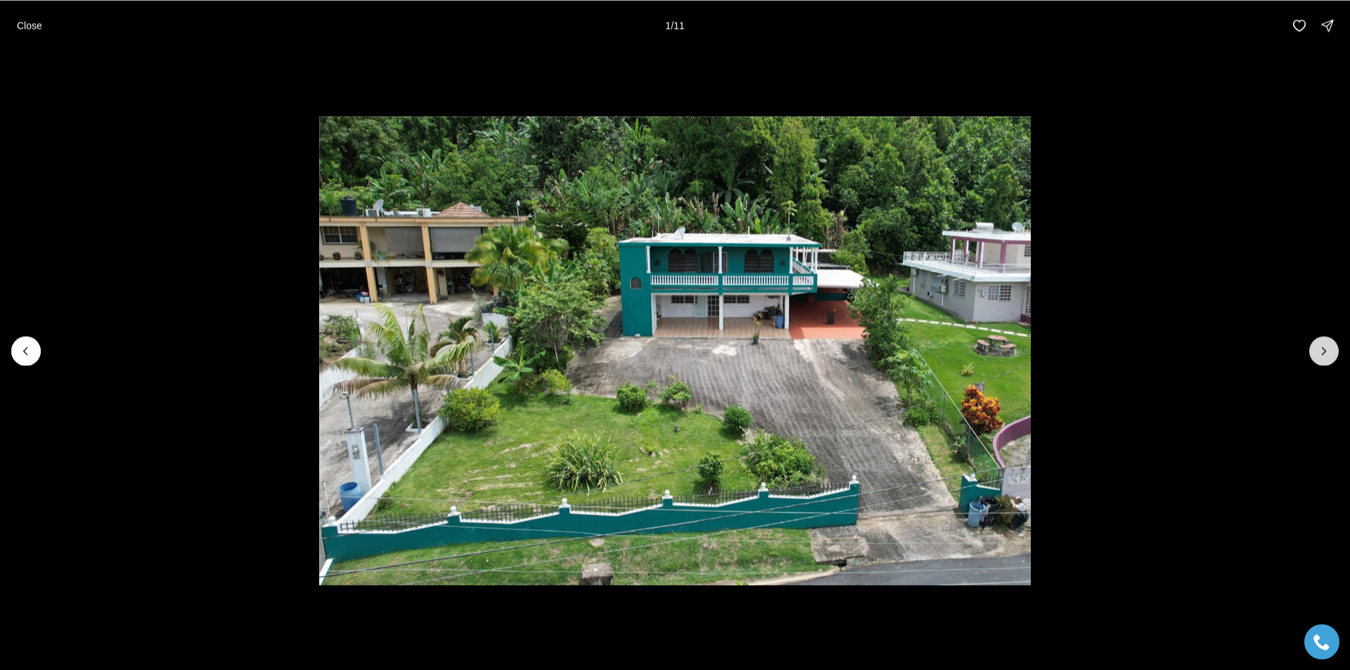
click at [1316, 352] on button "Next slide" at bounding box center [1324, 351] width 30 height 30
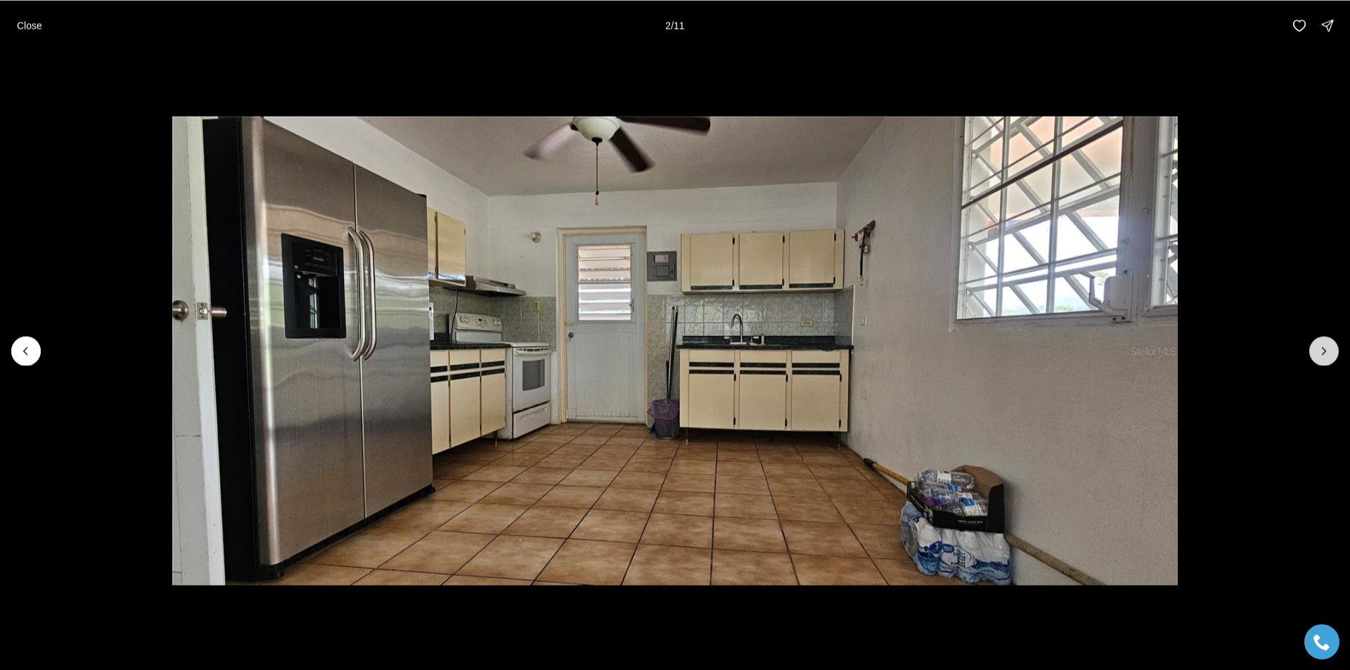
click at [1316, 353] on button "Next slide" at bounding box center [1324, 351] width 30 height 30
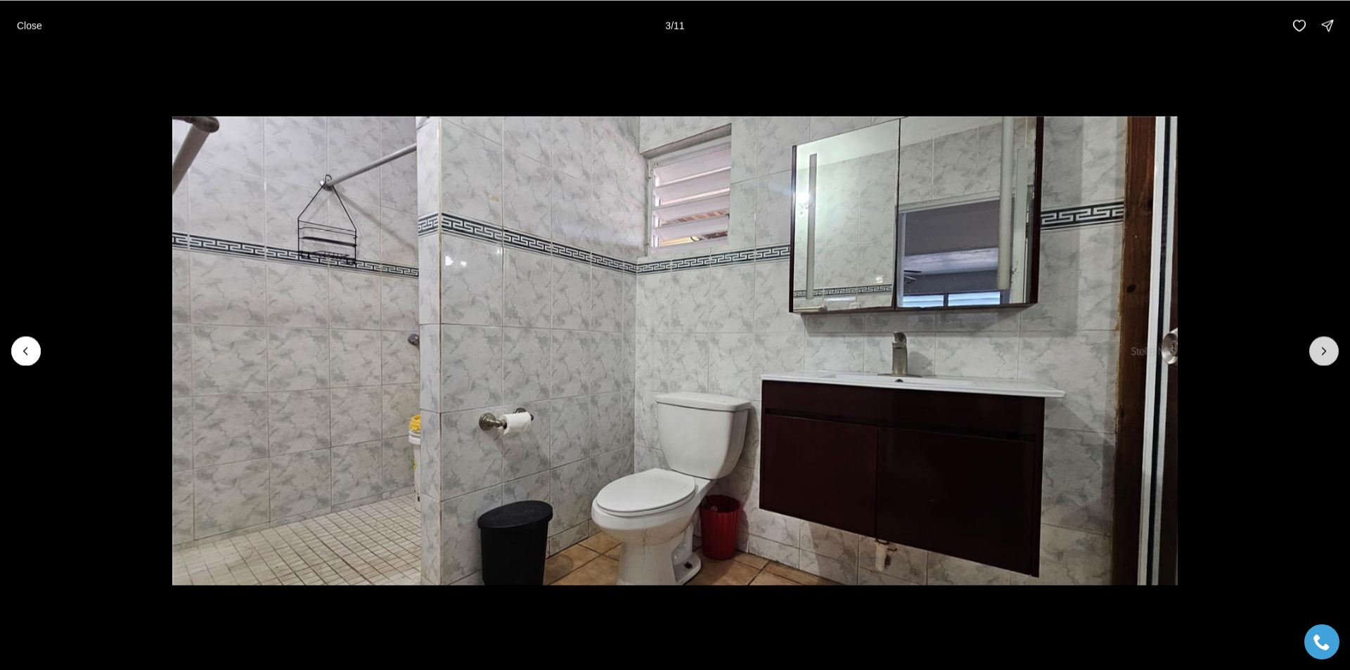
click at [1316, 353] on button "Next slide" at bounding box center [1324, 351] width 30 height 30
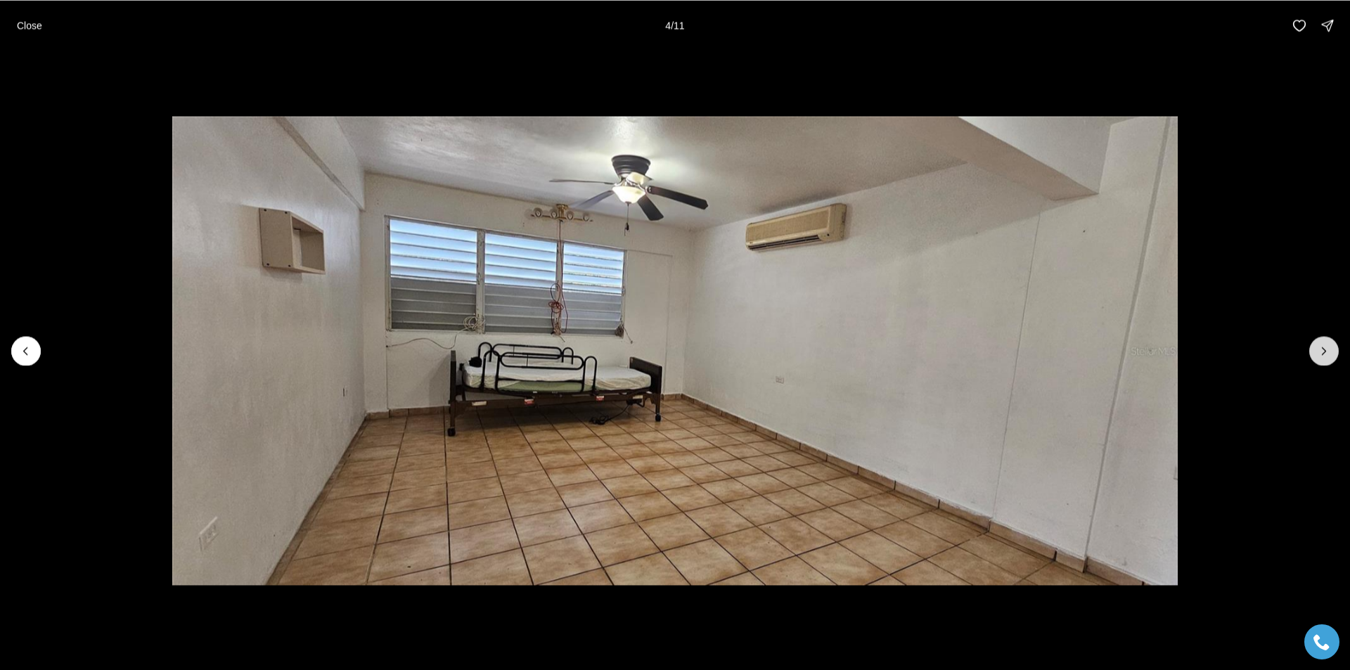
click at [1316, 354] on button "Next slide" at bounding box center [1324, 351] width 30 height 30
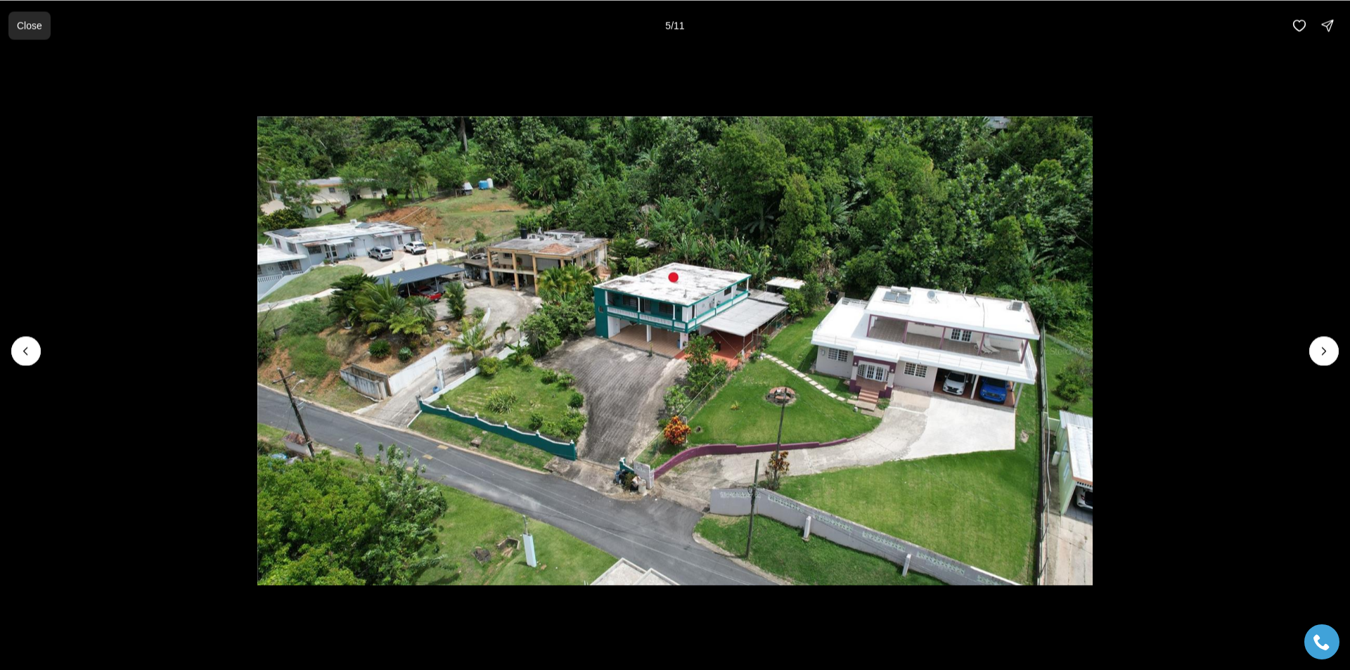
click at [28, 29] on p "Close" at bounding box center [29, 25] width 25 height 11
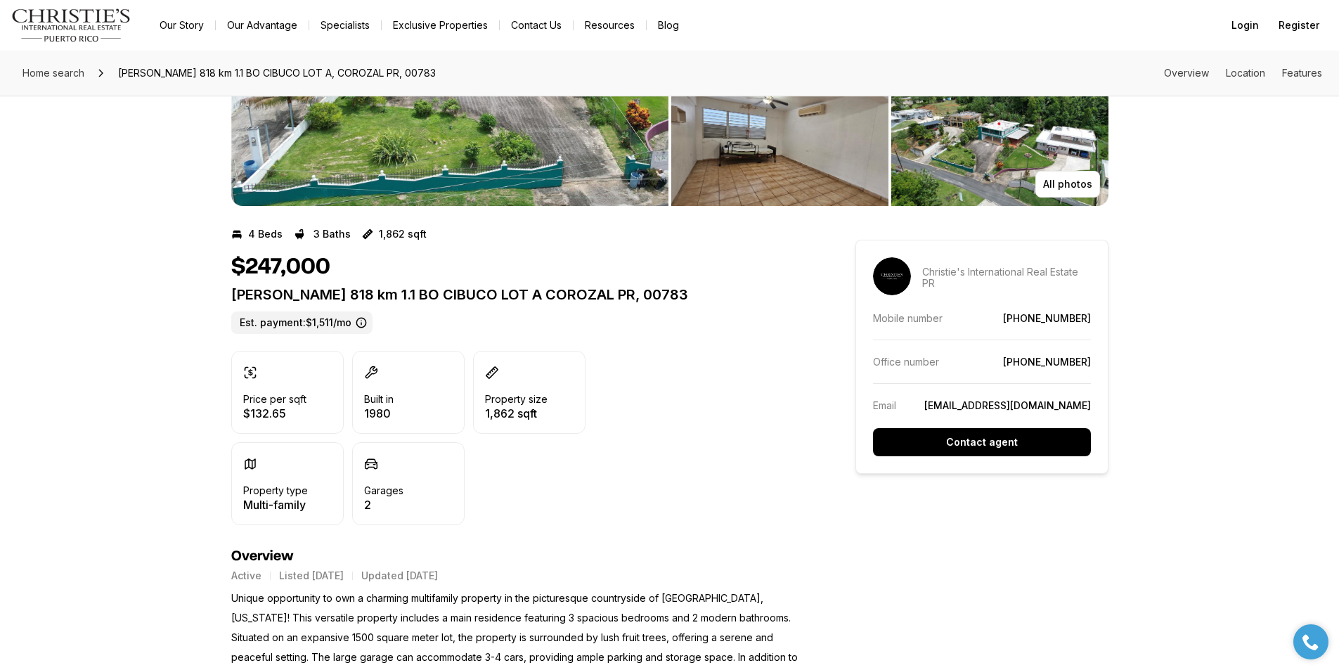
scroll to position [70, 0]
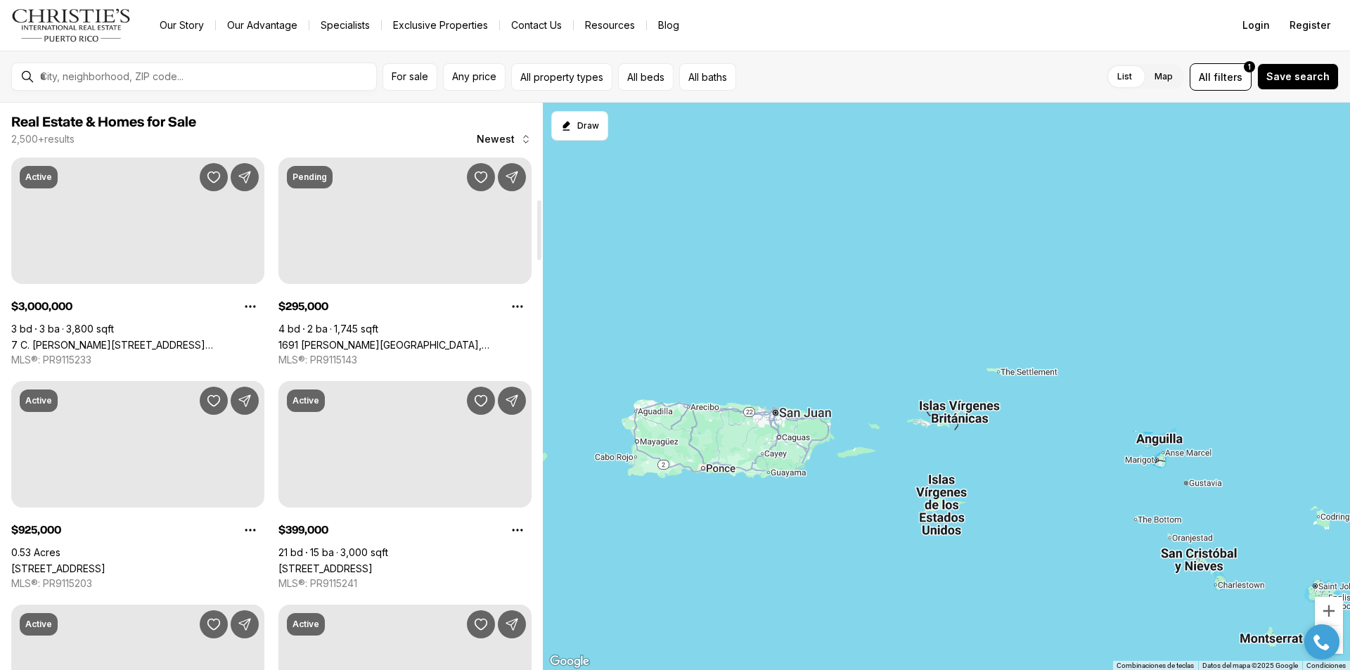
scroll to position [914, 0]
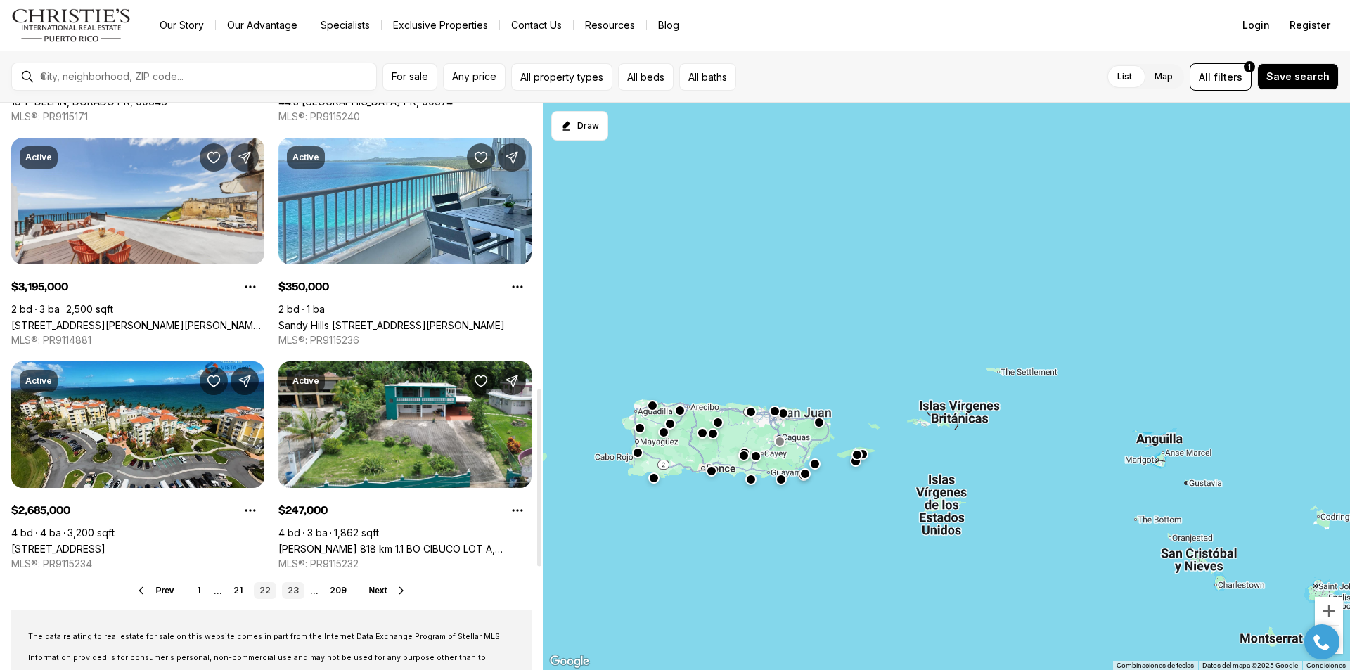
click at [288, 587] on link "23" at bounding box center [293, 590] width 22 height 17
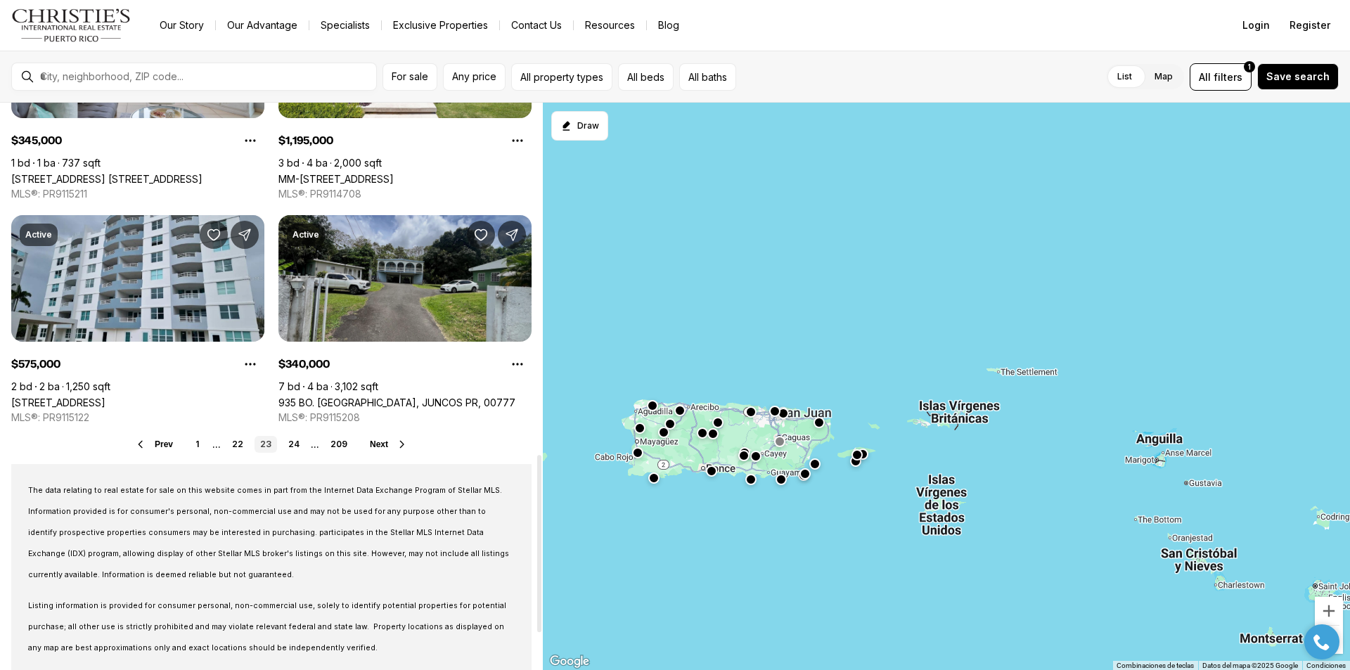
scroll to position [1125, 0]
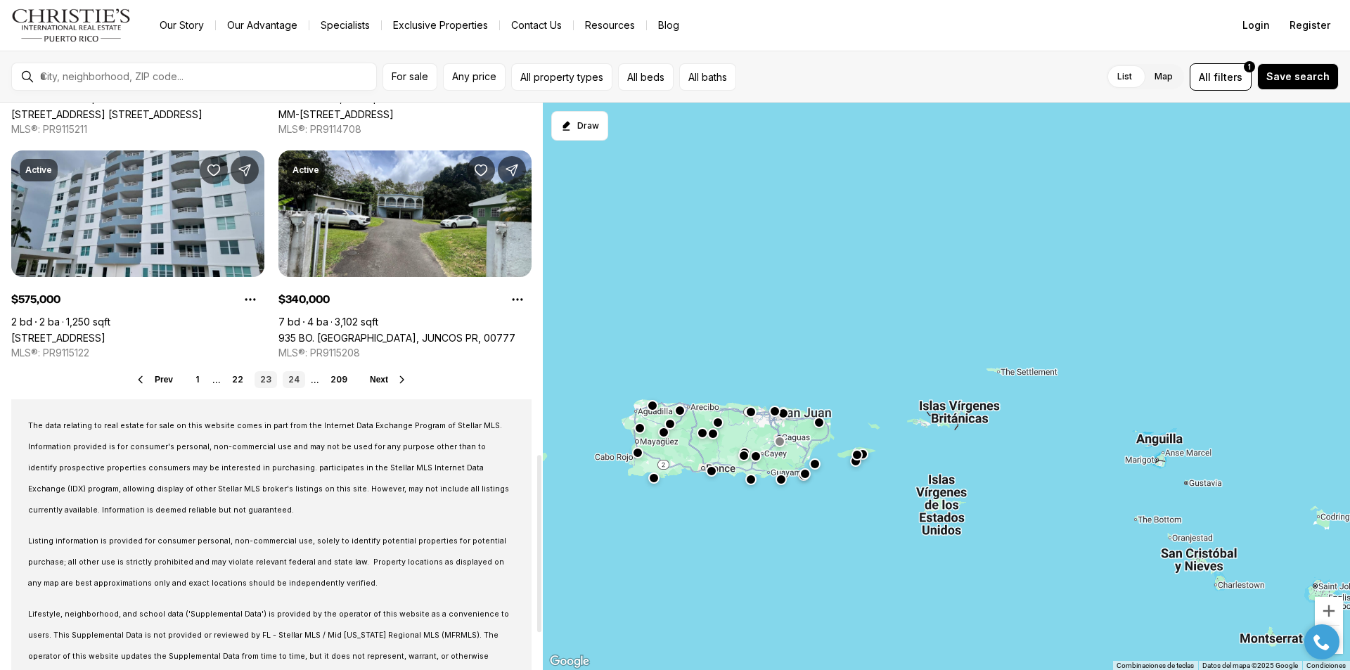
click at [296, 380] on link "24" at bounding box center [294, 379] width 22 height 17
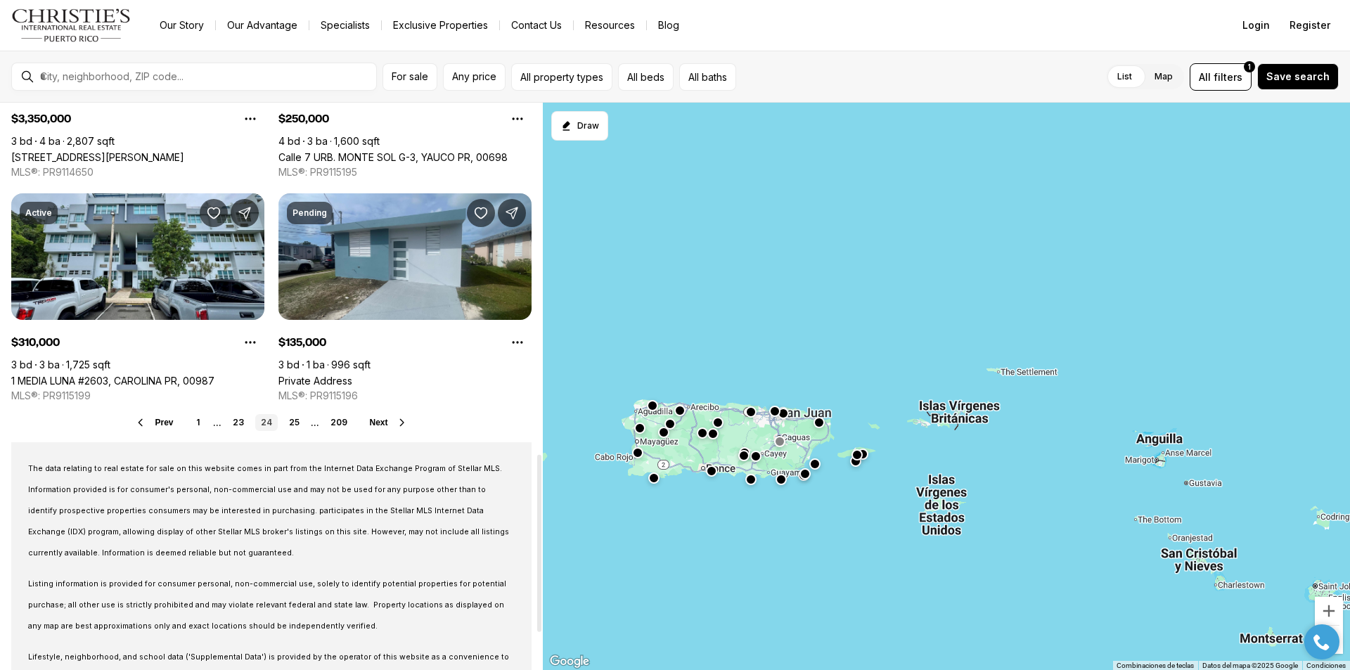
scroll to position [1125, 0]
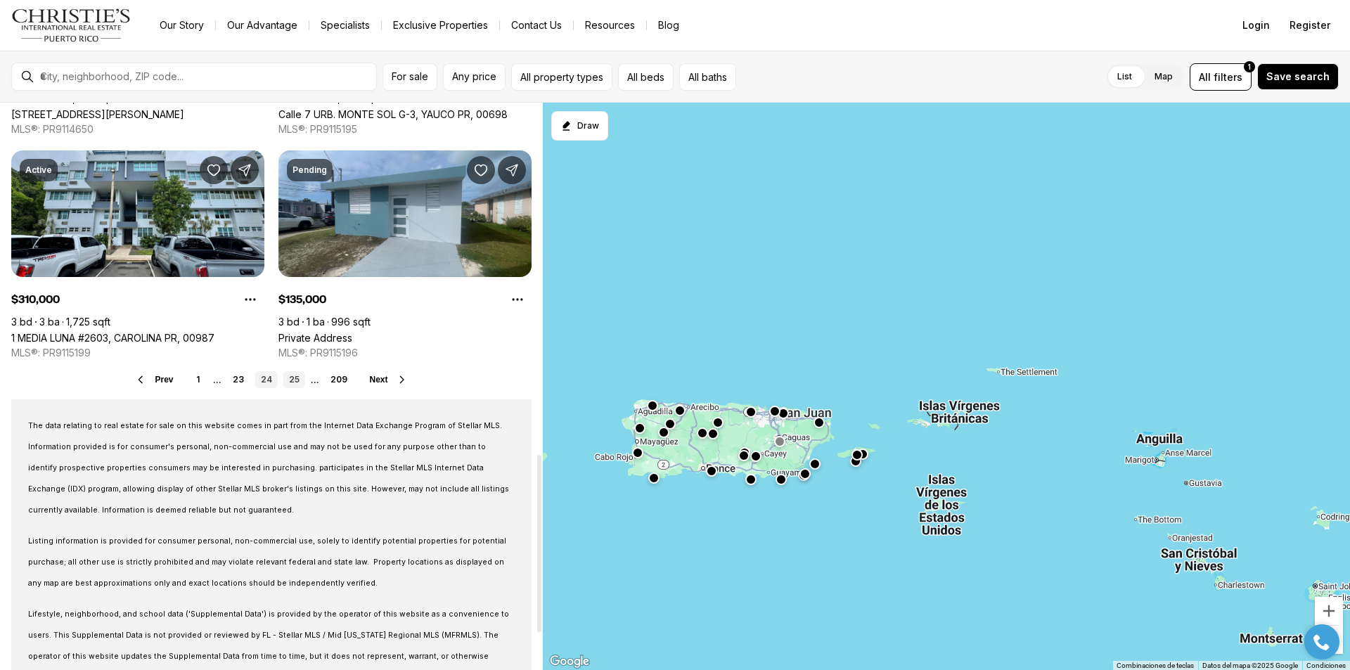
click at [292, 376] on link "25" at bounding box center [294, 379] width 22 height 17
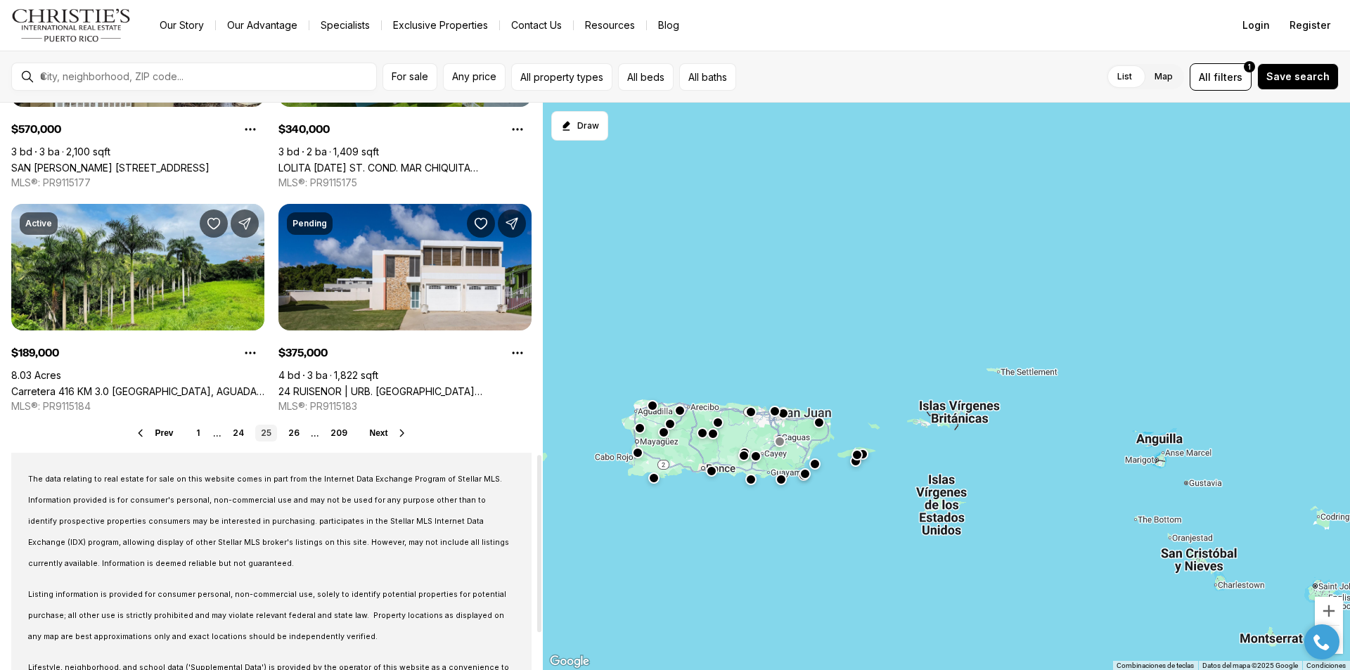
scroll to position [1125, 0]
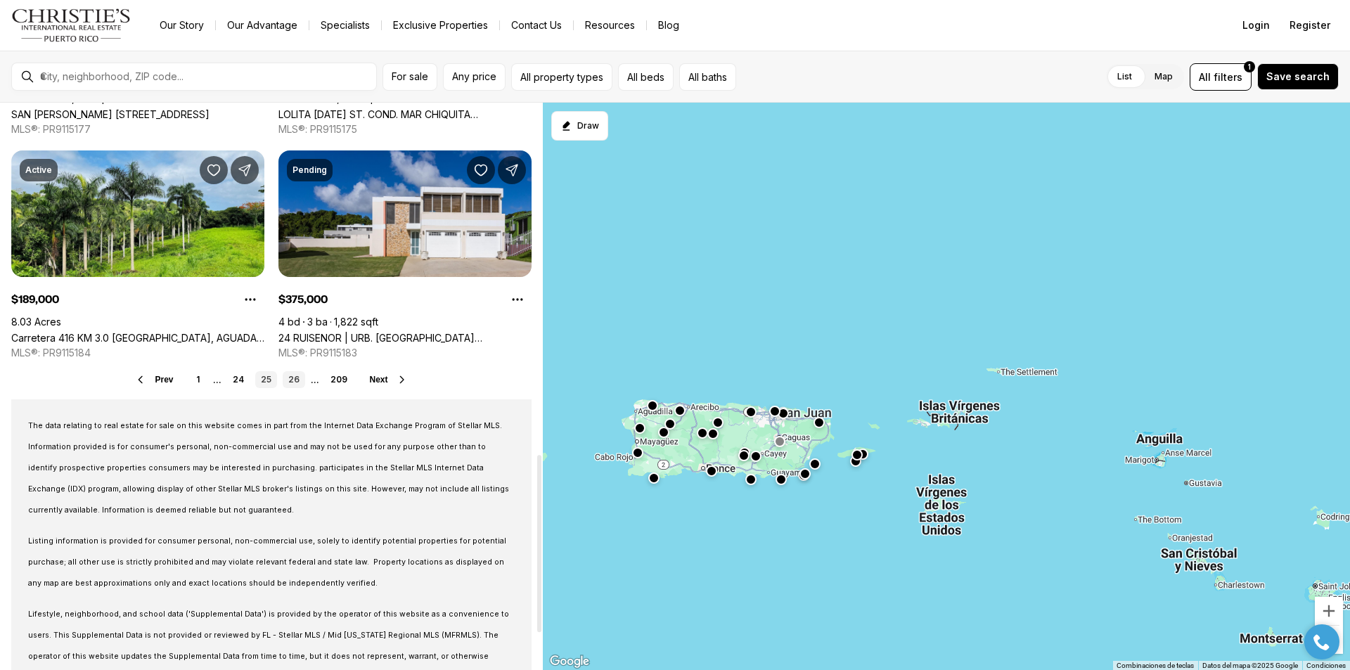
click at [295, 380] on link "26" at bounding box center [294, 379] width 22 height 17
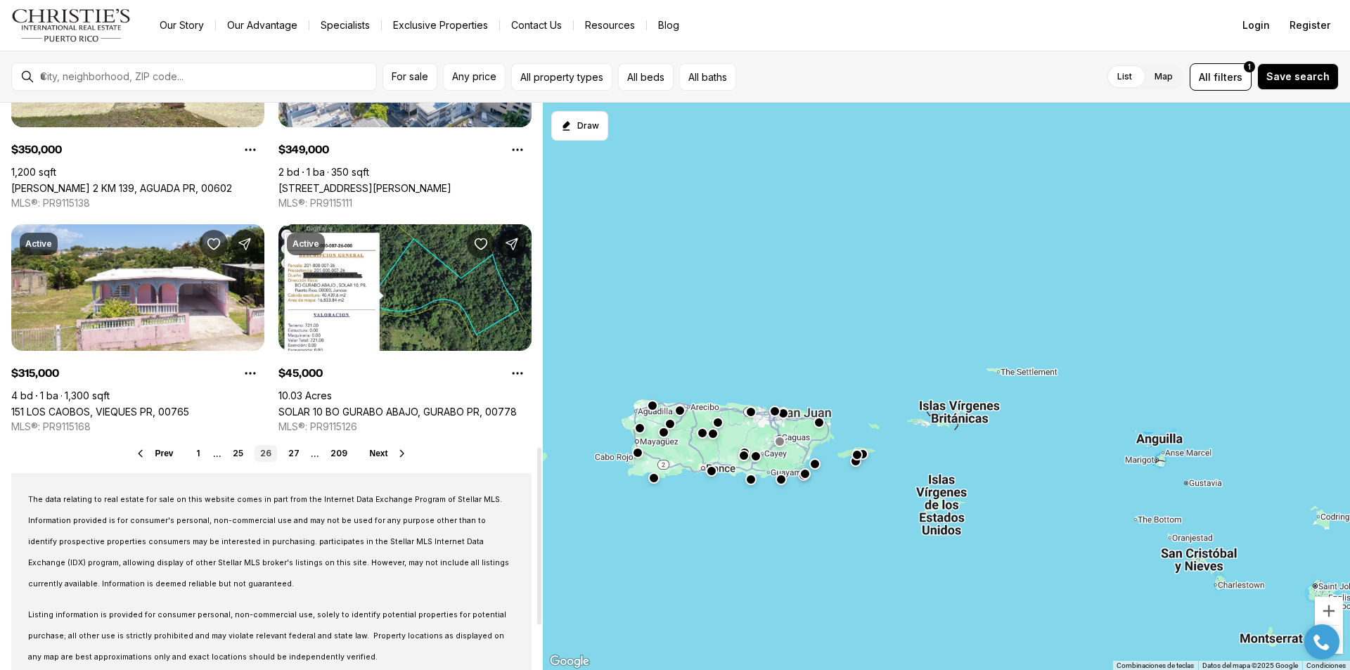
scroll to position [1125, 0]
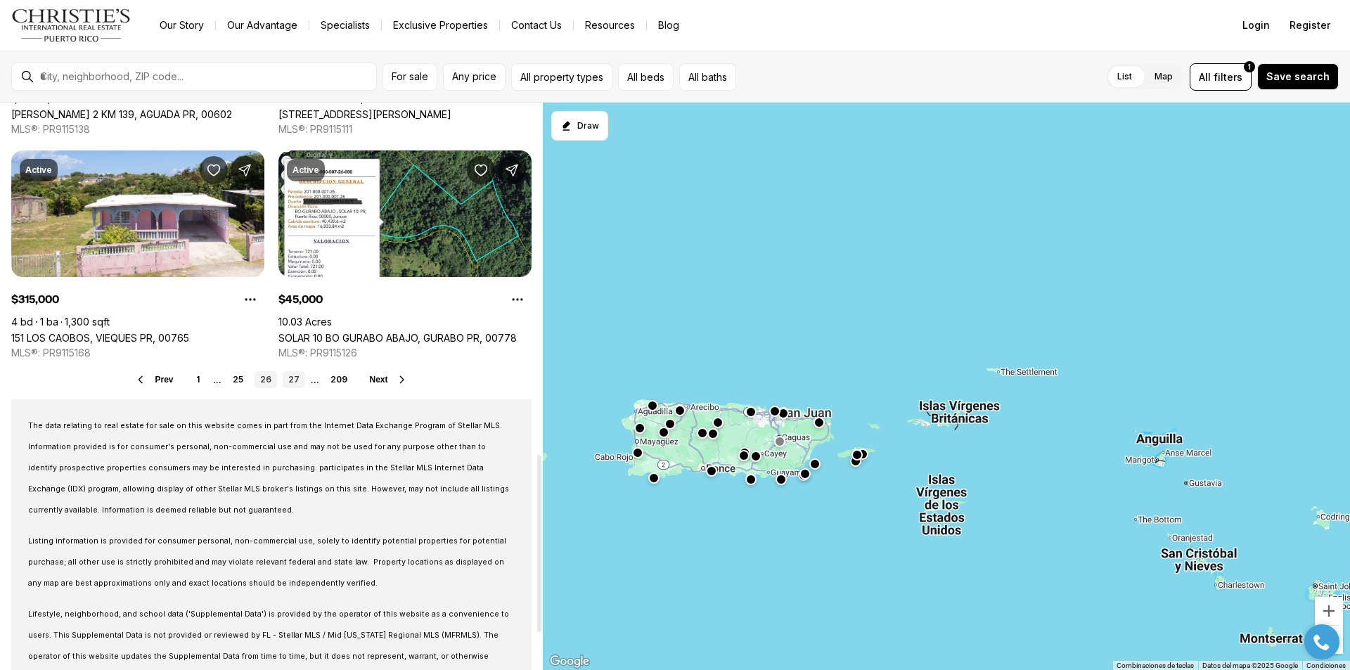
click at [292, 381] on link "27" at bounding box center [294, 379] width 22 height 17
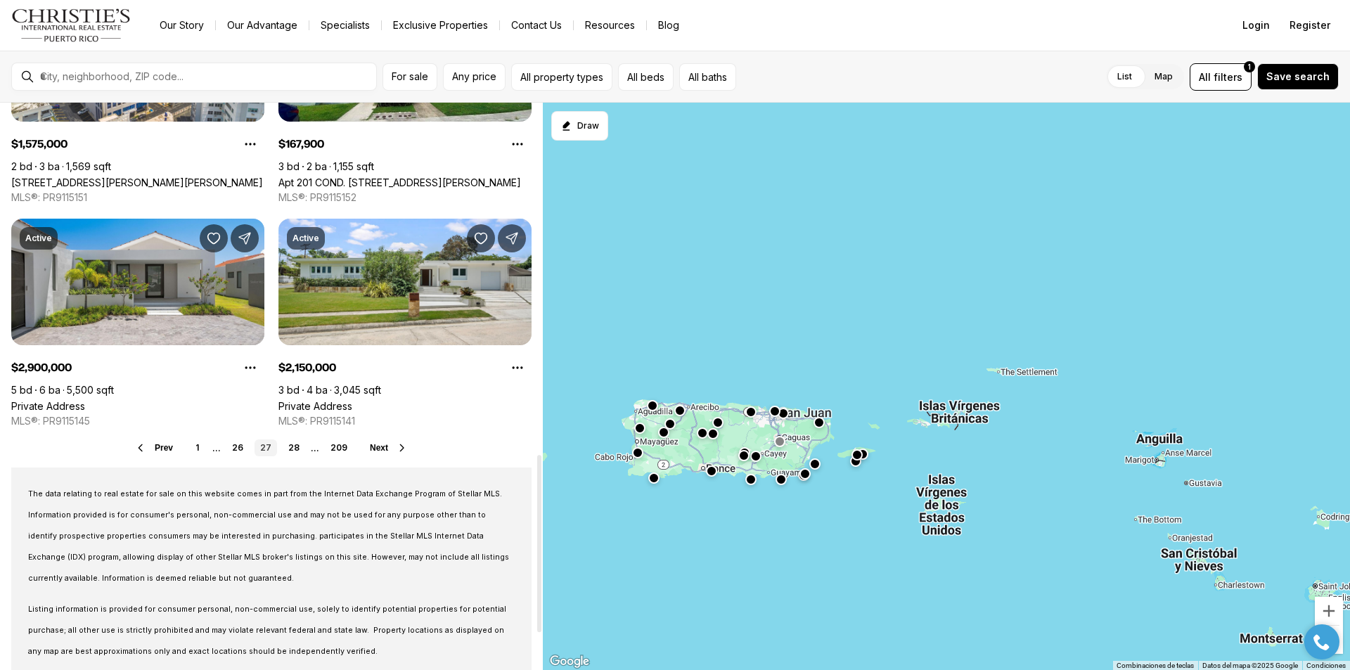
scroll to position [1125, 0]
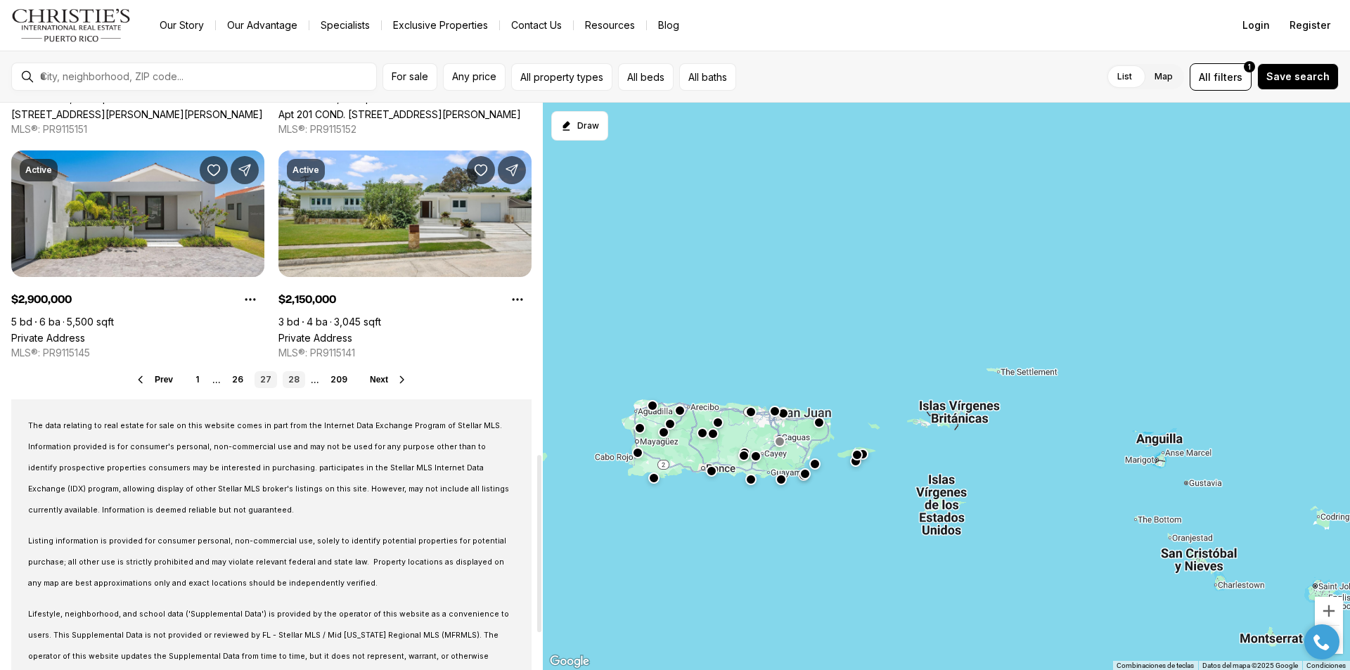
click at [293, 382] on link "28" at bounding box center [294, 379] width 22 height 17
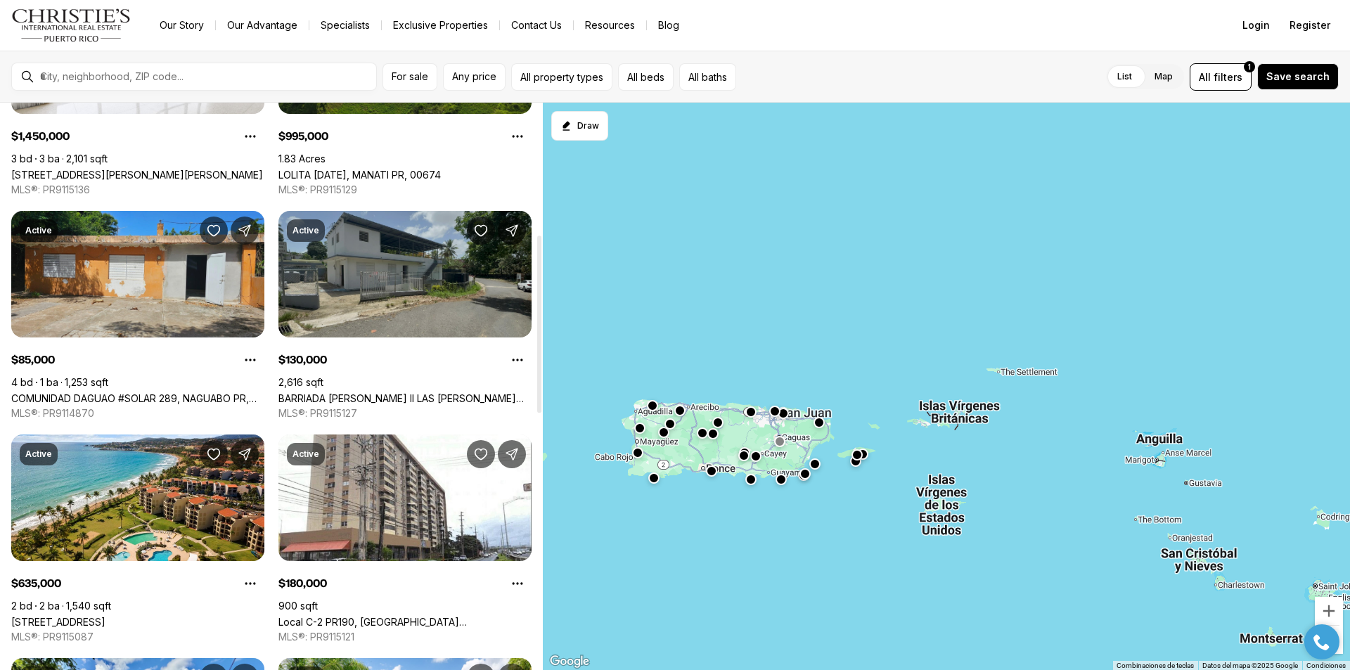
scroll to position [422, 0]
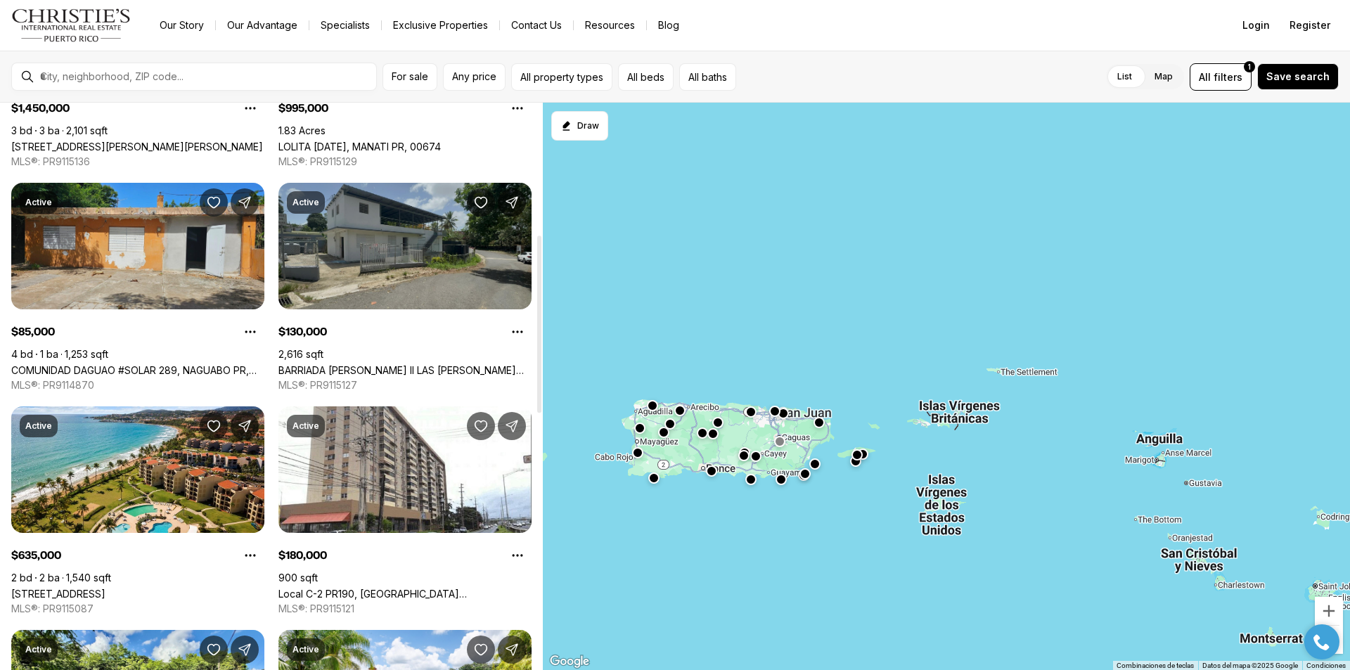
click at [387, 364] on link "BARRIADA GONZALEZ II LAS CUEVAS #6, TRUJILLO ALTO PR, 00976" at bounding box center [404, 370] width 253 height 12
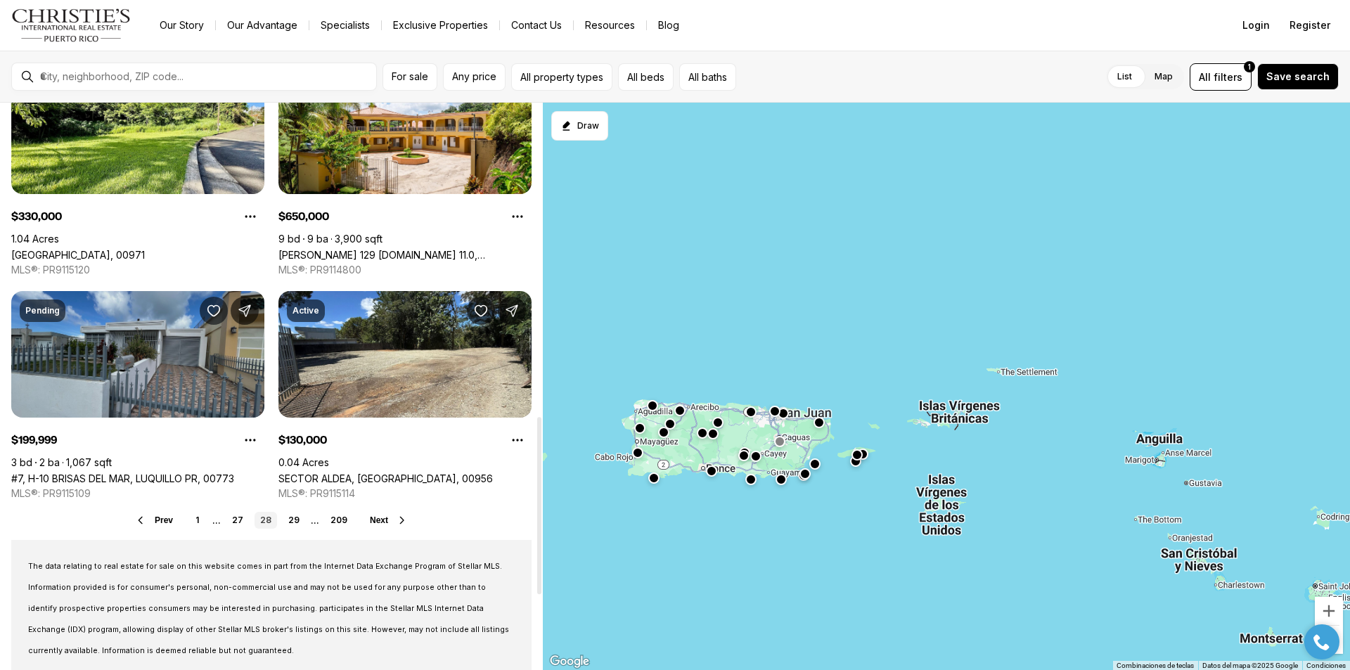
scroll to position [1055, 0]
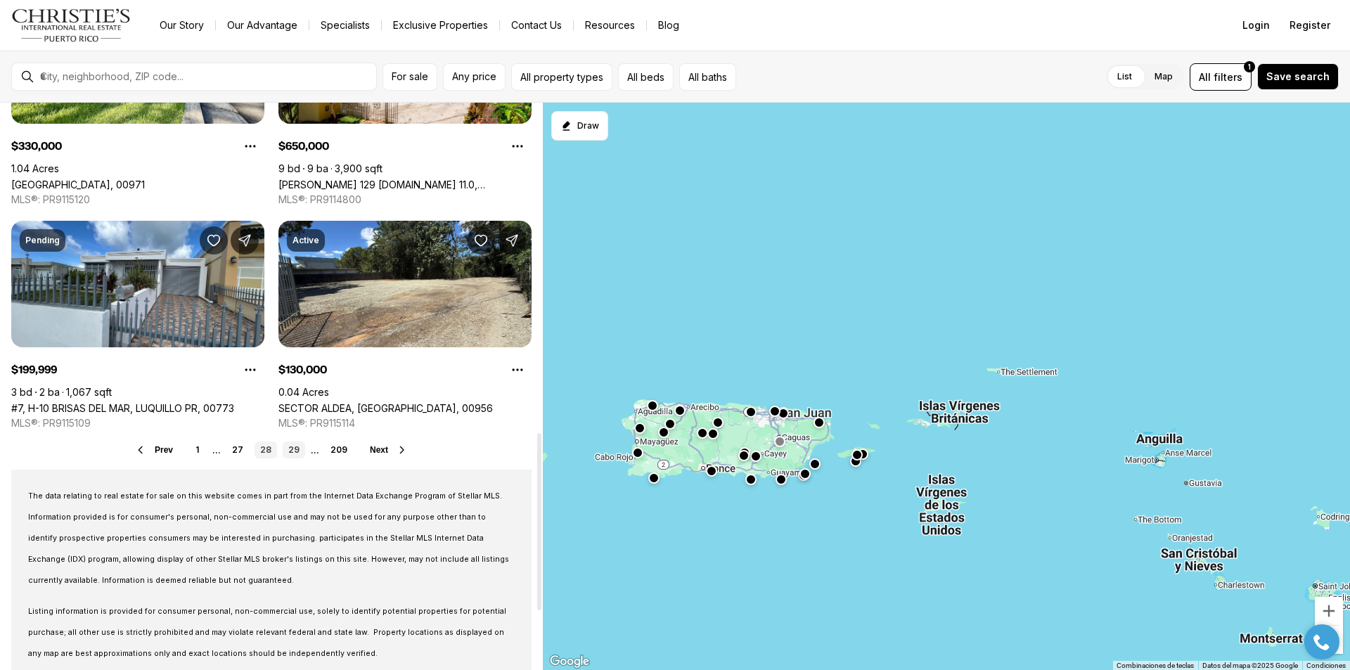
click at [295, 447] on link "29" at bounding box center [294, 450] width 22 height 17
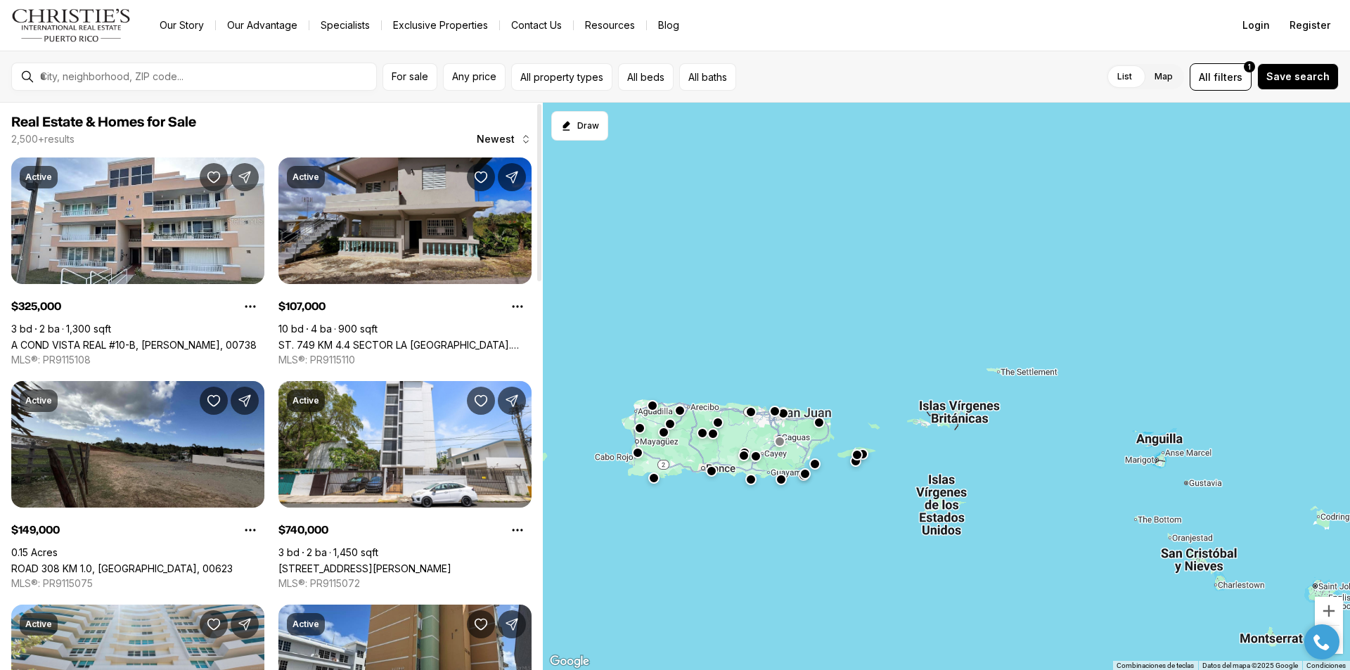
click at [427, 339] on link "ST. 749 KM 4.4 SECTOR LA [GEOGRAPHIC_DATA]. [GEOGRAPHIC_DATA], [GEOGRAPHIC_DATA…" at bounding box center [404, 345] width 253 height 12
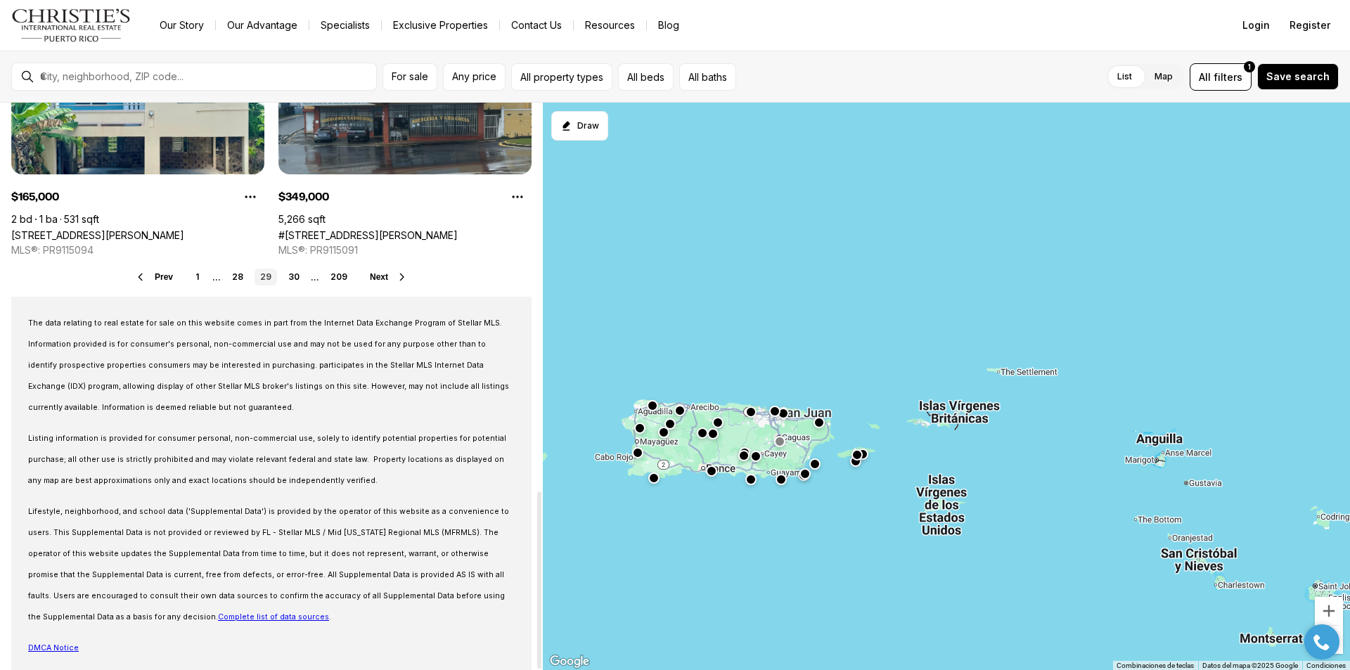
scroll to position [1242, 0]
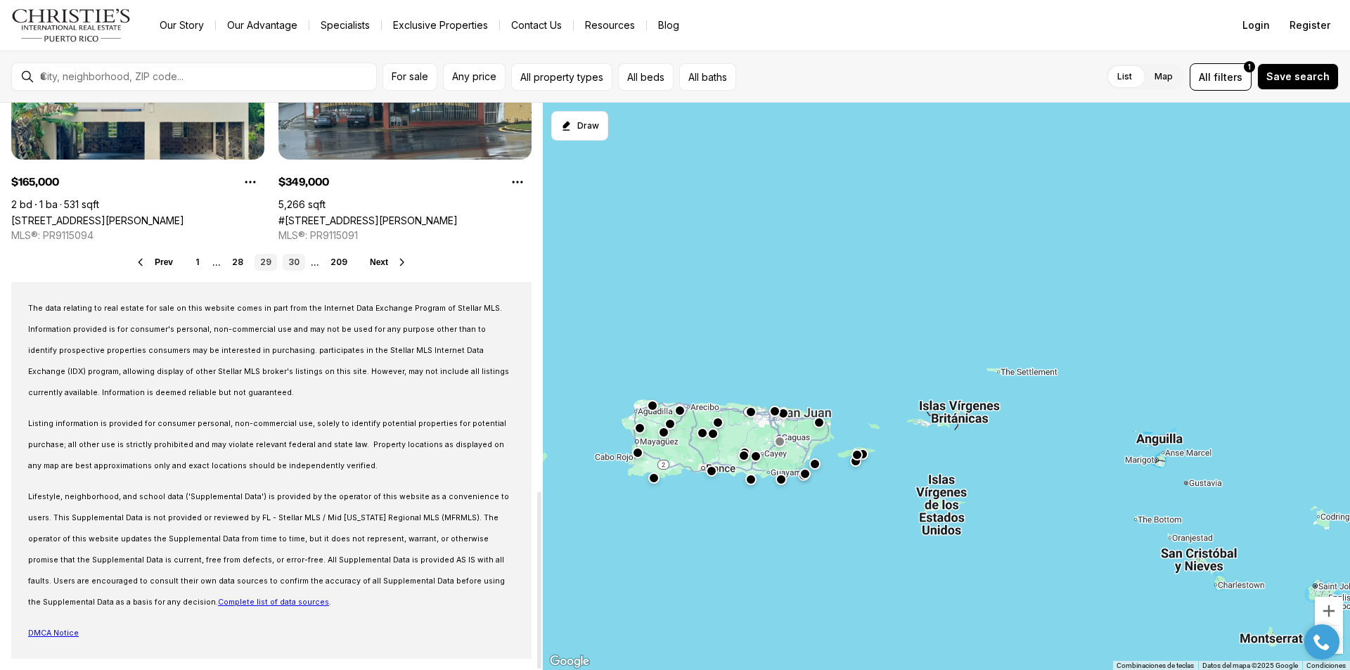
click at [290, 264] on link "30" at bounding box center [294, 262] width 22 height 17
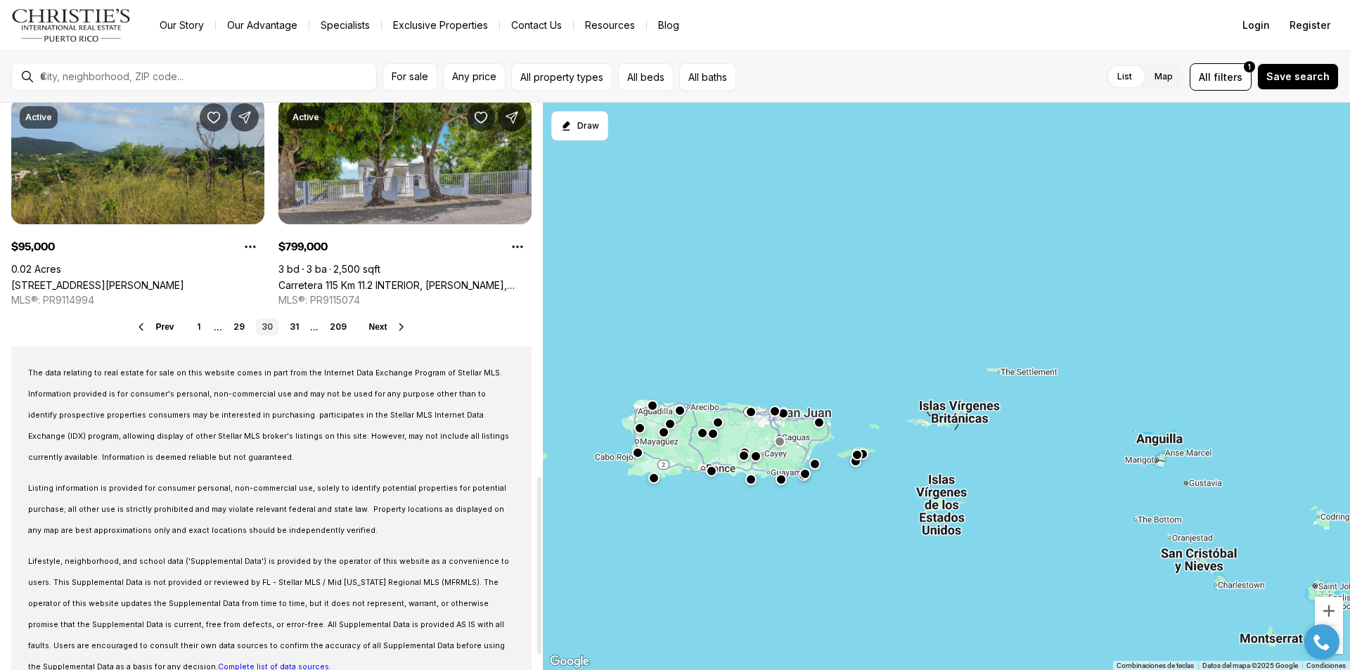
scroll to position [1195, 0]
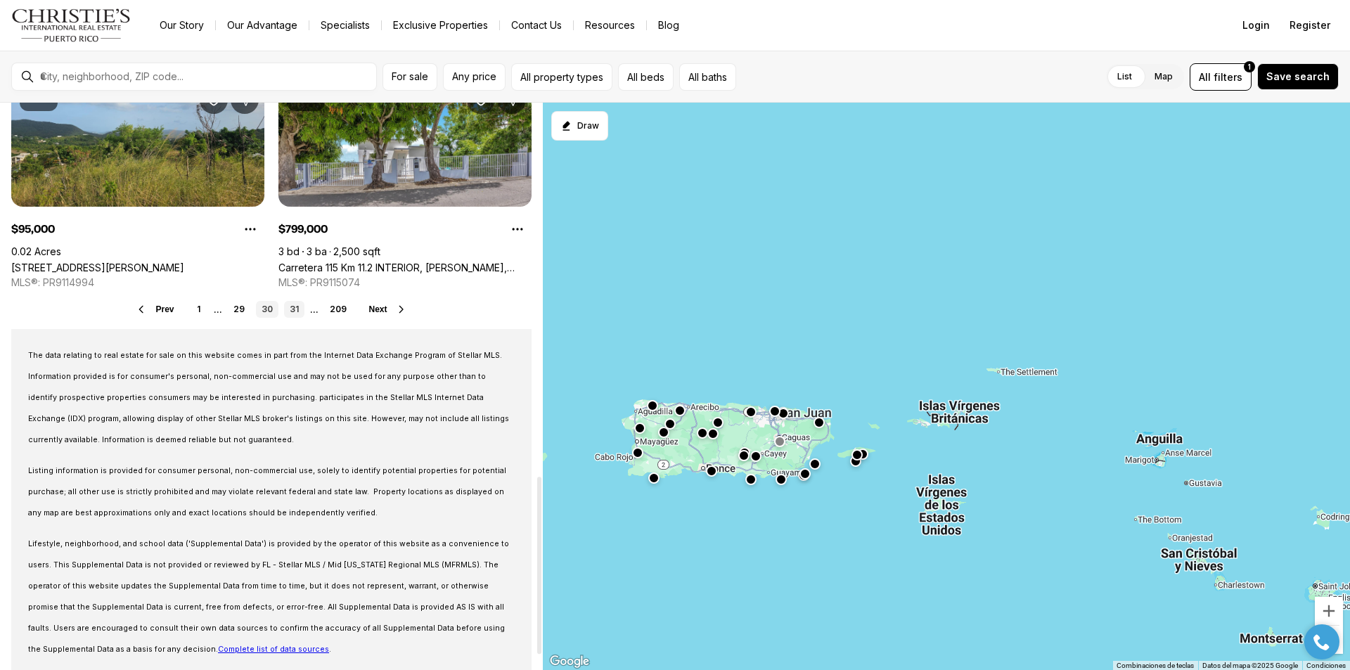
click at [293, 309] on link "31" at bounding box center [294, 309] width 20 height 17
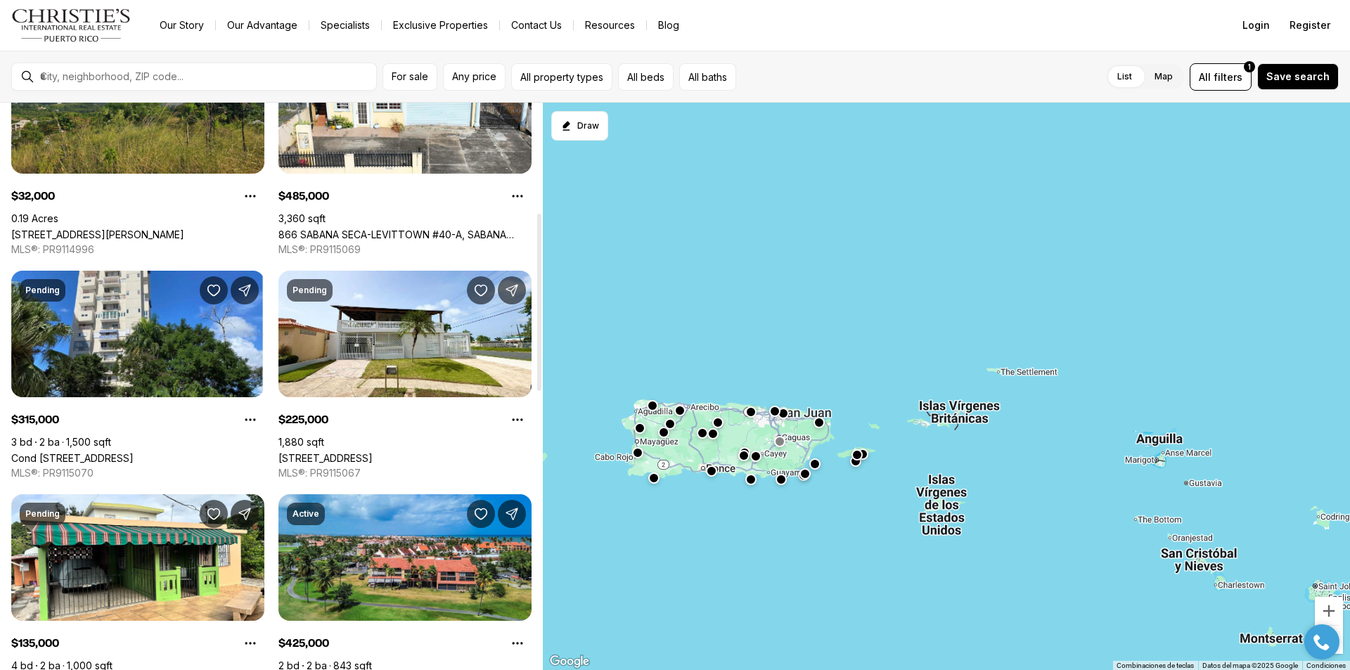
scroll to position [352, 0]
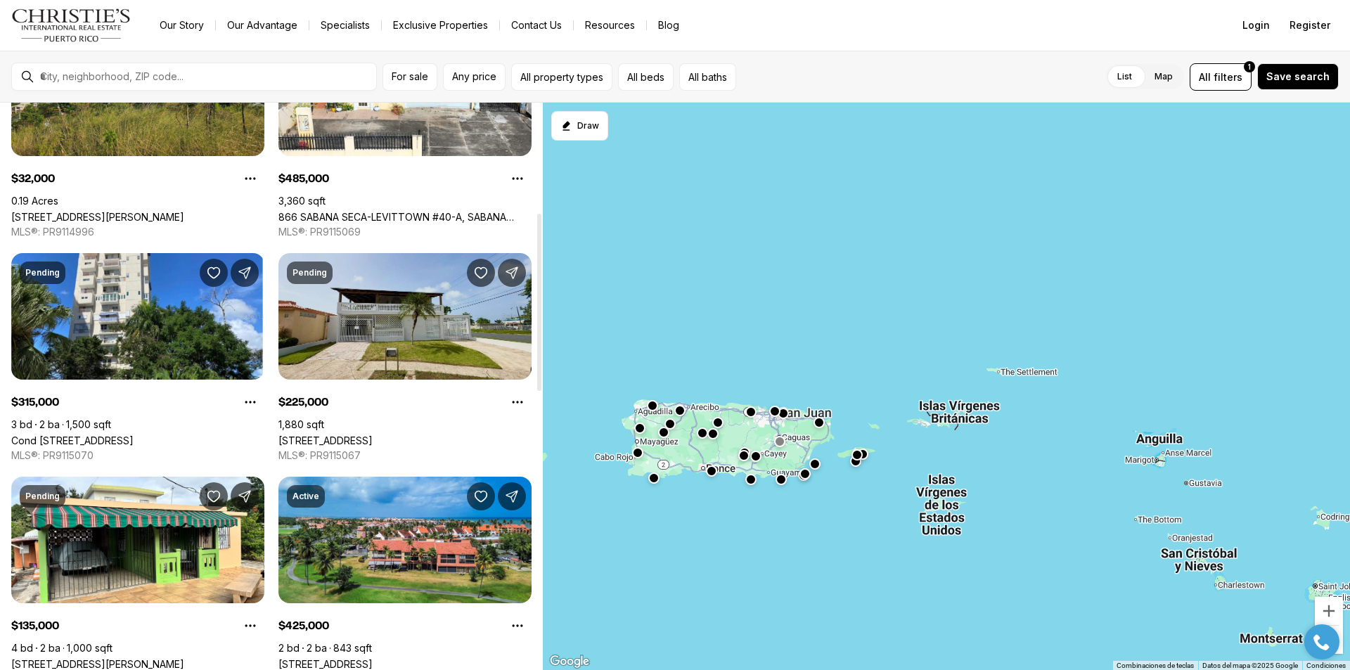
click at [373, 435] on link "[STREET_ADDRESS]" at bounding box center [325, 441] width 94 height 12
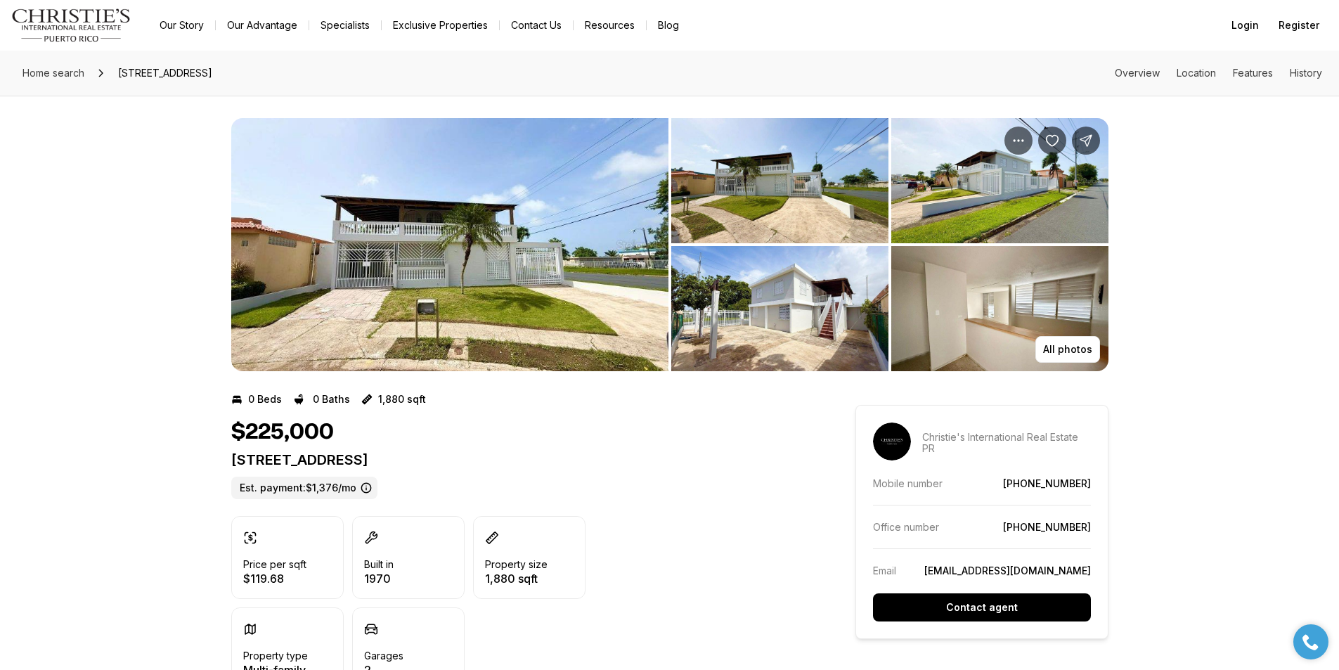
click at [753, 193] on img "View image gallery" at bounding box center [779, 180] width 217 height 125
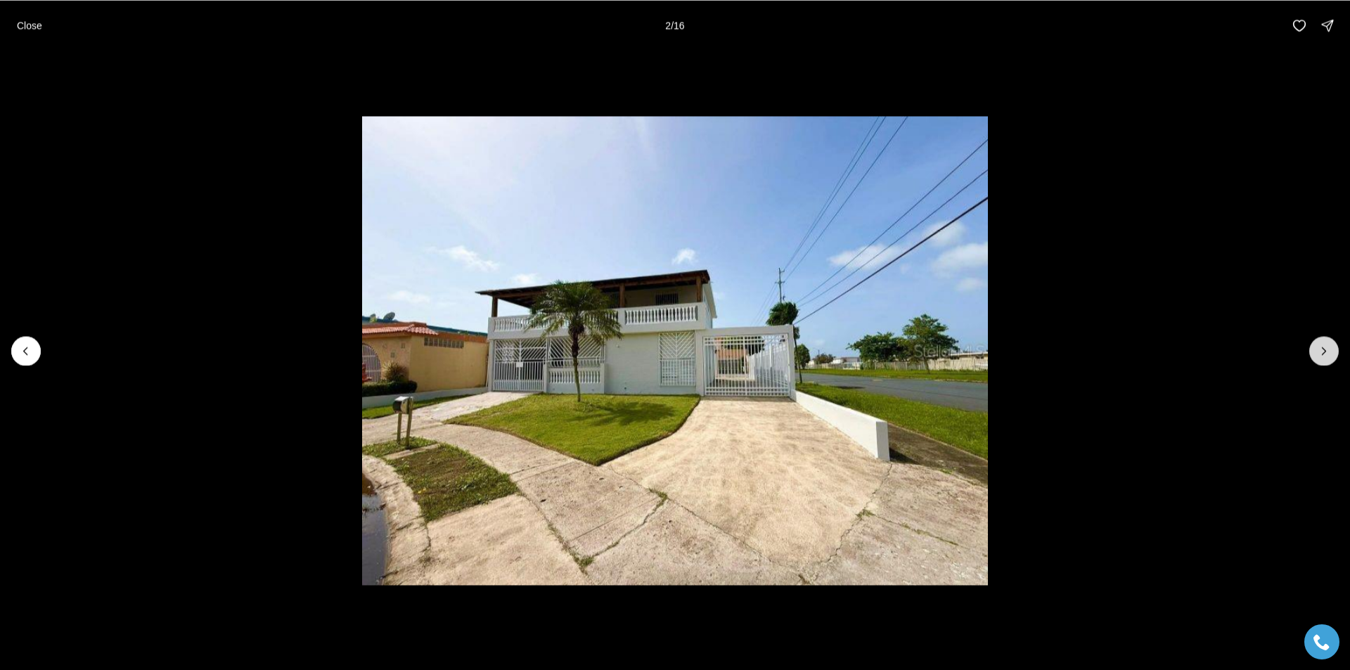
click at [1321, 347] on icon "Next slide" at bounding box center [1324, 351] width 14 height 14
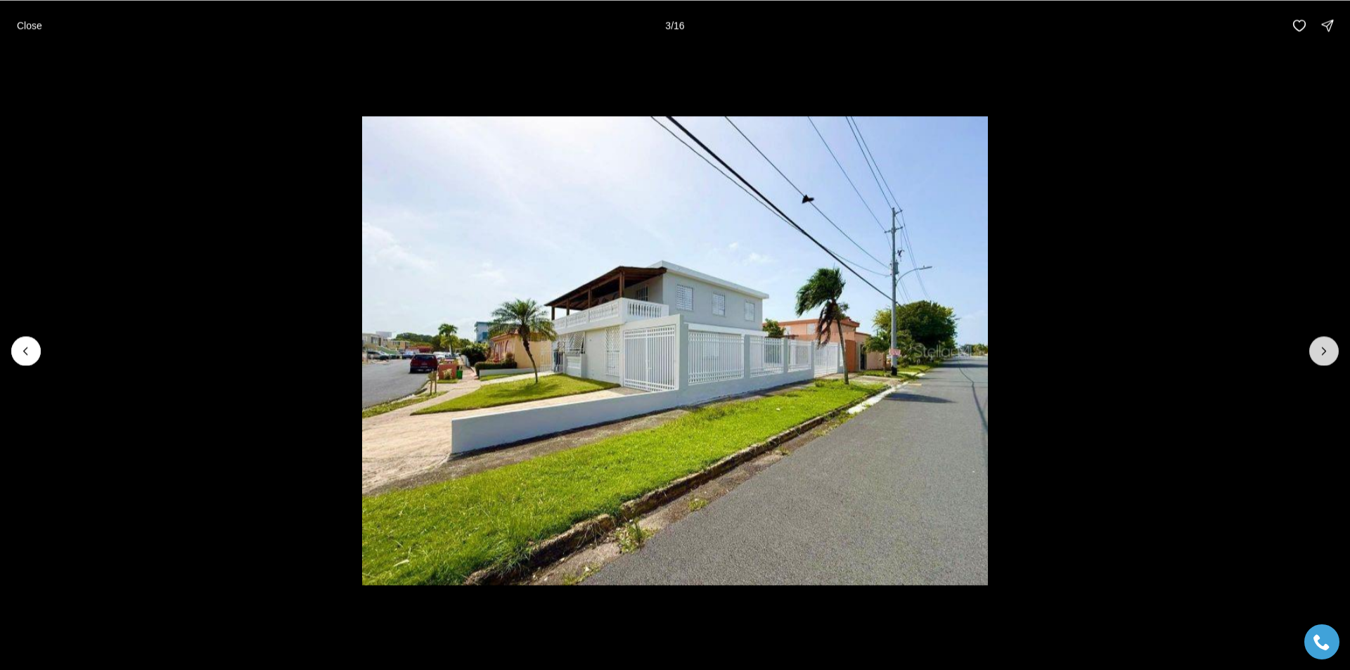
click at [1321, 347] on icon "Next slide" at bounding box center [1324, 351] width 14 height 14
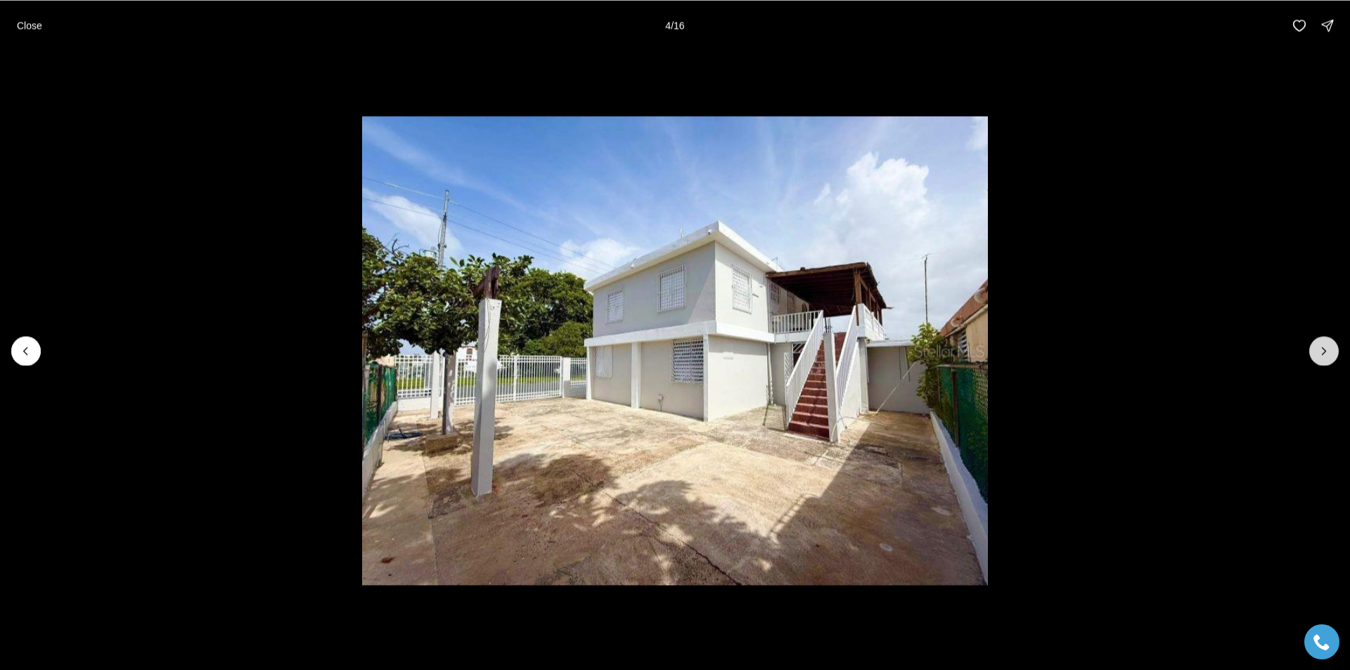
click at [1321, 347] on icon "Next slide" at bounding box center [1324, 351] width 14 height 14
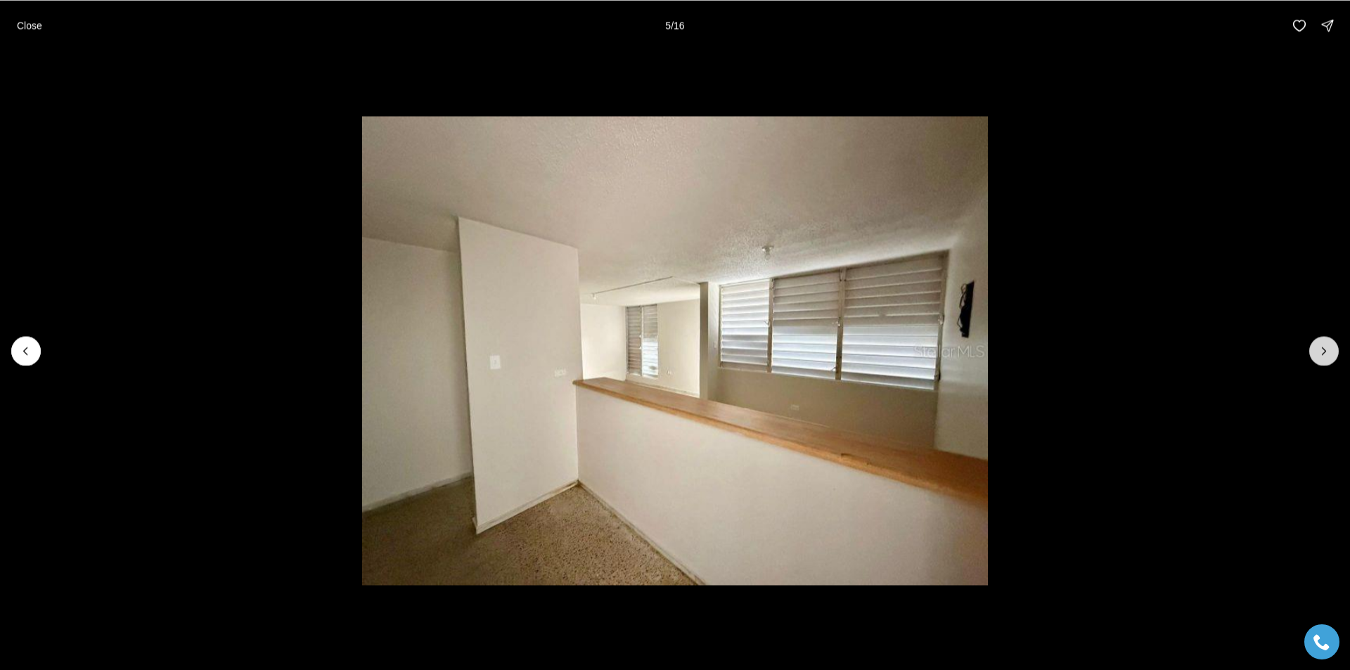
click at [1321, 347] on icon "Next slide" at bounding box center [1324, 351] width 14 height 14
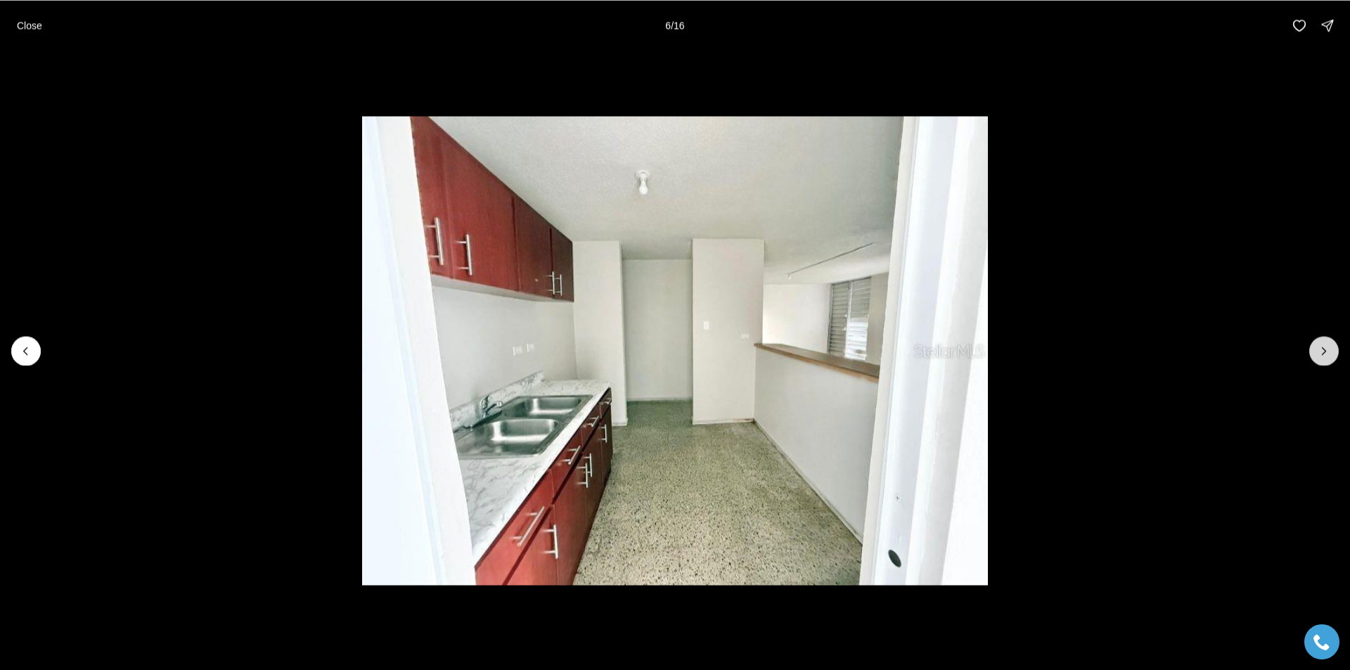
click at [1321, 347] on icon "Next slide" at bounding box center [1324, 351] width 14 height 14
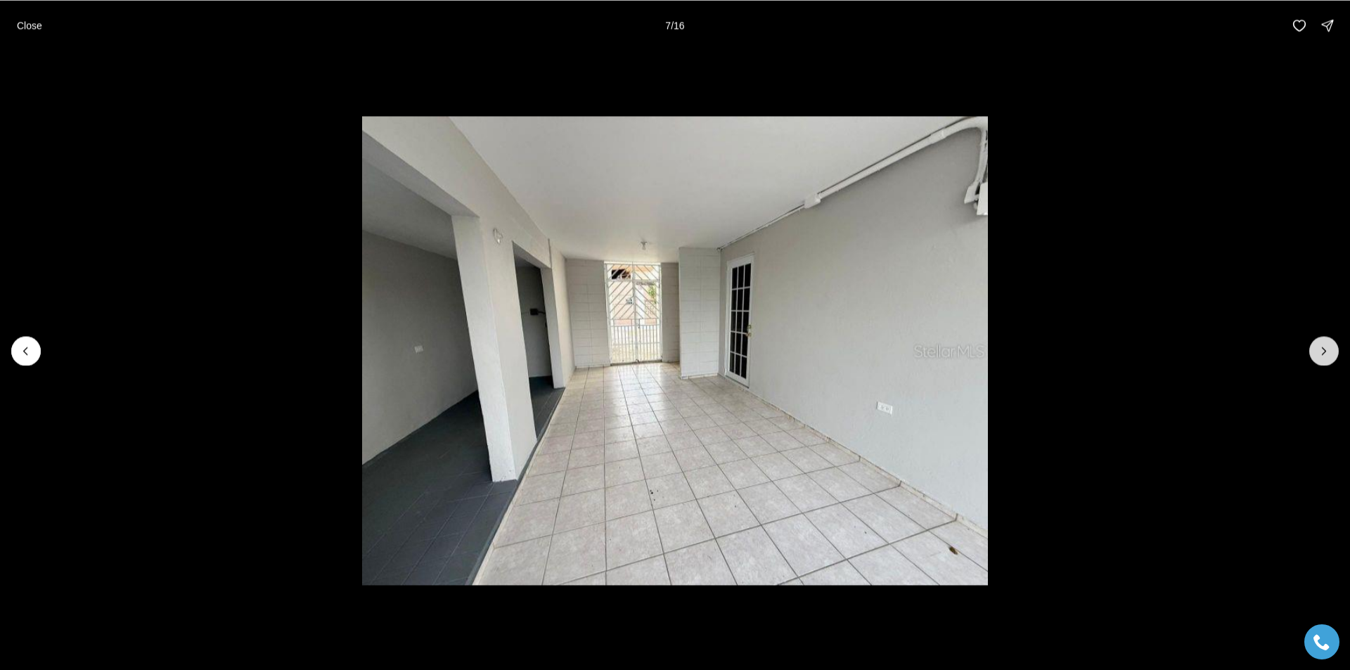
click at [1321, 347] on icon "Next slide" at bounding box center [1324, 351] width 14 height 14
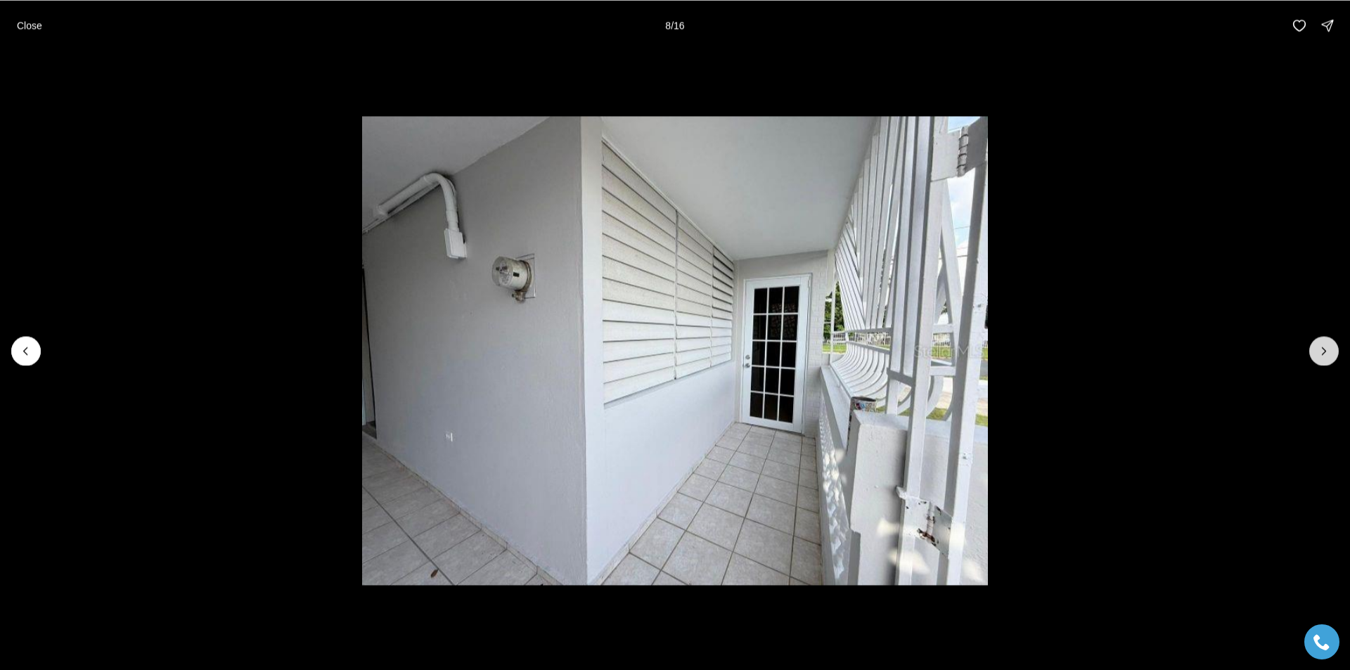
click at [1321, 347] on icon "Next slide" at bounding box center [1324, 351] width 14 height 14
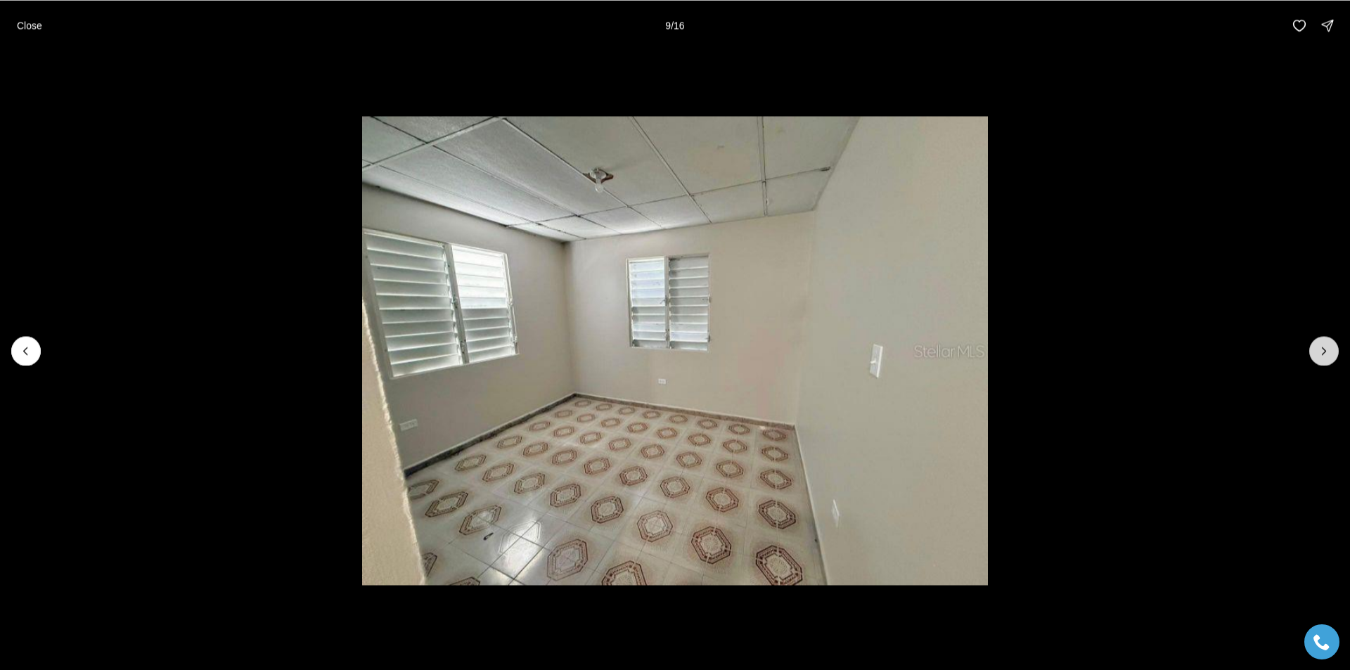
click at [1321, 347] on icon "Next slide" at bounding box center [1324, 351] width 14 height 14
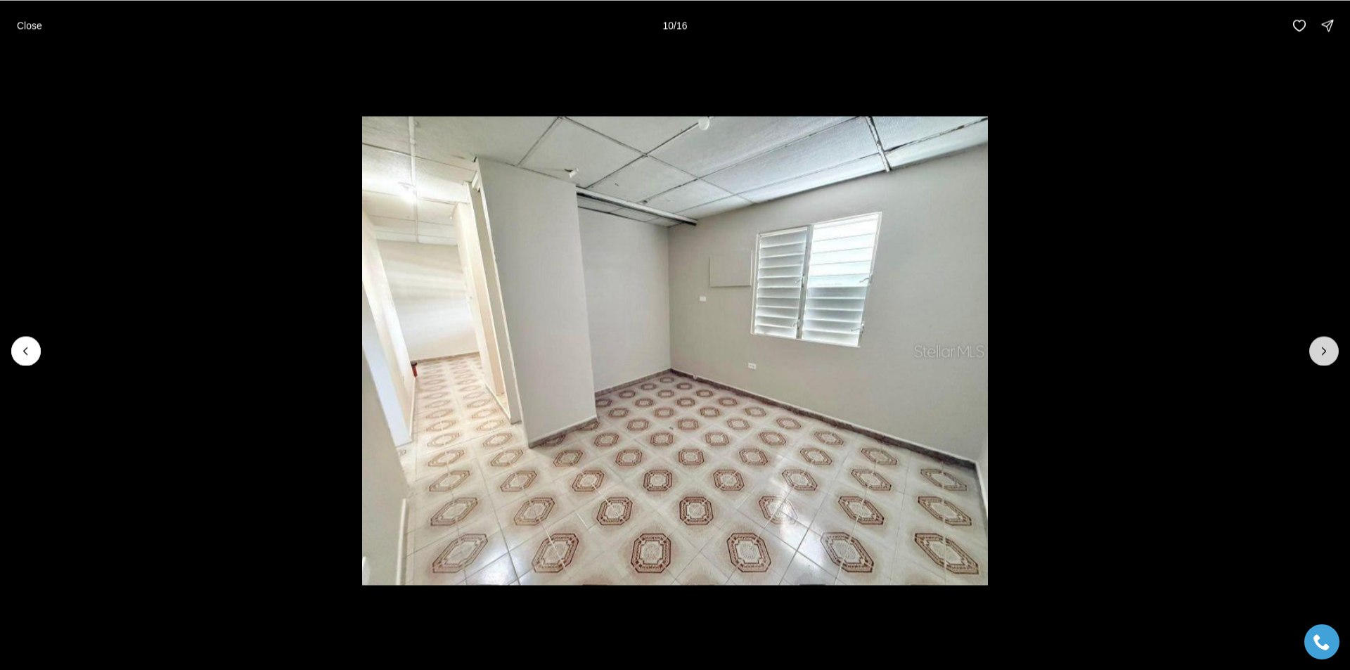
click at [1321, 347] on icon "Next slide" at bounding box center [1324, 351] width 14 height 14
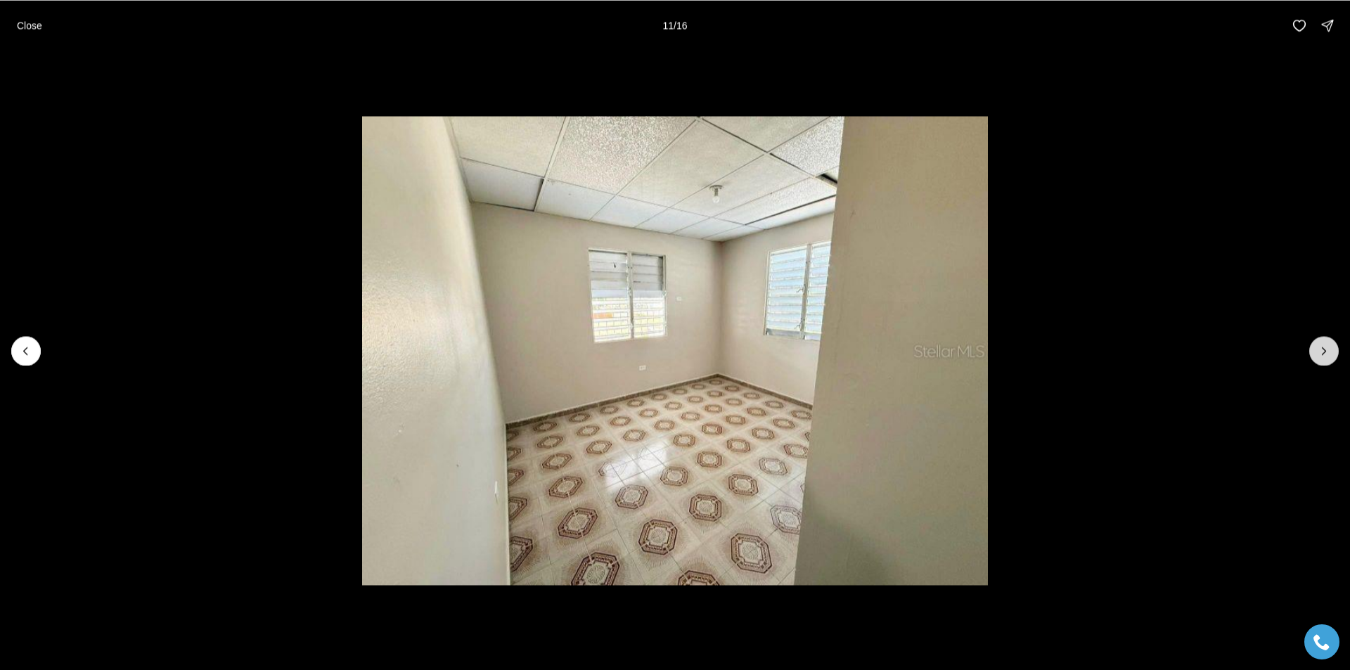
click at [1321, 347] on icon "Next slide" at bounding box center [1324, 351] width 14 height 14
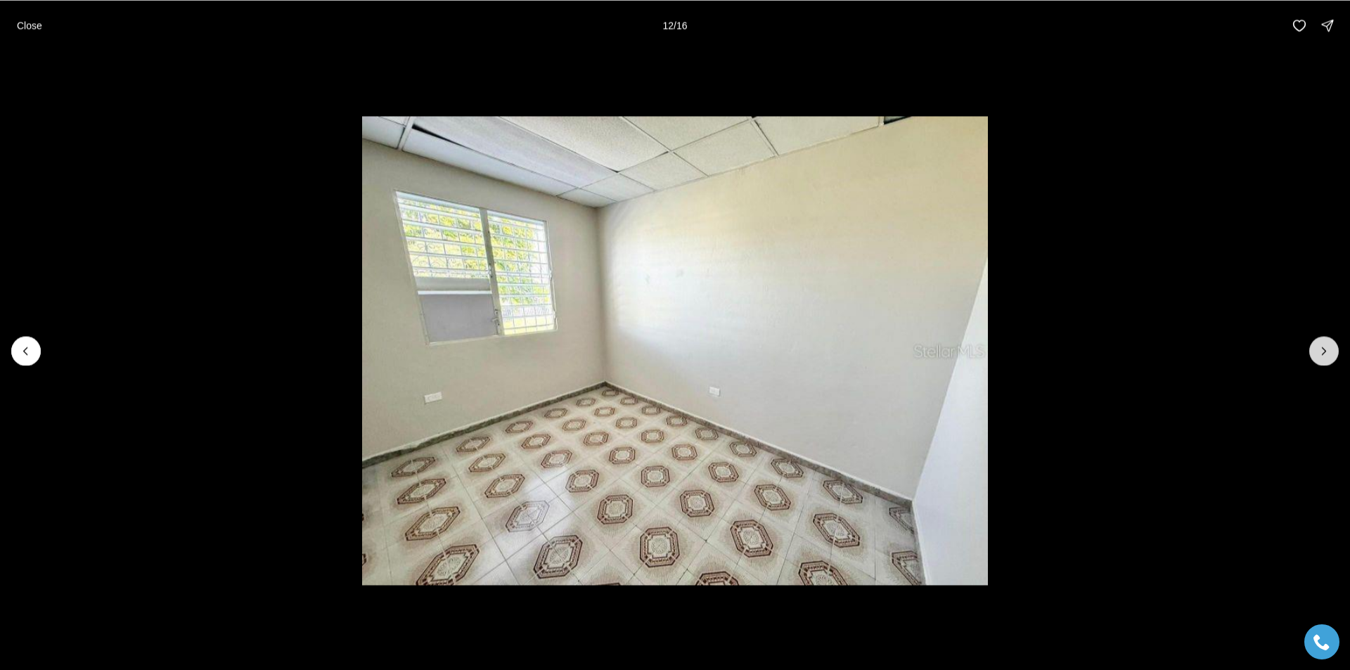
click at [1321, 347] on icon "Next slide" at bounding box center [1324, 351] width 14 height 14
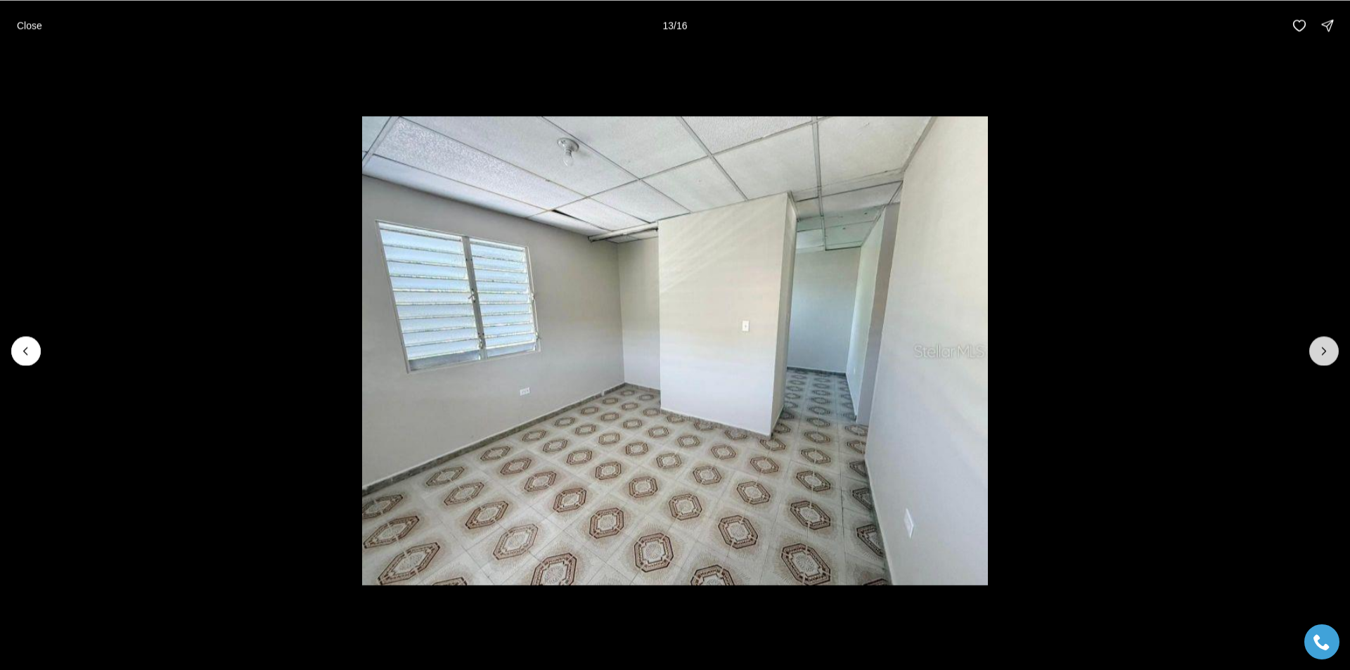
click at [1321, 347] on icon "Next slide" at bounding box center [1324, 351] width 14 height 14
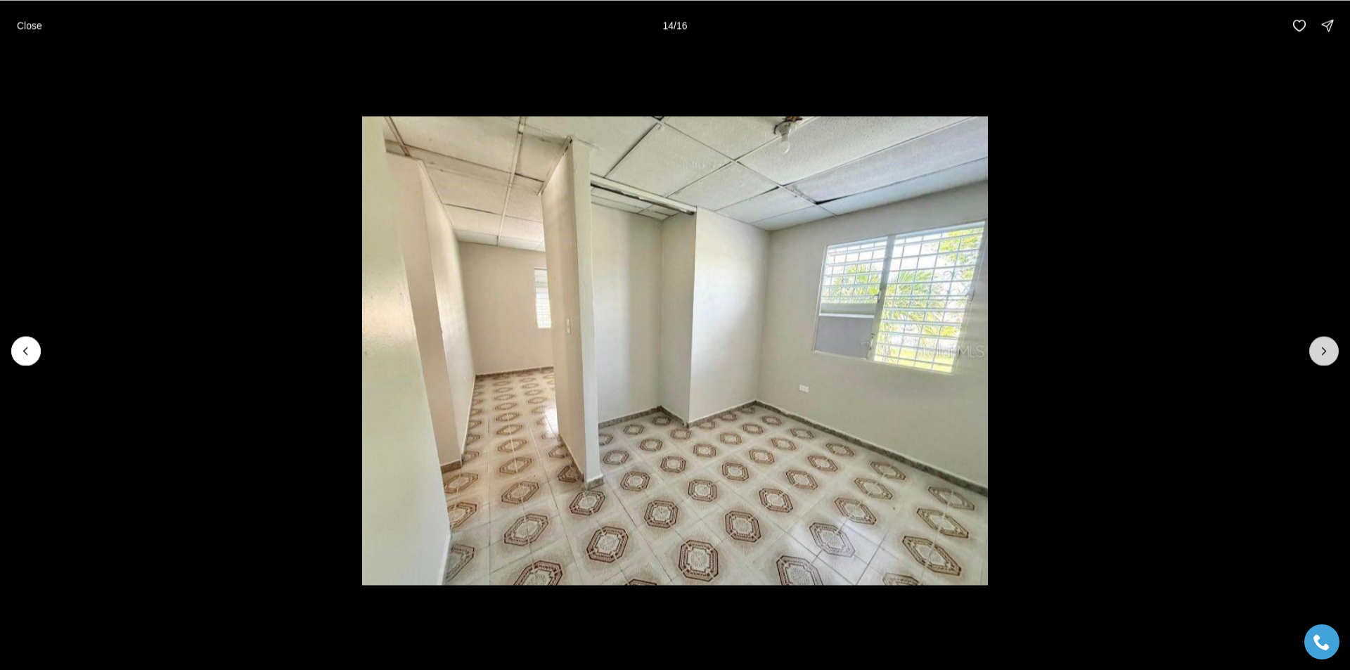
click at [1321, 347] on icon "Next slide" at bounding box center [1324, 351] width 14 height 14
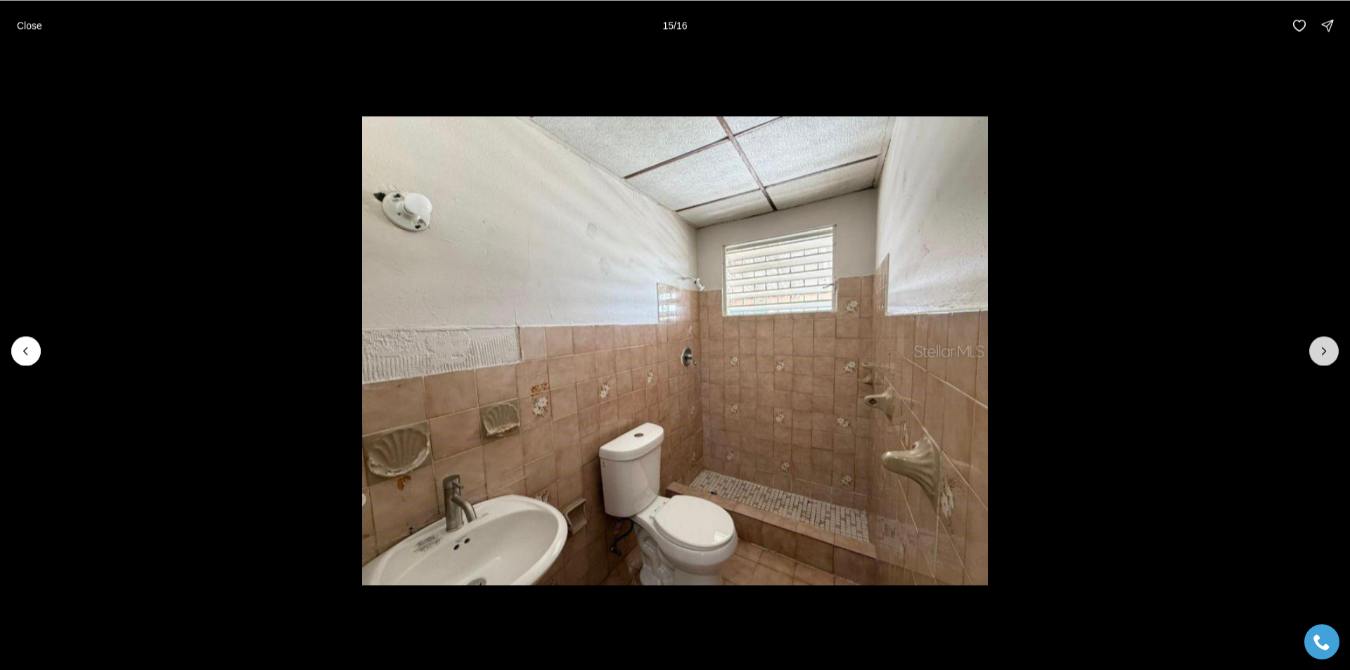
click at [1321, 347] on icon "Next slide" at bounding box center [1324, 351] width 14 height 14
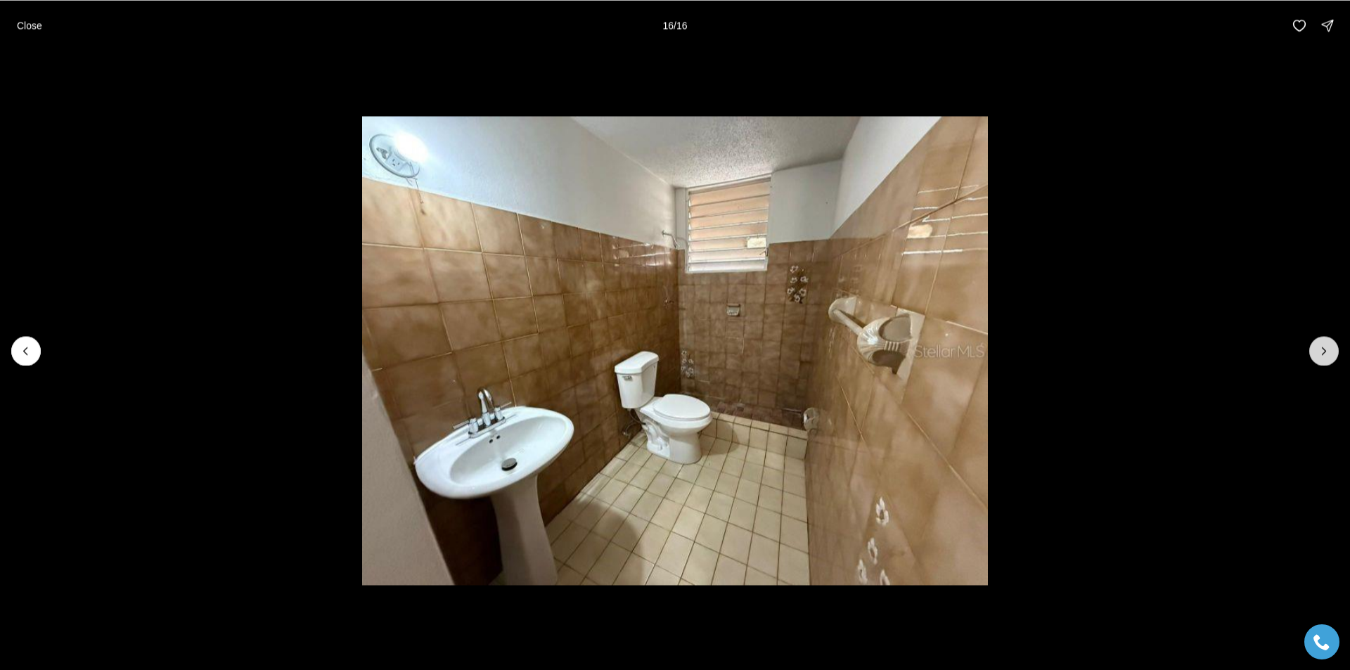
click at [1321, 347] on div at bounding box center [1324, 351] width 30 height 30
click at [1311, 344] on div at bounding box center [675, 351] width 1350 height 600
click at [1318, 354] on div at bounding box center [1324, 351] width 30 height 30
click at [31, 27] on p "Close" at bounding box center [29, 25] width 25 height 11
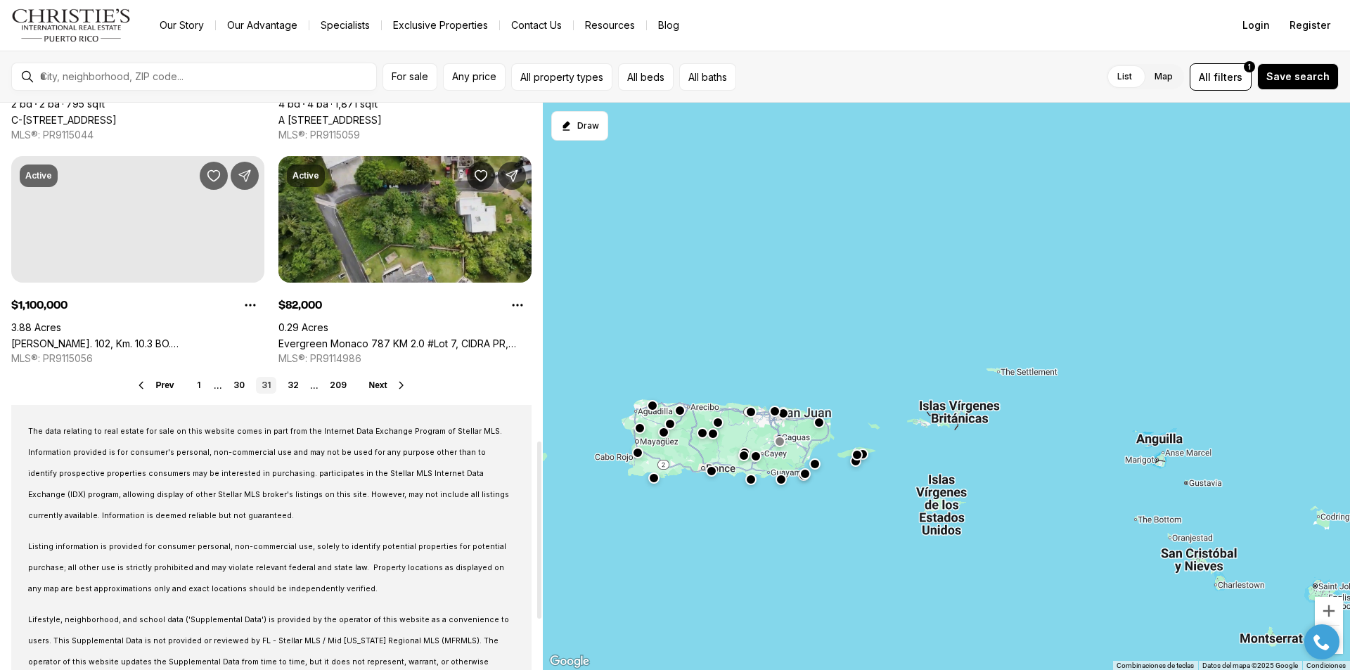
scroll to position [1125, 0]
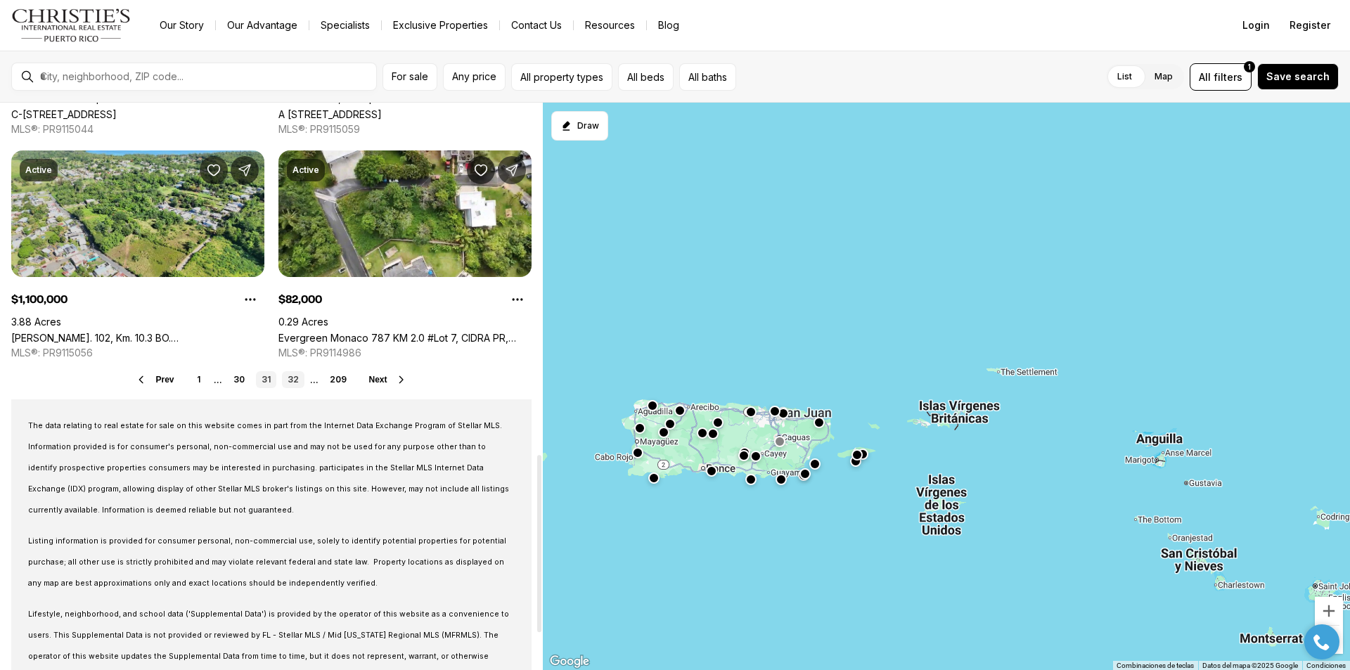
click at [290, 379] on link "32" at bounding box center [293, 379] width 22 height 17
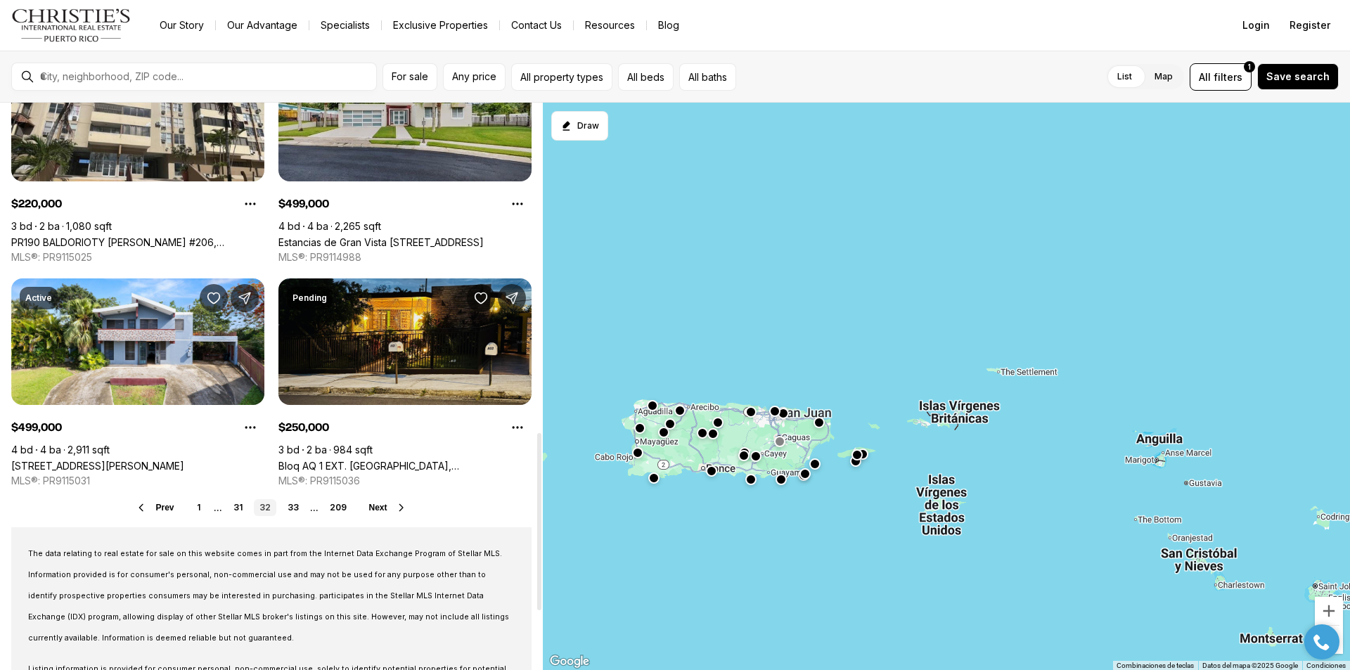
scroll to position [1055, 0]
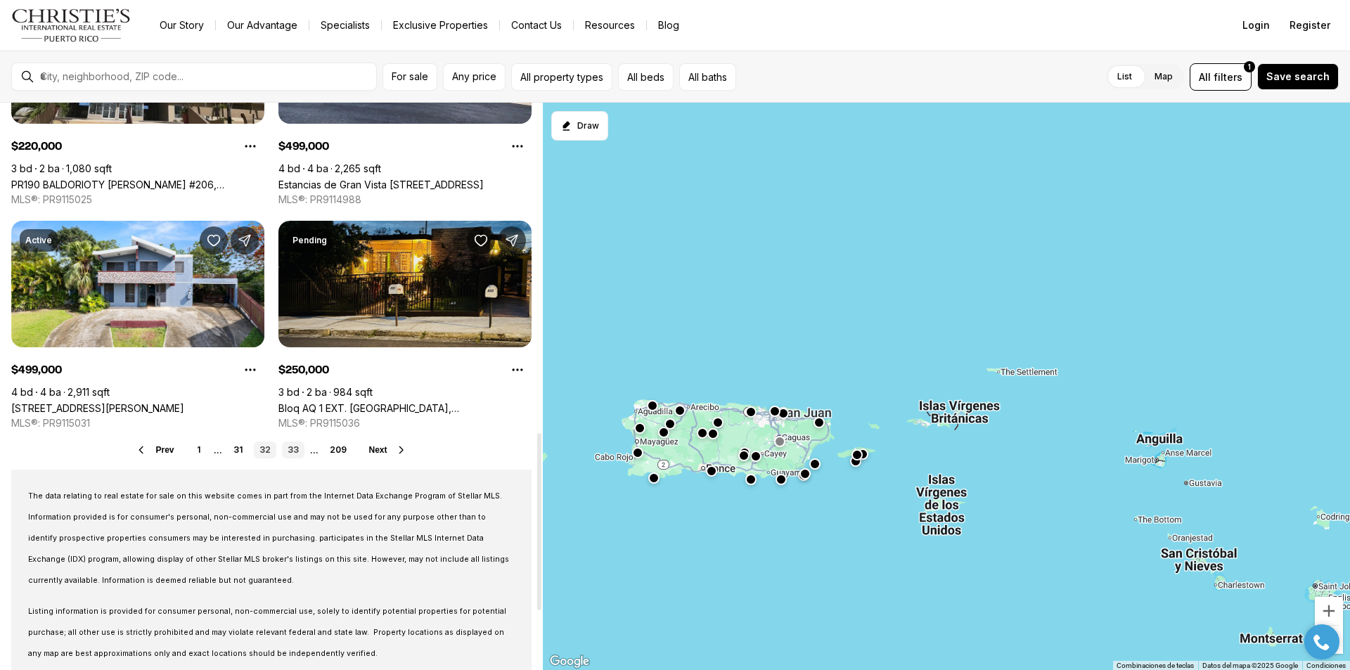
click at [285, 449] on link "33" at bounding box center [293, 450] width 22 height 17
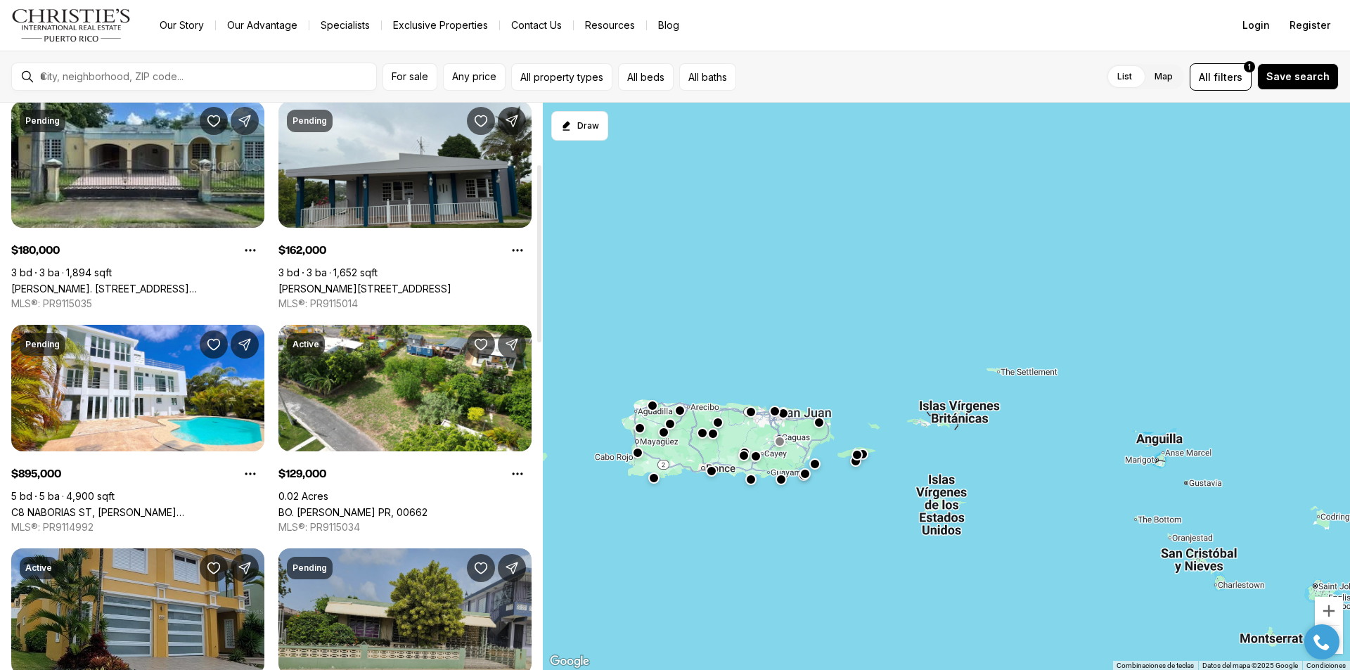
scroll to position [211, 0]
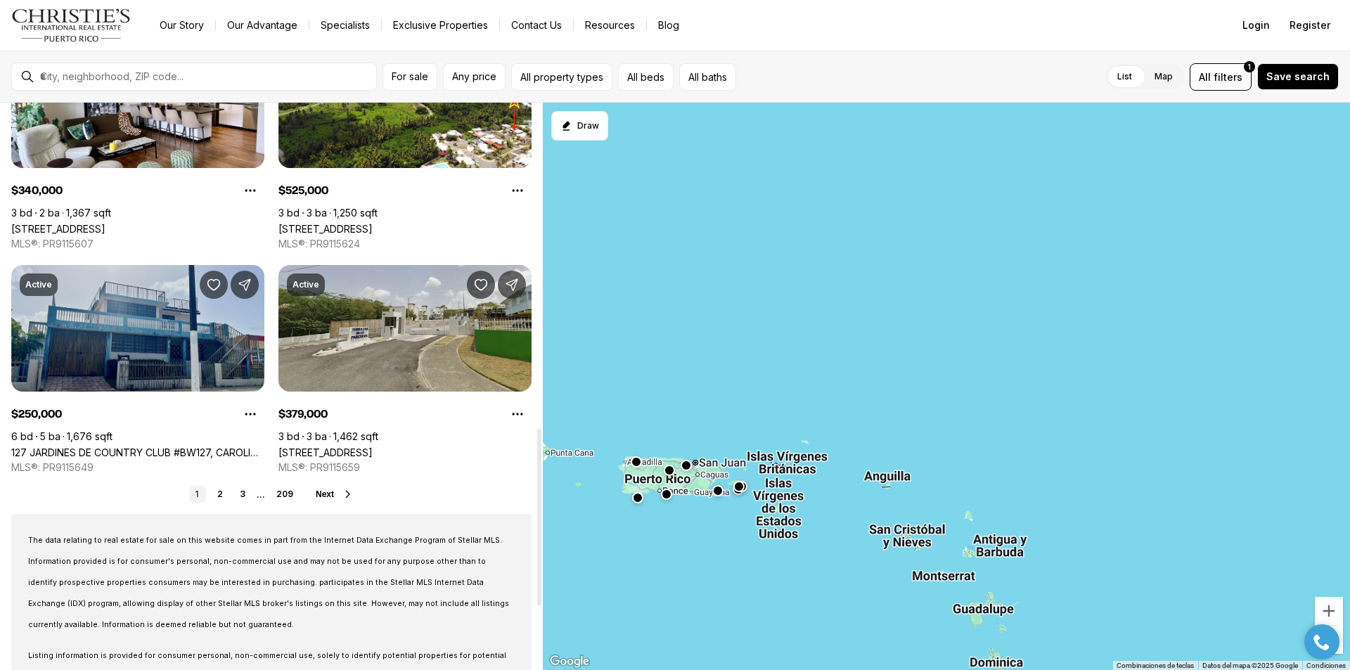
scroll to position [1055, 0]
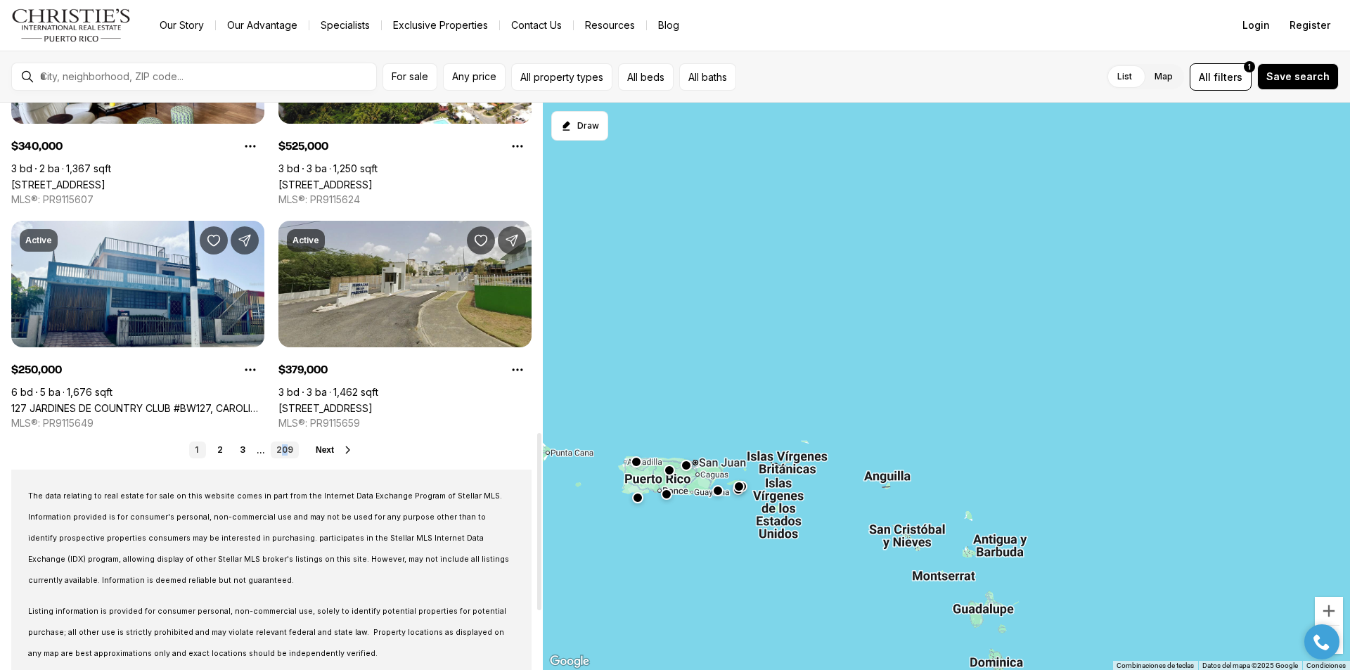
click at [285, 445] on link "209" at bounding box center [285, 450] width 28 height 17
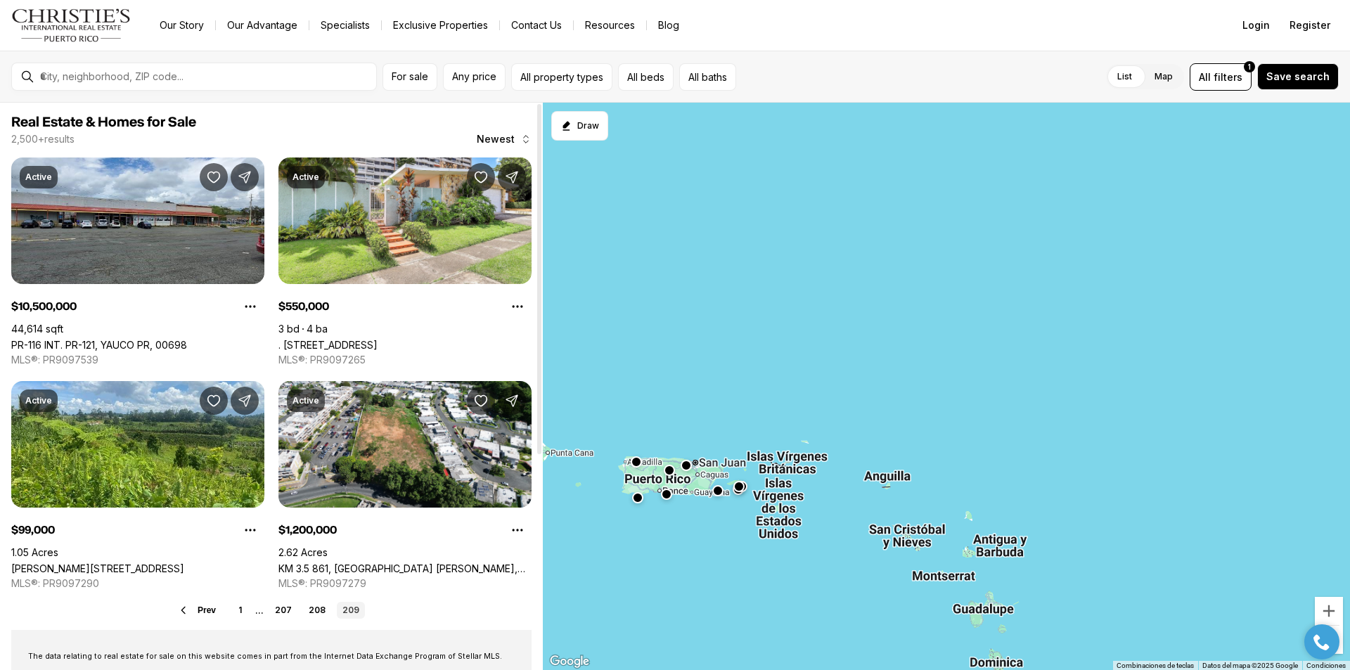
click at [315, 601] on div "Real Estate & Homes for Sale 2,500 + results Newest Active $10,500,000 44,614 s…" at bounding box center [271, 560] width 543 height 915
click at [319, 613] on link "208" at bounding box center [317, 610] width 28 height 17
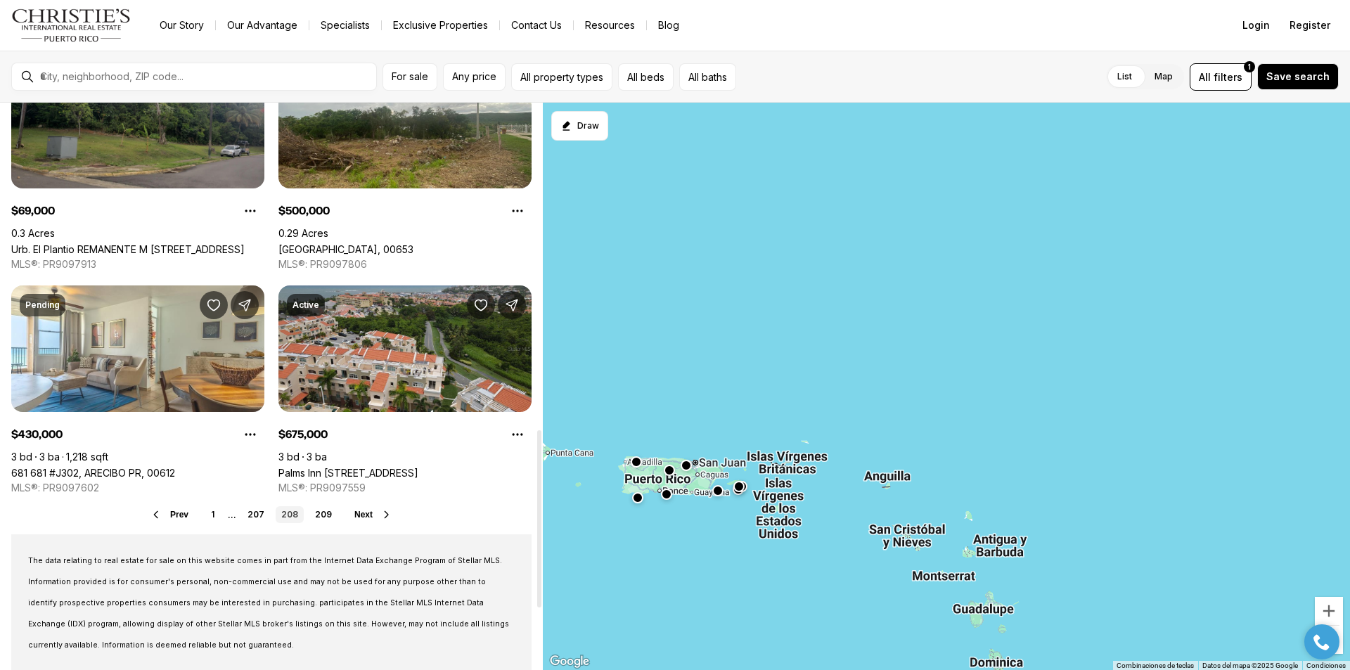
scroll to position [1055, 0]
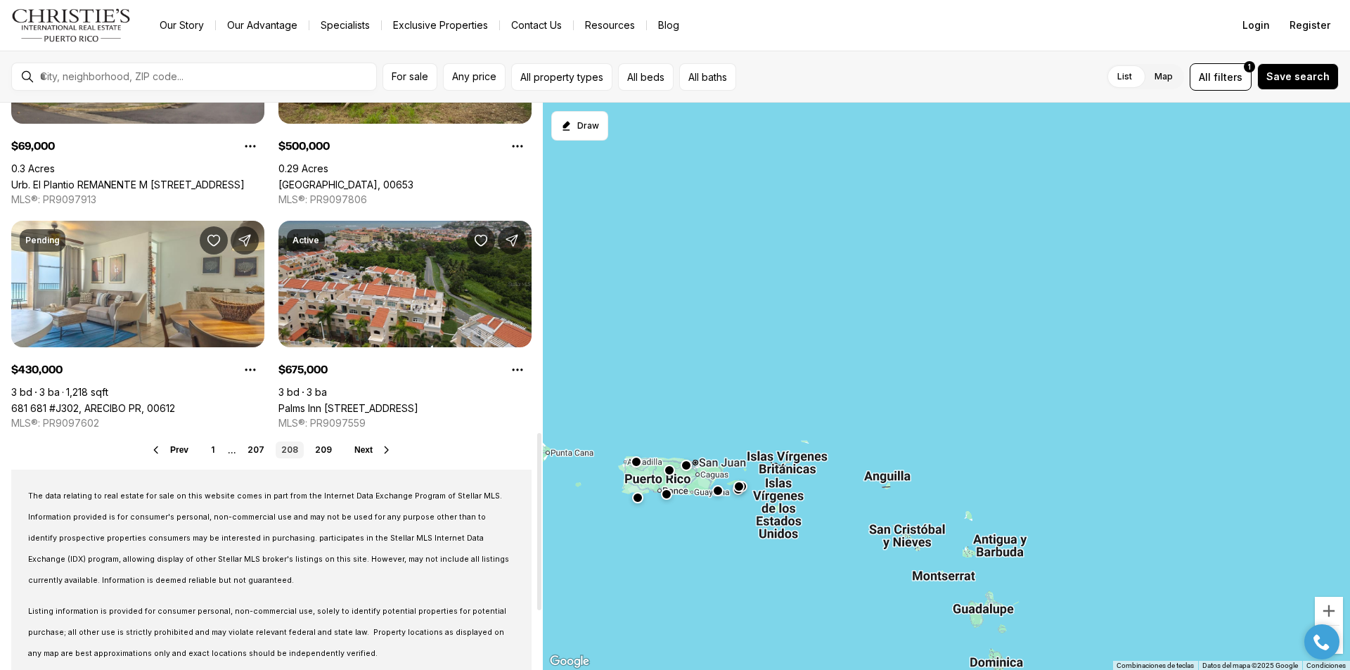
click at [259, 451] on link "207" at bounding box center [256, 450] width 28 height 17
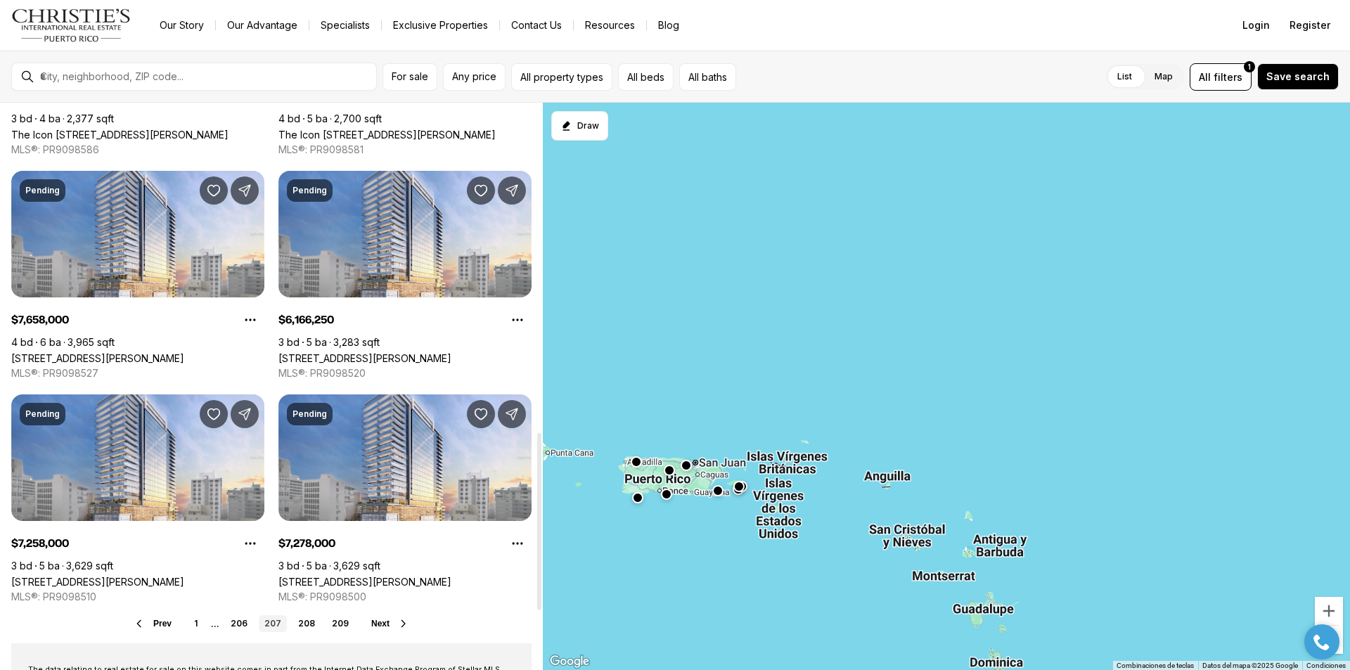
scroll to position [1055, 0]
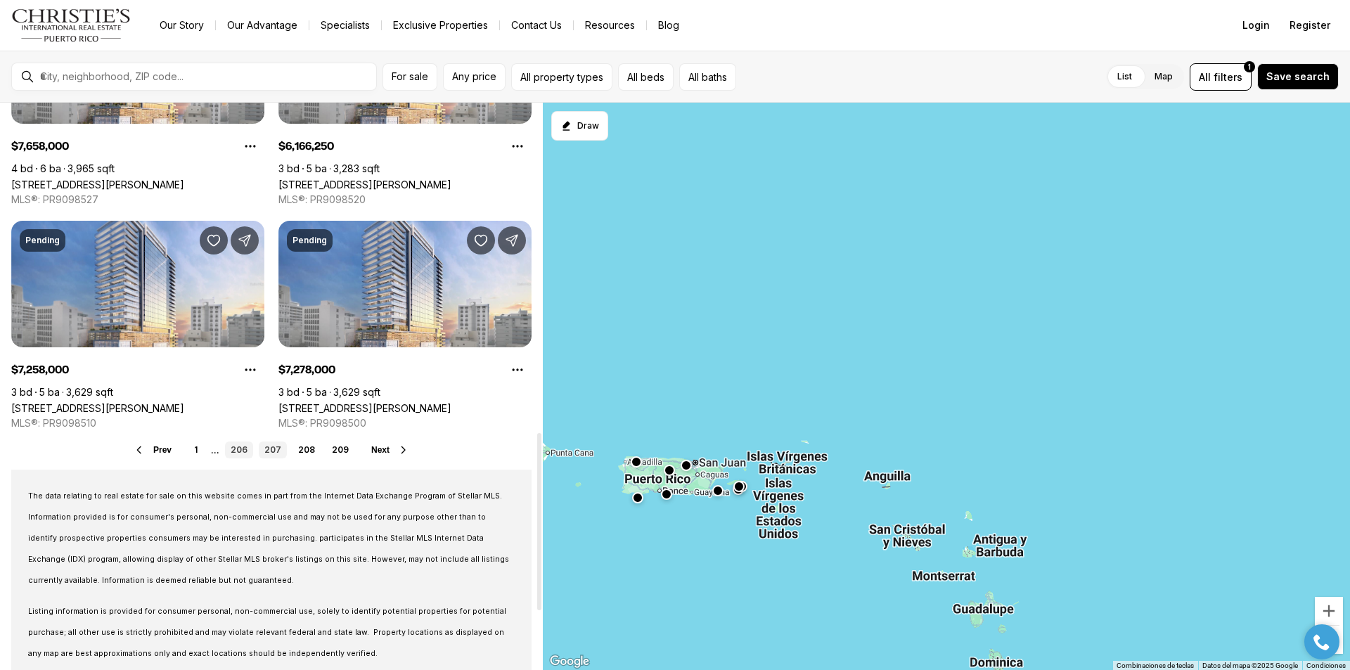
click at [247, 451] on link "206" at bounding box center [239, 450] width 28 height 17
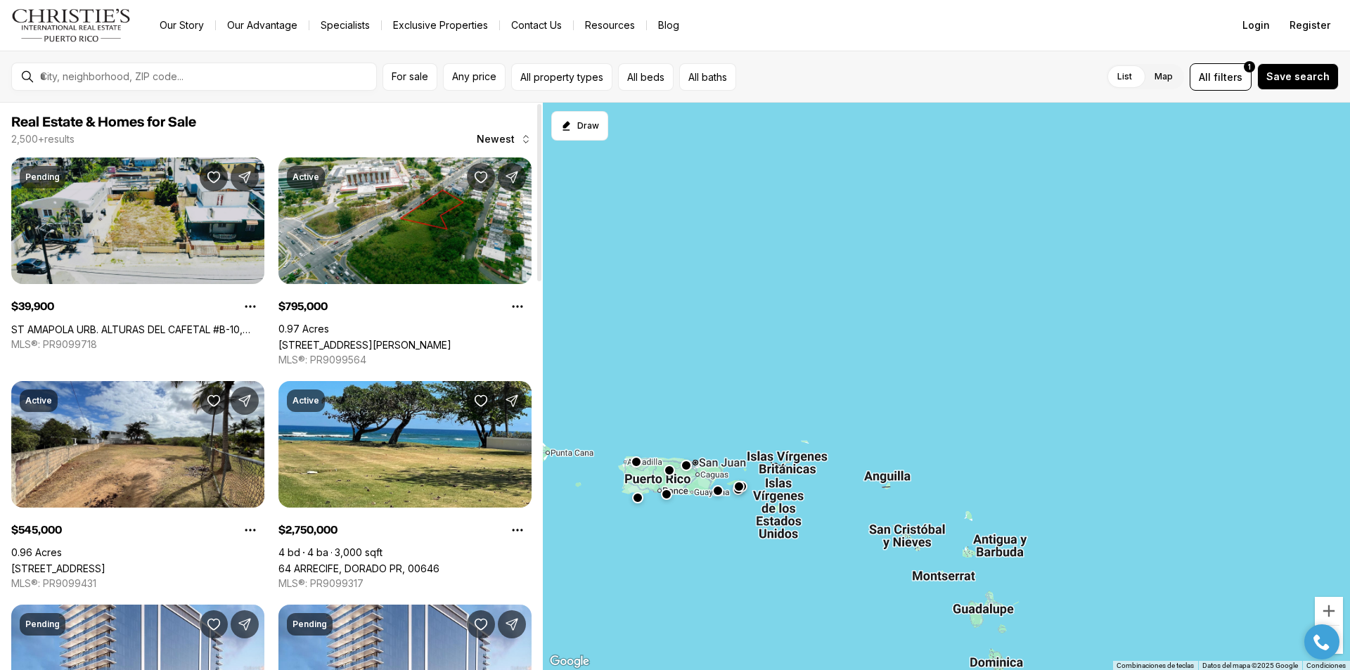
click at [153, 323] on link "ST AMAPOLA URB. ALTURAS DEL CAFETAL #B-10, YAUCO PR, 00698" at bounding box center [137, 329] width 253 height 12
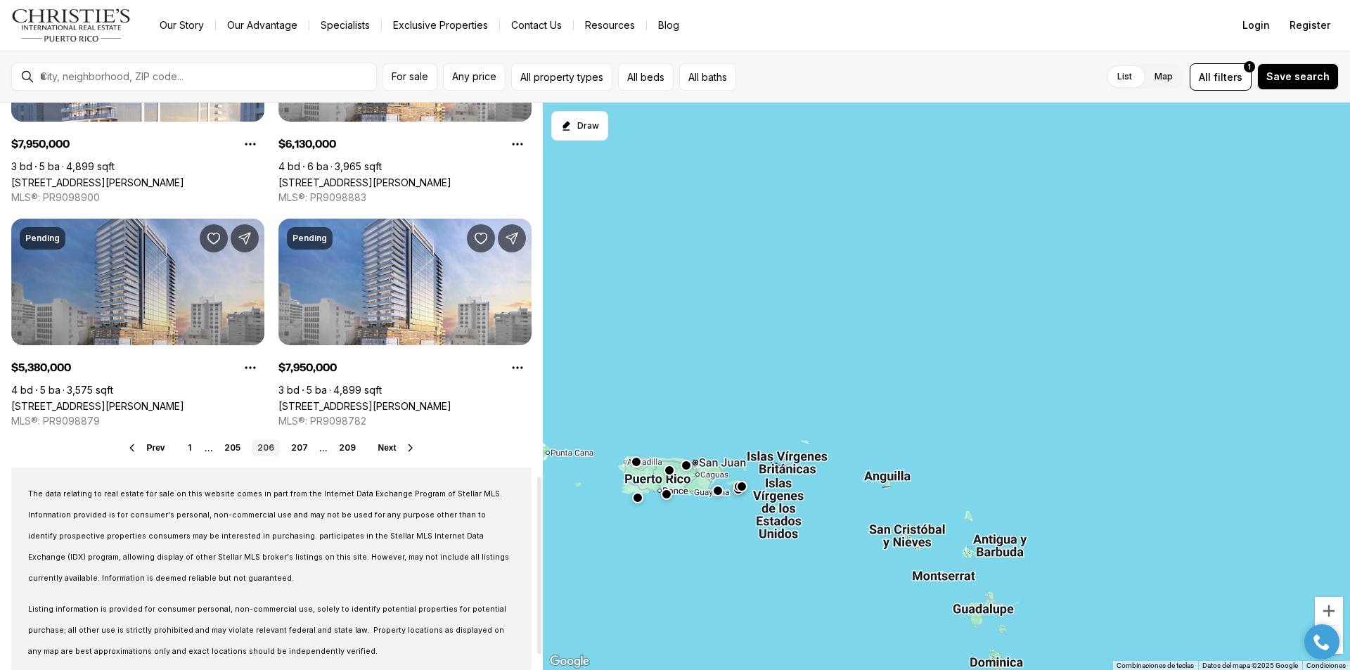
scroll to position [1195, 0]
